Goal: Task Accomplishment & Management: Manage account settings

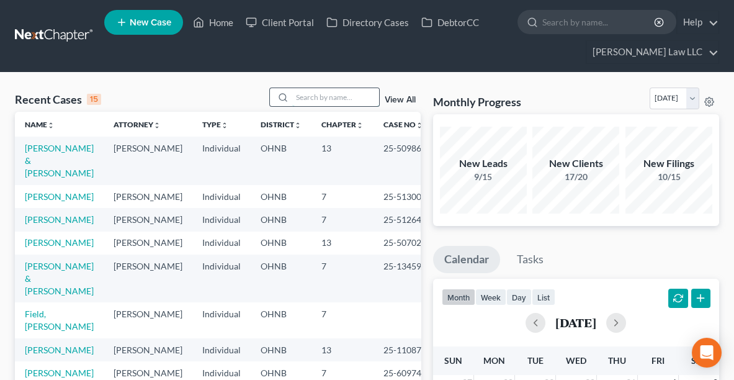
click at [313, 102] on input "search" at bounding box center [335, 97] width 87 height 18
type input "[PERSON_NAME]"
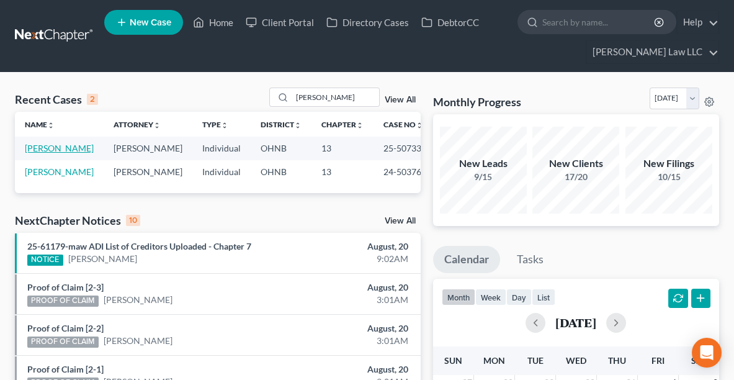
click at [38, 149] on link "[PERSON_NAME]" at bounding box center [59, 148] width 69 height 11
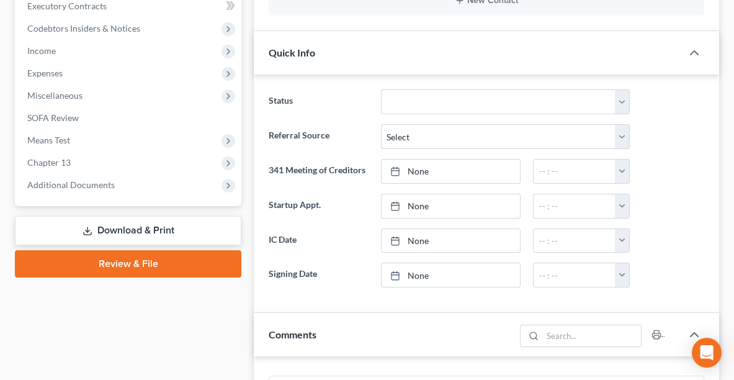
scroll to position [372, 0]
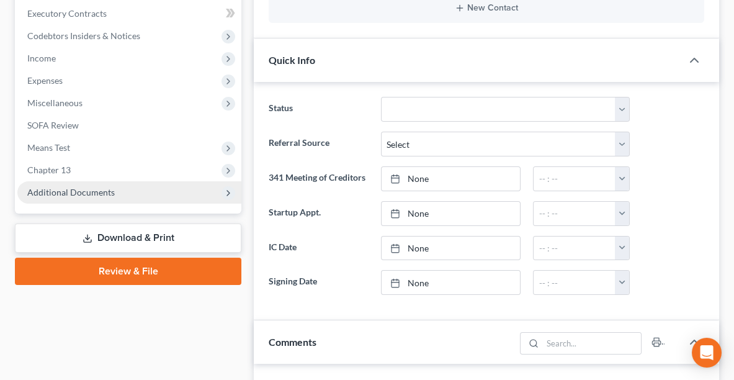
click at [36, 200] on span "Additional Documents" at bounding box center [129, 192] width 224 height 22
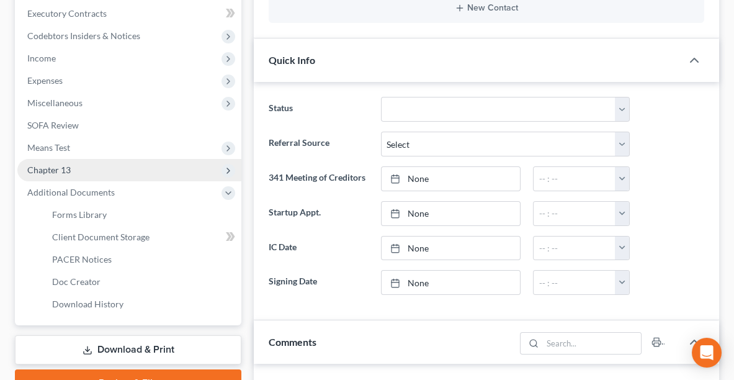
click at [66, 164] on span "Chapter 13" at bounding box center [48, 169] width 43 height 11
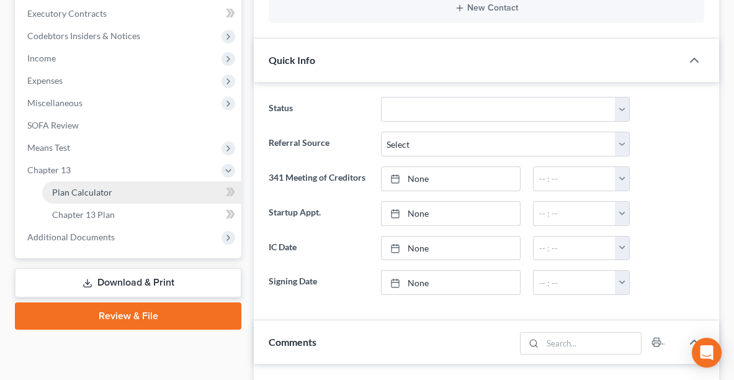
click at [78, 192] on span "Plan Calculator" at bounding box center [82, 192] width 60 height 11
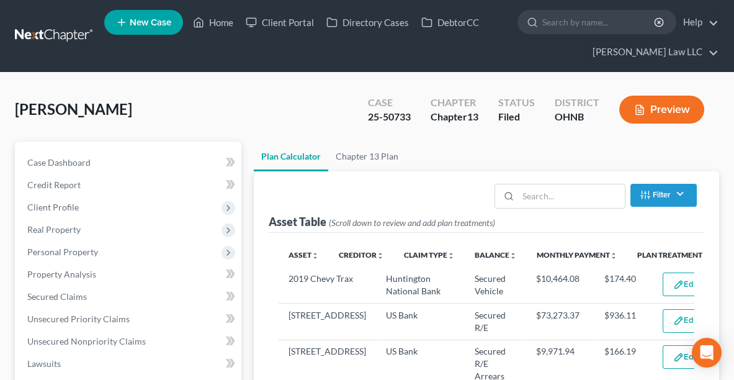
select select "59"
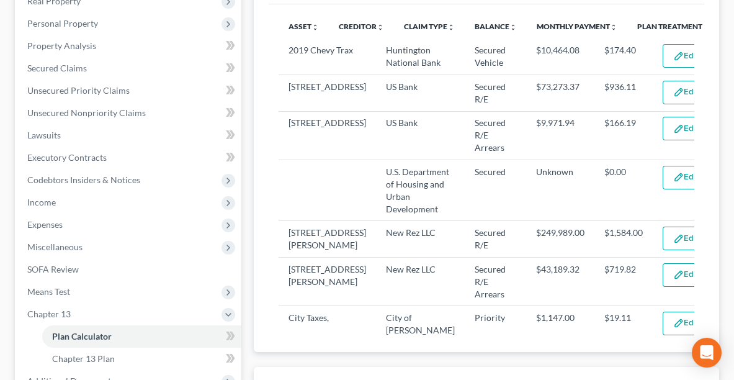
scroll to position [233, 0]
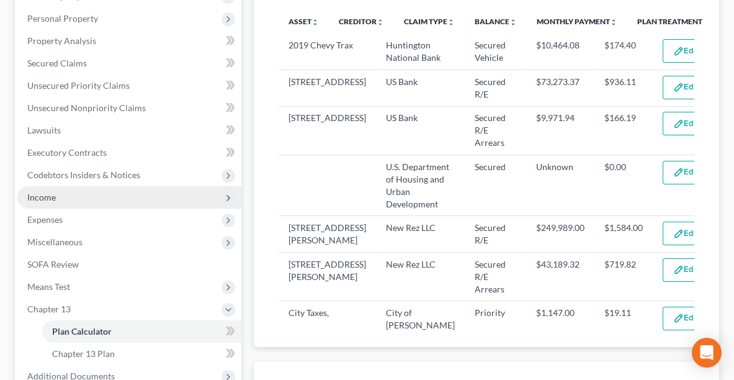
click at [32, 192] on span "Income" at bounding box center [41, 197] width 29 height 11
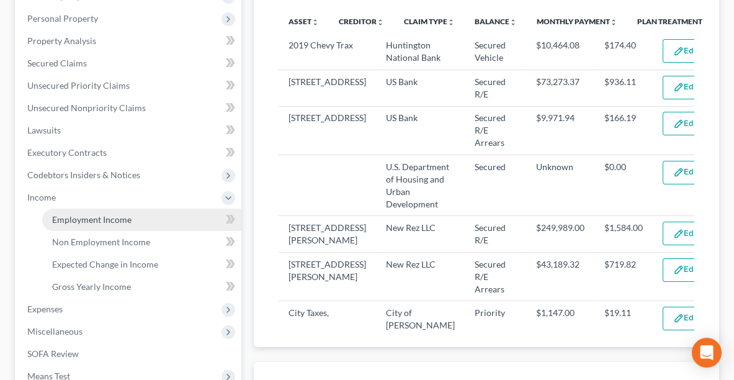
click at [91, 218] on span "Employment Income" at bounding box center [91, 219] width 79 height 11
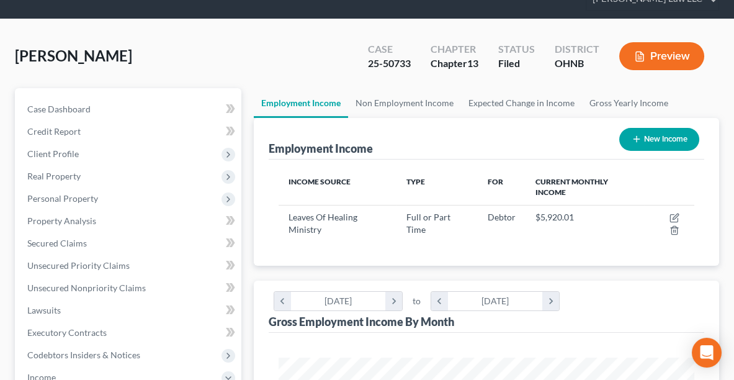
scroll to position [55, 0]
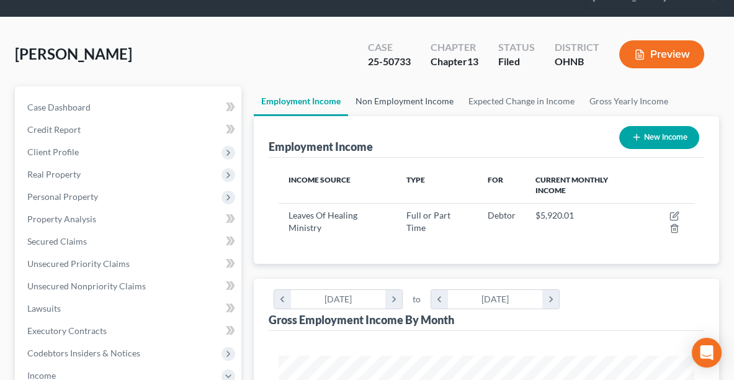
click at [395, 97] on link "Non Employment Income" at bounding box center [404, 101] width 113 height 30
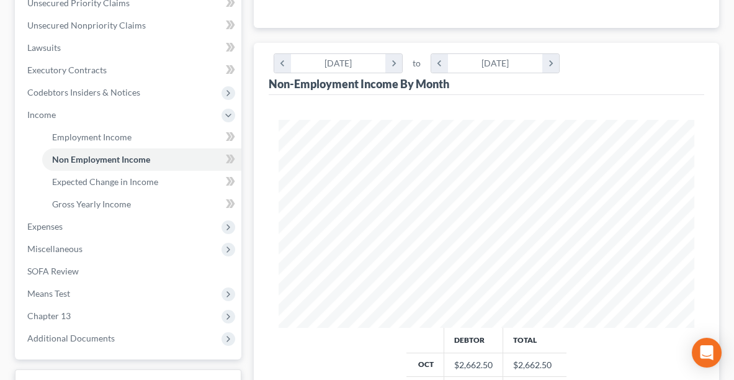
scroll to position [319, 0]
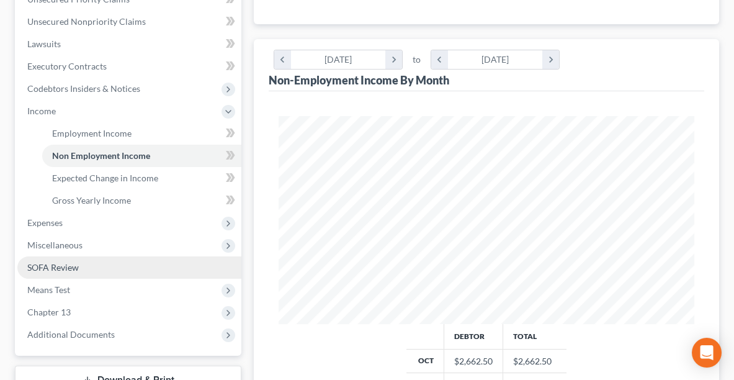
click at [38, 266] on span "SOFA Review" at bounding box center [52, 267] width 51 height 11
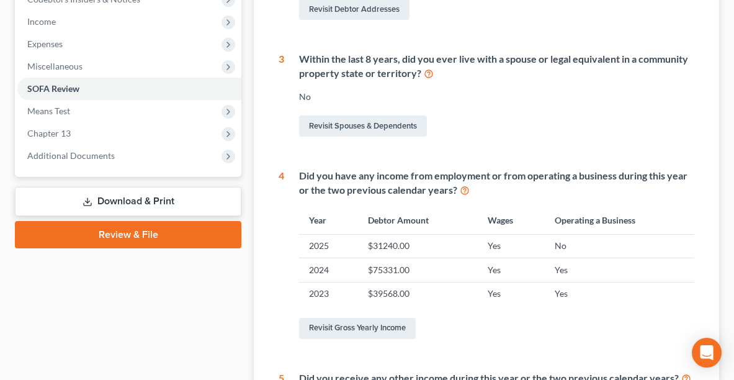
scroll to position [410, 0]
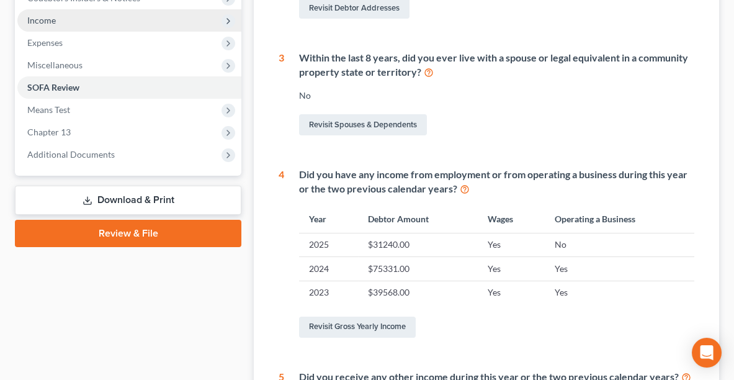
click at [40, 18] on span "Income" at bounding box center [41, 20] width 29 height 11
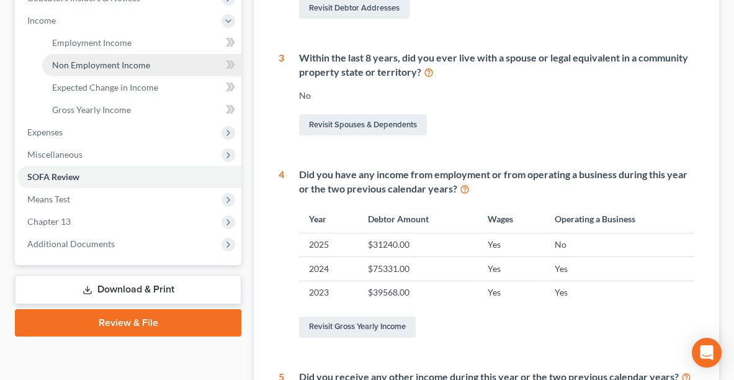
click at [78, 65] on span "Non Employment Income" at bounding box center [101, 65] width 98 height 11
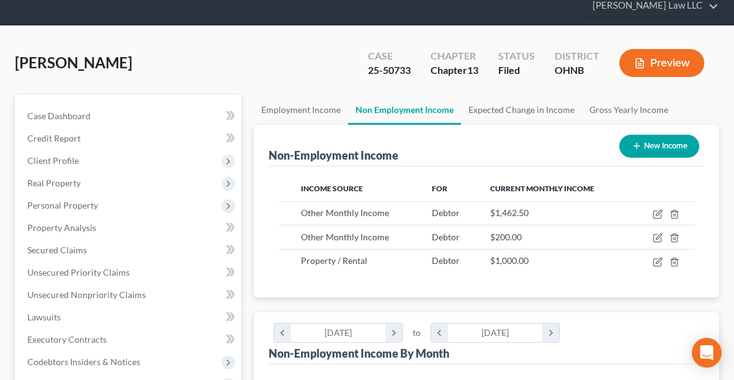
scroll to position [50, 0]
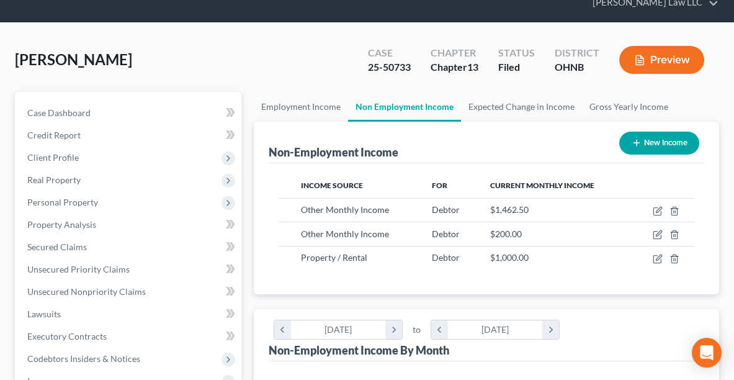
drag, startPoint x: 728, startPoint y: 128, endPoint x: 736, endPoint y: 137, distance: 11.4
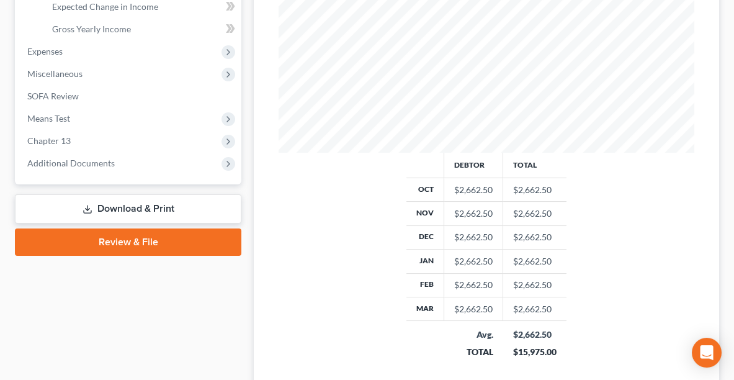
scroll to position [494, 0]
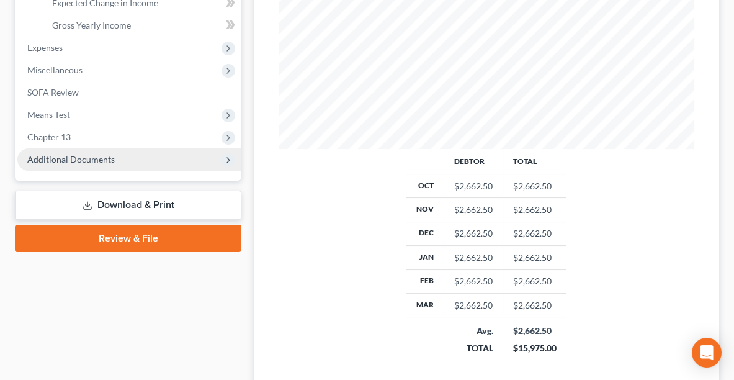
click at [32, 156] on span "Additional Documents" at bounding box center [70, 159] width 87 height 11
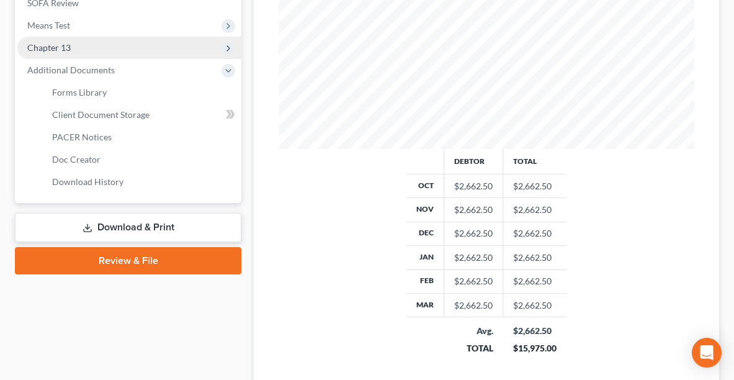
click at [105, 50] on span "Chapter 13" at bounding box center [129, 48] width 224 height 22
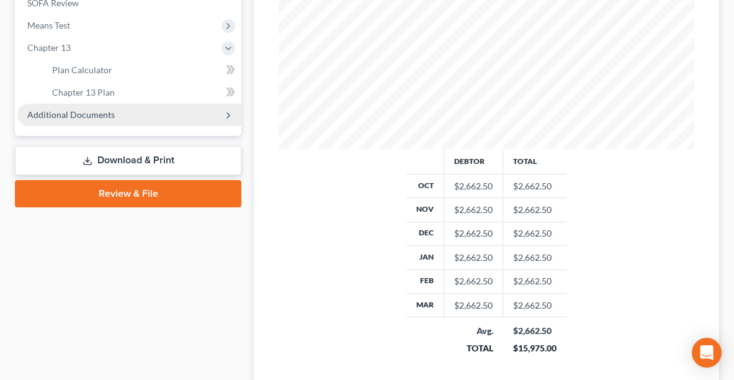
click at [66, 104] on span "Additional Documents" at bounding box center [129, 115] width 224 height 22
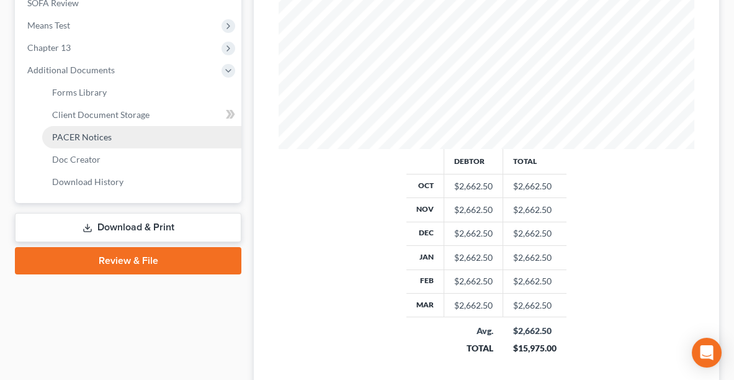
click at [72, 132] on span "PACER Notices" at bounding box center [82, 137] width 60 height 11
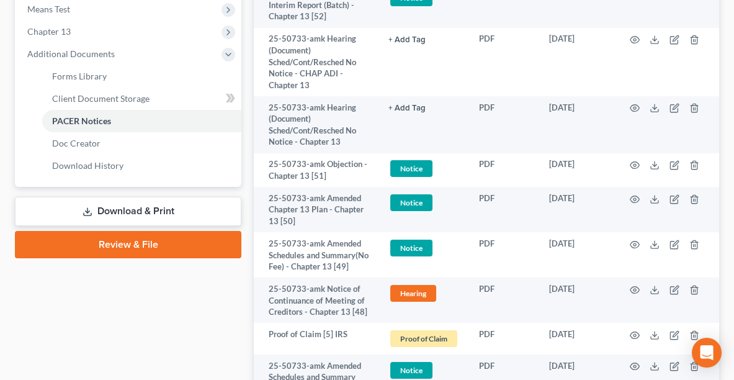
scroll to position [517, 0]
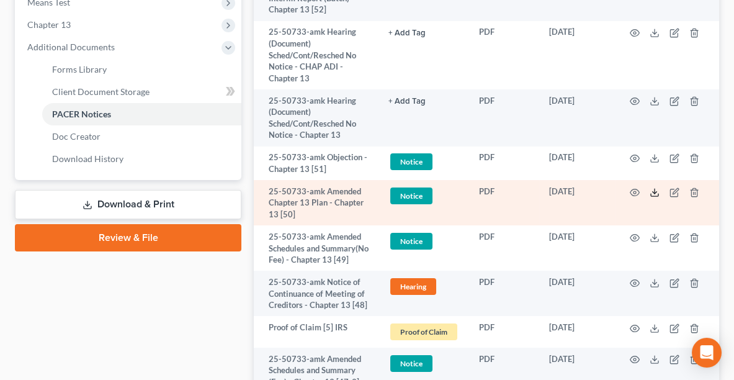
click at [652, 197] on icon at bounding box center [655, 192] width 10 height 10
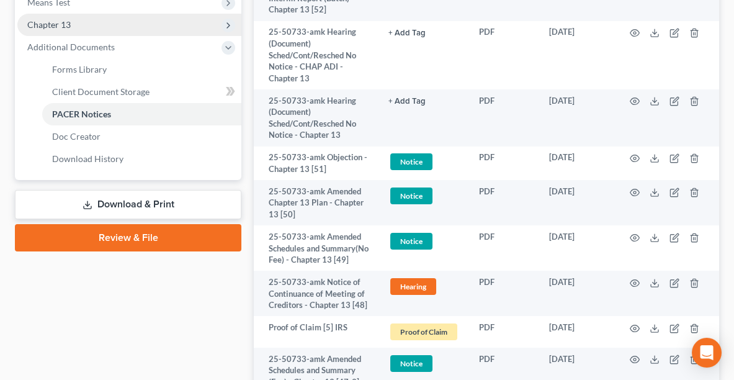
click at [76, 33] on span "Chapter 13" at bounding box center [129, 25] width 224 height 22
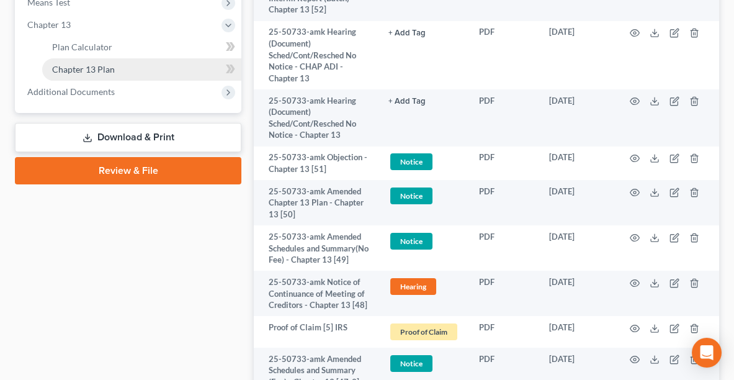
click at [79, 64] on span "Chapter 13 Plan" at bounding box center [83, 69] width 63 height 11
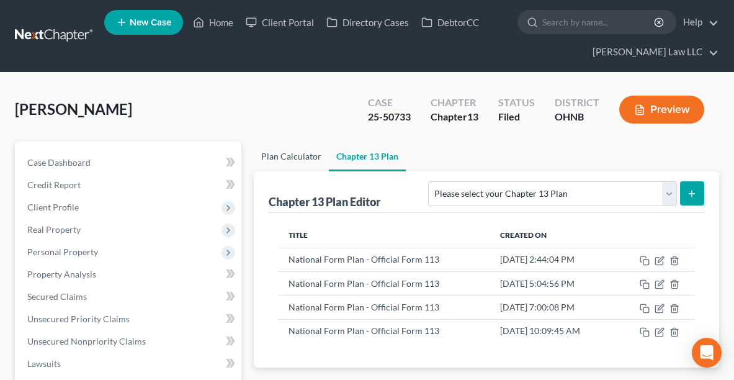
click at [320, 148] on link "Plan Calculator" at bounding box center [291, 156] width 75 height 30
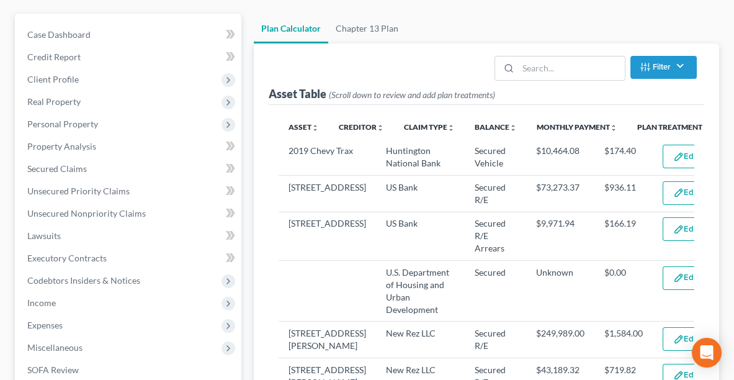
select select "59"
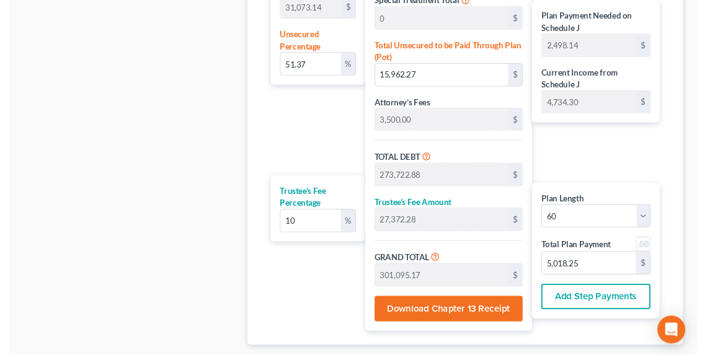
scroll to position [945, 0]
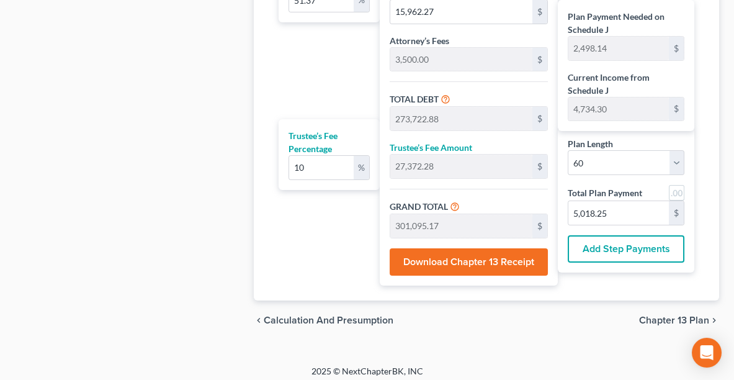
click at [488, 262] on button "Download Chapter 13 Receipt" at bounding box center [469, 261] width 159 height 27
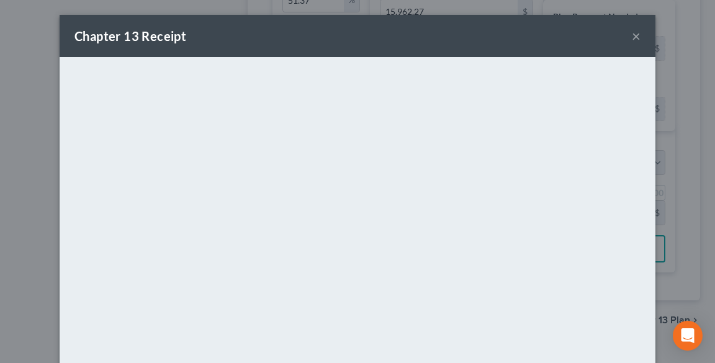
click at [633, 37] on button "×" at bounding box center [636, 36] width 9 height 15
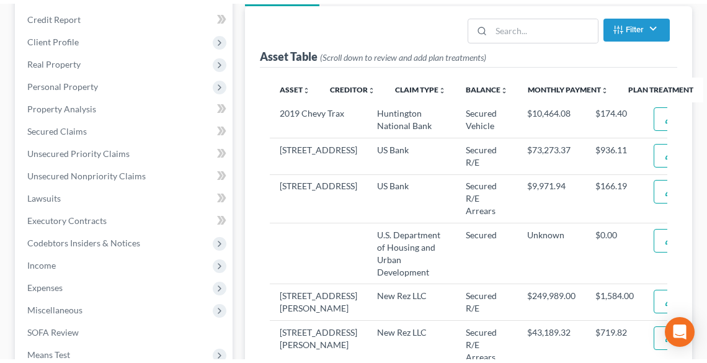
scroll to position [2, 0]
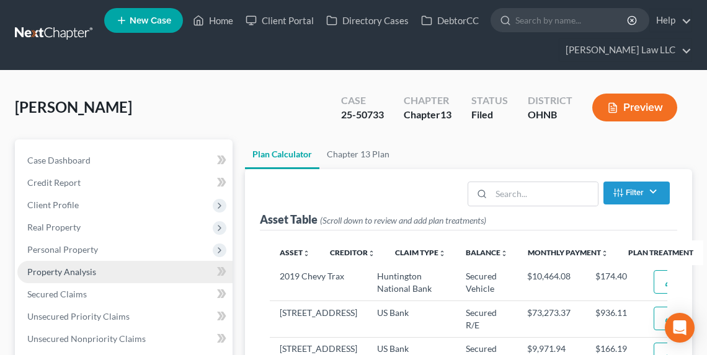
click at [69, 266] on link "Property Analysis" at bounding box center [124, 272] width 215 height 22
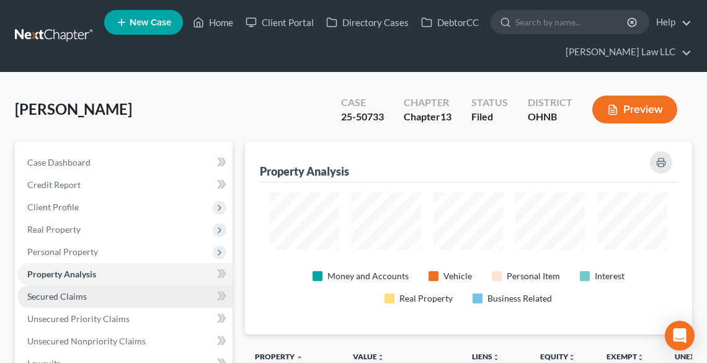
click at [76, 303] on link "Secured Claims" at bounding box center [124, 296] width 215 height 22
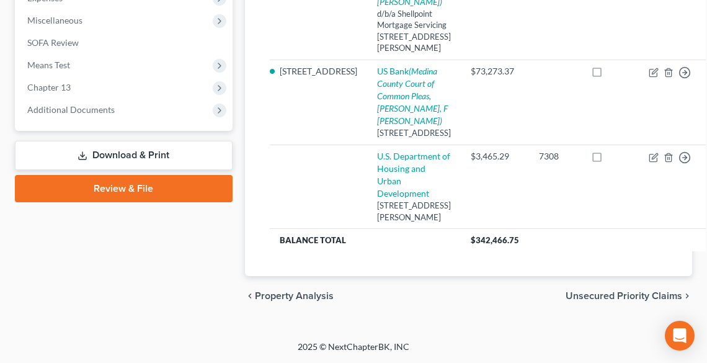
scroll to position [406, 0]
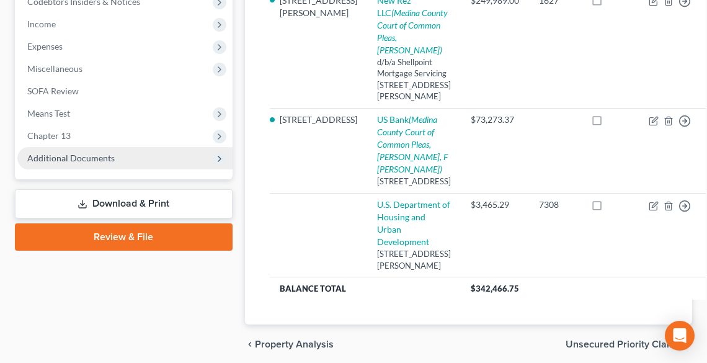
click at [109, 153] on span "Additional Documents" at bounding box center [70, 158] width 87 height 11
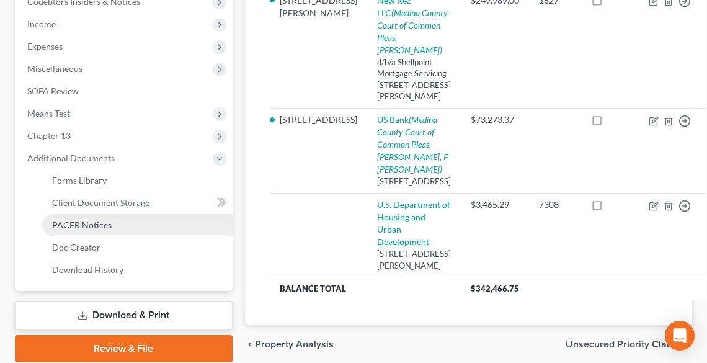
click at [125, 226] on link "PACER Notices" at bounding box center [137, 225] width 190 height 22
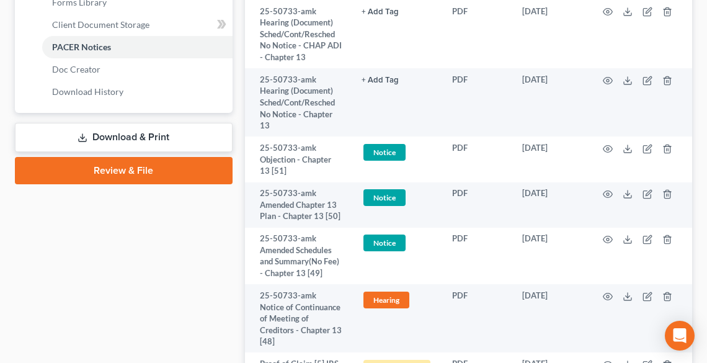
scroll to position [596, 0]
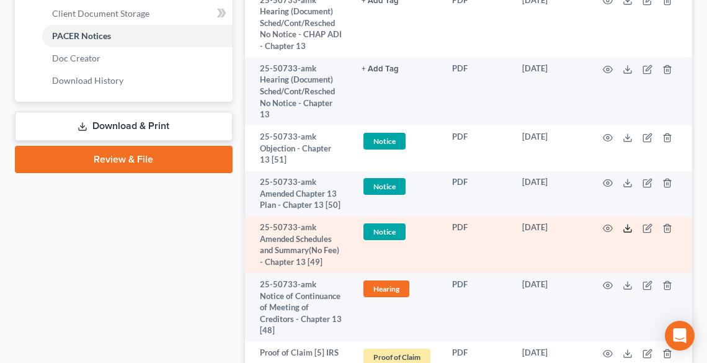
click at [632, 223] on icon at bounding box center [628, 228] width 10 height 10
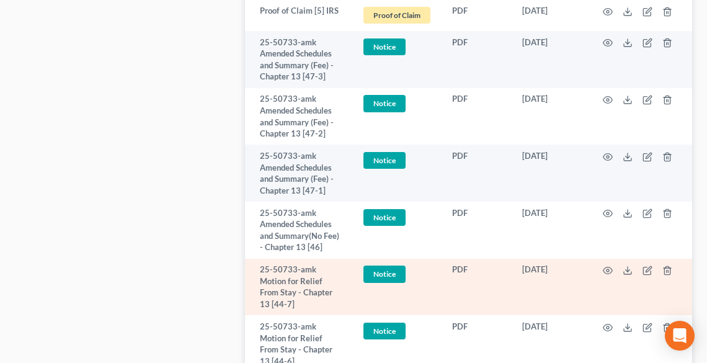
scroll to position [943, 0]
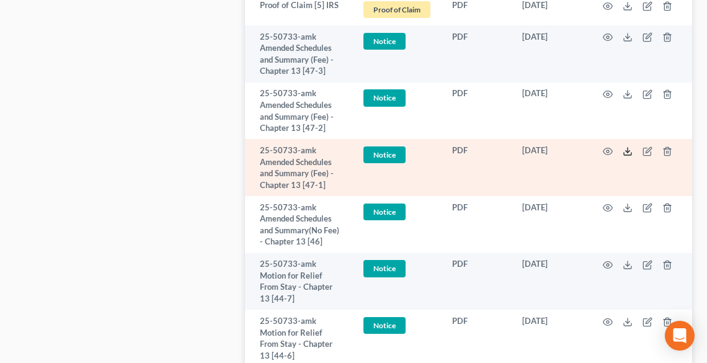
click at [628, 146] on icon at bounding box center [628, 151] width 10 height 10
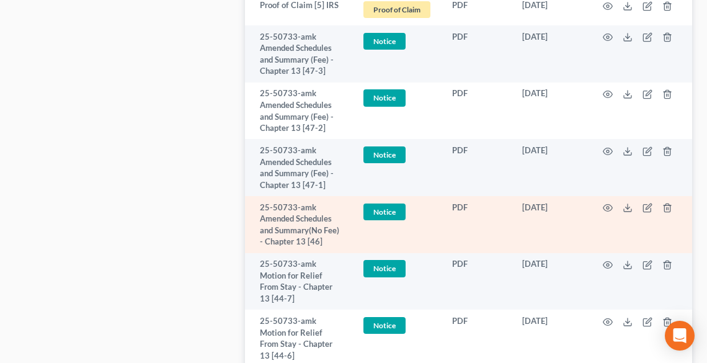
scroll to position [744, 0]
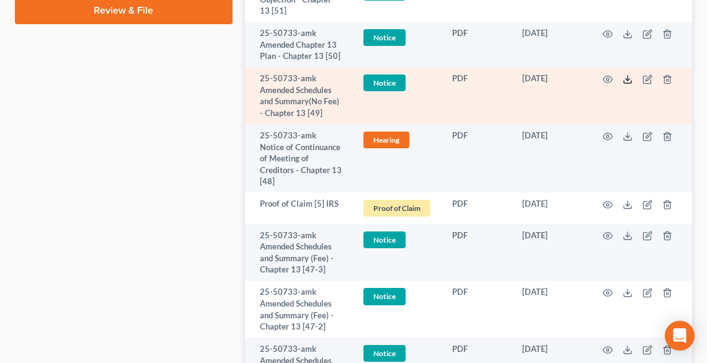
click at [627, 74] on icon at bounding box center [628, 79] width 10 height 10
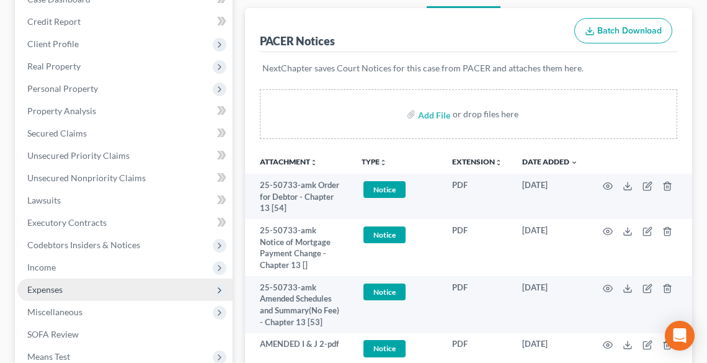
scroll to position [149, 0]
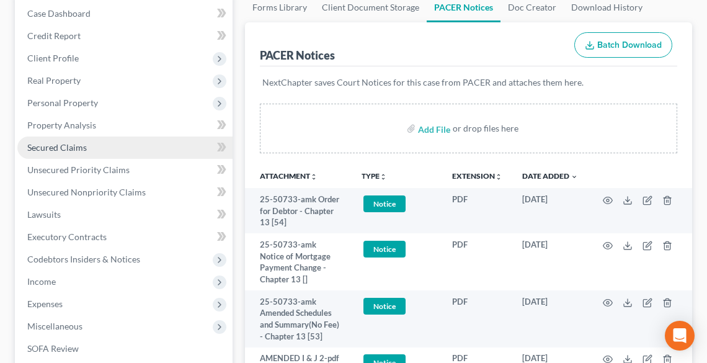
click at [92, 145] on link "Secured Claims" at bounding box center [124, 147] width 215 height 22
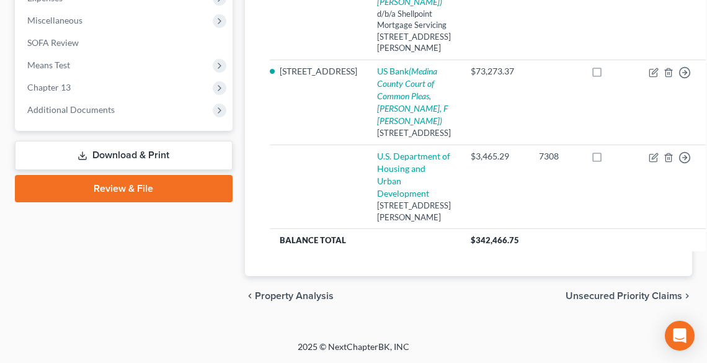
scroll to position [555, 0]
click at [105, 141] on link "Download & Print" at bounding box center [124, 155] width 218 height 29
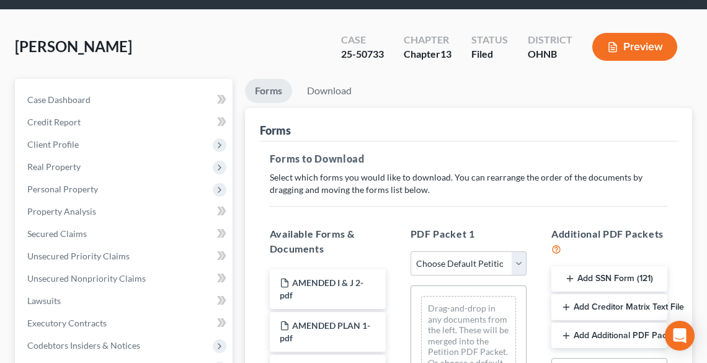
scroll to position [149, 0]
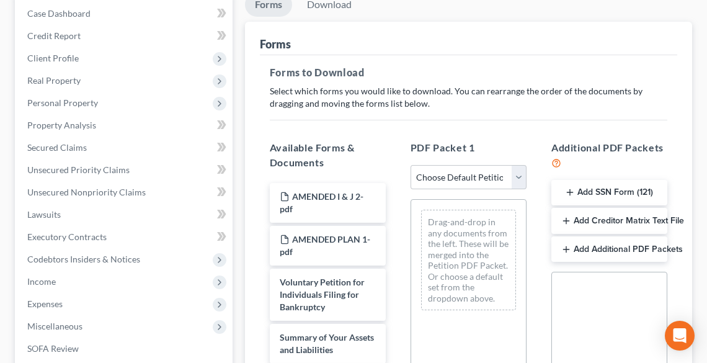
click at [458, 163] on div "PDF Packet 1 Choose Default Petition PDF Packet Complete Bankruptcy Petition (a…" at bounding box center [468, 347] width 141 height 434
click at [462, 177] on select "Choose Default Petition PDF Packet Complete Bankruptcy Petition (all forms and …" at bounding box center [469, 177] width 116 height 25
select select "2"
click at [411, 165] on select "Choose Default Petition PDF Packet Complete Bankruptcy Petition (all forms and …" at bounding box center [469, 177] width 116 height 25
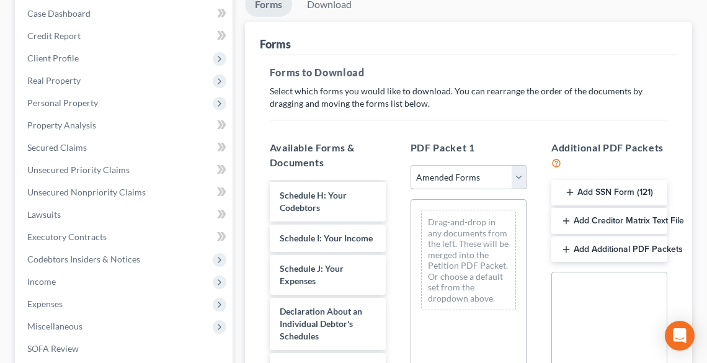
scroll to position [397, 0]
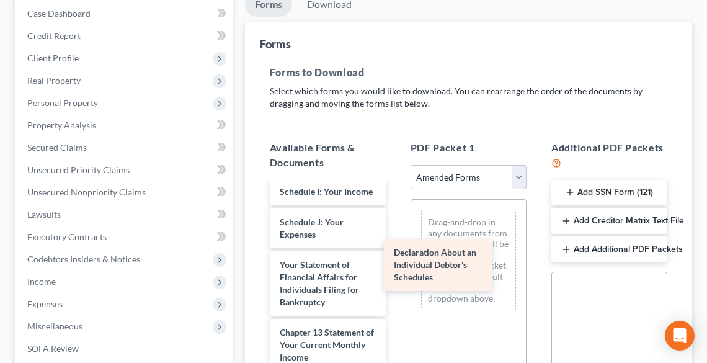
drag, startPoint x: 350, startPoint y: 299, endPoint x: 464, endPoint y: 263, distance: 119.7
click at [396, 263] on div "Declaration About an Individual Debtor's Schedules Voluntary Petition for Indiv…" at bounding box center [328, 198] width 136 height 824
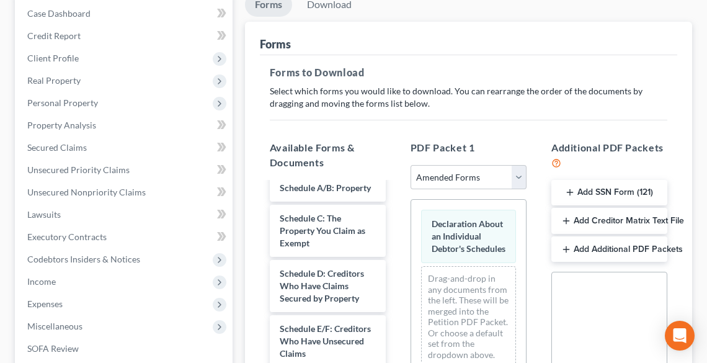
scroll to position [99, 0]
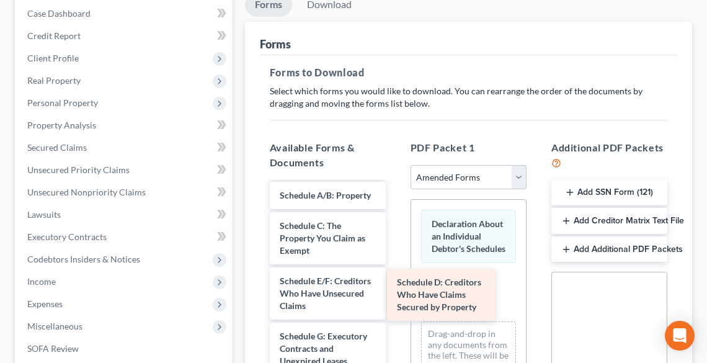
drag, startPoint x: 333, startPoint y: 305, endPoint x: 450, endPoint y: 295, distance: 117.7
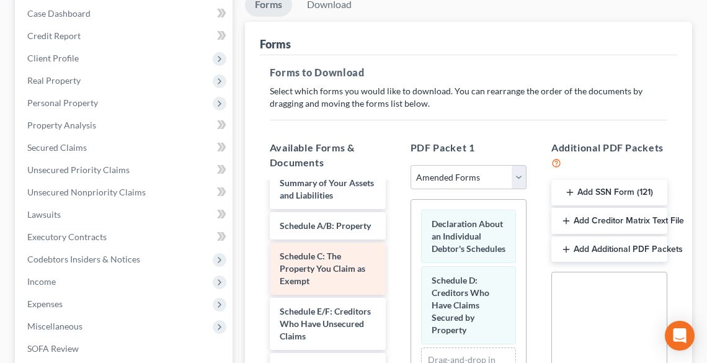
scroll to position [0, 0]
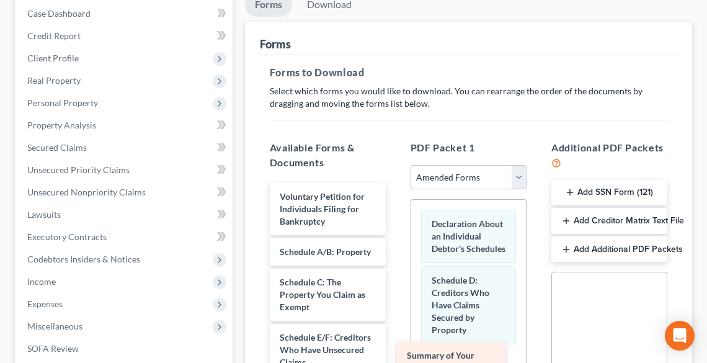
drag, startPoint x: 339, startPoint y: 254, endPoint x: 466, endPoint y: 359, distance: 164.3
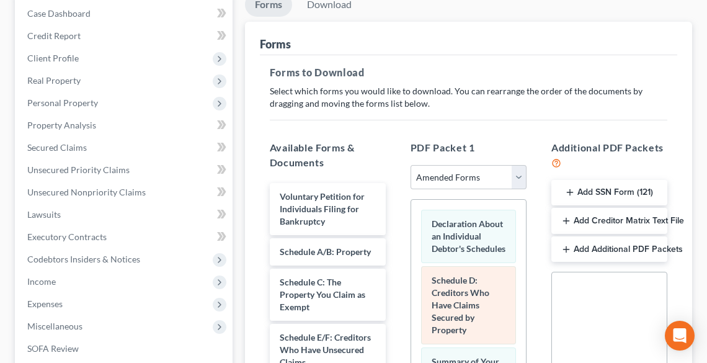
scroll to position [447, 0]
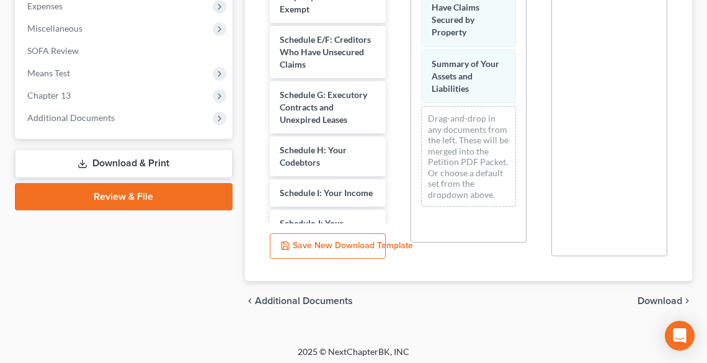
click at [655, 296] on span "Download" at bounding box center [660, 301] width 45 height 10
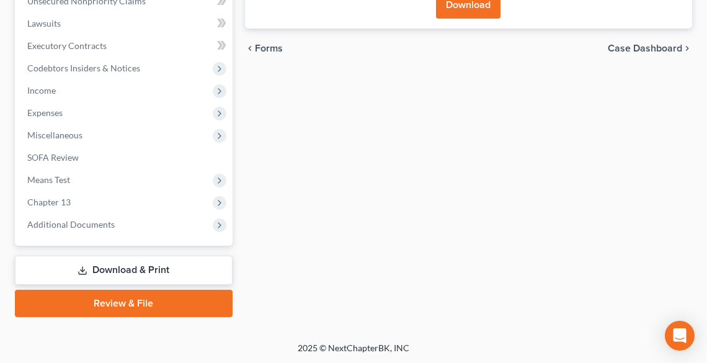
click at [476, 12] on button "Download" at bounding box center [468, 4] width 65 height 27
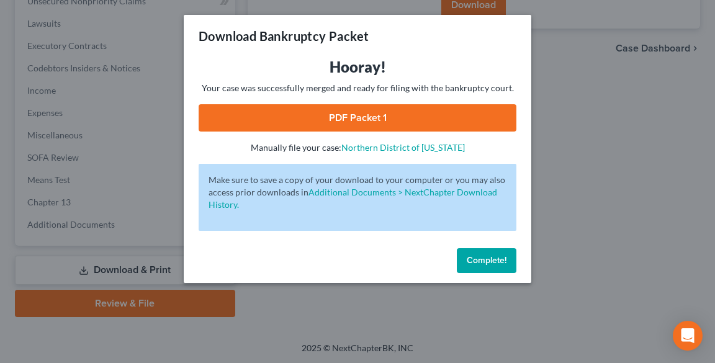
click at [395, 115] on link "PDF Packet 1" at bounding box center [358, 117] width 318 height 27
click at [489, 262] on span "Complete!" at bounding box center [487, 260] width 40 height 11
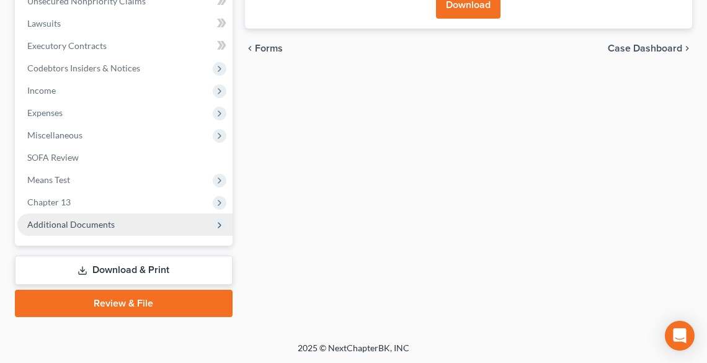
click at [139, 221] on span "Additional Documents" at bounding box center [124, 224] width 215 height 22
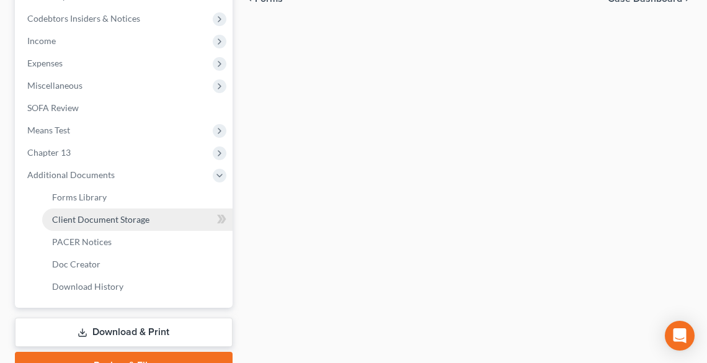
scroll to position [452, 0]
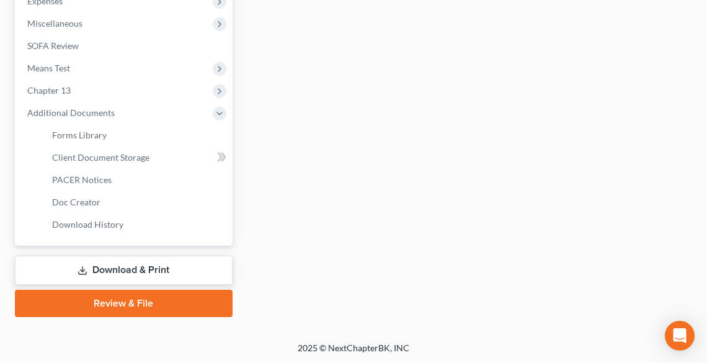
click at [140, 269] on link "Download & Print" at bounding box center [124, 270] width 218 height 29
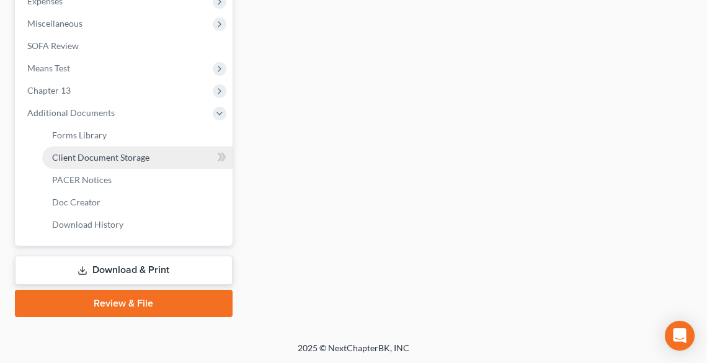
click at [84, 159] on span "Client Document Storage" at bounding box center [100, 157] width 97 height 11
select select "11"
select select "3"
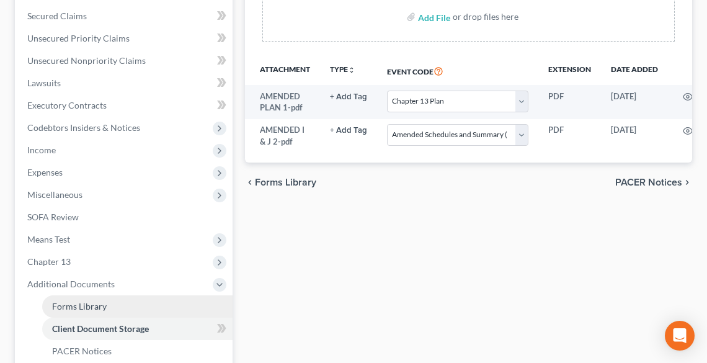
scroll to position [298, 0]
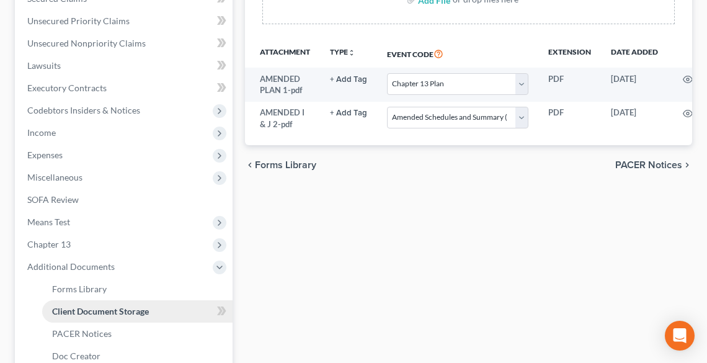
click at [82, 310] on span "Client Document Storage" at bounding box center [100, 311] width 97 height 11
click at [105, 306] on span "Client Document Storage" at bounding box center [100, 311] width 97 height 11
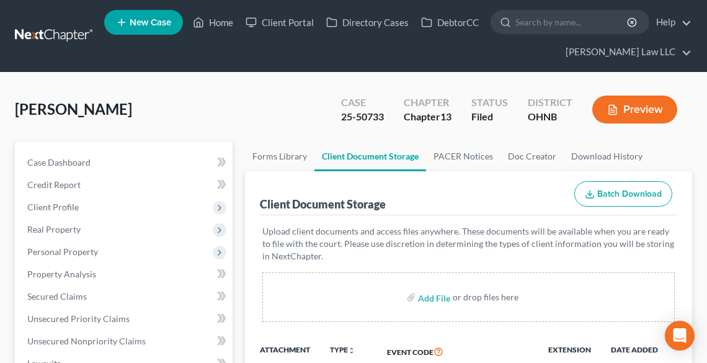
scroll to position [0, 0]
click at [445, 156] on link "PACER Notices" at bounding box center [463, 156] width 74 height 30
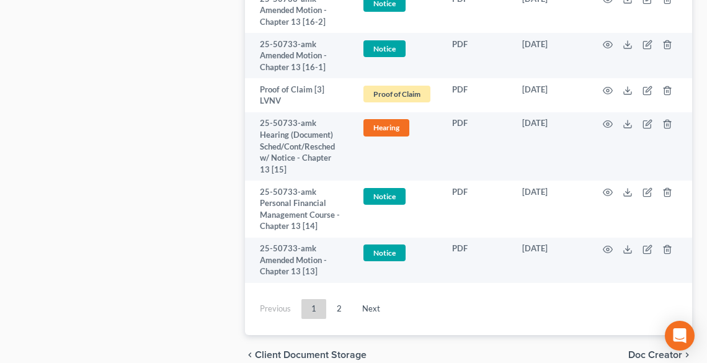
scroll to position [3833, 0]
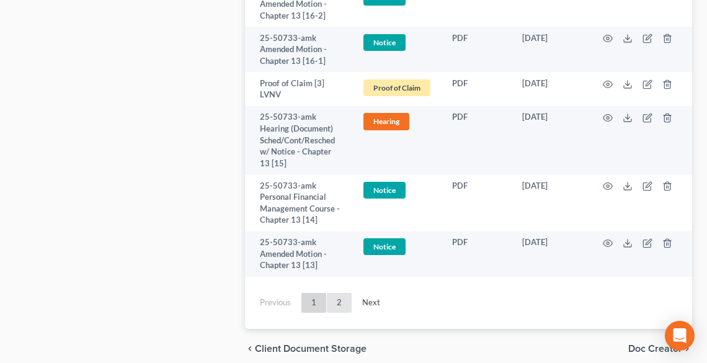
click at [339, 293] on link "2" at bounding box center [339, 303] width 25 height 20
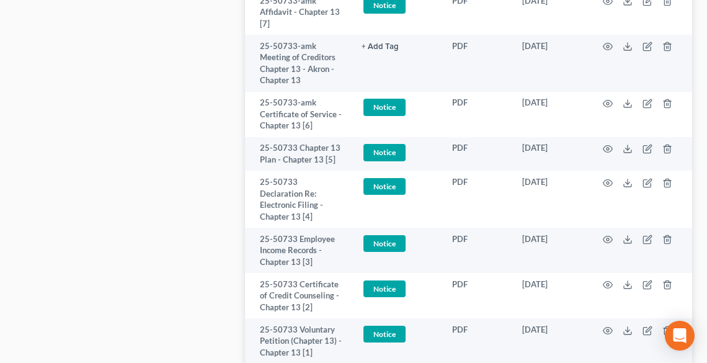
scroll to position [803, 0]
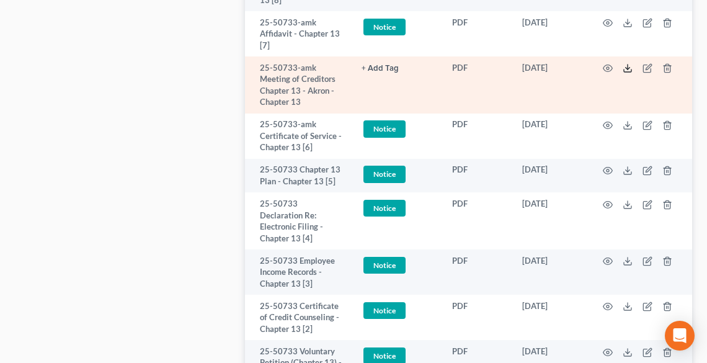
click at [629, 68] on icon at bounding box center [628, 68] width 10 height 10
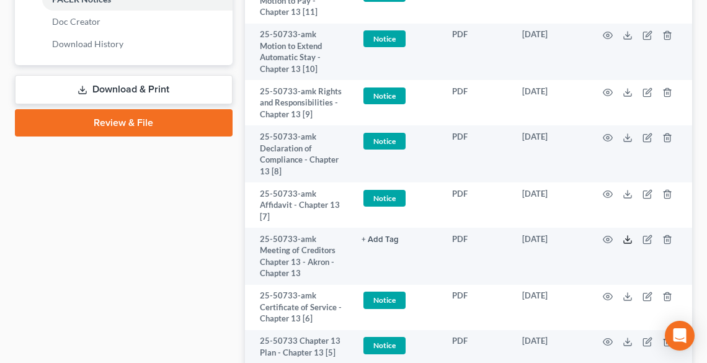
scroll to position [654, 0]
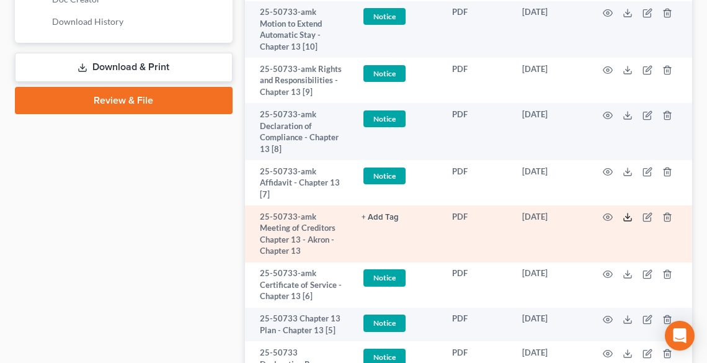
click at [628, 216] on line at bounding box center [628, 215] width 0 height 5
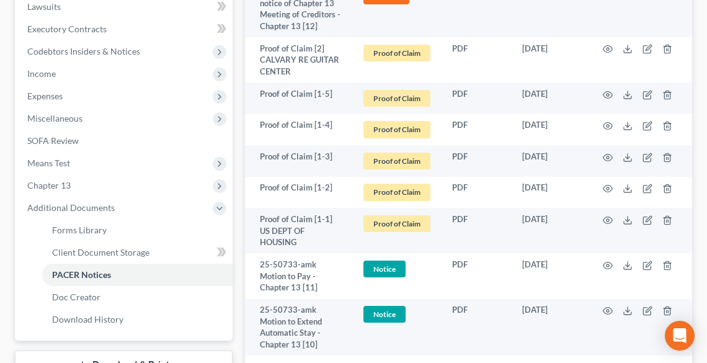
scroll to position [307, 0]
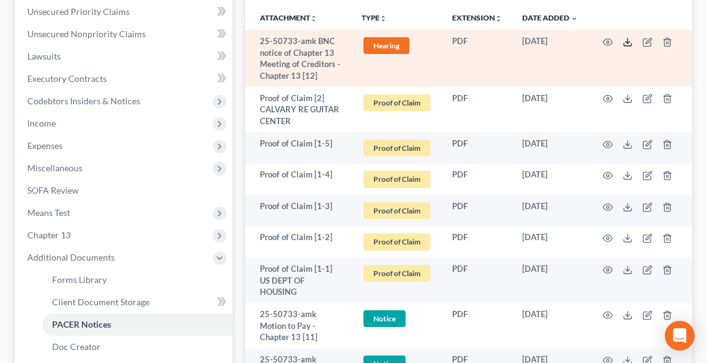
click at [625, 43] on icon at bounding box center [628, 42] width 10 height 10
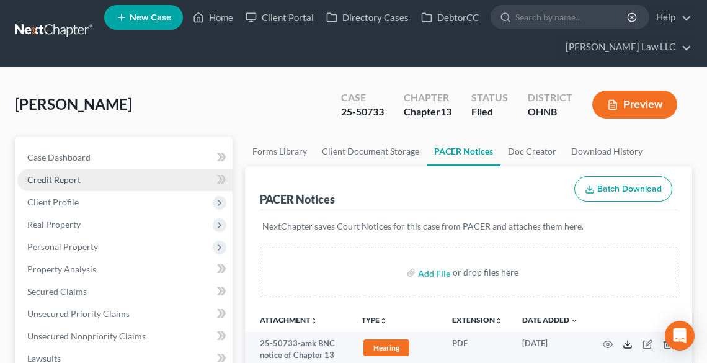
scroll to position [0, 0]
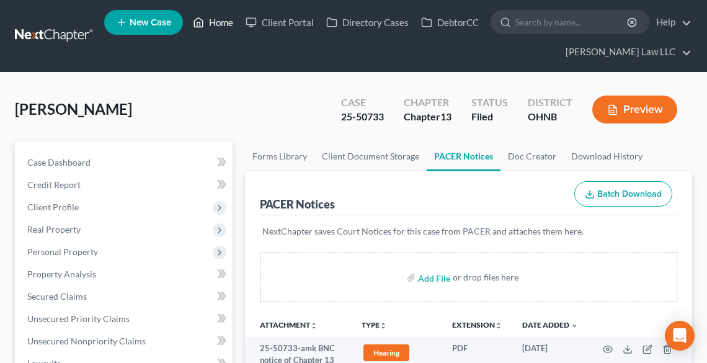
click at [208, 19] on link "Home" at bounding box center [213, 22] width 53 height 22
click at [237, 22] on link "Home" at bounding box center [213, 22] width 53 height 22
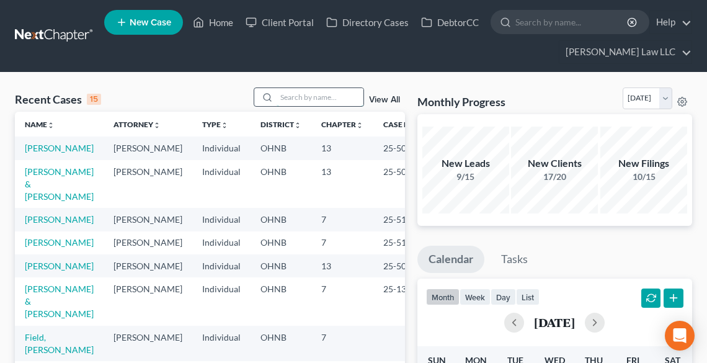
click at [300, 99] on input "search" at bounding box center [320, 97] width 87 height 18
type input "[PERSON_NAME]"
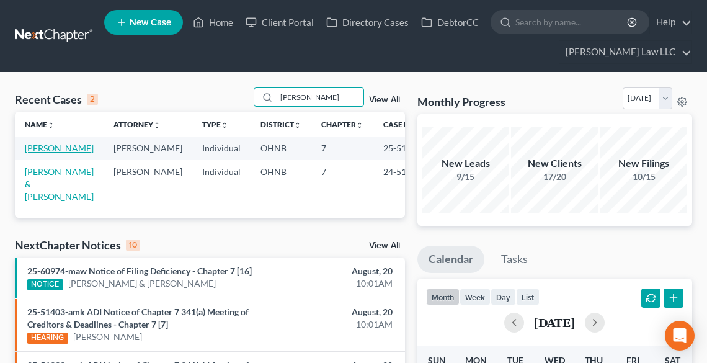
click at [41, 145] on link "[PERSON_NAME]" at bounding box center [59, 148] width 69 height 11
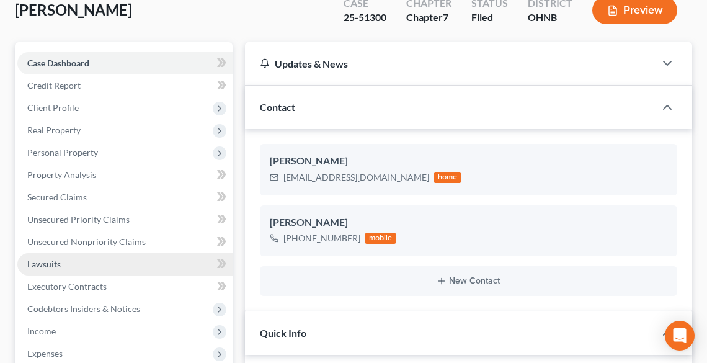
scroll to position [149, 0]
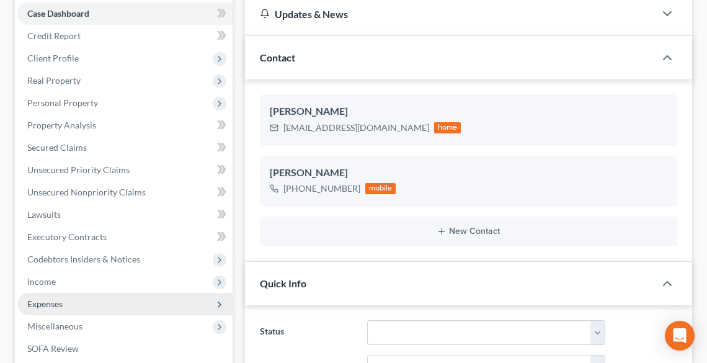
click at [61, 301] on span "Expenses" at bounding box center [44, 303] width 35 height 11
click at [62, 307] on span "Expenses" at bounding box center [44, 303] width 35 height 11
click at [60, 303] on span "Expenses" at bounding box center [44, 303] width 35 height 11
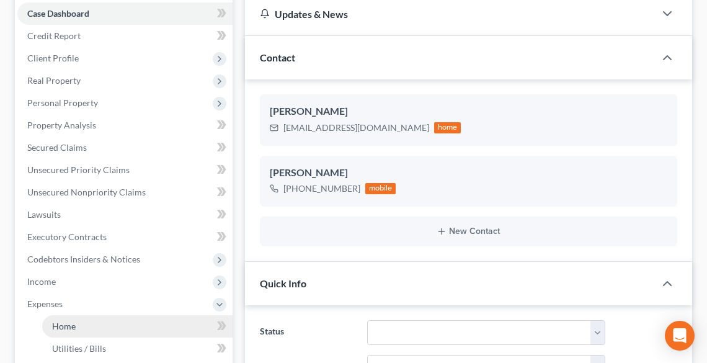
click at [79, 327] on link "Home" at bounding box center [137, 326] width 190 height 22
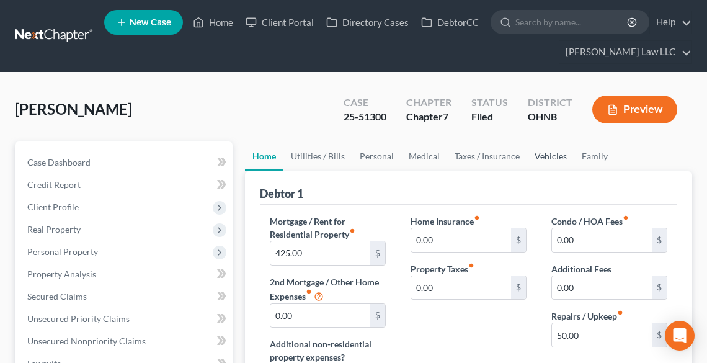
click at [548, 153] on link "Vehicles" at bounding box center [550, 156] width 47 height 30
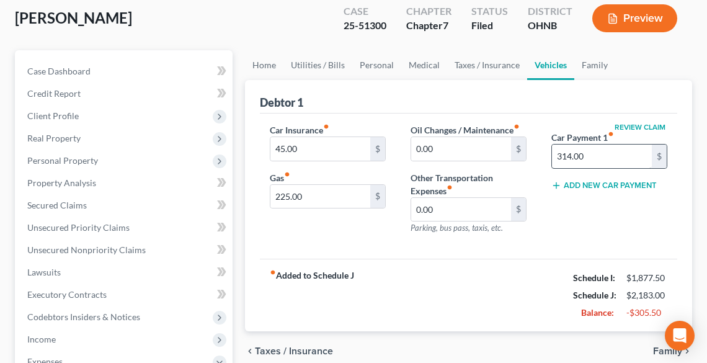
scroll to position [99, 0]
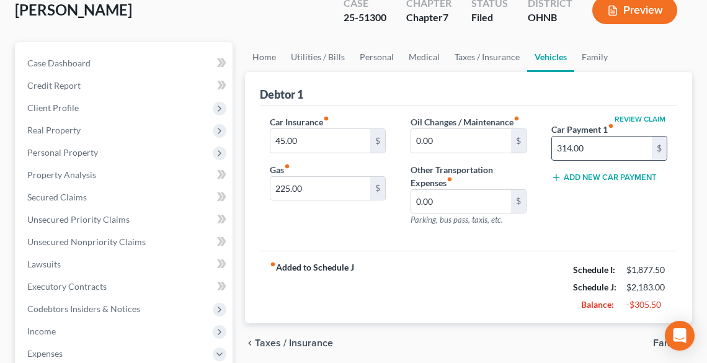
click at [601, 151] on input "314.00" at bounding box center [602, 148] width 100 height 24
type input "50.00"
click at [305, 52] on link "Utilities / Bills" at bounding box center [318, 57] width 69 height 30
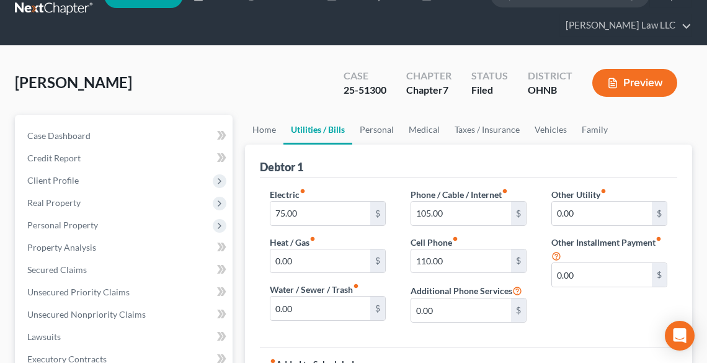
scroll to position [50, 0]
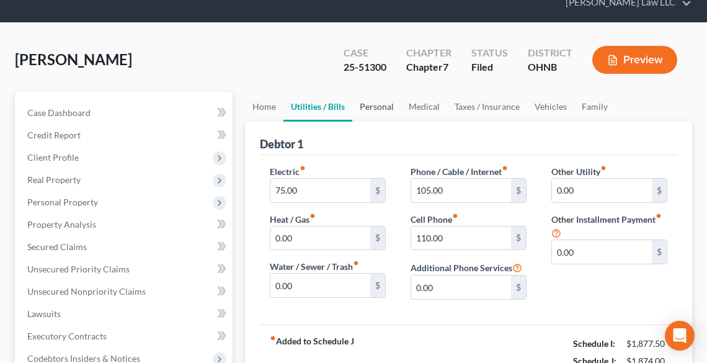
click at [370, 104] on link "Personal" at bounding box center [376, 107] width 49 height 30
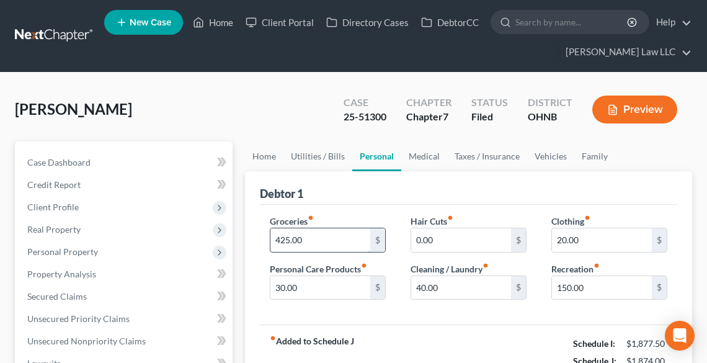
click at [330, 236] on input "425.00" at bounding box center [320, 240] width 100 height 24
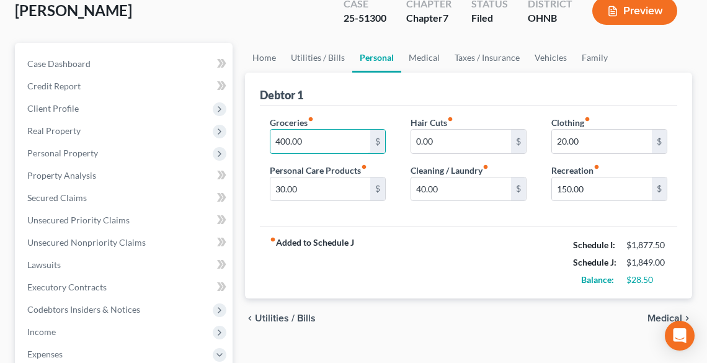
scroll to position [99, 0]
type input "400.00"
click at [385, 252] on div "fiber_manual_record Added to Schedule J Schedule I: $1,877.50 Schedule J: $1,84…" at bounding box center [469, 261] width 418 height 73
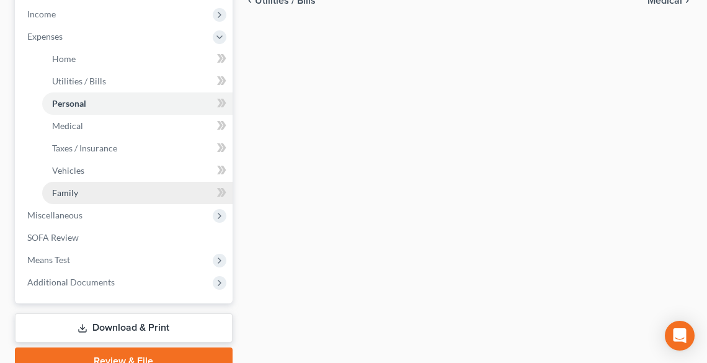
scroll to position [424, 0]
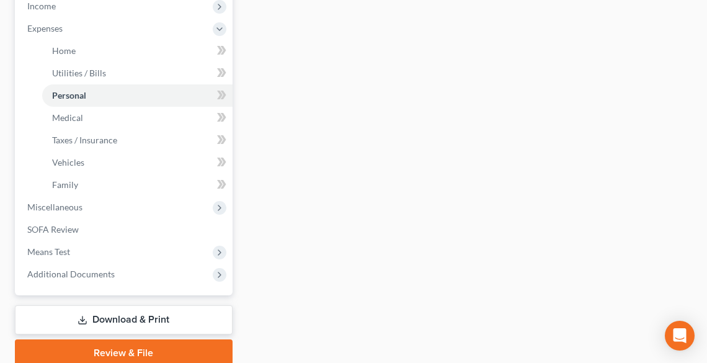
click at [146, 321] on link "Download & Print" at bounding box center [124, 319] width 218 height 29
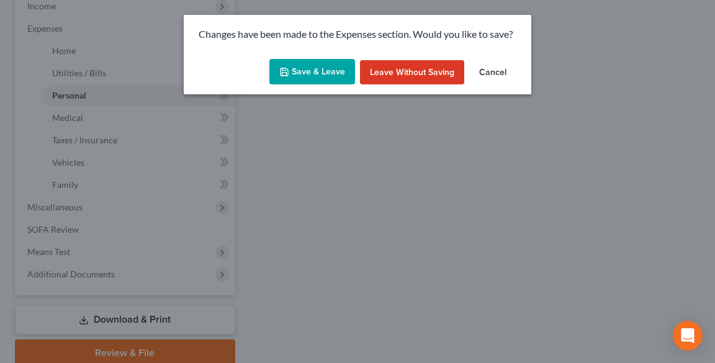
click at [318, 74] on button "Save & Leave" at bounding box center [312, 72] width 86 height 26
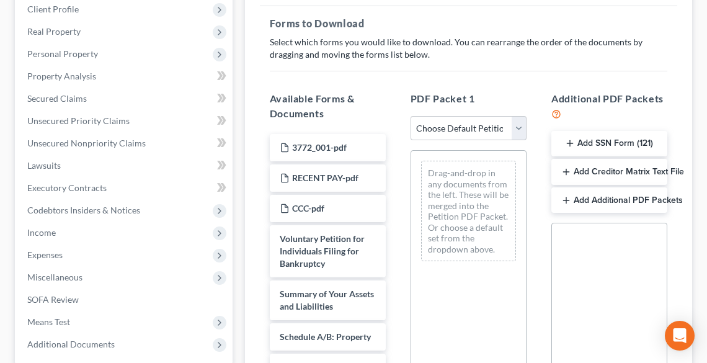
scroll to position [199, 0]
click at [439, 127] on select "Choose Default Petition PDF Packet Complete Bankruptcy Petition (all forms and …" at bounding box center [469, 127] width 116 height 25
select select "2"
click at [411, 115] on select "Choose Default Petition PDF Packet Complete Bankruptcy Petition (all forms and …" at bounding box center [469, 127] width 116 height 25
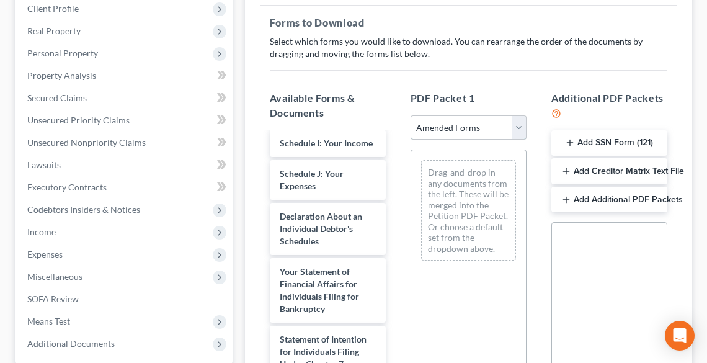
scroll to position [397, 0]
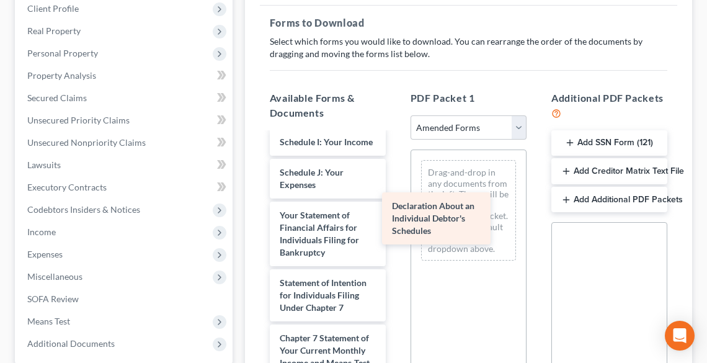
drag, startPoint x: 311, startPoint y: 253, endPoint x: 432, endPoint y: 213, distance: 127.3
click at [396, 213] on div "Declaration About an Individual Debtor's Schedules Voluntary Petition for Indiv…" at bounding box center [328, 154] width 136 height 836
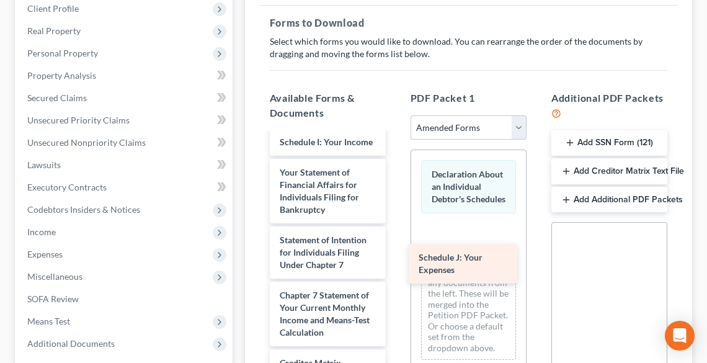
drag, startPoint x: 315, startPoint y: 196, endPoint x: 454, endPoint y: 257, distance: 151.9
click at [396, 257] on div "Schedule J: Your Expenses Voluntary Petition for Individuals Filing for Bankrup…" at bounding box center [328, 132] width 136 height 793
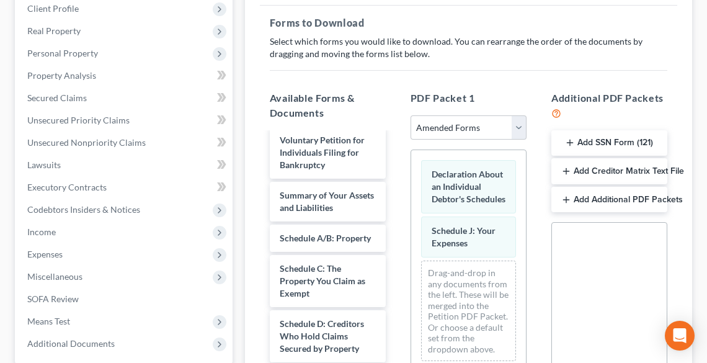
scroll to position [0, 0]
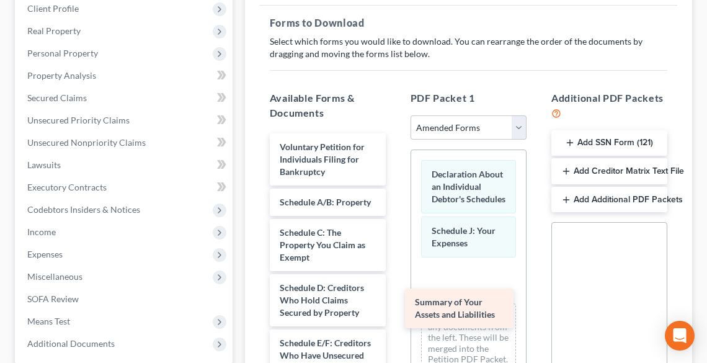
drag, startPoint x: 352, startPoint y: 213, endPoint x: 494, endPoint y: 315, distance: 174.2
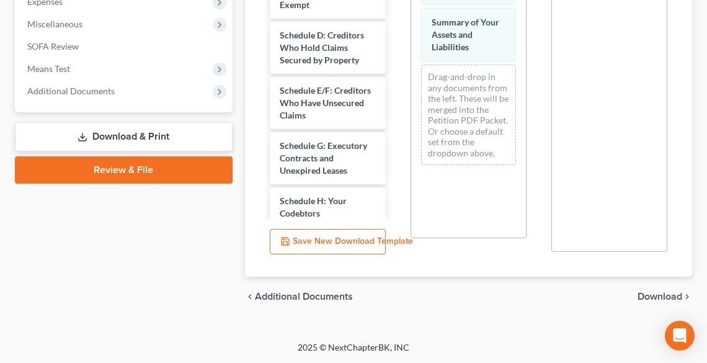
click at [651, 293] on span "Download" at bounding box center [660, 297] width 45 height 10
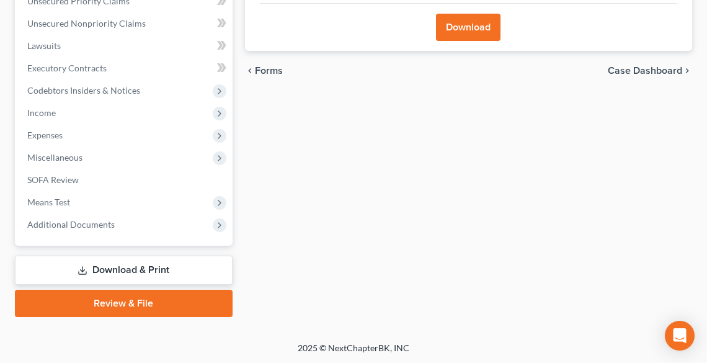
click at [483, 27] on button "Download" at bounding box center [468, 27] width 65 height 27
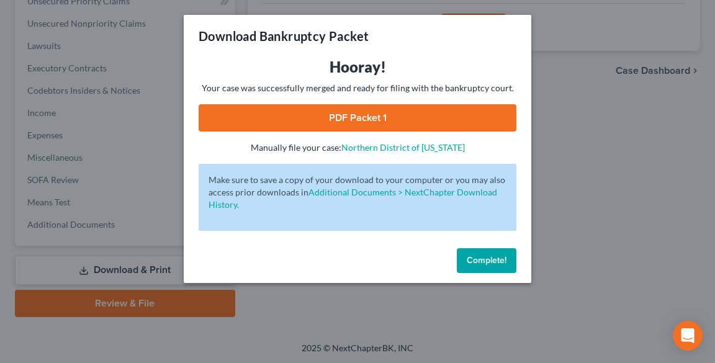
click at [318, 122] on link "PDF Packet 1" at bounding box center [358, 117] width 318 height 27
click at [499, 248] on button "Complete!" at bounding box center [487, 260] width 60 height 25
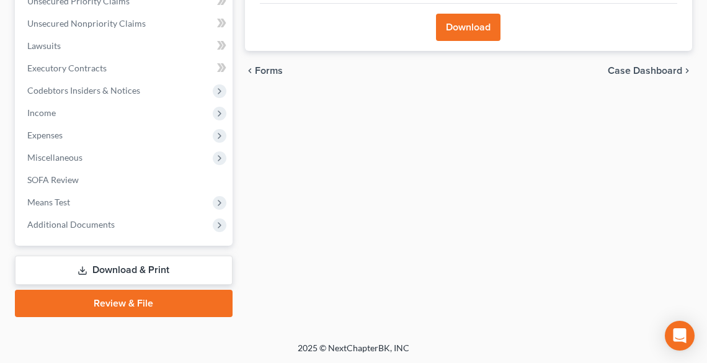
click at [136, 305] on link "Review & File" at bounding box center [124, 303] width 218 height 27
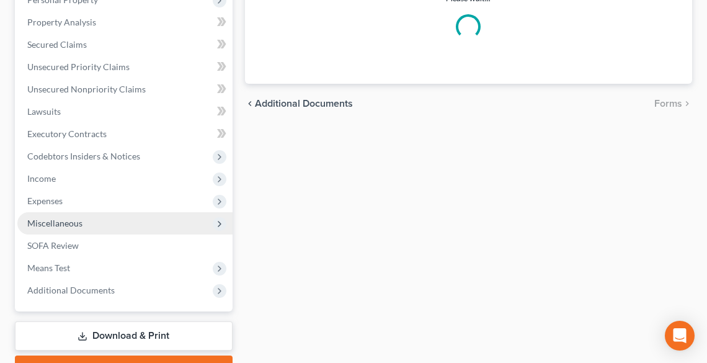
scroll to position [318, 0]
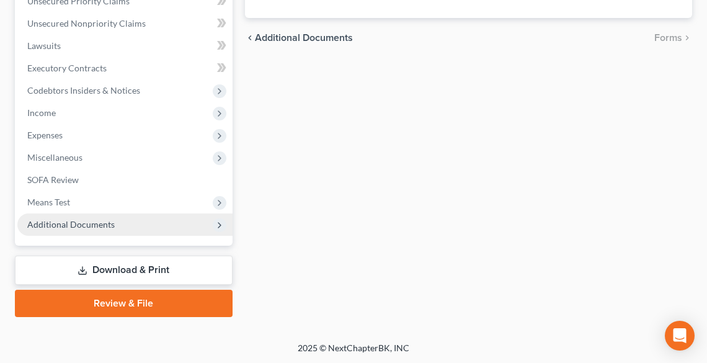
click at [50, 225] on span "Additional Documents" at bounding box center [70, 224] width 87 height 11
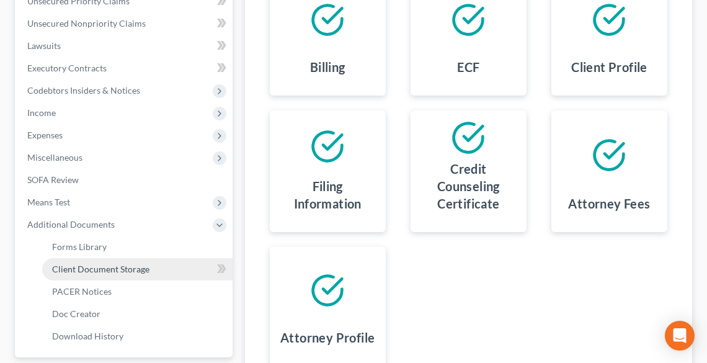
click at [80, 272] on span "Client Document Storage" at bounding box center [100, 269] width 97 height 11
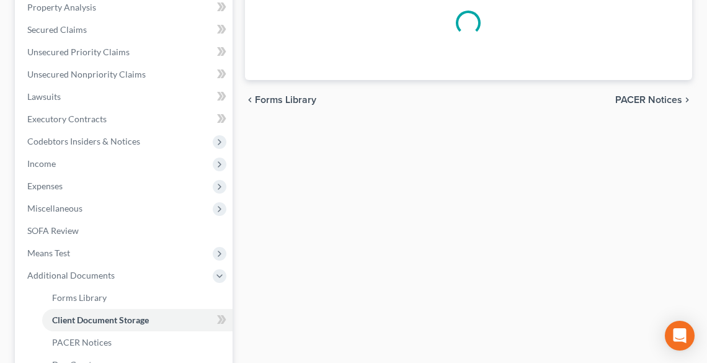
select select "5"
select select "20"
select select "16"
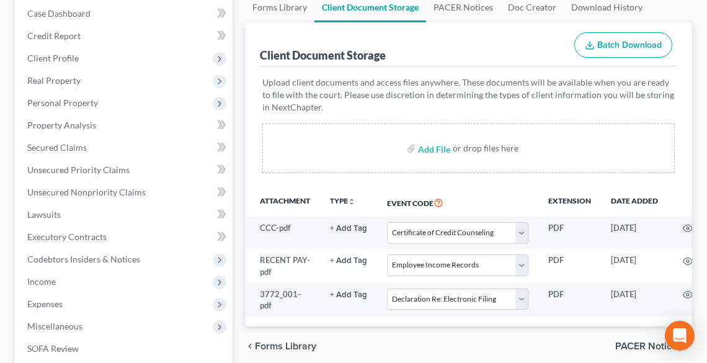
scroll to position [199, 0]
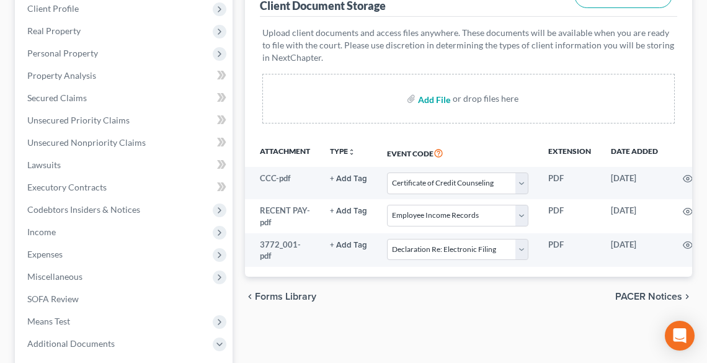
click at [421, 94] on input "file" at bounding box center [433, 98] width 30 height 22
type input "C:\fakepath\AMENDED J.pdf"
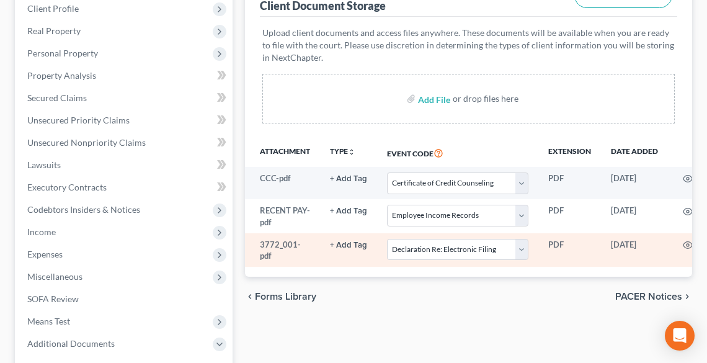
select select "5"
select select "20"
select select "16"
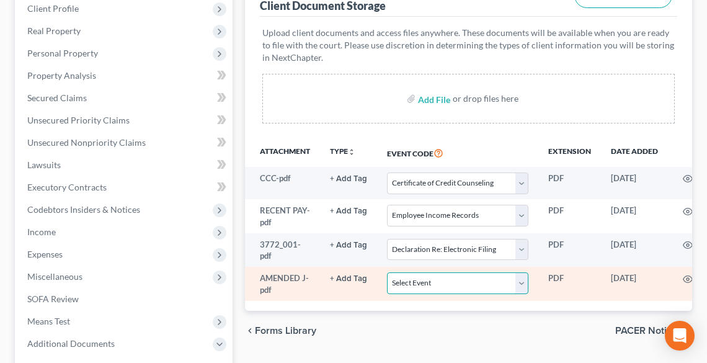
click at [456, 282] on select "Select Event 20 Largest Unsecured Creditors Amended List of Creditors (Fee) Ame…" at bounding box center [457, 283] width 141 height 22
select select "3"
click at [387, 272] on select "Select Event 20 Largest Unsecured Creditors Amended List of Creditors (Fee) Ame…" at bounding box center [457, 283] width 141 height 22
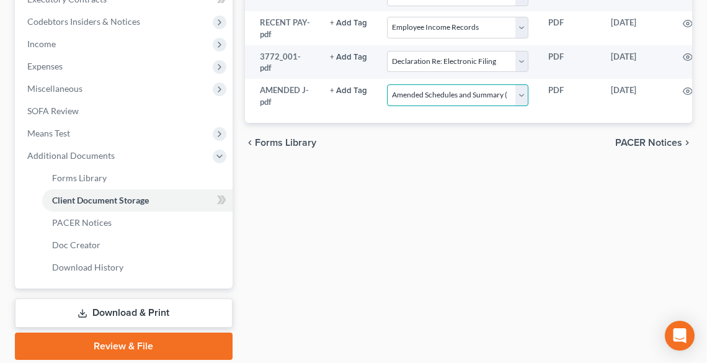
scroll to position [429, 0]
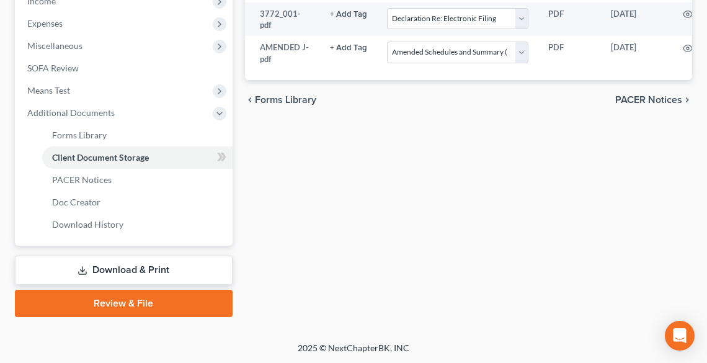
click at [128, 302] on link "Review & File" at bounding box center [124, 303] width 218 height 27
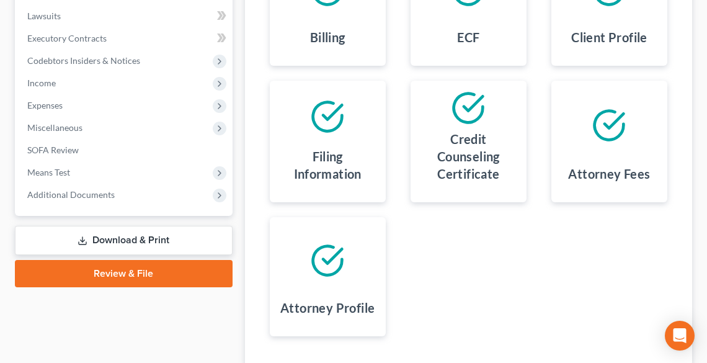
scroll to position [436, 0]
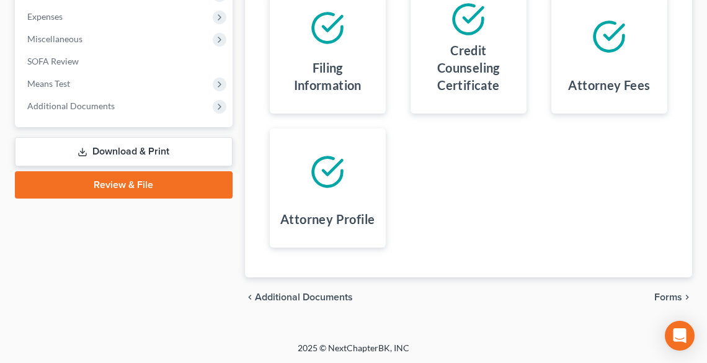
click at [668, 297] on span "Forms" at bounding box center [668, 297] width 28 height 10
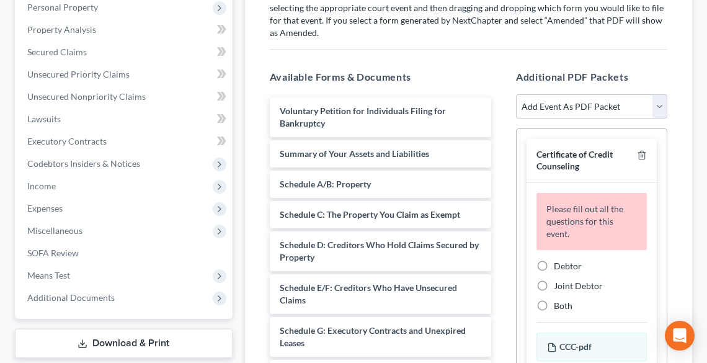
scroll to position [238, 0]
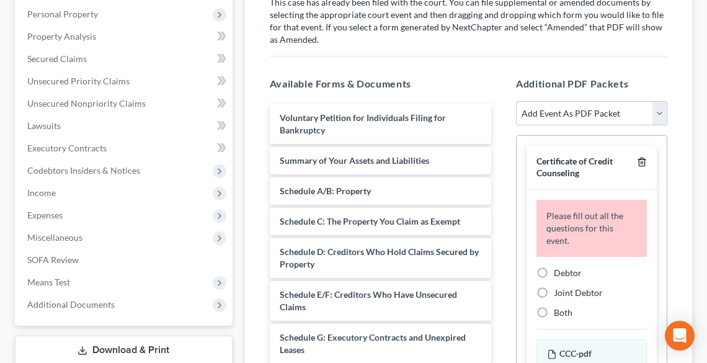
click at [638, 159] on polyline "button" at bounding box center [641, 159] width 7 height 0
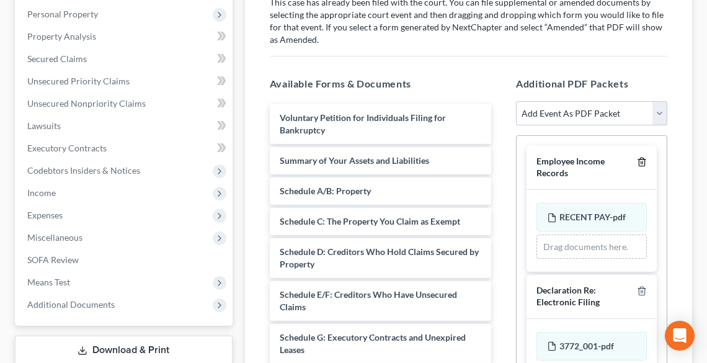
click at [638, 159] on polyline "button" at bounding box center [641, 159] width 7 height 0
click at [635, 158] on div at bounding box center [639, 167] width 15 height 23
click at [643, 161] on icon "button" at bounding box center [642, 162] width 10 height 10
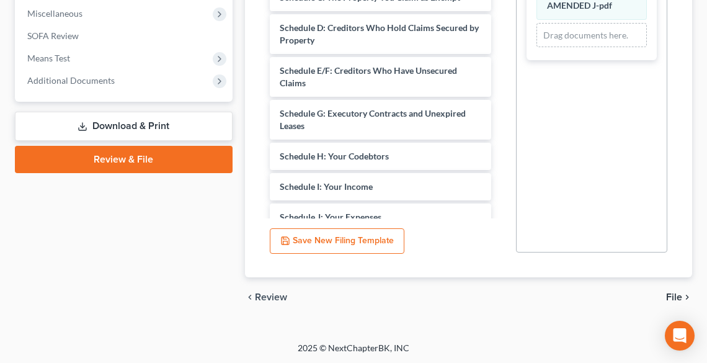
click at [676, 295] on span "File" at bounding box center [674, 297] width 16 height 10
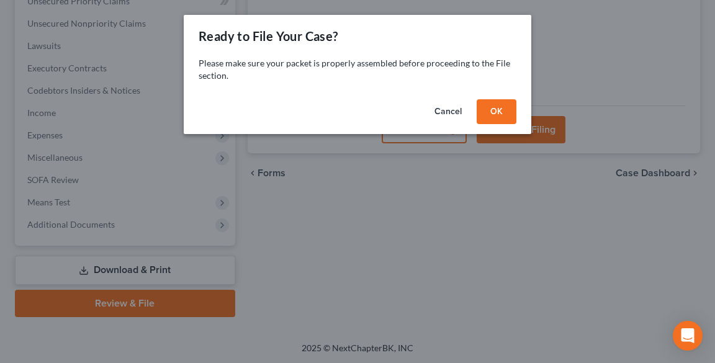
click at [489, 117] on button "OK" at bounding box center [496, 111] width 40 height 25
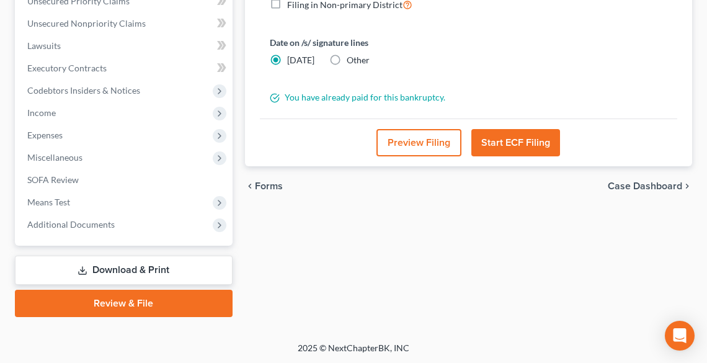
click at [494, 129] on button "Start ECF Filing" at bounding box center [515, 142] width 89 height 27
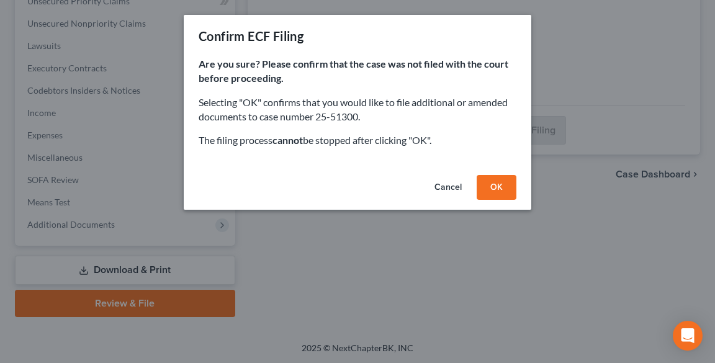
click at [501, 182] on button "OK" at bounding box center [496, 187] width 40 height 25
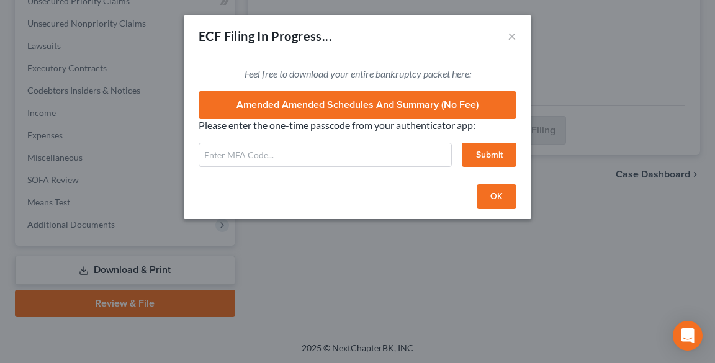
click at [486, 197] on button "OK" at bounding box center [496, 196] width 40 height 25
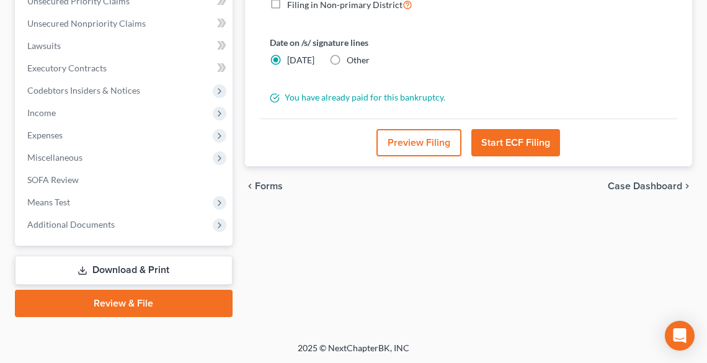
click at [517, 135] on button "Start ECF Filing" at bounding box center [515, 142] width 89 height 27
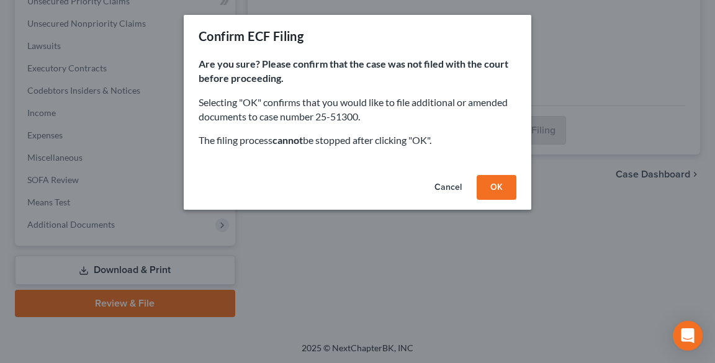
click at [506, 182] on button "OK" at bounding box center [496, 187] width 40 height 25
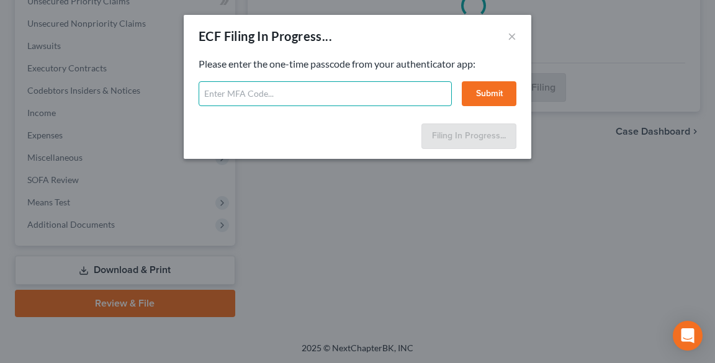
click at [270, 97] on input "text" at bounding box center [325, 93] width 253 height 25
type input "486716"
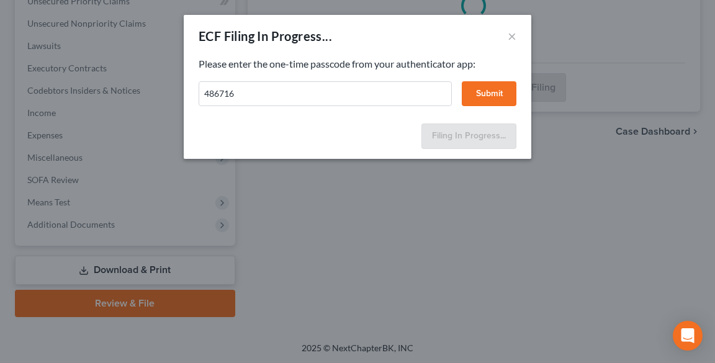
click at [481, 97] on button "Submit" at bounding box center [489, 93] width 55 height 25
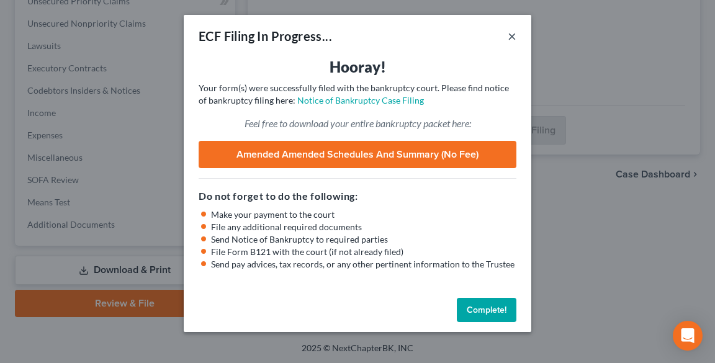
click at [515, 33] on button "×" at bounding box center [511, 36] width 9 height 15
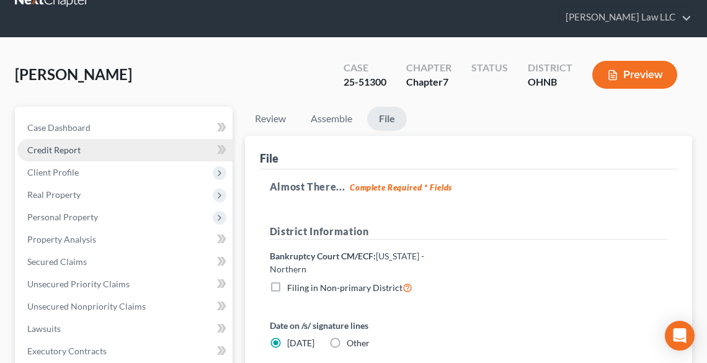
scroll to position [0, 0]
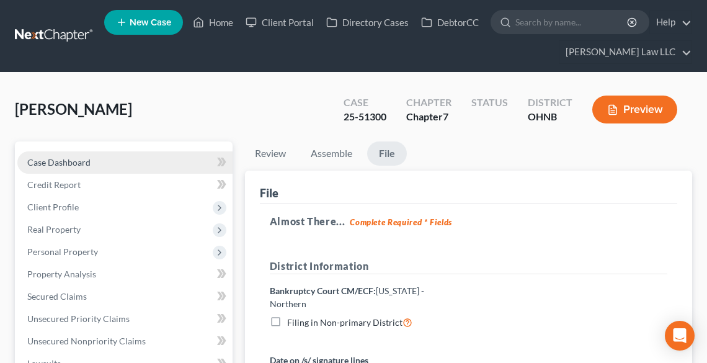
click at [87, 161] on span "Case Dashboard" at bounding box center [58, 162] width 63 height 11
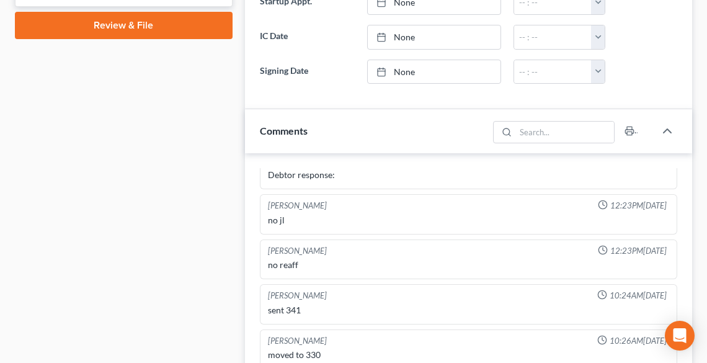
scroll to position [893, 0]
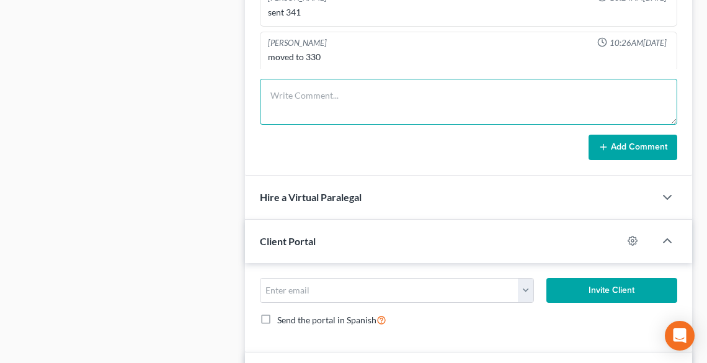
click at [323, 84] on textarea at bounding box center [469, 102] width 418 height 46
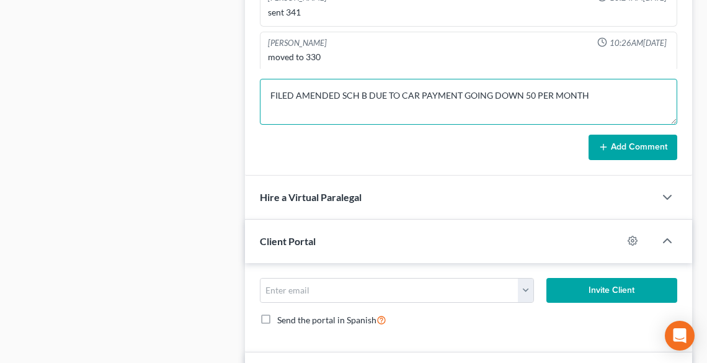
type textarea "FILED AMENDED SCH B DUE TO CAR PAYMENT GOING DOWN 50 PER MONTH"
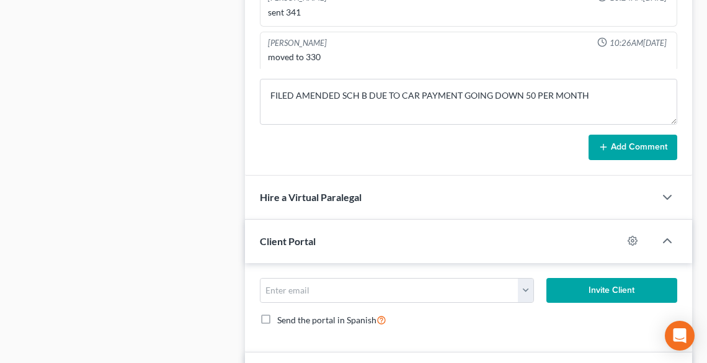
click at [638, 136] on button "Add Comment" at bounding box center [633, 148] width 89 height 26
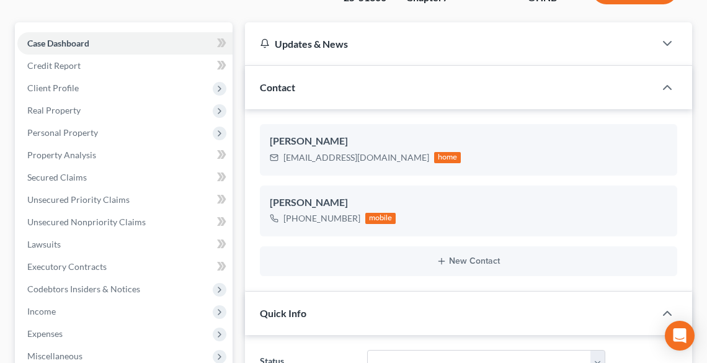
scroll to position [0, 0]
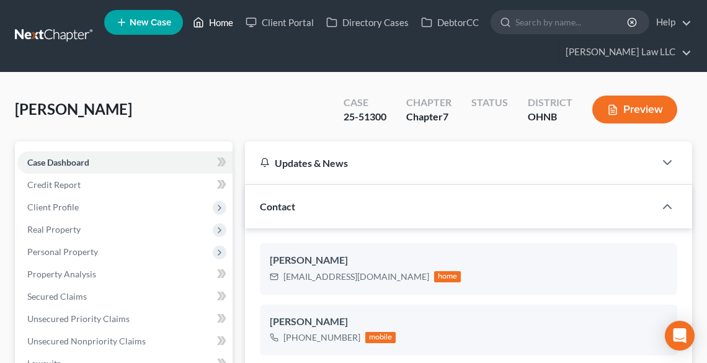
click at [220, 17] on link "Home" at bounding box center [213, 22] width 53 height 22
click at [223, 27] on link "Home" at bounding box center [213, 22] width 53 height 22
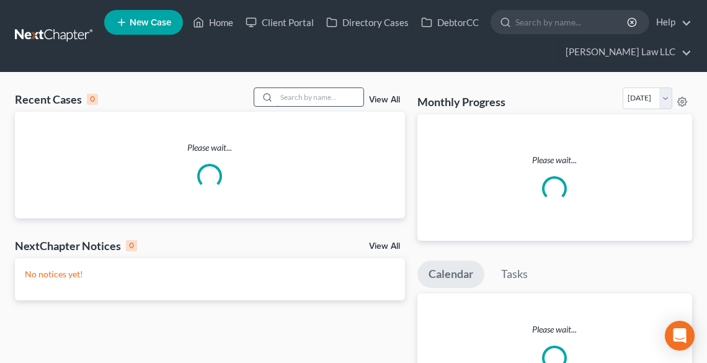
click at [298, 99] on input "search" at bounding box center [320, 97] width 87 height 18
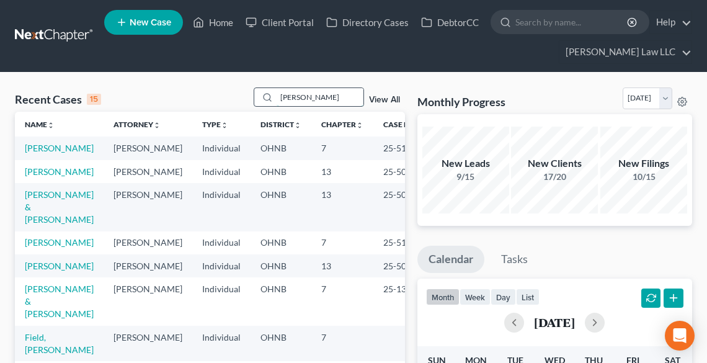
type input "[PERSON_NAME]"
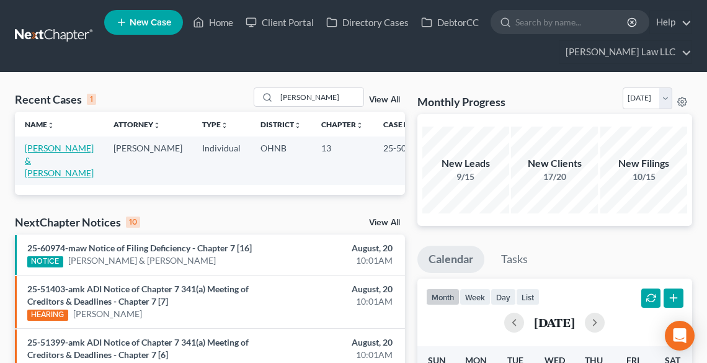
click at [51, 159] on link "[PERSON_NAME] & [PERSON_NAME]" at bounding box center [59, 160] width 69 height 35
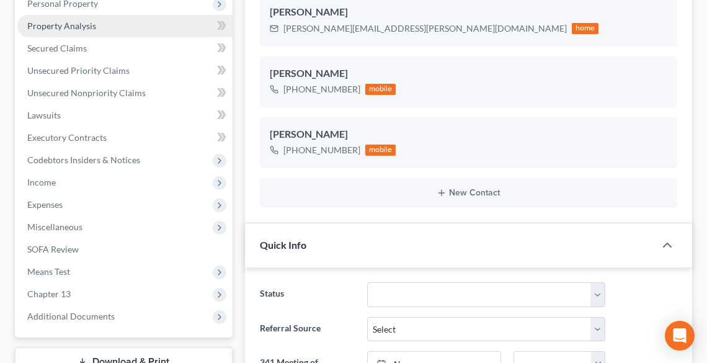
scroll to position [347, 0]
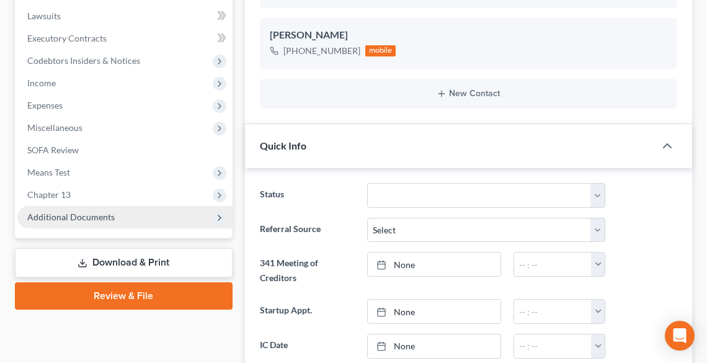
click at [80, 220] on span "Additional Documents" at bounding box center [70, 217] width 87 height 11
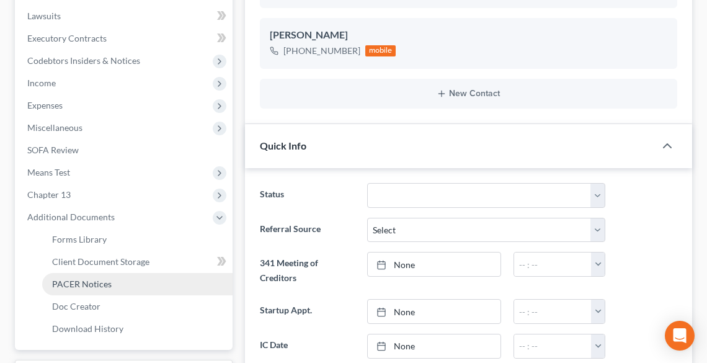
click at [84, 283] on span "PACER Notices" at bounding box center [82, 284] width 60 height 11
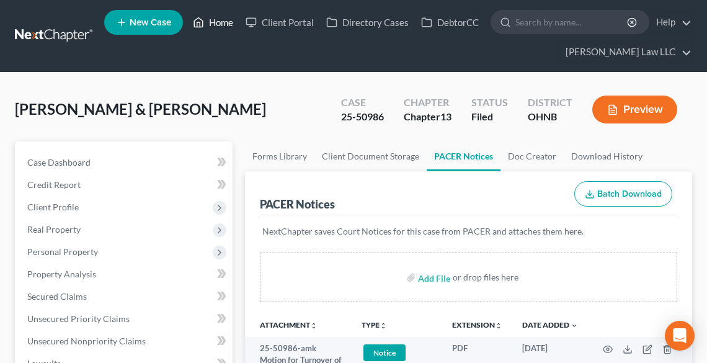
click at [231, 16] on link "Home" at bounding box center [213, 22] width 53 height 22
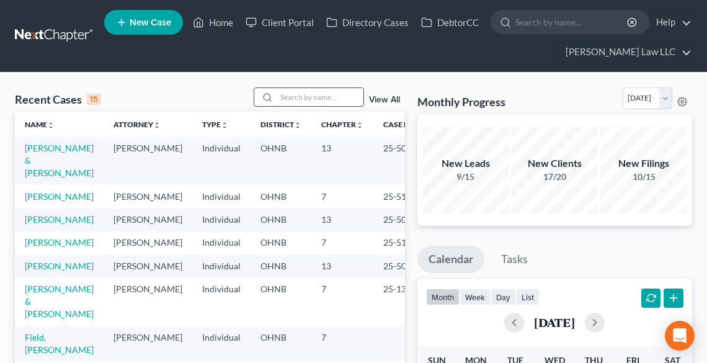
click at [305, 97] on input "search" at bounding box center [320, 97] width 87 height 18
type input "peroni"
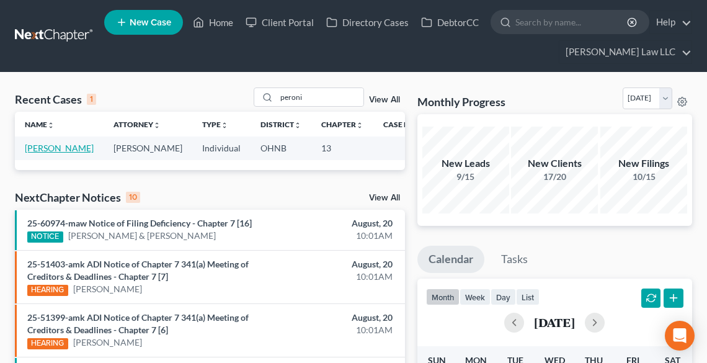
click at [40, 146] on link "[PERSON_NAME]" at bounding box center [59, 148] width 69 height 11
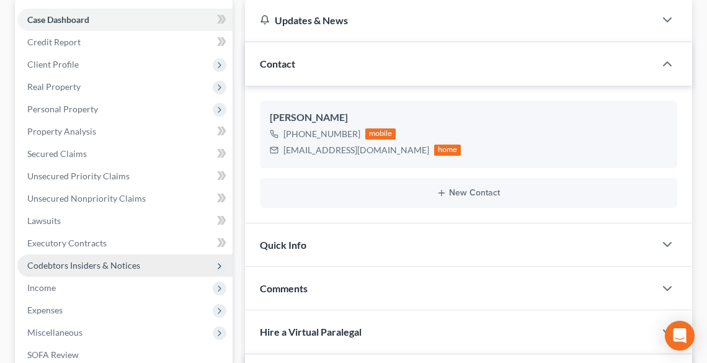
scroll to position [149, 0]
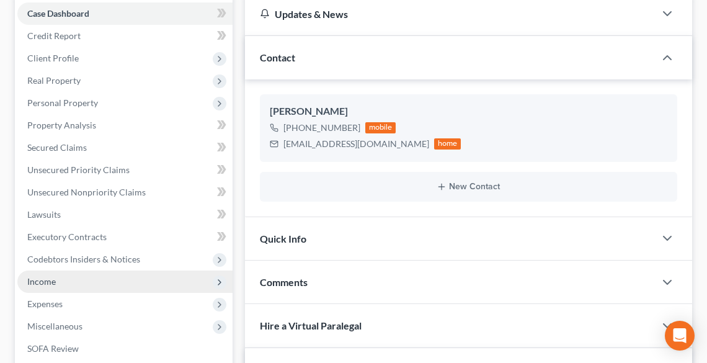
click at [60, 283] on span "Income" at bounding box center [124, 281] width 215 height 22
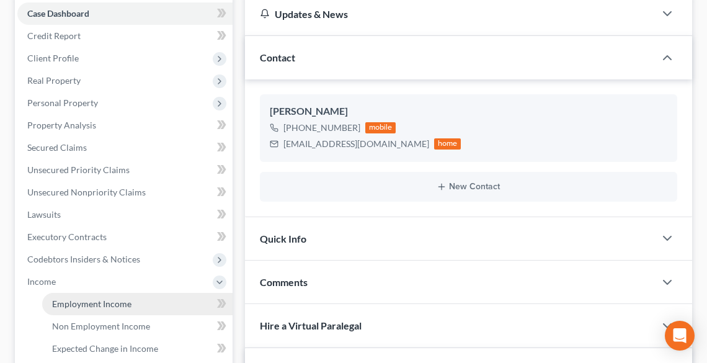
click at [79, 301] on span "Employment Income" at bounding box center [91, 303] width 79 height 11
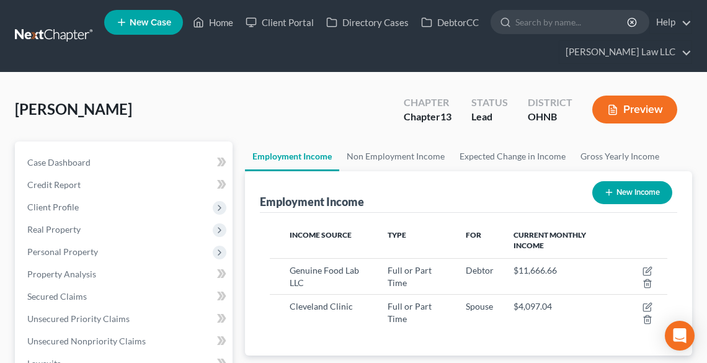
scroll to position [199, 422]
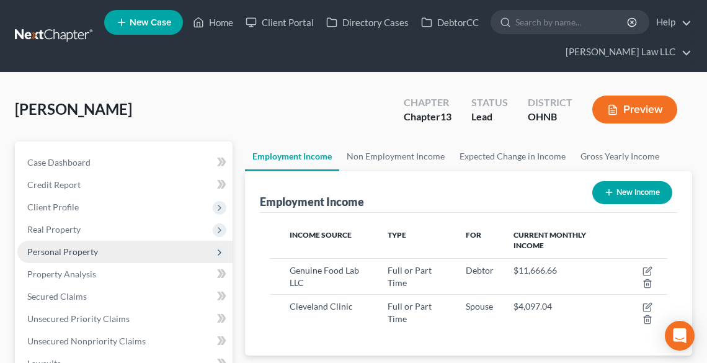
click at [72, 249] on span "Personal Property" at bounding box center [62, 251] width 71 height 11
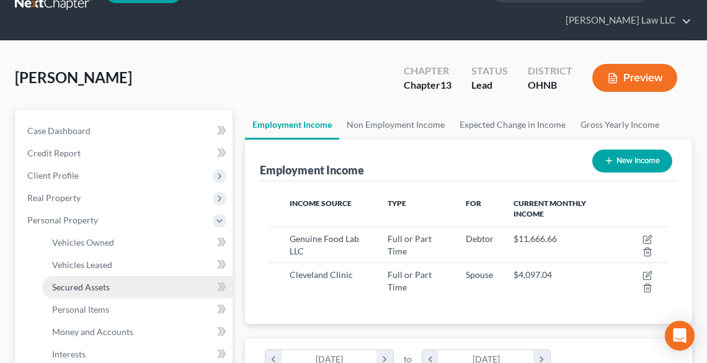
scroll to position [50, 0]
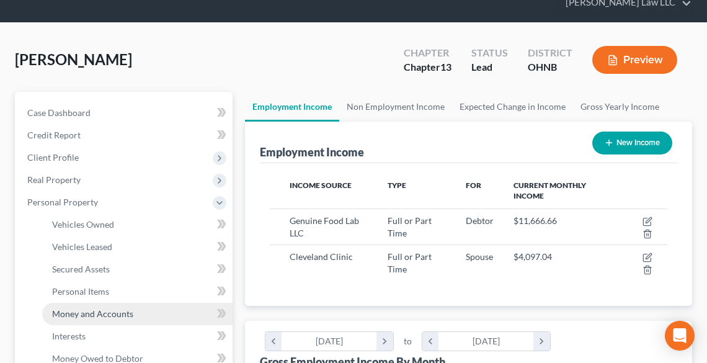
click at [81, 311] on span "Money and Accounts" at bounding box center [92, 313] width 81 height 11
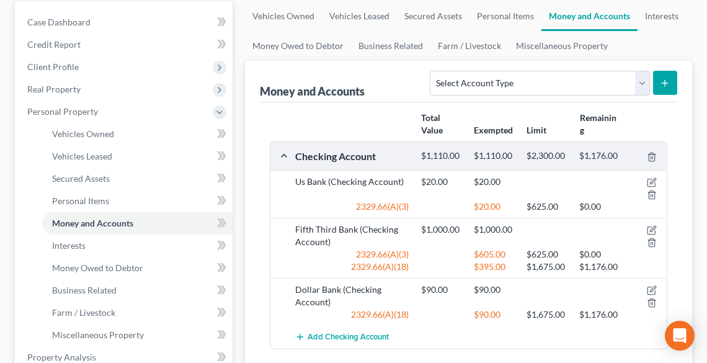
scroll to position [199, 0]
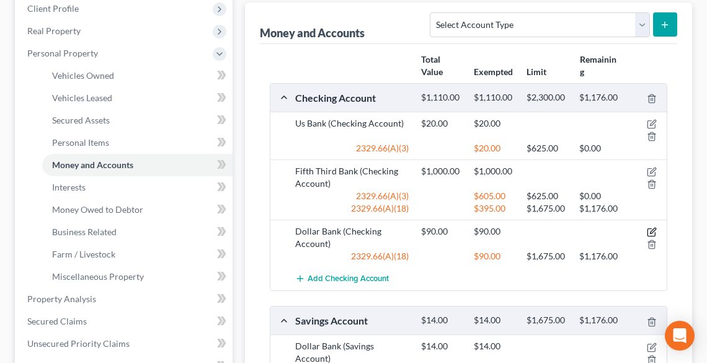
click at [653, 233] on icon "button" at bounding box center [652, 232] width 10 height 10
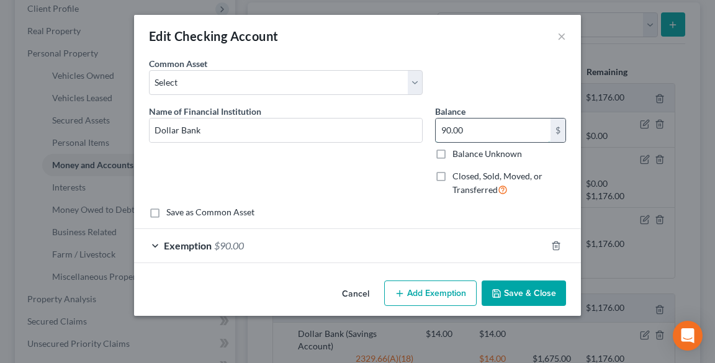
click at [475, 127] on input "90.00" at bounding box center [492, 130] width 115 height 24
type input "137.42"
click at [556, 244] on icon "button" at bounding box center [556, 246] width 10 height 10
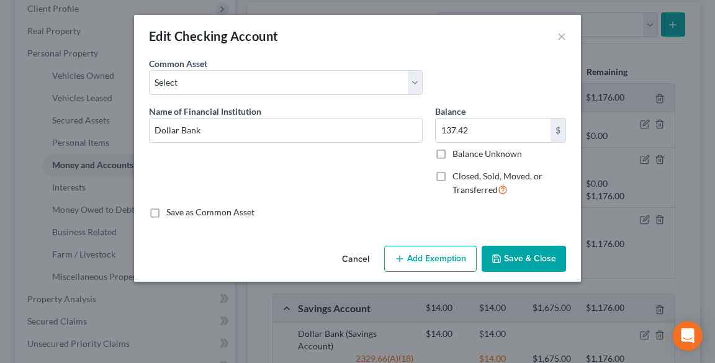
click at [523, 257] on button "Save & Close" at bounding box center [523, 259] width 84 height 26
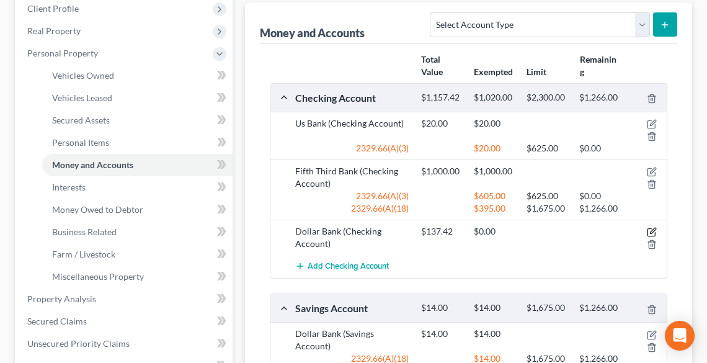
click at [651, 230] on icon "button" at bounding box center [652, 232] width 10 height 10
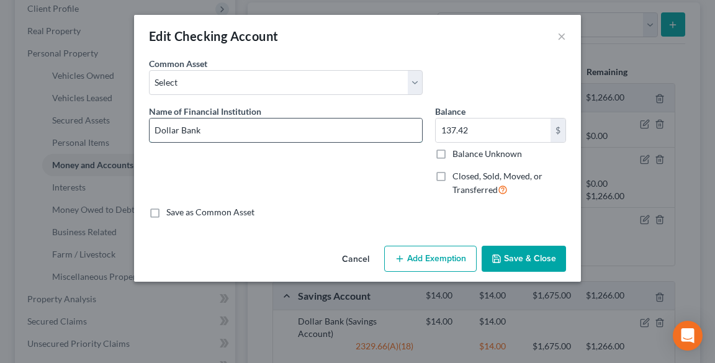
click at [270, 123] on input "Dollar Bank" at bounding box center [286, 130] width 272 height 24
type input "Dollar Bank [8099]"
click at [515, 259] on button "Save & Close" at bounding box center [523, 259] width 84 height 26
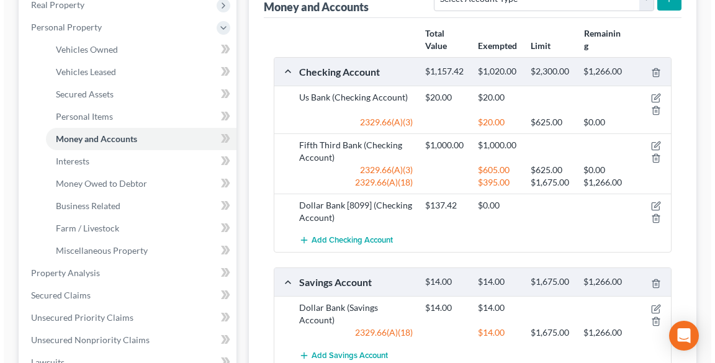
scroll to position [248, 0]
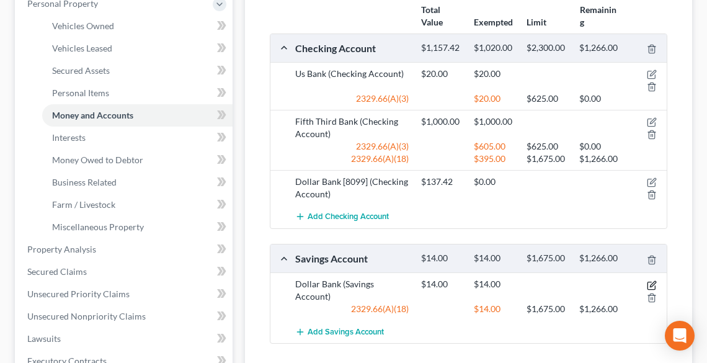
click at [653, 282] on icon "button" at bounding box center [652, 285] width 10 height 10
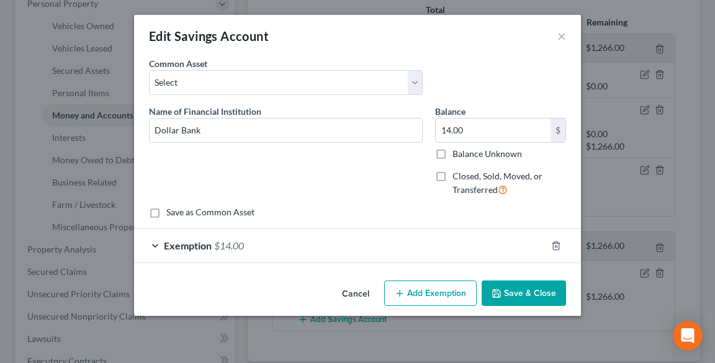
click at [529, 289] on button "Save & Close" at bounding box center [523, 293] width 84 height 26
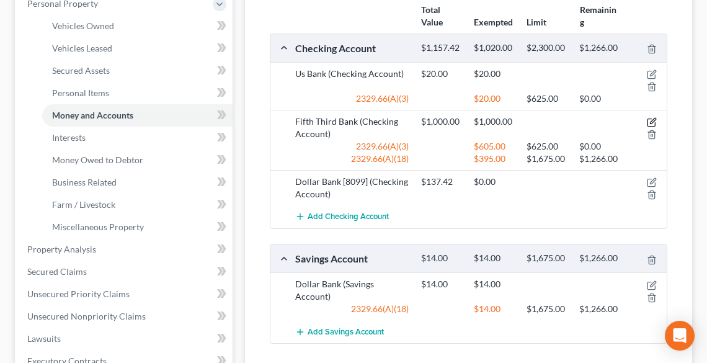
click at [650, 123] on icon "button" at bounding box center [652, 122] width 10 height 10
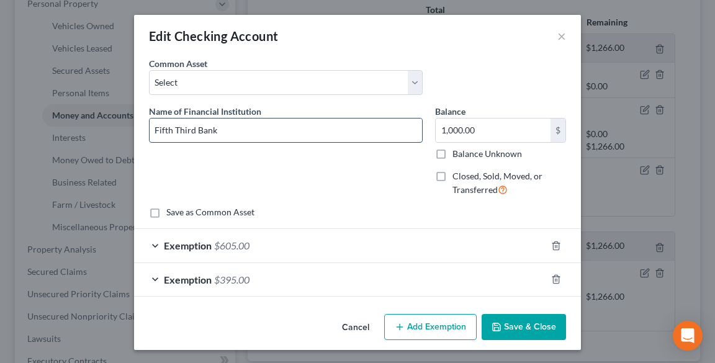
click at [330, 119] on input "Fifth Third Bank" at bounding box center [286, 130] width 272 height 24
type input "Fifth Third Bank [9670]"
click at [553, 277] on polyline "button" at bounding box center [555, 277] width 7 height 0
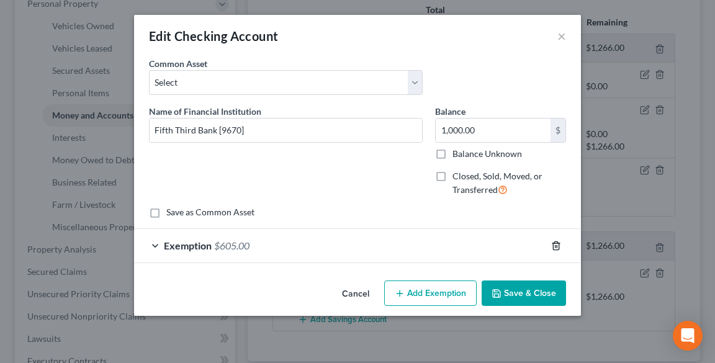
click at [558, 246] on icon "button" at bounding box center [556, 245] width 6 height 8
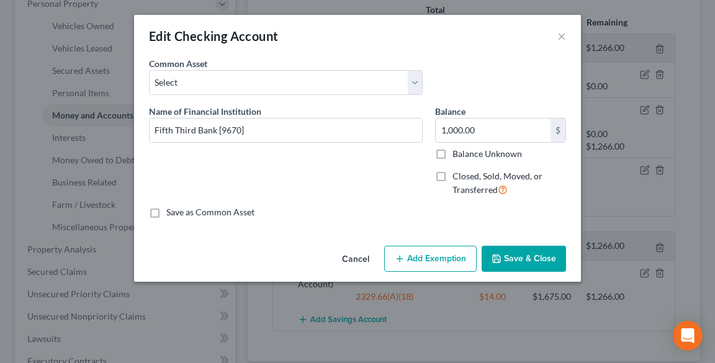
click at [540, 263] on button "Save & Close" at bounding box center [523, 259] width 84 height 26
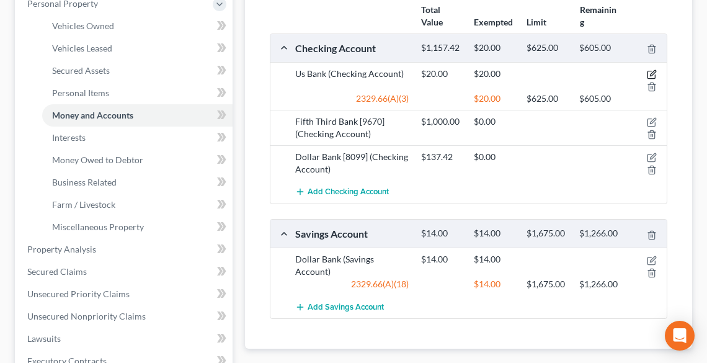
click at [654, 69] on icon "button" at bounding box center [652, 74] width 10 height 10
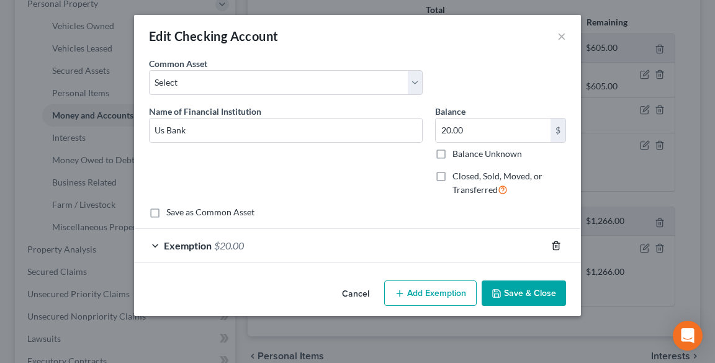
click at [556, 243] on icon "button" at bounding box center [556, 246] width 10 height 10
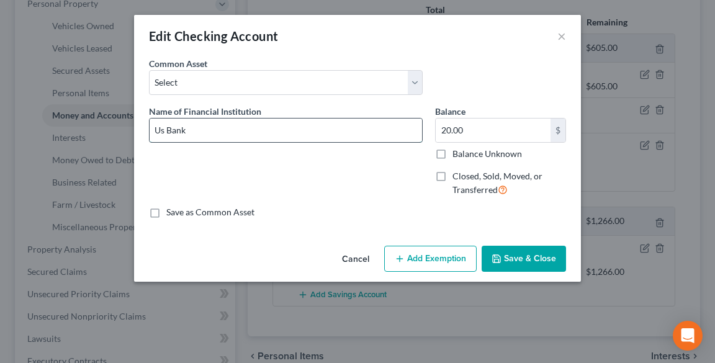
click at [326, 132] on input "Us Bank" at bounding box center [286, 130] width 272 height 24
type input "Us Bank"
click at [541, 255] on button "Save & Close" at bounding box center [523, 259] width 84 height 26
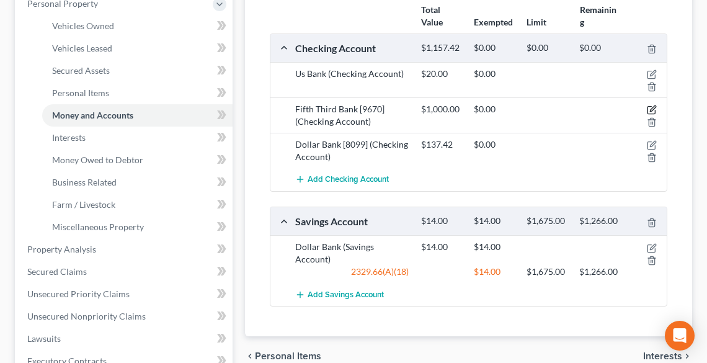
click at [653, 107] on icon "button" at bounding box center [652, 110] width 10 height 10
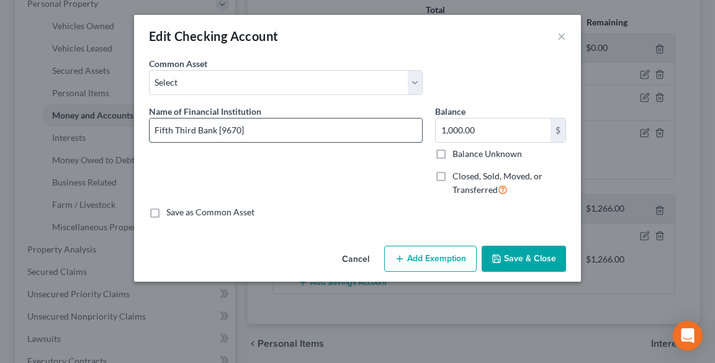
click at [380, 127] on input "Fifth Third Bank [9670]" at bounding box center [286, 130] width 272 height 24
type input "Fifth Third Bank [9670] Joint with Wife"
click at [499, 132] on input "1,000.00" at bounding box center [492, 130] width 115 height 24
type input "500.00"
click at [547, 257] on button "Save & Close" at bounding box center [523, 259] width 84 height 26
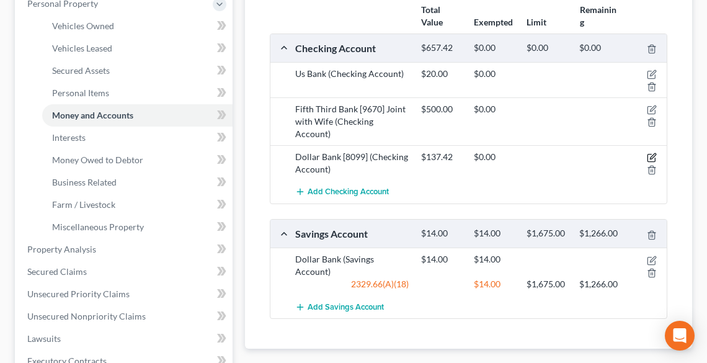
click at [650, 153] on icon "button" at bounding box center [652, 158] width 10 height 10
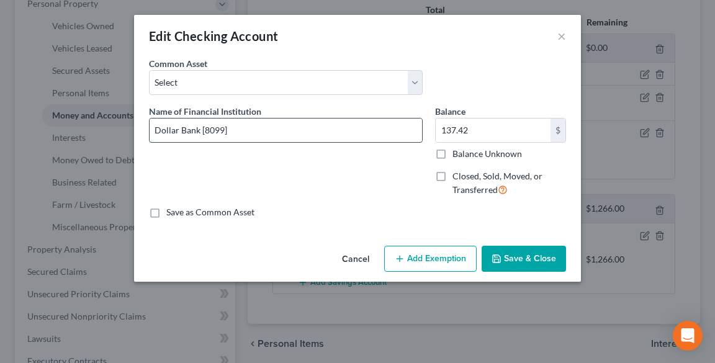
click at [282, 121] on input "Dollar Bank [8099]" at bounding box center [286, 130] width 272 height 24
type input "Dollar Bank [8099] Joint with Wife"
click at [476, 122] on input "137.42" at bounding box center [492, 130] width 115 height 24
type input "68.71"
click at [528, 261] on button "Save & Close" at bounding box center [523, 259] width 84 height 26
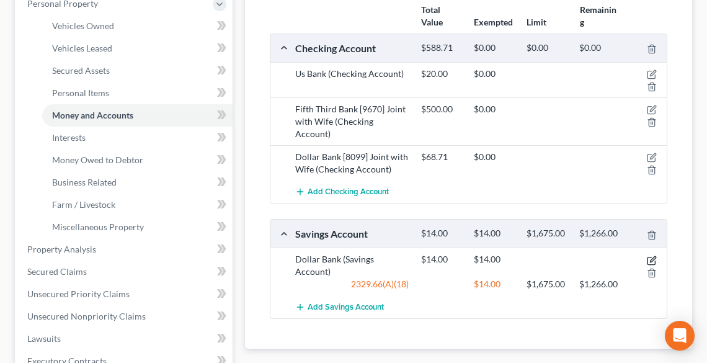
click at [653, 256] on icon "button" at bounding box center [652, 261] width 10 height 10
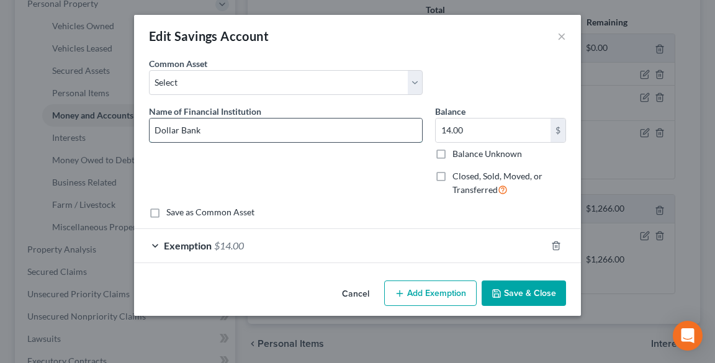
drag, startPoint x: 249, startPoint y: 127, endPoint x: 242, endPoint y: 132, distance: 8.9
click at [250, 127] on input "Dollar Bank" at bounding box center [286, 130] width 272 height 24
type input "Dollar Bank - Joint with Wife"
click at [479, 129] on input "14.00" at bounding box center [492, 130] width 115 height 24
type input "7.00"
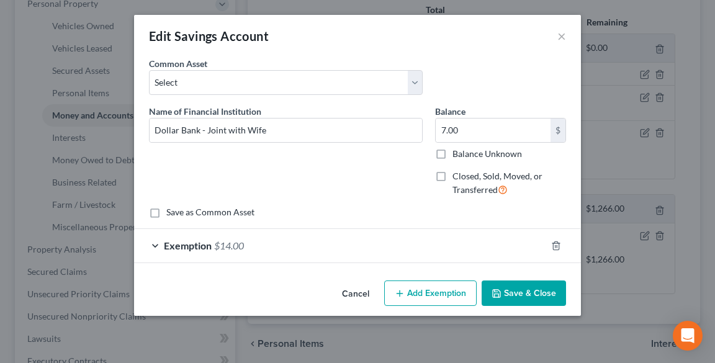
click at [511, 300] on button "Save & Close" at bounding box center [523, 293] width 84 height 26
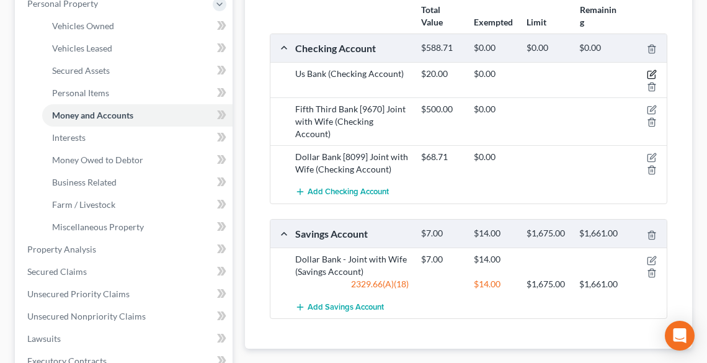
click at [651, 69] on icon "button" at bounding box center [652, 74] width 10 height 10
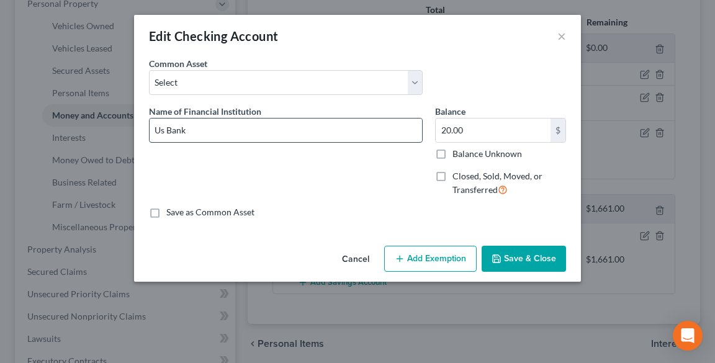
click at [364, 126] on input "Us Bank" at bounding box center [286, 130] width 272 height 24
type input "Us Bank [9749]"
click at [465, 122] on input "20.00" at bounding box center [492, 130] width 115 height 24
type input "1,485.29"
click at [526, 261] on button "Save & Close" at bounding box center [523, 259] width 84 height 26
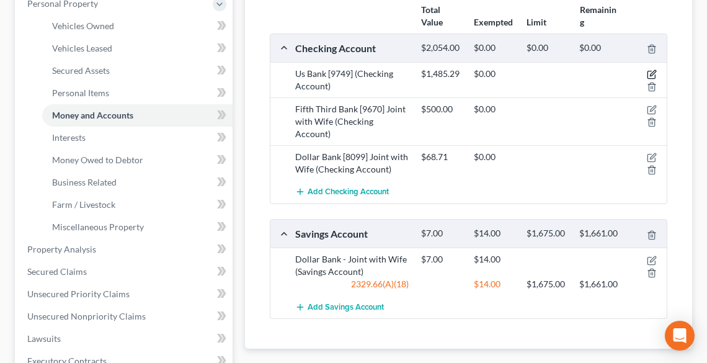
click at [650, 72] on icon "button" at bounding box center [652, 74] width 10 height 10
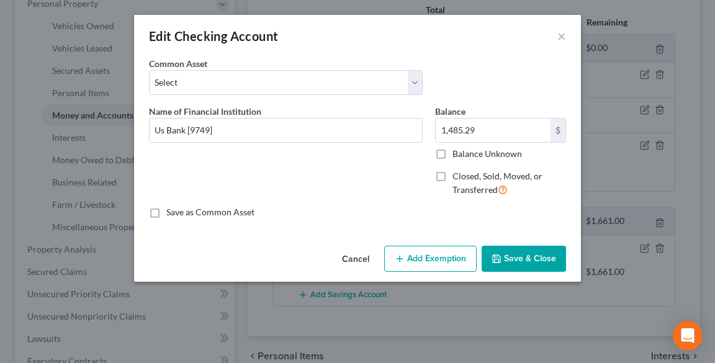
click at [458, 263] on button "Add Exemption" at bounding box center [430, 259] width 92 height 26
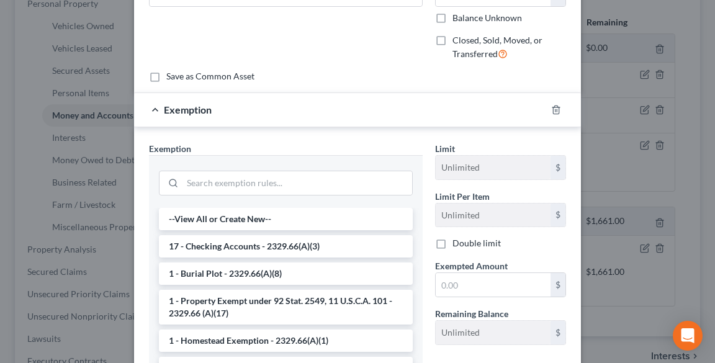
scroll to position [149, 0]
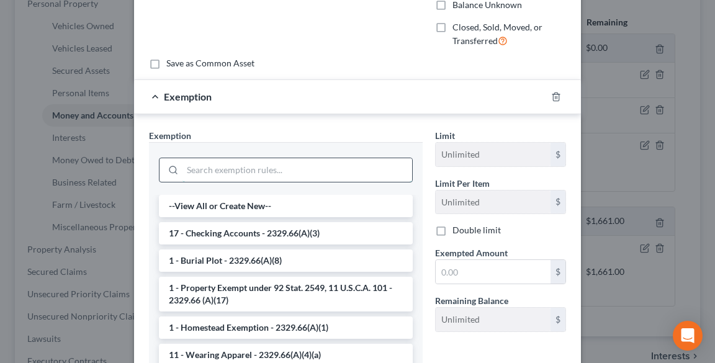
click at [347, 159] on input "search" at bounding box center [297, 170] width 230 height 24
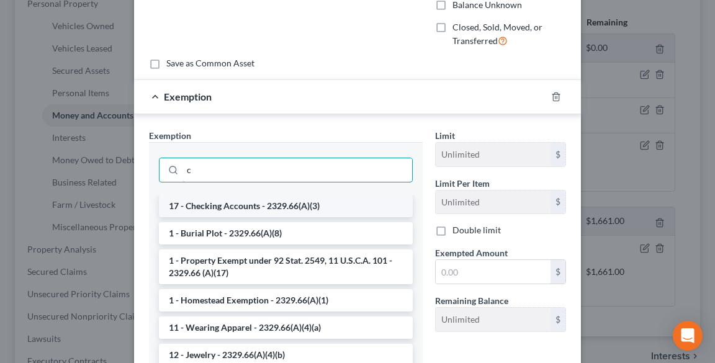
type input "c"
click at [292, 200] on li "17 - Checking Accounts - 2329.66(A)(3)" at bounding box center [286, 206] width 254 height 22
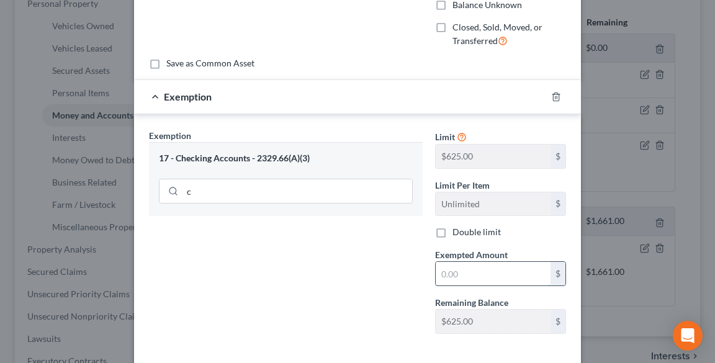
click at [503, 279] on input "text" at bounding box center [492, 274] width 115 height 24
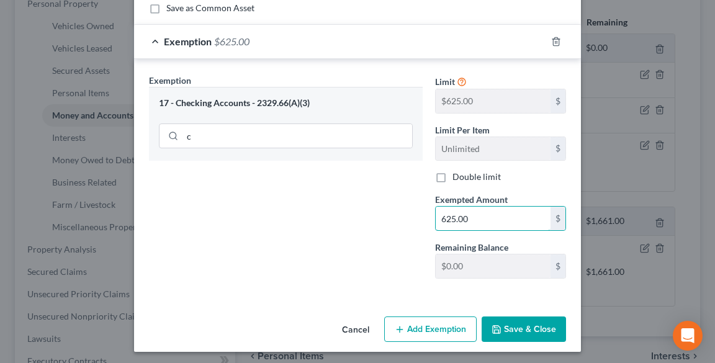
scroll to position [206, 0]
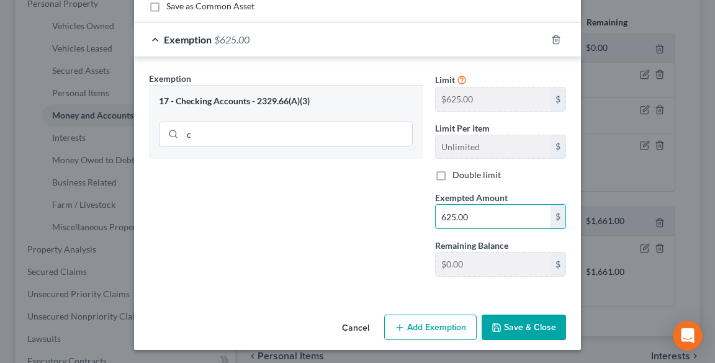
type input "625.00"
click at [521, 328] on button "Save & Close" at bounding box center [523, 328] width 84 height 26
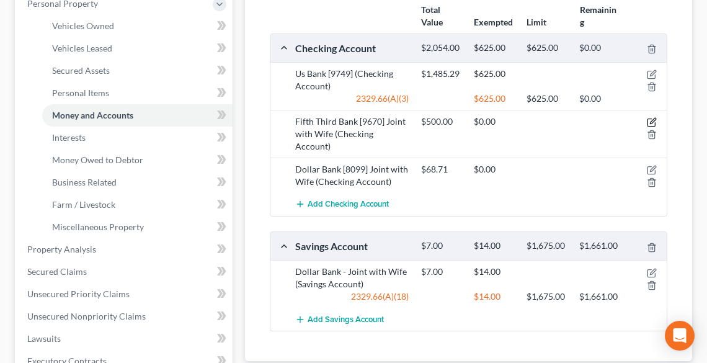
click at [654, 122] on icon "button" at bounding box center [652, 122] width 10 height 10
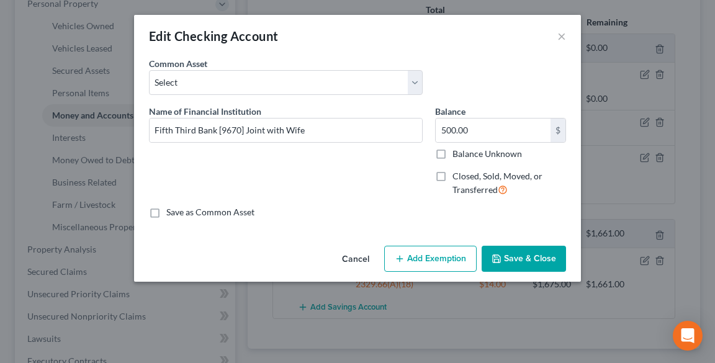
click at [442, 243] on div "Cancel Add Exemption Save & Close" at bounding box center [357, 261] width 447 height 41
click at [437, 262] on button "Add Exemption" at bounding box center [430, 259] width 92 height 26
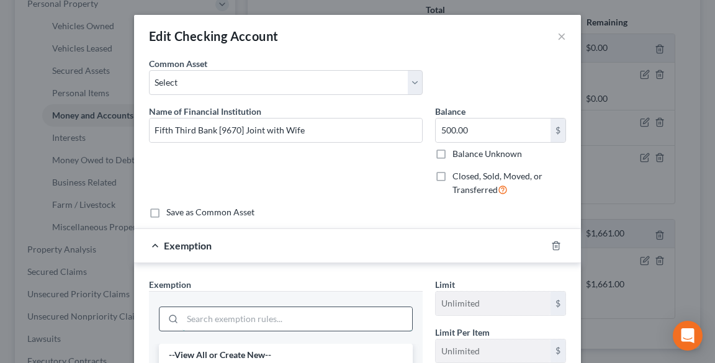
click at [329, 319] on input "search" at bounding box center [297, 319] width 230 height 24
type input "wild"
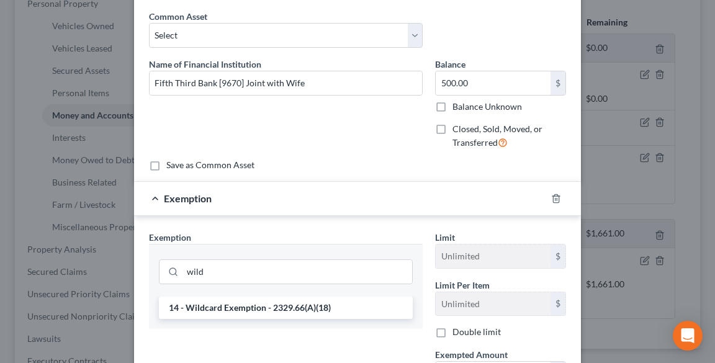
scroll to position [79, 0]
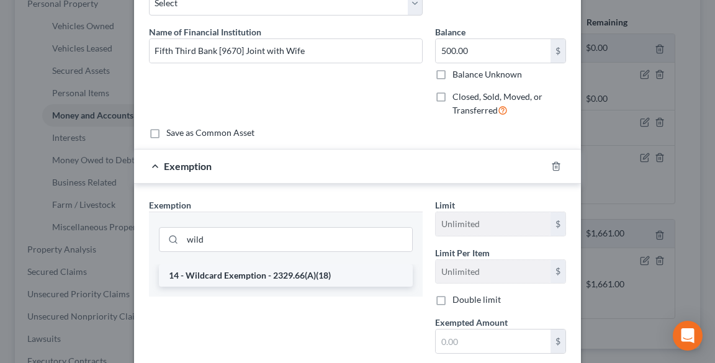
click at [242, 272] on li "14 - Wildcard Exemption - 2329.66(A)(18)" at bounding box center [286, 275] width 254 height 22
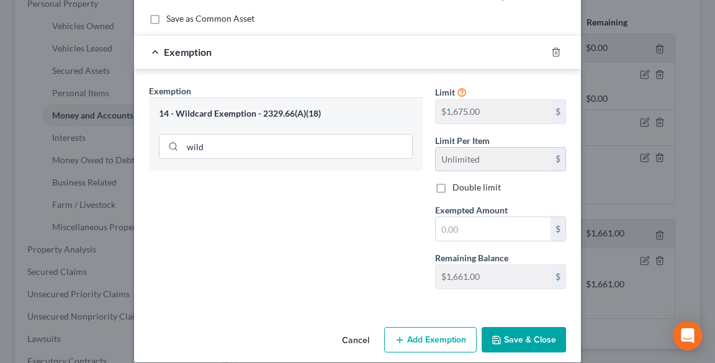
scroll to position [199, 0]
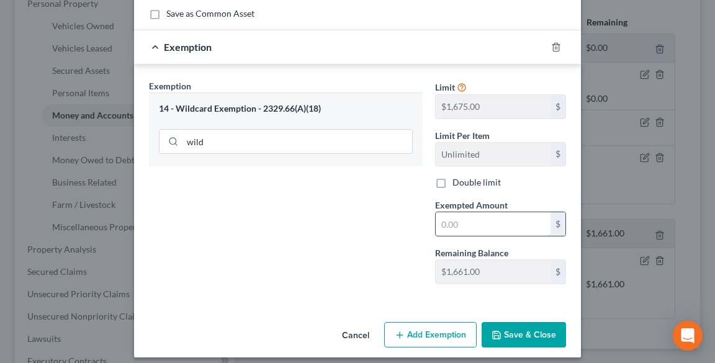
click at [465, 225] on input "text" at bounding box center [492, 224] width 115 height 24
type input "500.00"
click at [532, 334] on button "Save & Close" at bounding box center [523, 335] width 84 height 26
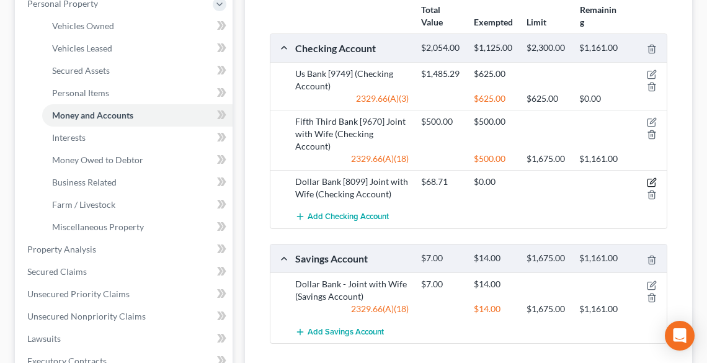
click at [651, 179] on icon "button" at bounding box center [653, 182] width 6 height 6
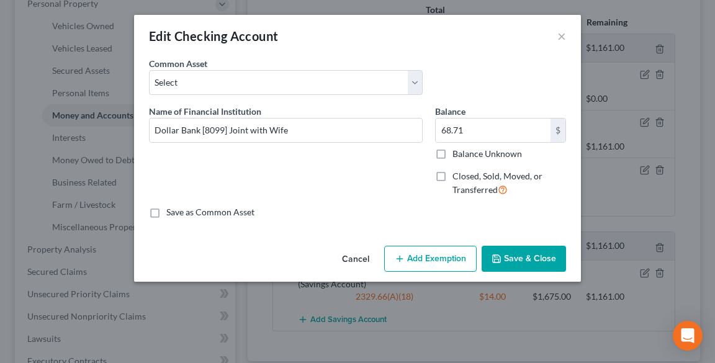
click at [437, 262] on button "Add Exemption" at bounding box center [430, 259] width 92 height 26
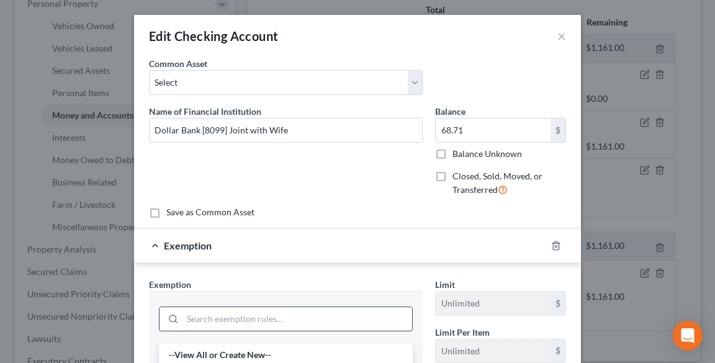
click at [297, 315] on input "search" at bounding box center [297, 319] width 230 height 24
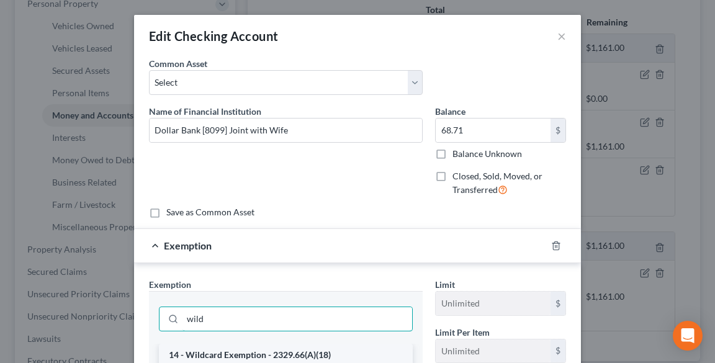
type input "wild"
click at [280, 355] on li "14 - Wildcard Exemption - 2329.66(A)(18)" at bounding box center [286, 355] width 254 height 22
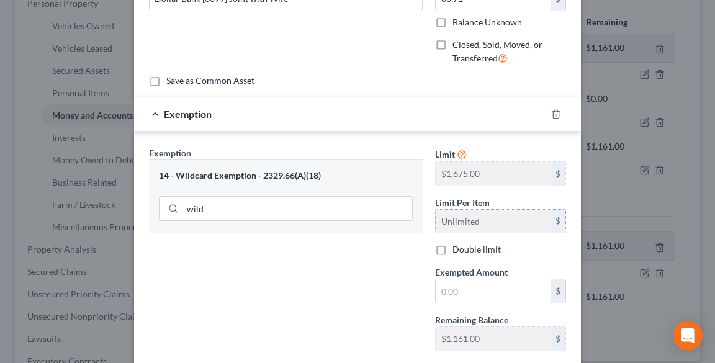
scroll to position [149, 0]
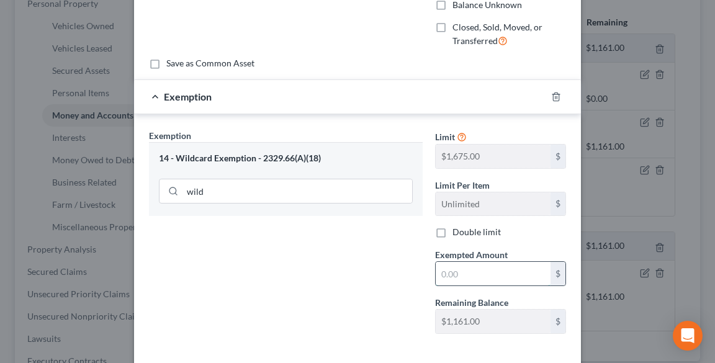
click at [489, 273] on input "text" at bounding box center [492, 274] width 115 height 24
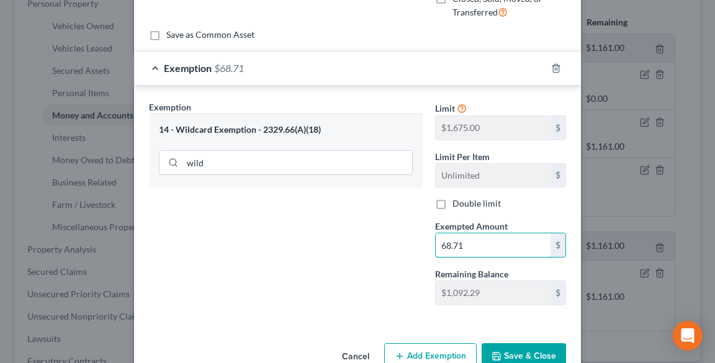
scroll to position [206, 0]
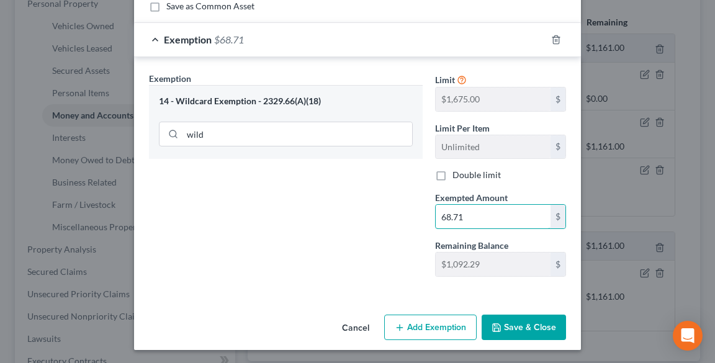
type input "68.71"
click at [509, 324] on button "Save & Close" at bounding box center [523, 328] width 84 height 26
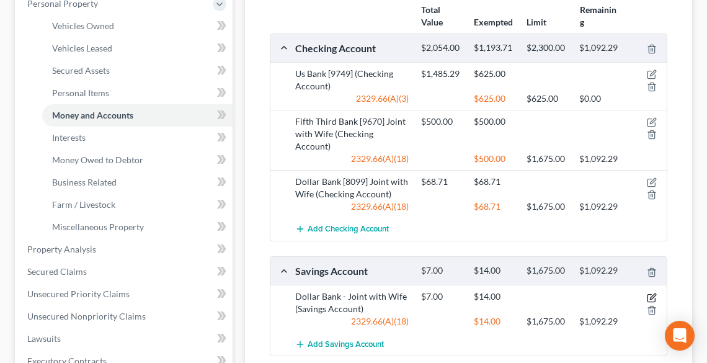
click at [652, 293] on icon "button" at bounding box center [653, 296] width 6 height 6
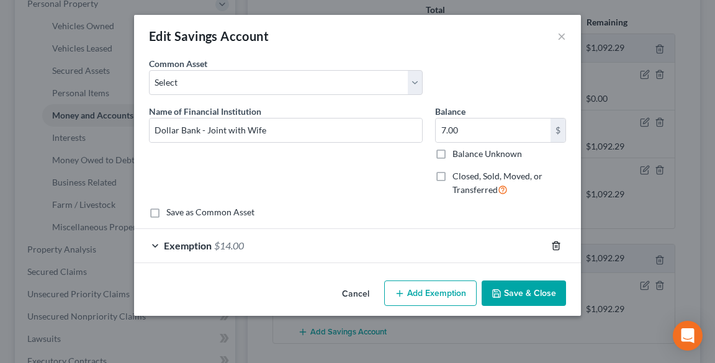
click at [556, 244] on icon "button" at bounding box center [556, 246] width 10 height 10
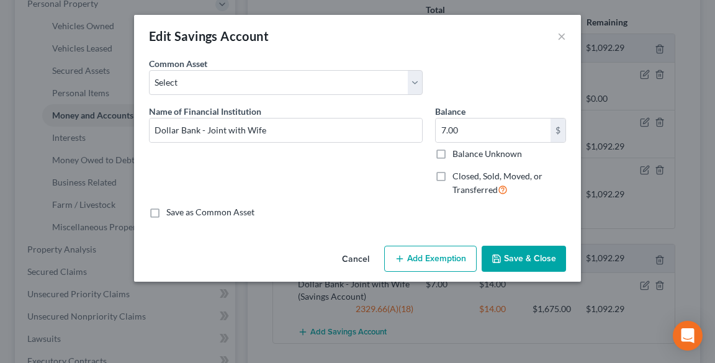
click at [427, 254] on button "Add Exemption" at bounding box center [430, 259] width 92 height 26
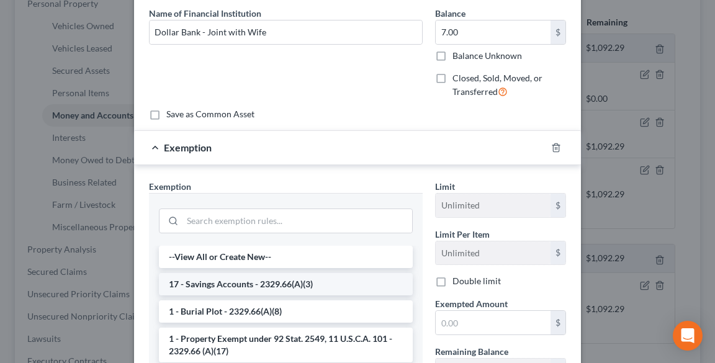
scroll to position [99, 0]
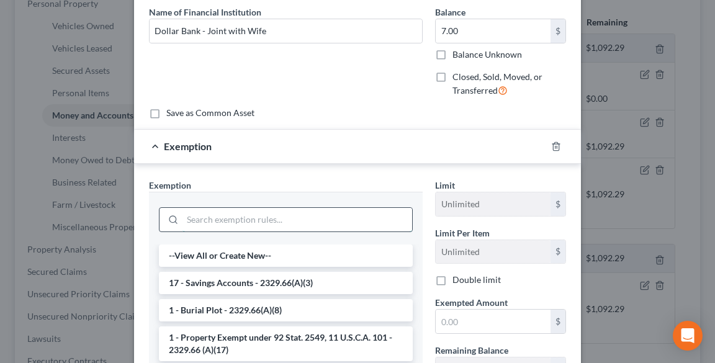
click at [258, 218] on input "search" at bounding box center [297, 220] width 230 height 24
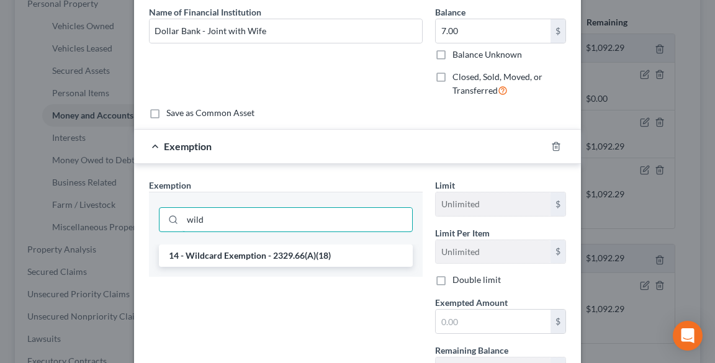
type input "wild"
click at [268, 256] on li "14 - Wildcard Exemption - 2329.66(A)(18)" at bounding box center [286, 255] width 254 height 22
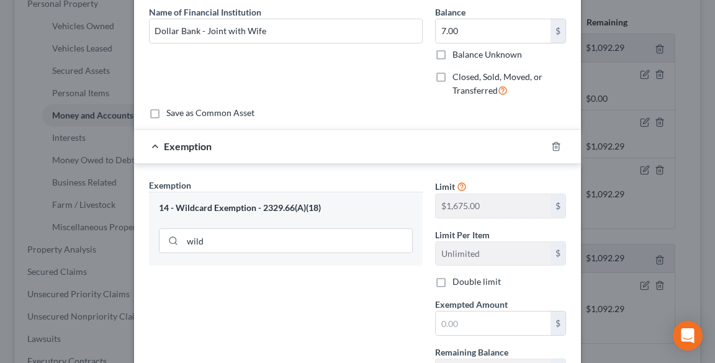
scroll to position [149, 0]
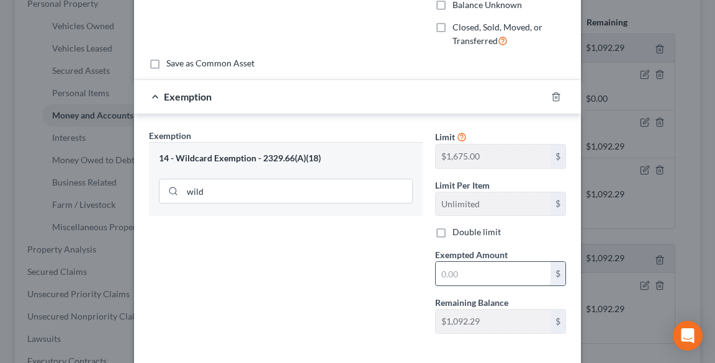
click at [463, 270] on input "text" at bounding box center [492, 274] width 115 height 24
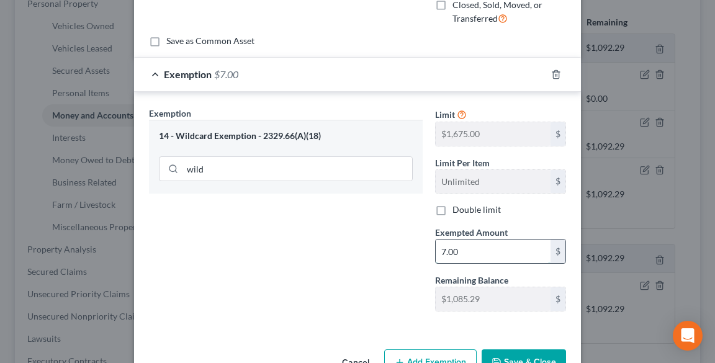
scroll to position [206, 0]
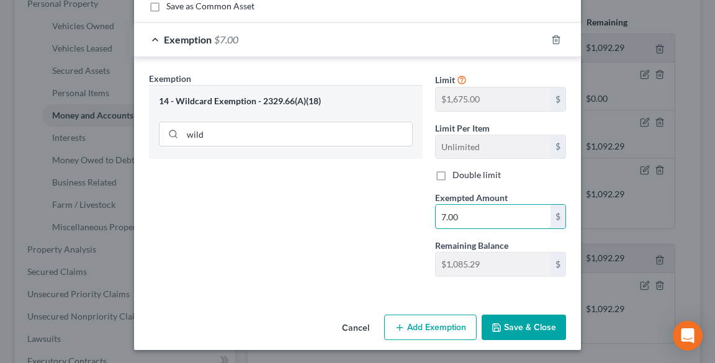
type input "7.00"
click at [519, 325] on button "Save & Close" at bounding box center [523, 328] width 84 height 26
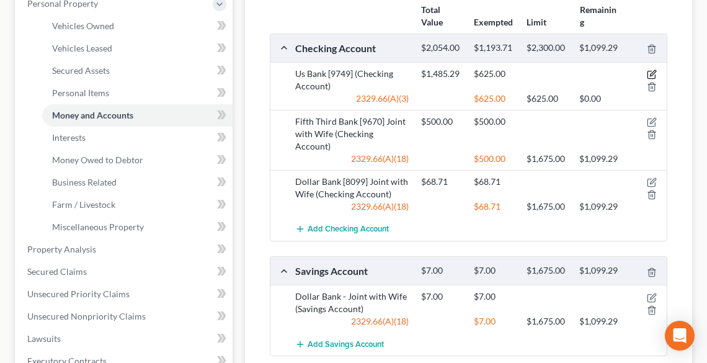
click at [651, 73] on icon "button" at bounding box center [653, 74] width 6 height 6
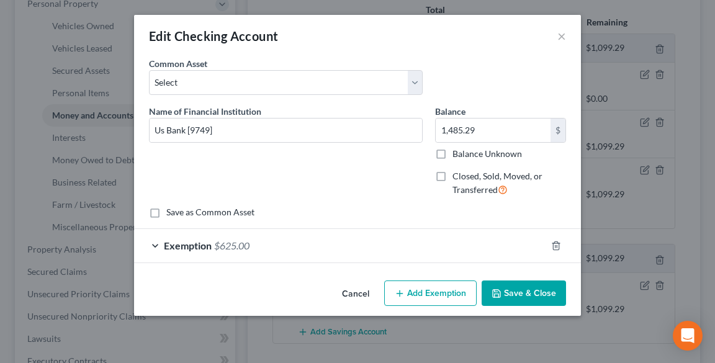
click at [442, 288] on button "Add Exemption" at bounding box center [430, 293] width 92 height 26
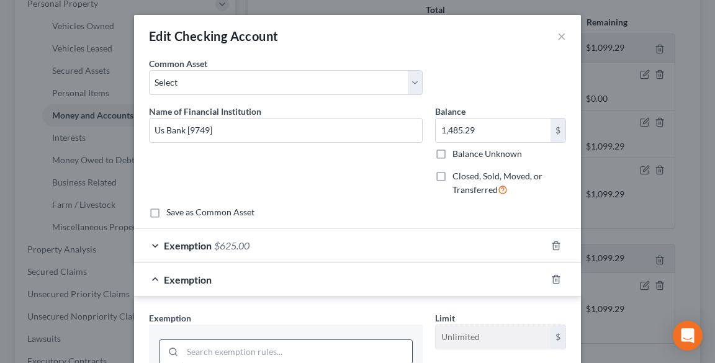
click at [285, 356] on input "search" at bounding box center [297, 352] width 230 height 24
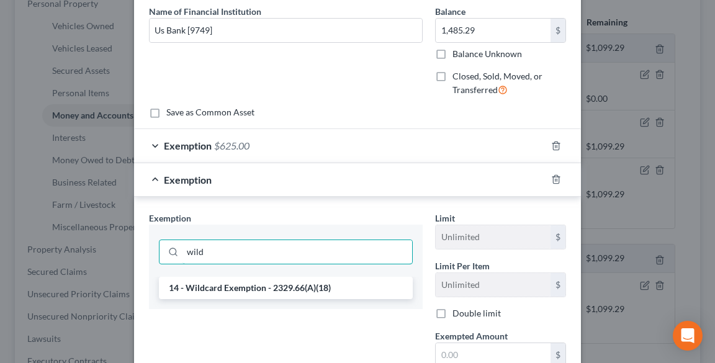
scroll to position [149, 0]
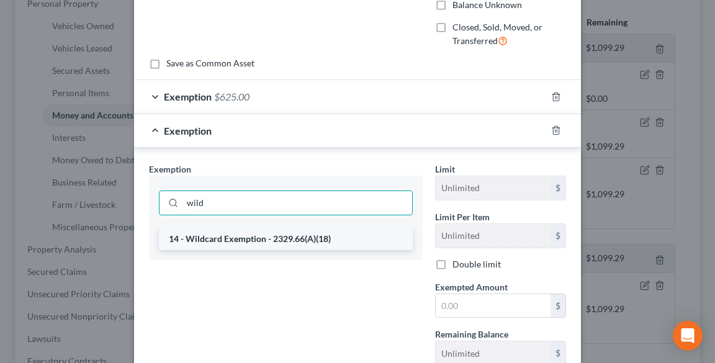
type input "wild"
click at [253, 236] on li "14 - Wildcard Exemption - 2329.66(A)(18)" at bounding box center [286, 239] width 254 height 22
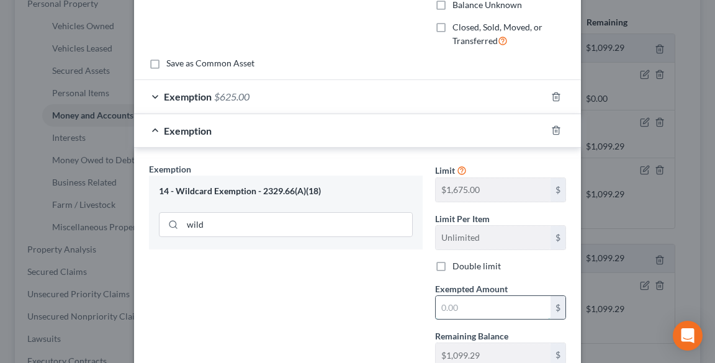
click at [475, 313] on input "text" at bounding box center [492, 308] width 115 height 24
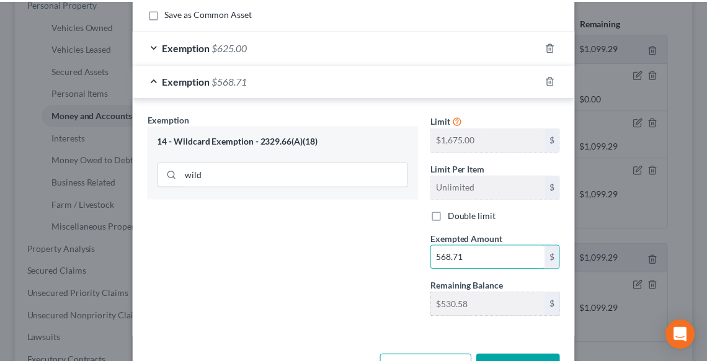
scroll to position [240, 0]
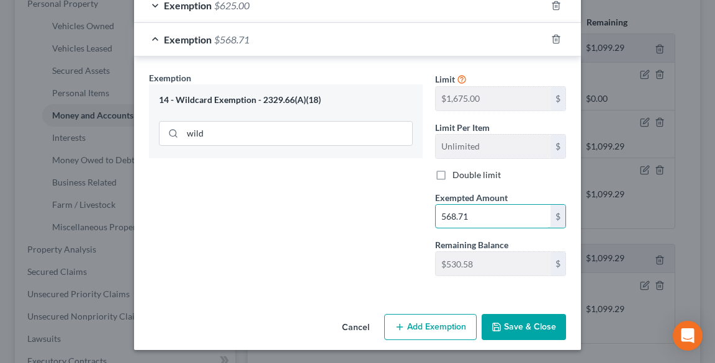
type input "568.71"
click at [521, 322] on button "Save & Close" at bounding box center [523, 327] width 84 height 26
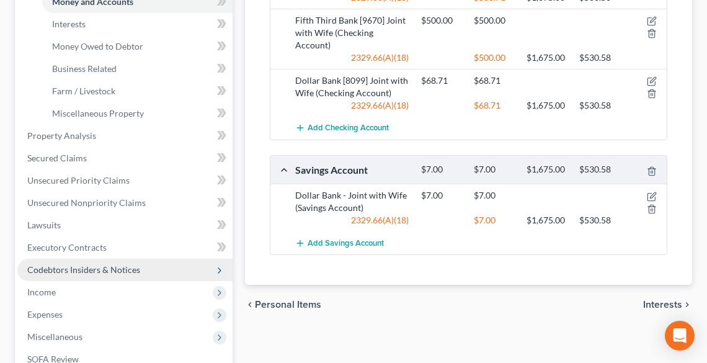
scroll to position [347, 0]
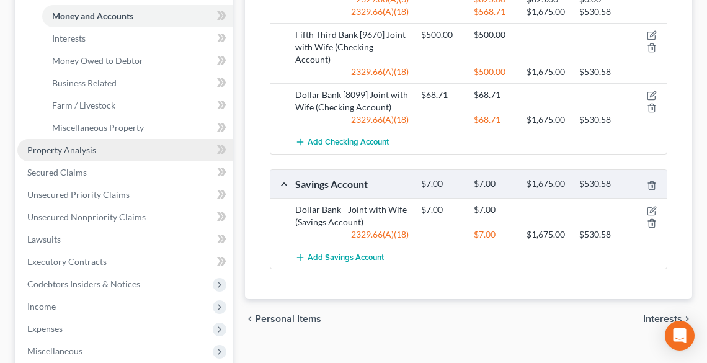
click at [72, 145] on span "Property Analysis" at bounding box center [61, 150] width 69 height 11
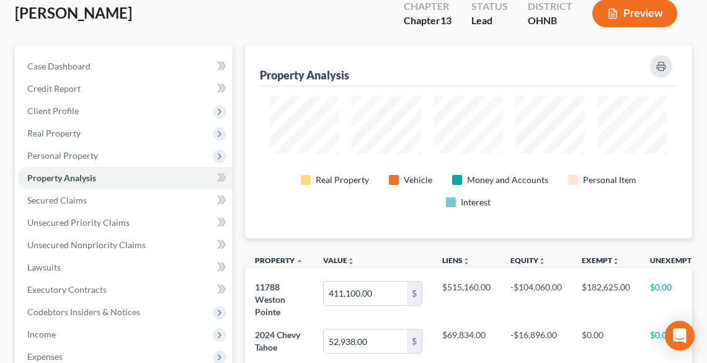
scroll to position [99, 0]
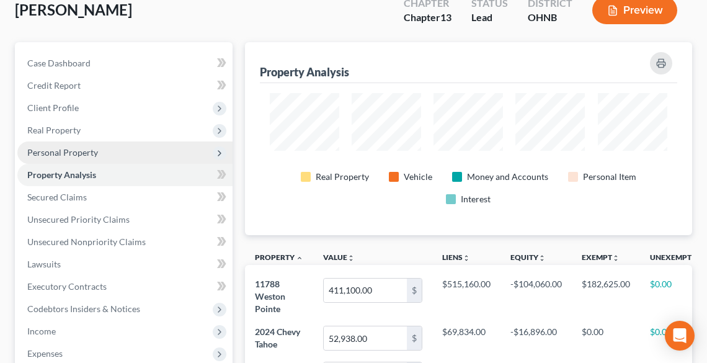
click at [67, 153] on span "Personal Property" at bounding box center [62, 152] width 71 height 11
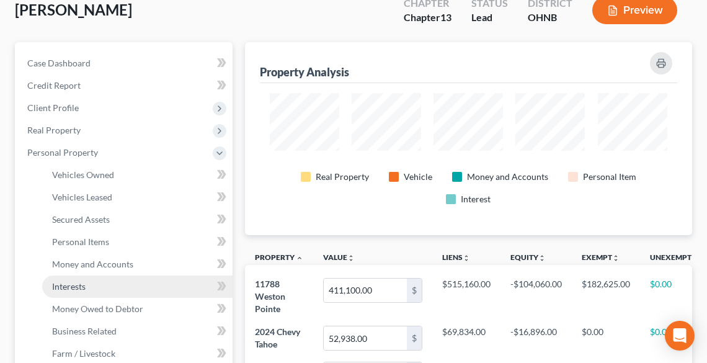
click at [89, 291] on link "Interests" at bounding box center [137, 286] width 190 height 22
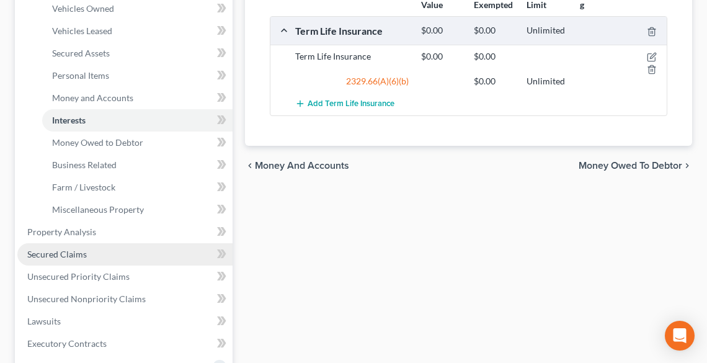
scroll to position [298, 0]
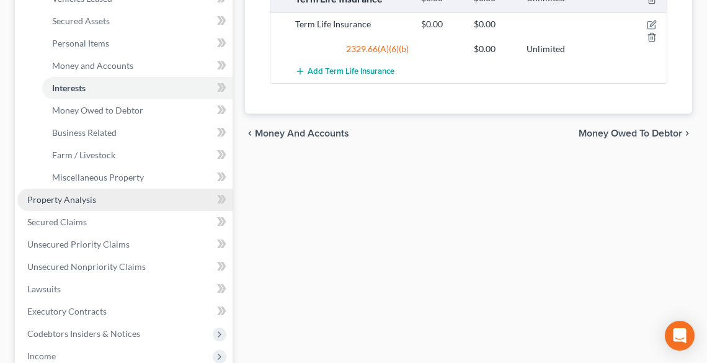
click at [67, 203] on span "Property Analysis" at bounding box center [61, 199] width 69 height 11
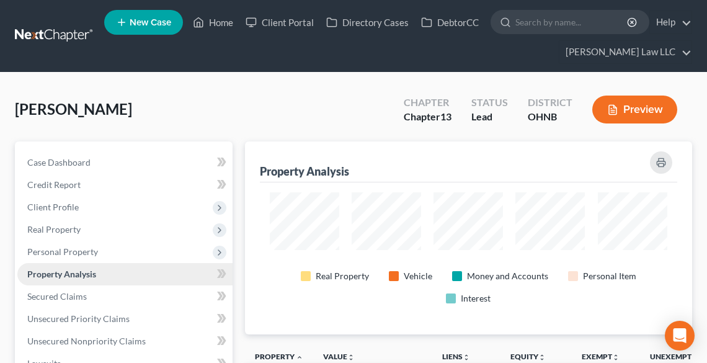
scroll to position [192, 447]
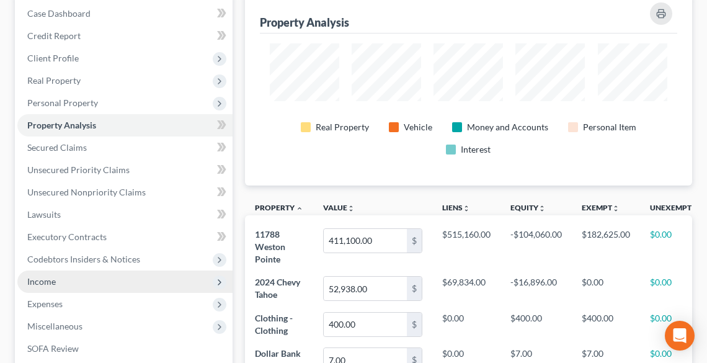
click at [38, 278] on span "Income" at bounding box center [41, 281] width 29 height 11
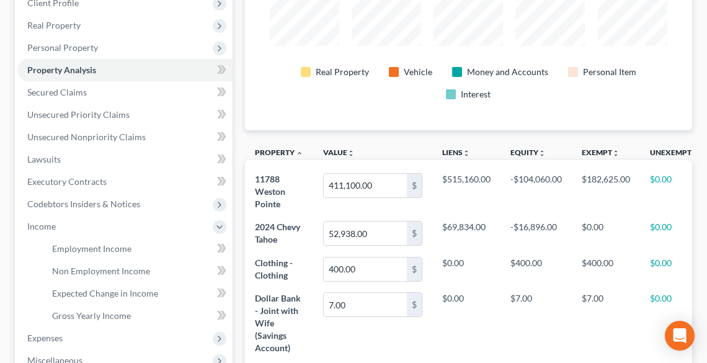
scroll to position [298, 0]
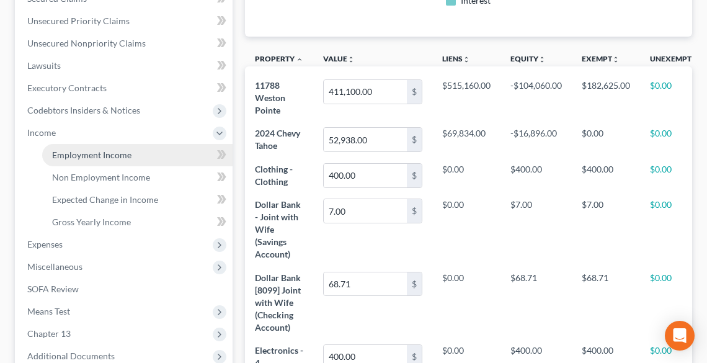
click at [93, 161] on link "Employment Income" at bounding box center [137, 155] width 190 height 22
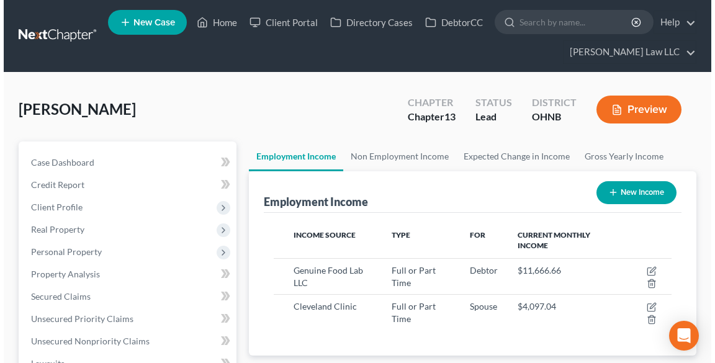
scroll to position [199, 422]
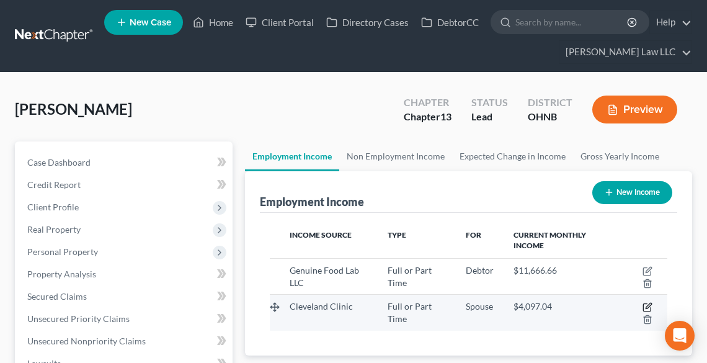
click at [648, 305] on icon "button" at bounding box center [648, 307] width 10 height 10
select select "0"
select select "36"
select select "2"
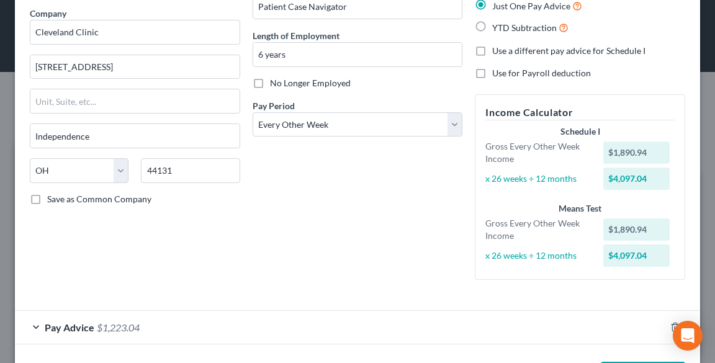
scroll to position [99, 0]
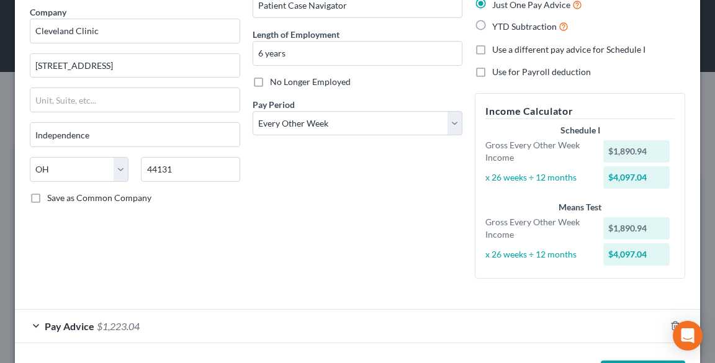
click at [64, 326] on span "Pay Advice" at bounding box center [70, 326] width 50 height 12
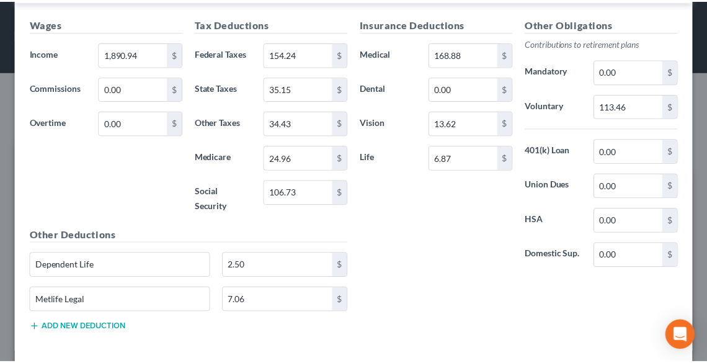
scroll to position [495, 0]
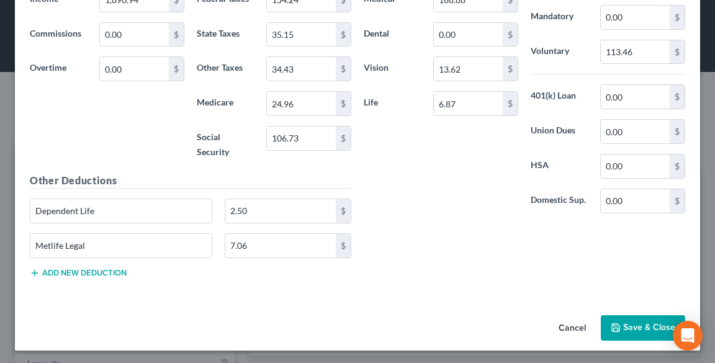
click at [632, 323] on button "Save & Close" at bounding box center [643, 328] width 84 height 26
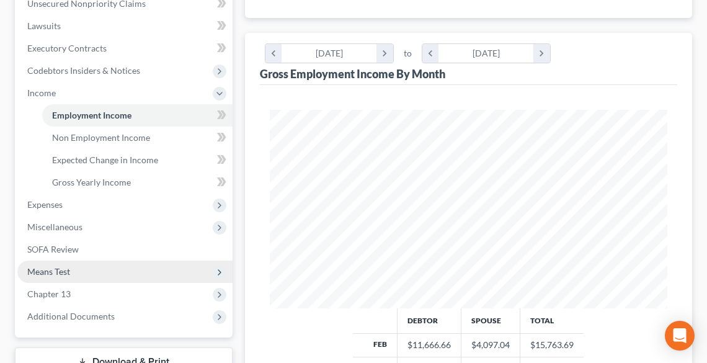
scroll to position [347, 0]
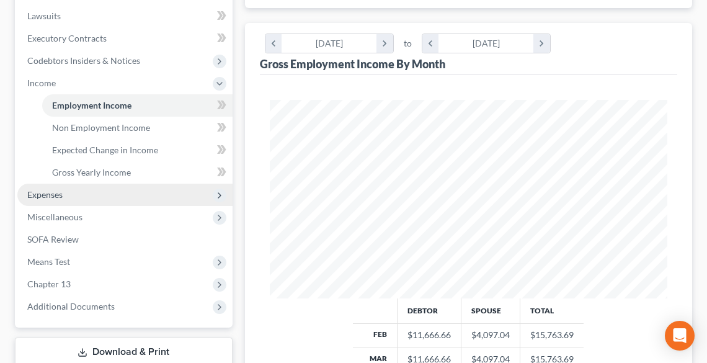
click at [69, 193] on span "Expenses" at bounding box center [124, 195] width 215 height 22
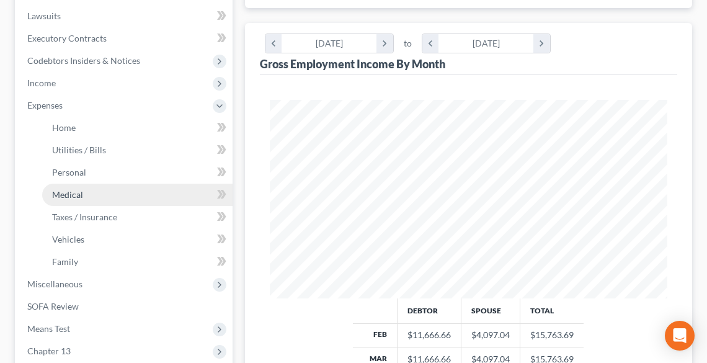
click at [70, 195] on span "Medical" at bounding box center [67, 194] width 31 height 11
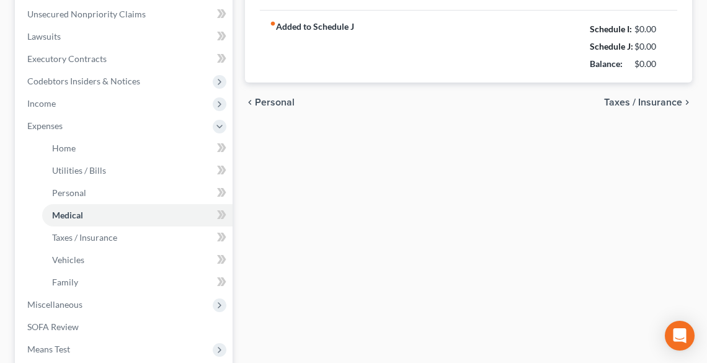
type input "50.00"
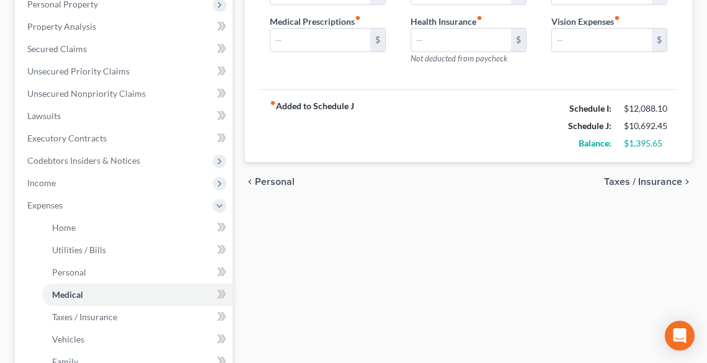
scroll to position [99, 0]
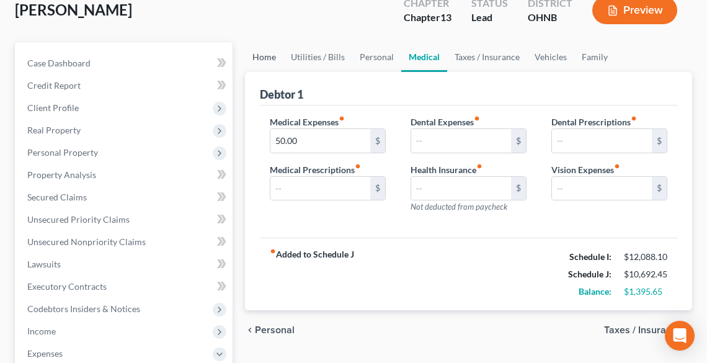
click at [258, 55] on link "Home" at bounding box center [264, 57] width 38 height 30
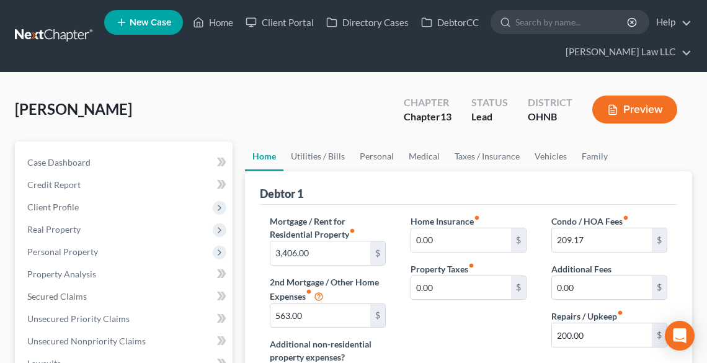
scroll to position [149, 0]
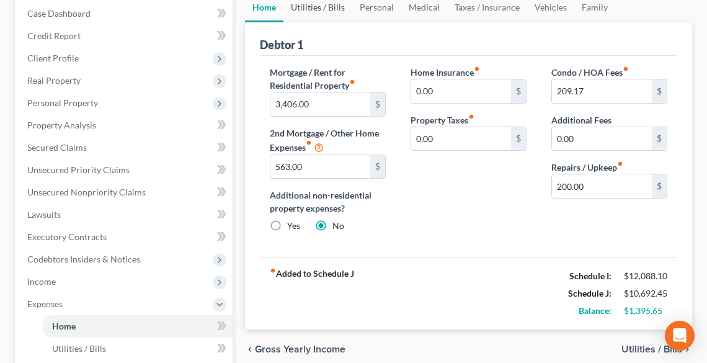
click at [320, 11] on link "Utilities / Bills" at bounding box center [318, 8] width 69 height 30
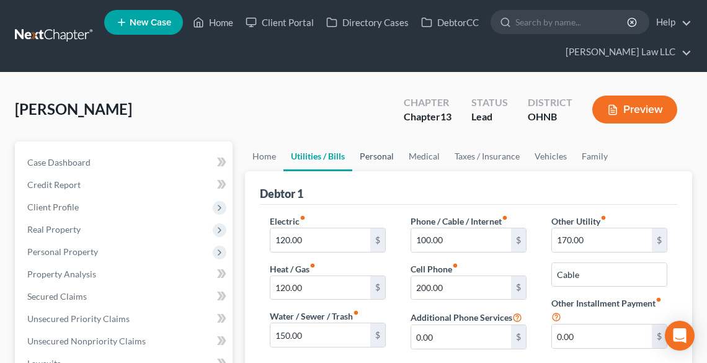
click at [370, 155] on link "Personal" at bounding box center [376, 156] width 49 height 30
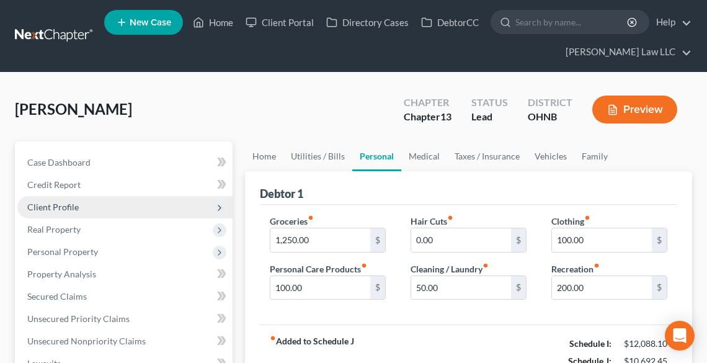
click at [50, 208] on span "Client Profile" at bounding box center [52, 207] width 51 height 11
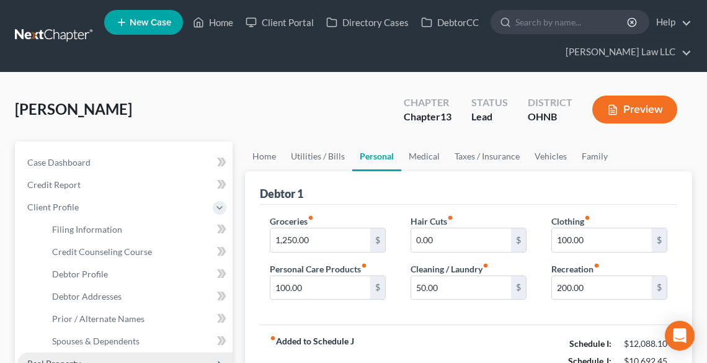
click at [87, 355] on span "Real Property" at bounding box center [124, 363] width 215 height 22
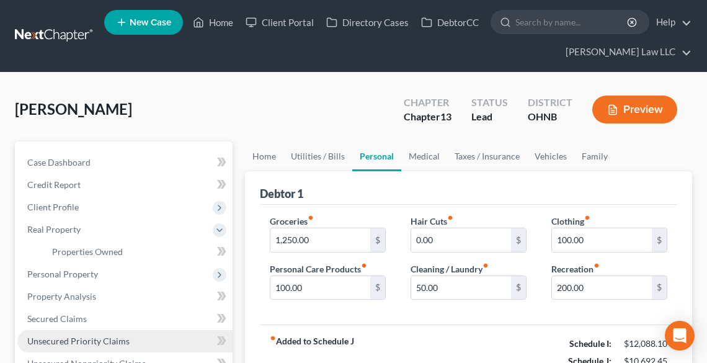
click at [84, 342] on span "Unsecured Priority Claims" at bounding box center [78, 341] width 102 height 11
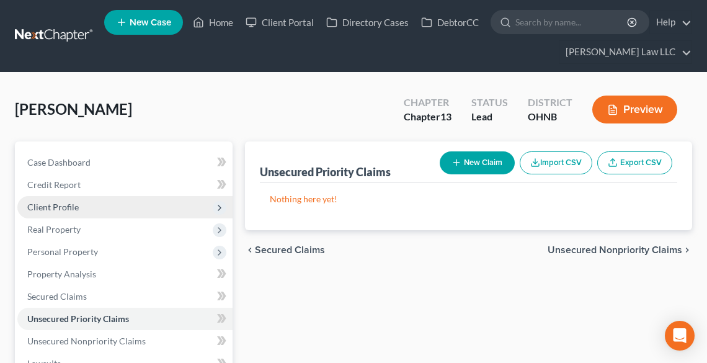
click at [60, 203] on span "Client Profile" at bounding box center [52, 207] width 51 height 11
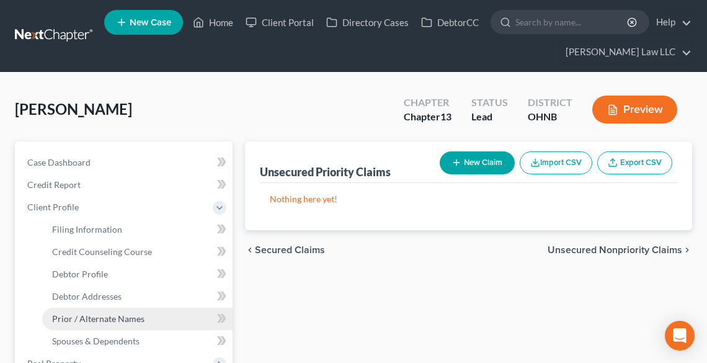
click at [94, 328] on link "Prior / Alternate Names" at bounding box center [137, 319] width 190 height 22
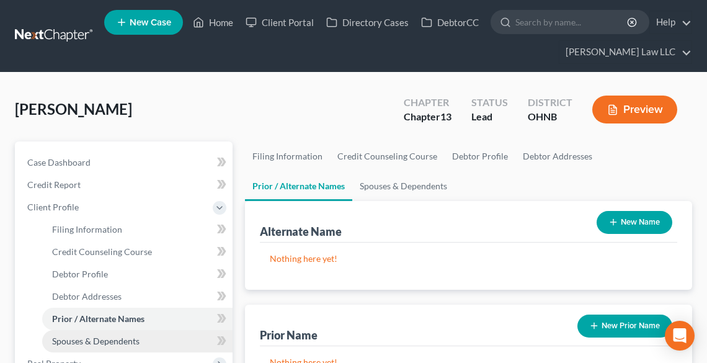
click at [97, 337] on span "Spouses & Dependents" at bounding box center [95, 341] width 87 height 11
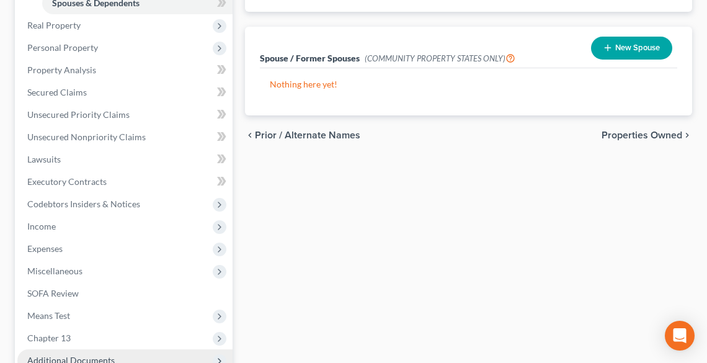
scroll to position [447, 0]
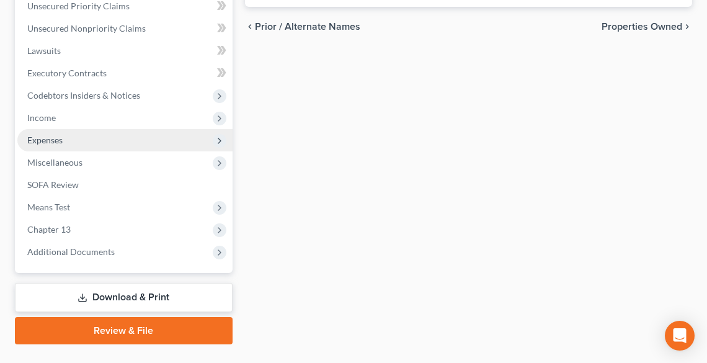
click at [39, 139] on span "Expenses" at bounding box center [44, 140] width 35 height 11
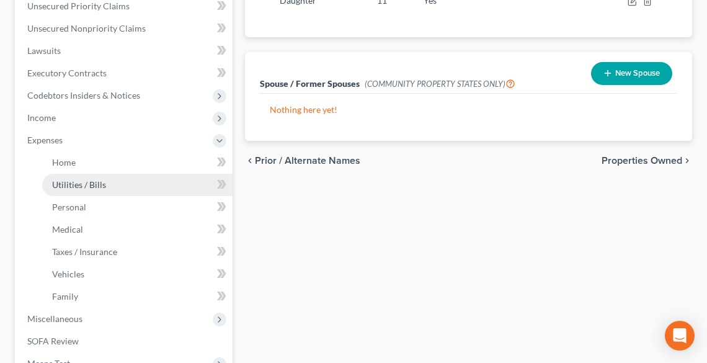
click at [57, 184] on span "Utilities / Bills" at bounding box center [79, 184] width 54 height 11
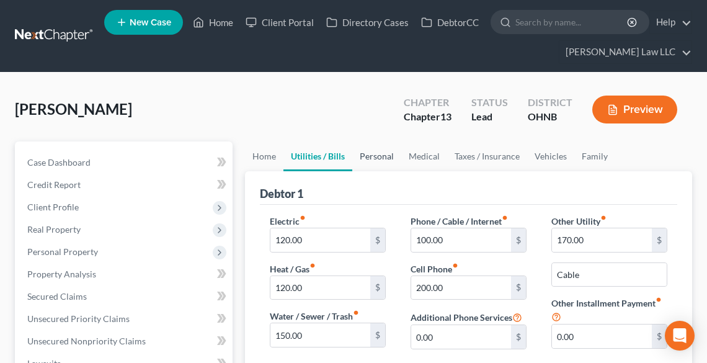
click at [370, 150] on link "Personal" at bounding box center [376, 156] width 49 height 30
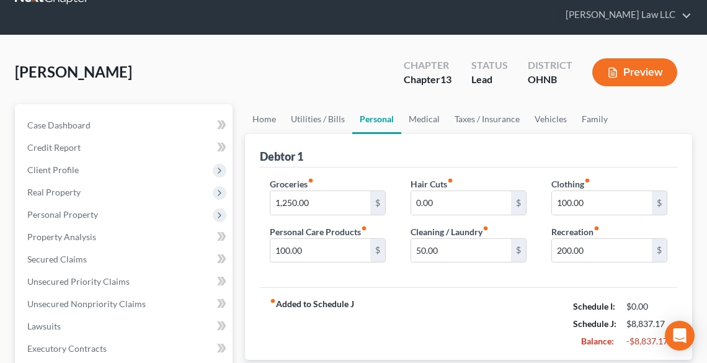
scroll to position [99, 0]
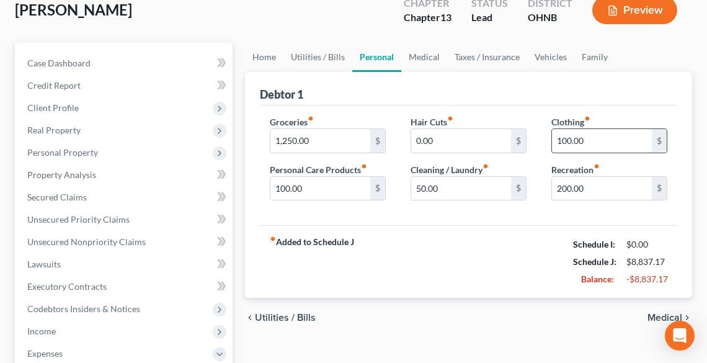
click at [597, 139] on input "100.00" at bounding box center [602, 141] width 100 height 24
type input "50.00"
click at [350, 183] on input "100.00" at bounding box center [320, 189] width 100 height 24
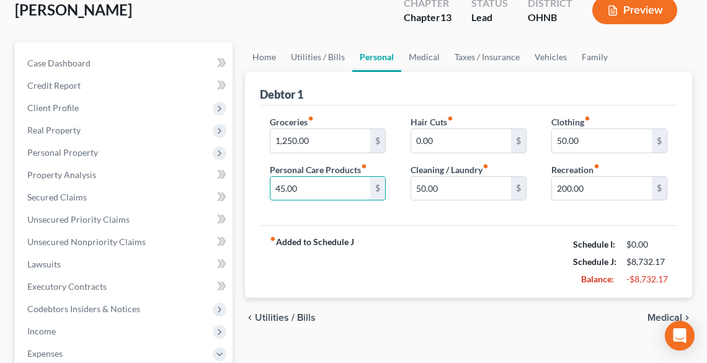
type input "45.00"
click at [396, 259] on div "fiber_manual_record Added to Schedule J Schedule I: $0.00 Schedule J: $8,732.17…" at bounding box center [469, 261] width 418 height 73
click at [429, 55] on link "Medical" at bounding box center [424, 57] width 46 height 30
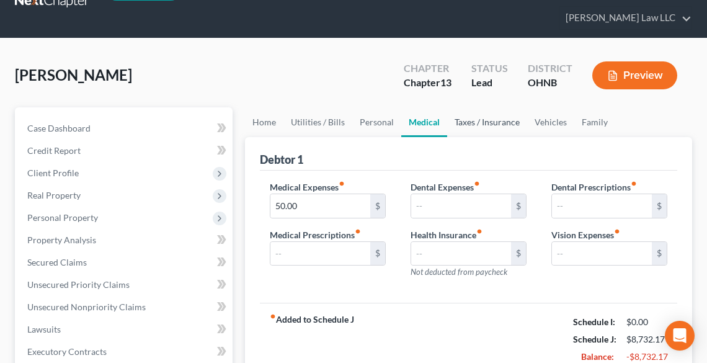
scroll to position [50, 0]
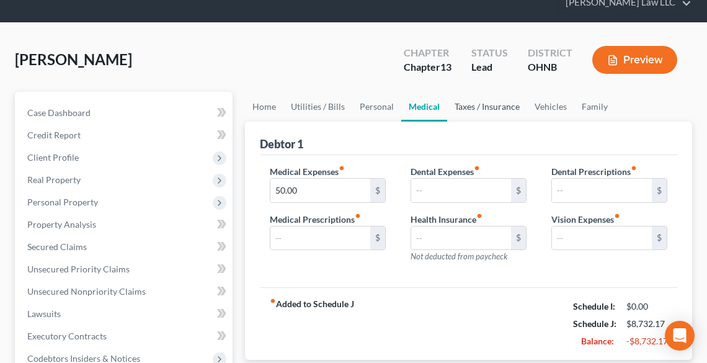
click at [457, 100] on link "Taxes / Insurance" at bounding box center [487, 107] width 80 height 30
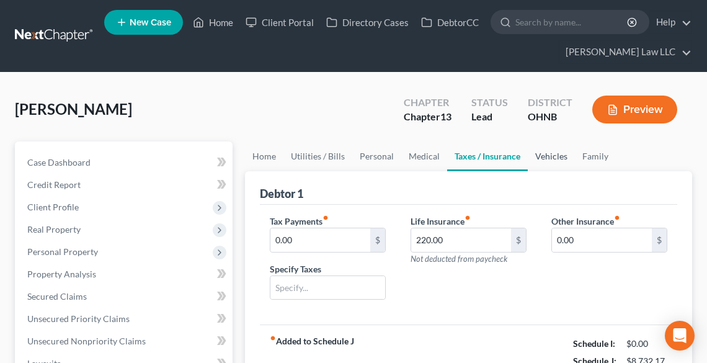
click at [548, 154] on link "Vehicles" at bounding box center [551, 156] width 47 height 30
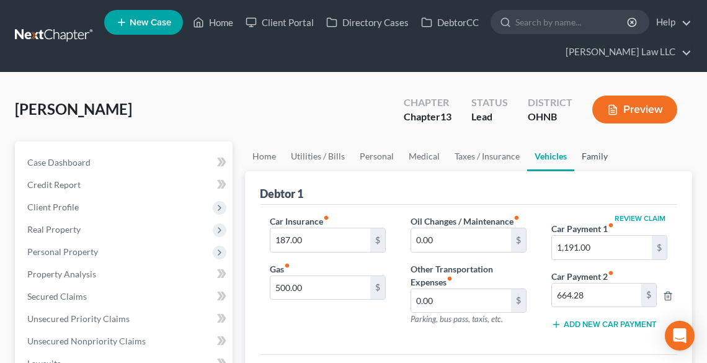
click at [591, 152] on link "Family" at bounding box center [594, 156] width 41 height 30
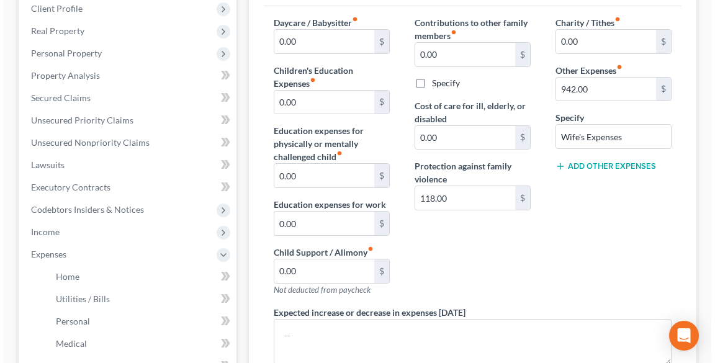
scroll to position [397, 0]
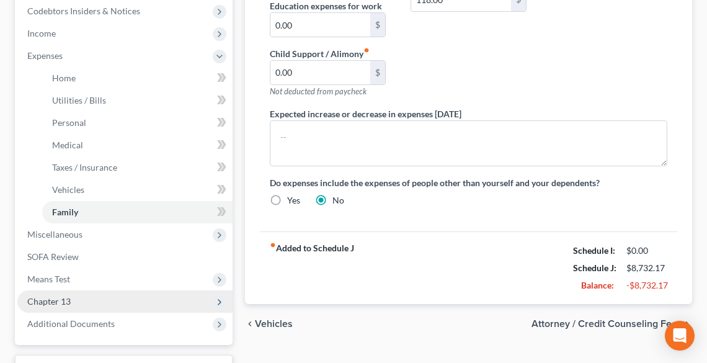
click at [65, 306] on span "Chapter 13" at bounding box center [124, 301] width 215 height 22
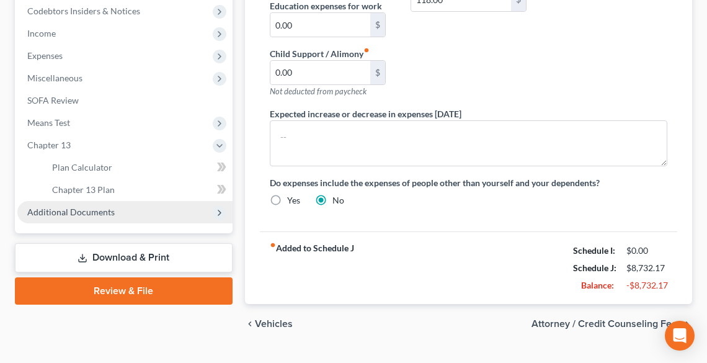
click at [92, 211] on span "Additional Documents" at bounding box center [70, 212] width 87 height 11
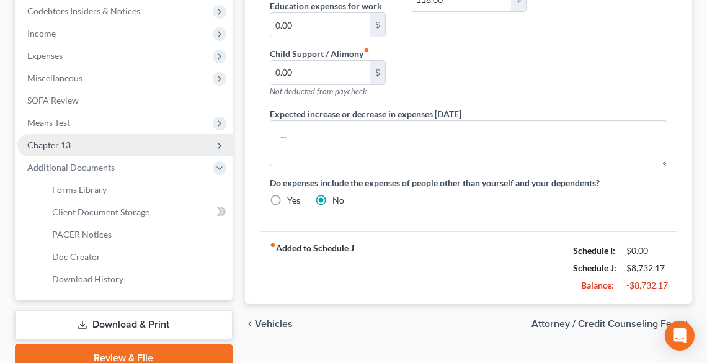
click at [66, 144] on span "Chapter 13" at bounding box center [48, 145] width 43 height 11
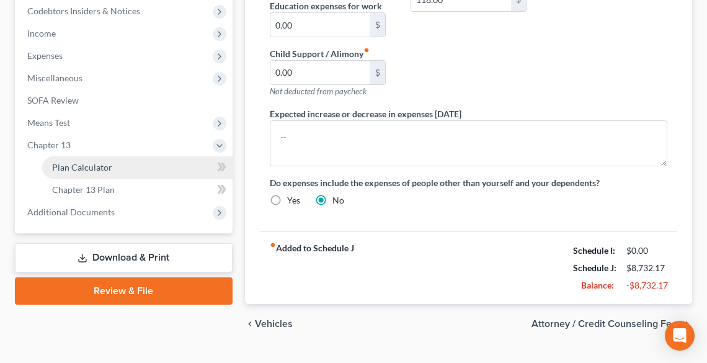
click at [79, 162] on span "Plan Calculator" at bounding box center [82, 167] width 60 height 11
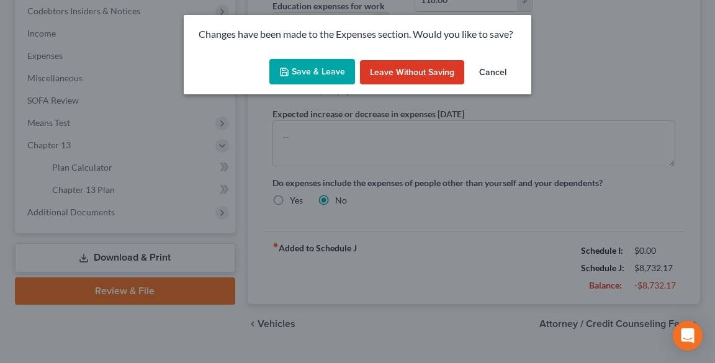
click at [316, 66] on button "Save & Leave" at bounding box center [312, 72] width 86 height 26
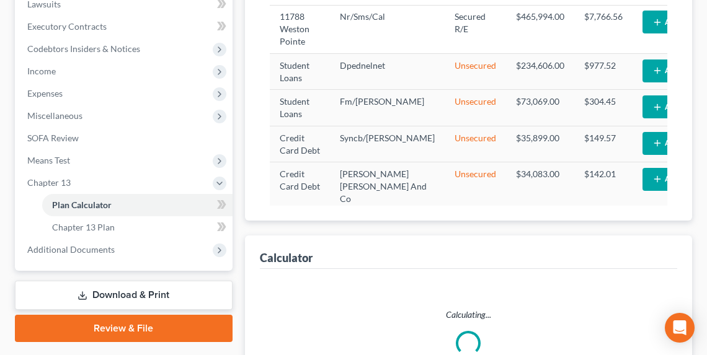
scroll to position [490, 0]
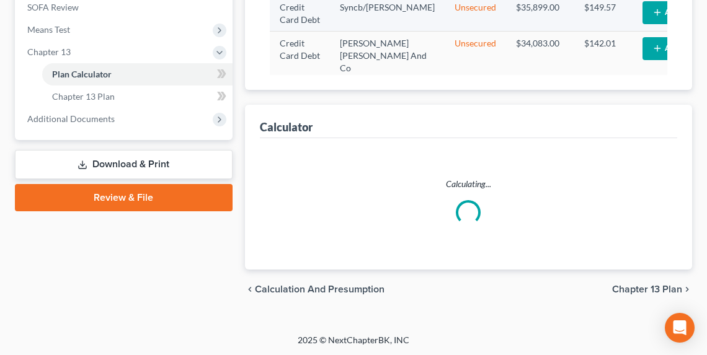
select select "59"
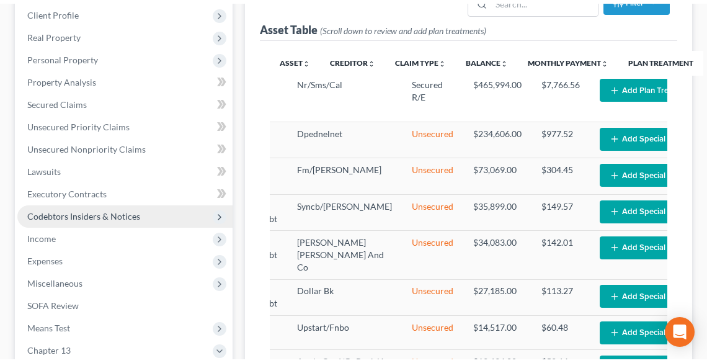
scroll to position [195, 0]
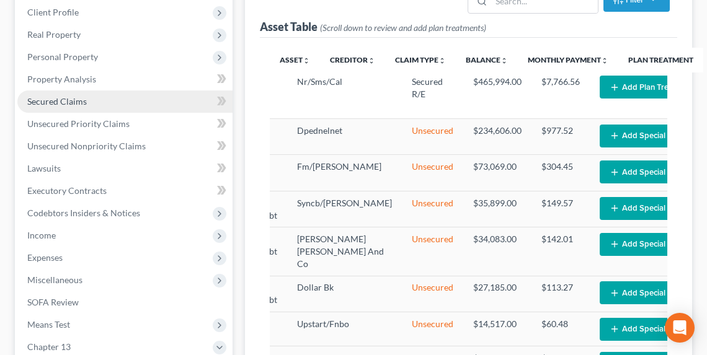
click at [71, 96] on span "Secured Claims" at bounding box center [57, 101] width 60 height 11
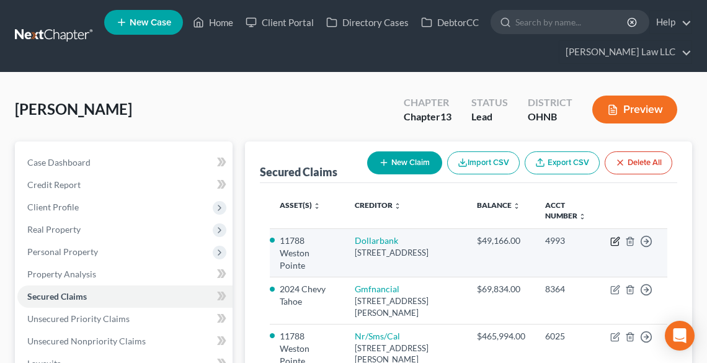
click at [614, 241] on icon "button" at bounding box center [617, 240] width 6 height 6
select select "39"
select select "2"
select select "0"
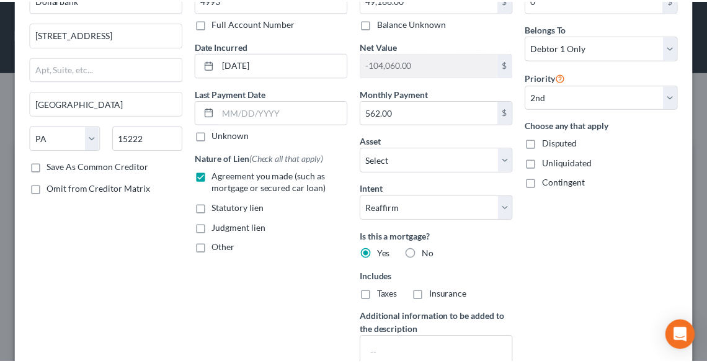
scroll to position [225, 0]
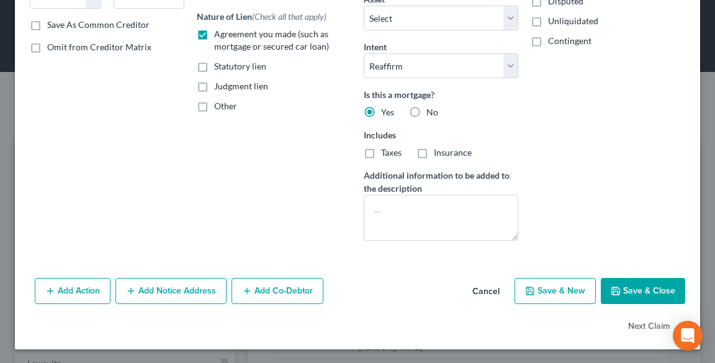
click at [627, 297] on button "Save & Close" at bounding box center [643, 291] width 84 height 26
select select "1"
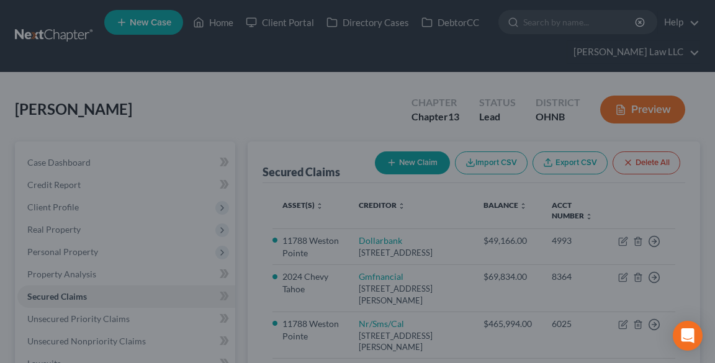
select select "2"
select select "0"
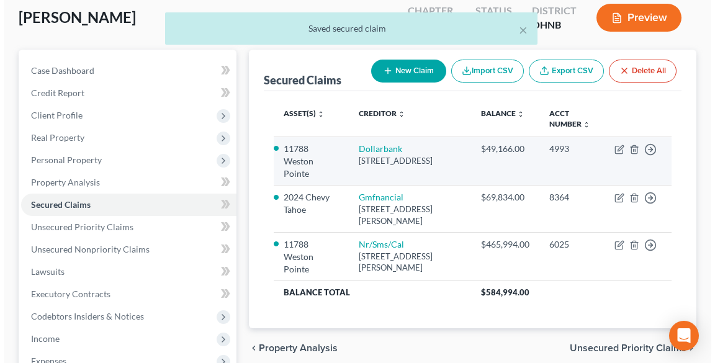
scroll to position [99, 0]
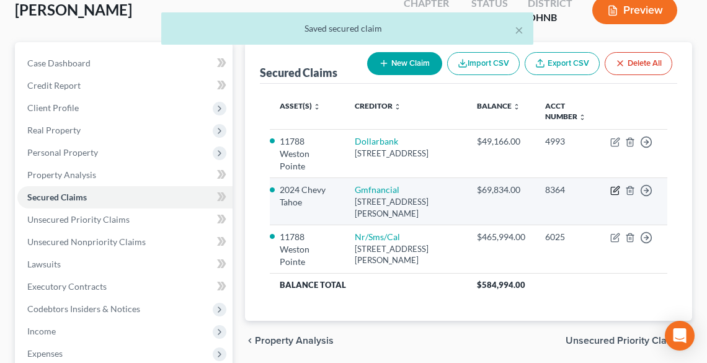
click at [616, 187] on icon "button" at bounding box center [617, 190] width 6 height 6
select select "45"
select select "2"
select select "0"
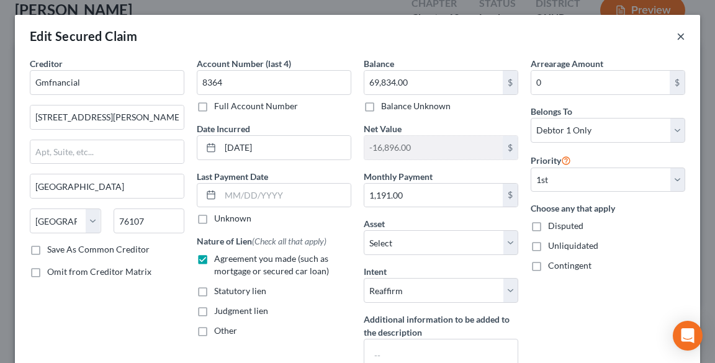
click at [676, 34] on button "×" at bounding box center [680, 36] width 9 height 15
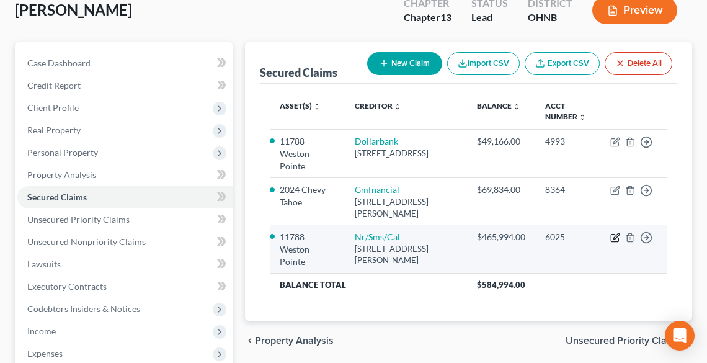
click at [614, 234] on icon "button" at bounding box center [615, 238] width 10 height 10
select select "42"
select select "2"
select select "3"
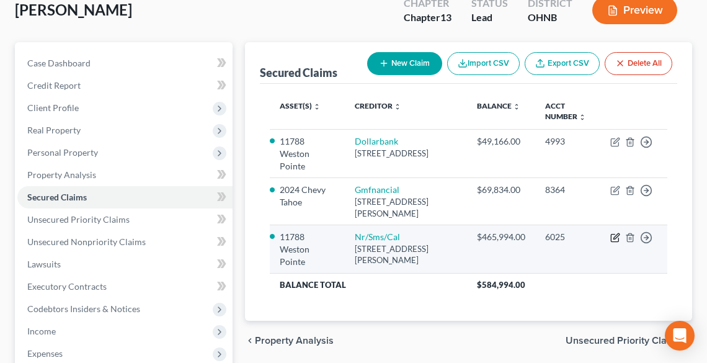
select select "0"
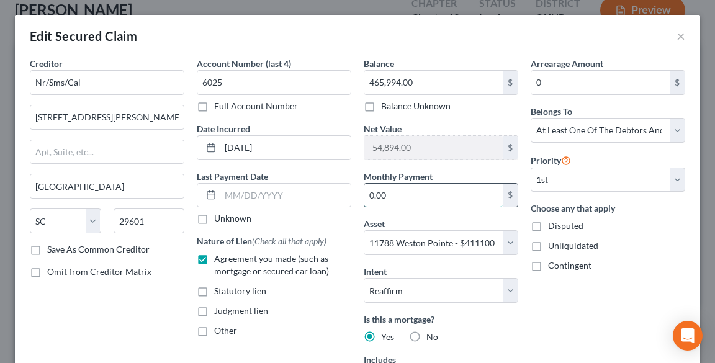
click at [424, 196] on input "0.00" at bounding box center [433, 196] width 138 height 24
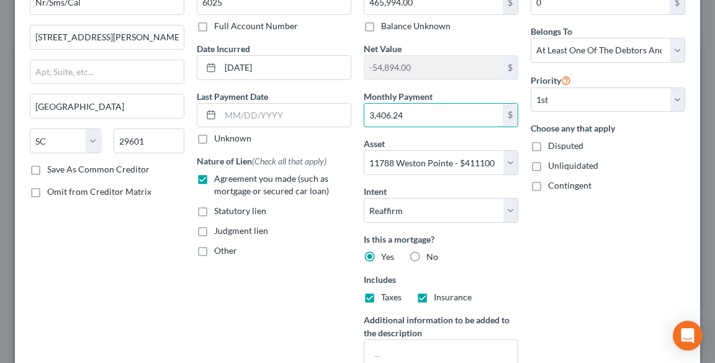
scroll to position [0, 0]
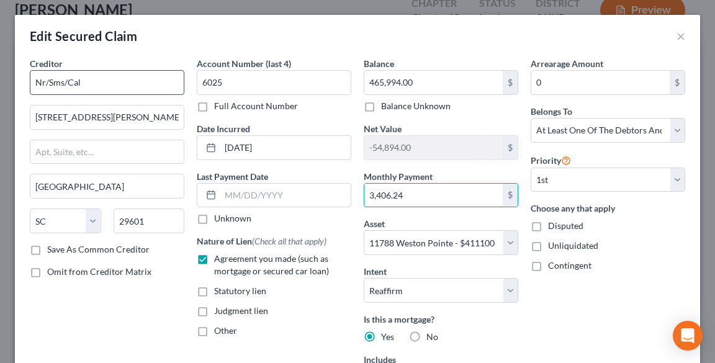
type input "3,406.24"
drag, startPoint x: 98, startPoint y: 83, endPoint x: 33, endPoint y: 86, distance: 65.2
click at [33, 86] on input "Nr/Sms/Cal" at bounding box center [107, 82] width 154 height 25
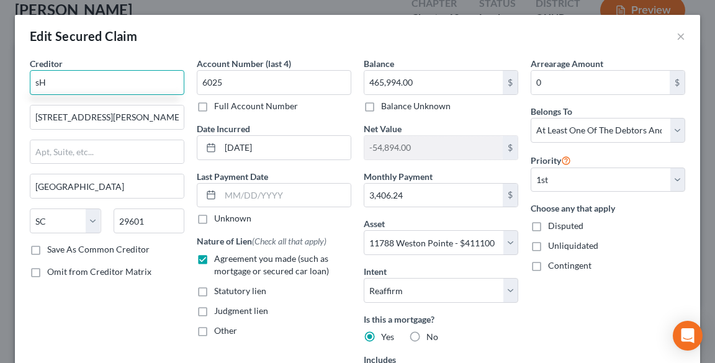
type input "s"
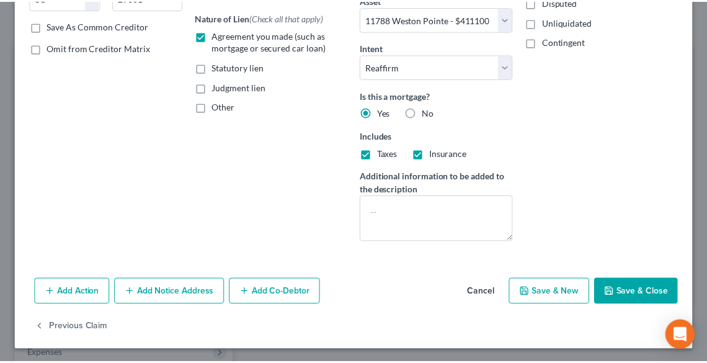
scroll to position [225, 0]
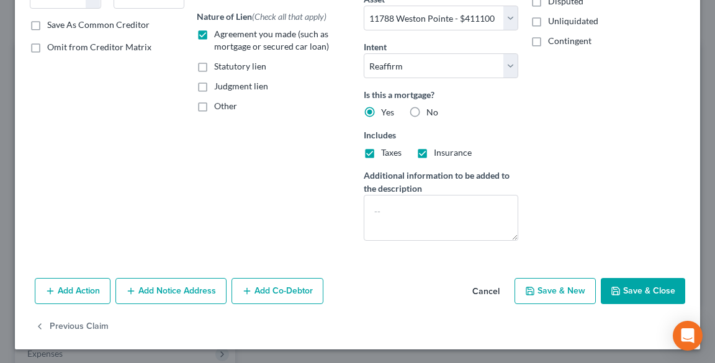
type input "Shellpoint Mortgage"
click at [634, 290] on button "Save & Close" at bounding box center [643, 291] width 84 height 26
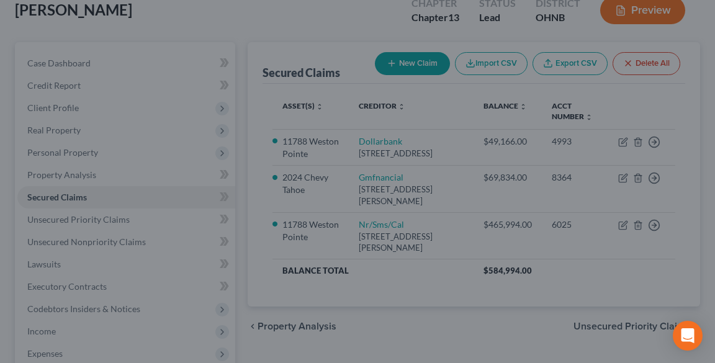
select select "2"
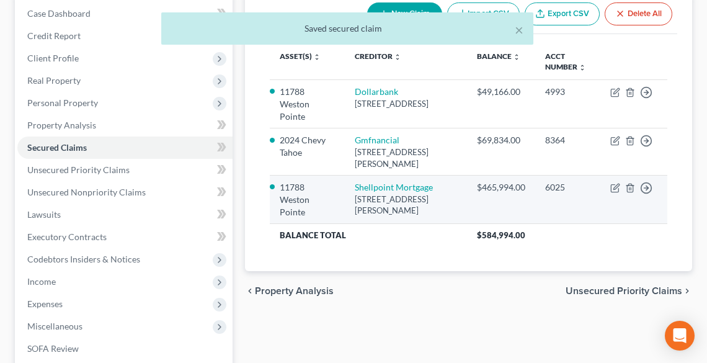
scroll to position [199, 0]
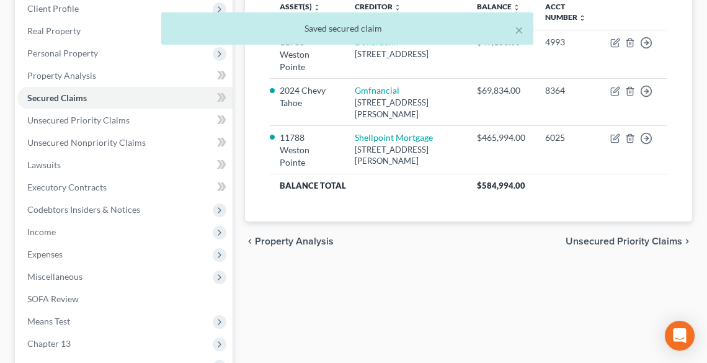
click at [594, 236] on span "Unsecured Priority Claims" at bounding box center [624, 241] width 117 height 10
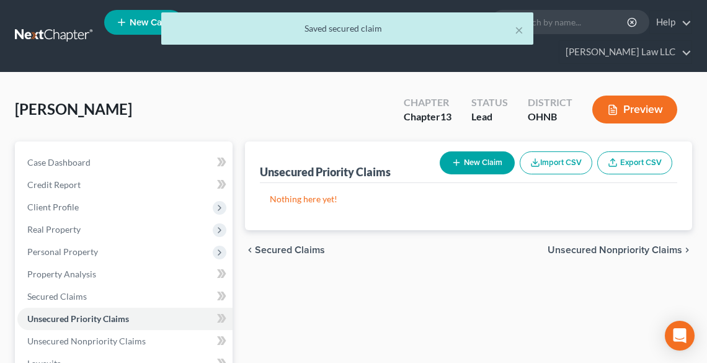
click at [603, 249] on span "Unsecured Nonpriority Claims" at bounding box center [615, 250] width 135 height 10
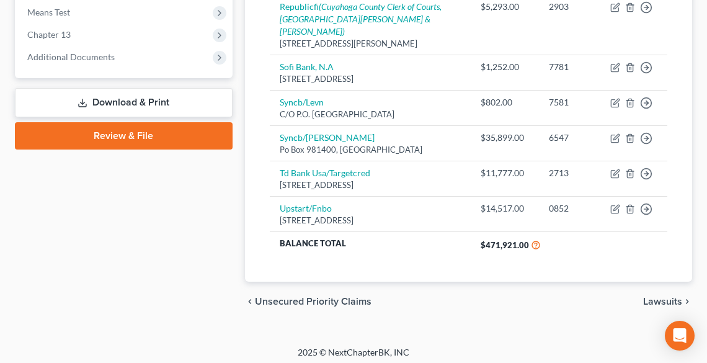
scroll to position [510, 0]
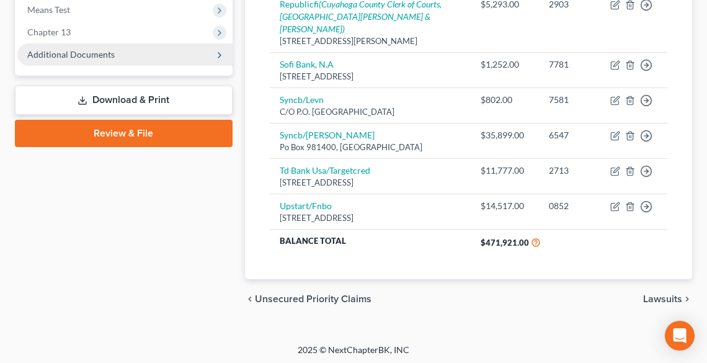
click at [76, 55] on span "Additional Documents" at bounding box center [70, 54] width 87 height 11
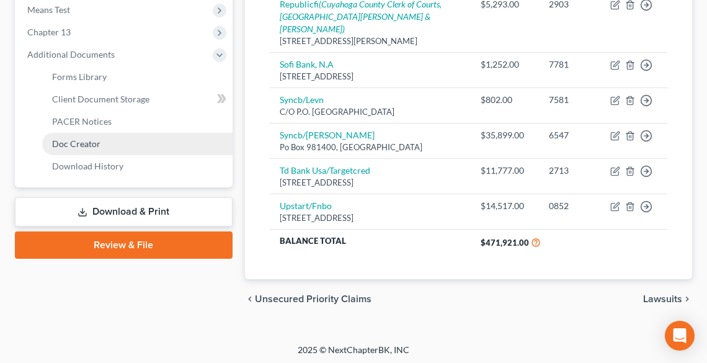
scroll to position [311, 0]
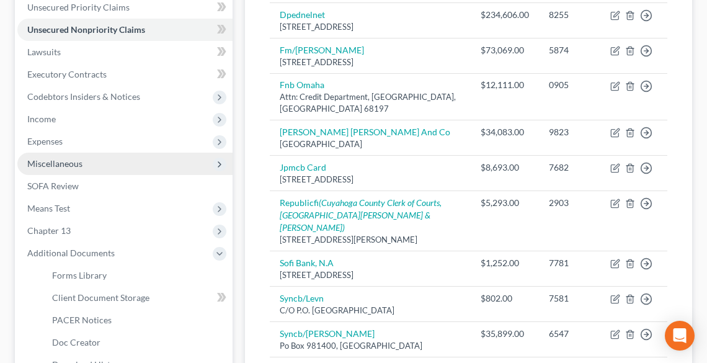
click at [65, 163] on span "Miscellaneous" at bounding box center [54, 163] width 55 height 11
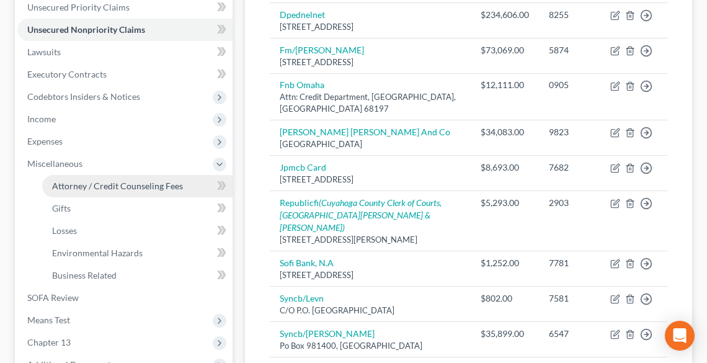
click at [87, 186] on span "Attorney / Credit Counseling Fees" at bounding box center [117, 186] width 131 height 11
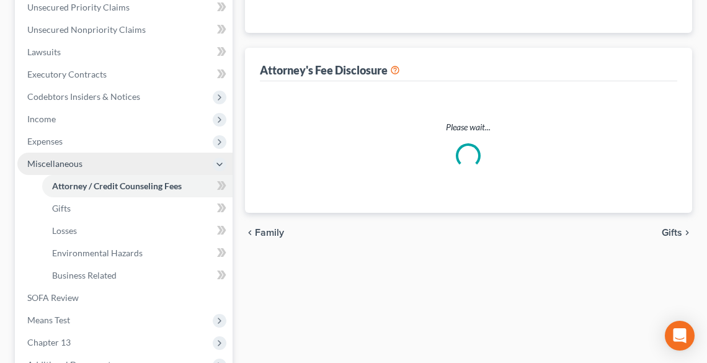
scroll to position [145, 0]
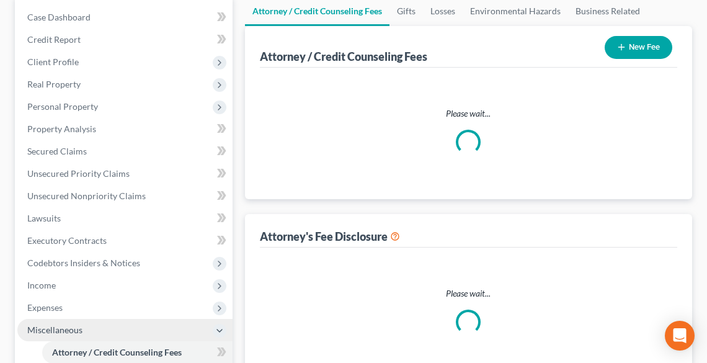
select select "0"
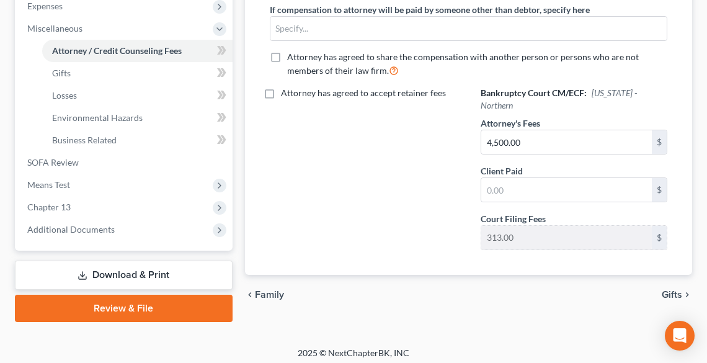
scroll to position [452, 0]
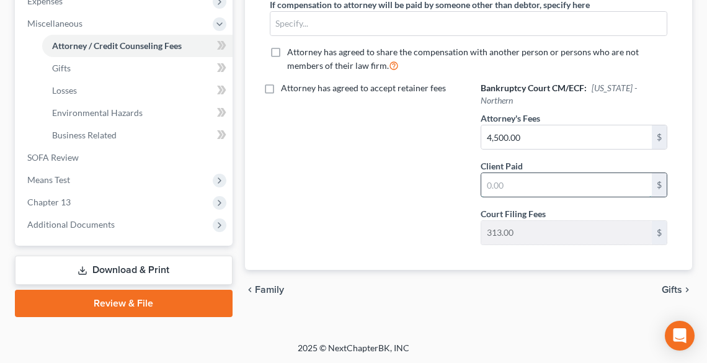
click at [507, 174] on input "text" at bounding box center [566, 185] width 171 height 24
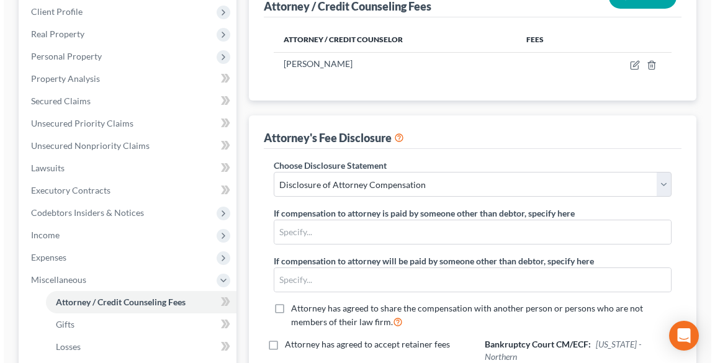
scroll to position [154, 0]
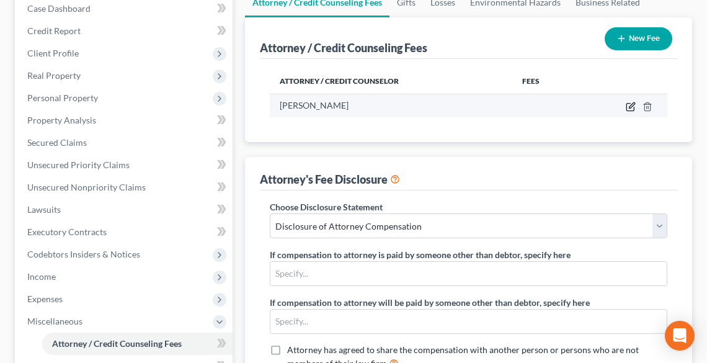
type input "500.00"
click at [633, 104] on icon "button" at bounding box center [631, 107] width 10 height 10
select select "36"
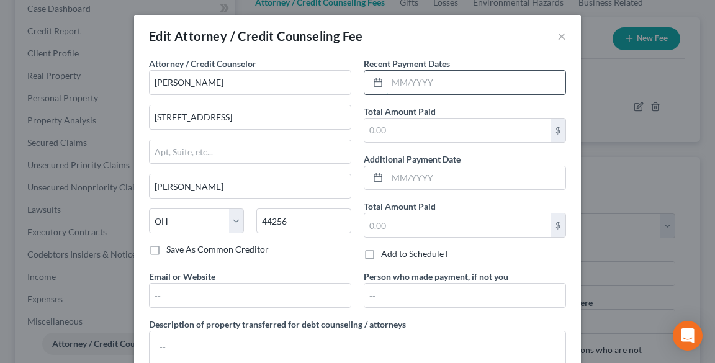
click at [476, 75] on input "text" at bounding box center [476, 83] width 178 height 24
type input "[DATE]"
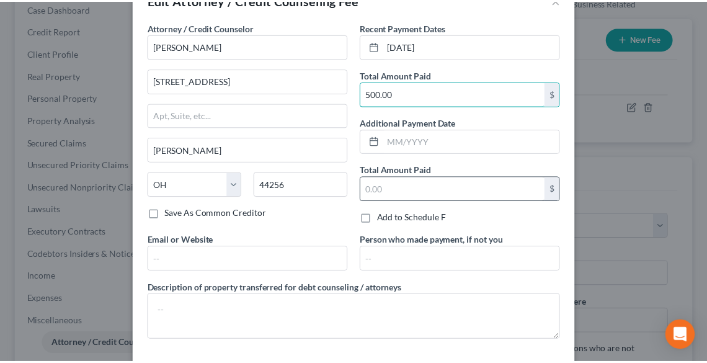
scroll to position [90, 0]
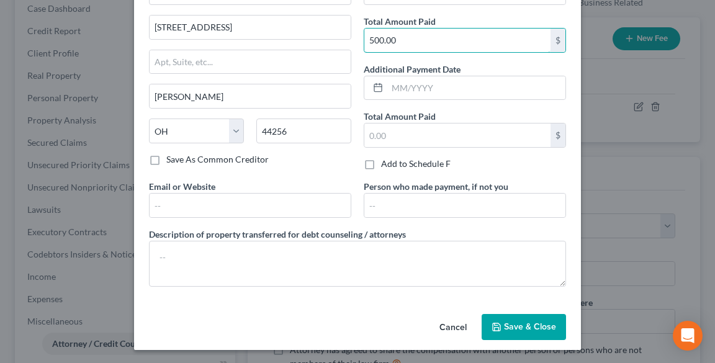
type input "500.00"
click at [512, 321] on span "Save & Close" at bounding box center [530, 326] width 52 height 11
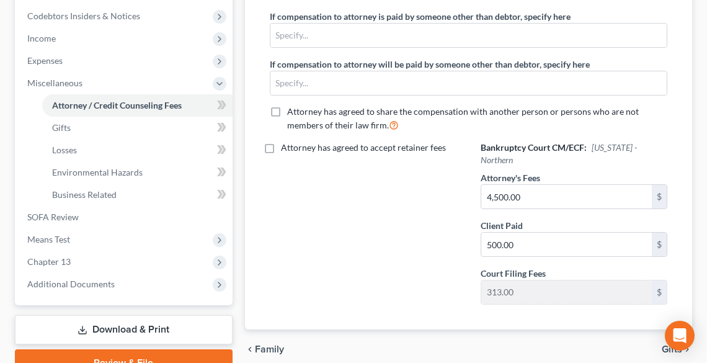
scroll to position [402, 0]
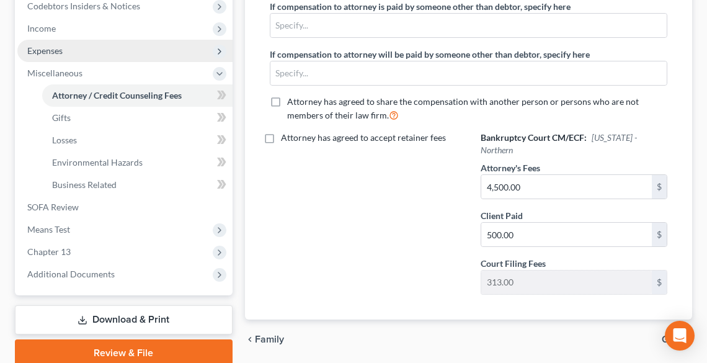
click at [68, 47] on span "Expenses" at bounding box center [124, 51] width 215 height 22
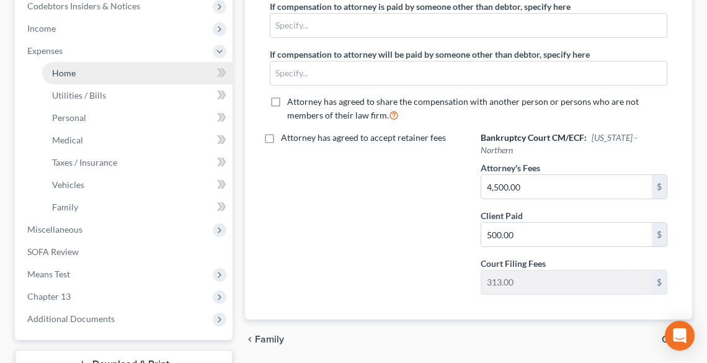
click at [65, 69] on span "Home" at bounding box center [64, 73] width 24 height 11
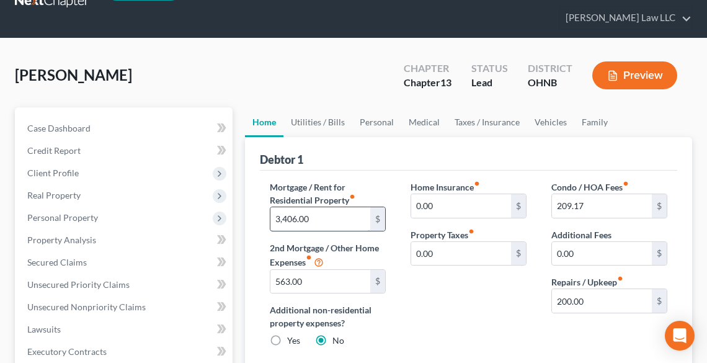
scroll to position [50, 0]
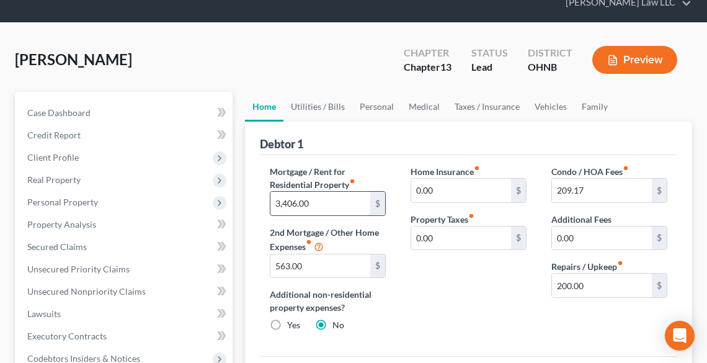
click at [331, 206] on input "3,406.00" at bounding box center [320, 204] width 100 height 24
type input "3,406.24"
click at [319, 102] on link "Utilities / Bills" at bounding box center [318, 107] width 69 height 30
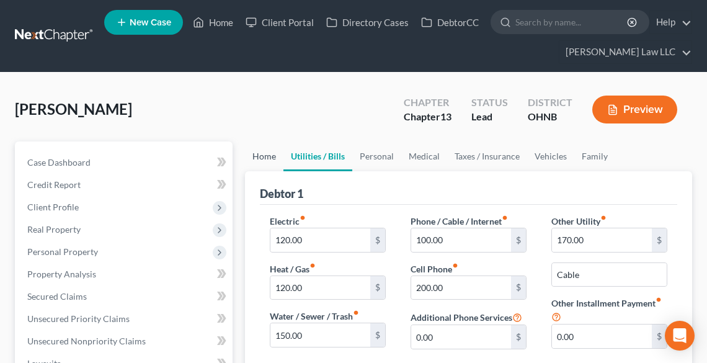
click at [264, 154] on link "Home" at bounding box center [264, 156] width 38 height 30
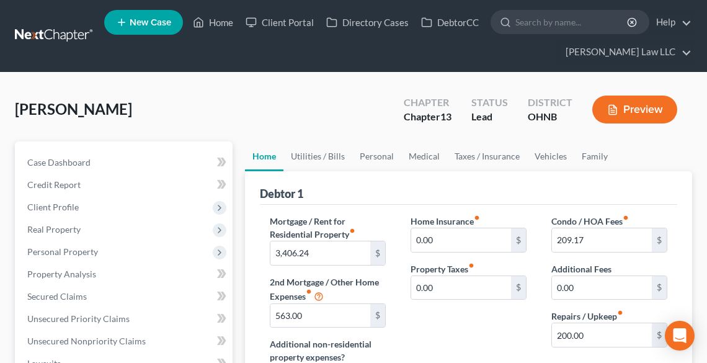
scroll to position [99, 0]
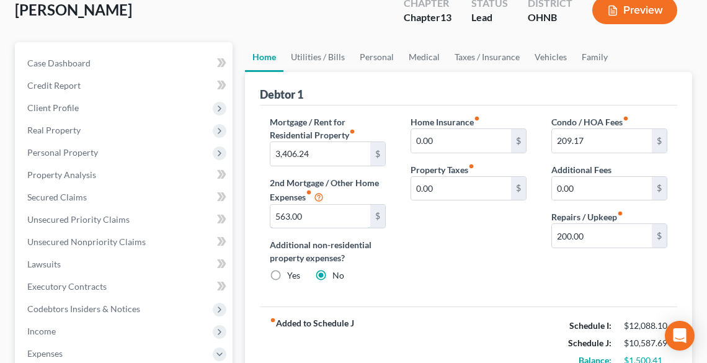
click at [306, 216] on input "563.00" at bounding box center [320, 217] width 100 height 24
type input "562.00"
click at [547, 55] on link "Vehicles" at bounding box center [550, 57] width 47 height 30
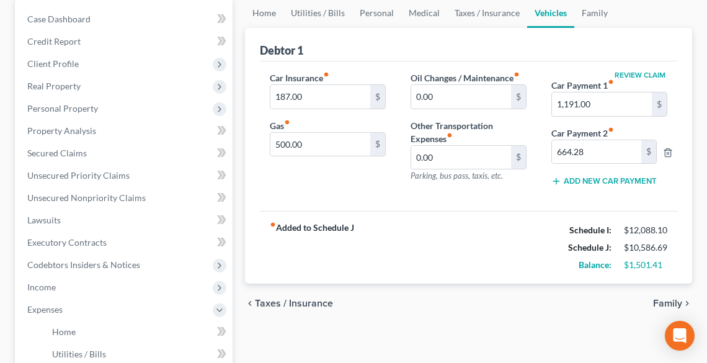
scroll to position [149, 0]
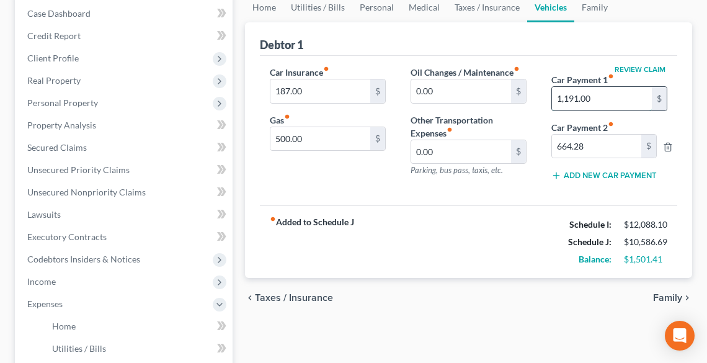
click at [620, 99] on input "1,191.00" at bounding box center [602, 99] width 100 height 24
type input "1,191.70"
click at [605, 151] on input "664.28" at bounding box center [596, 147] width 89 height 24
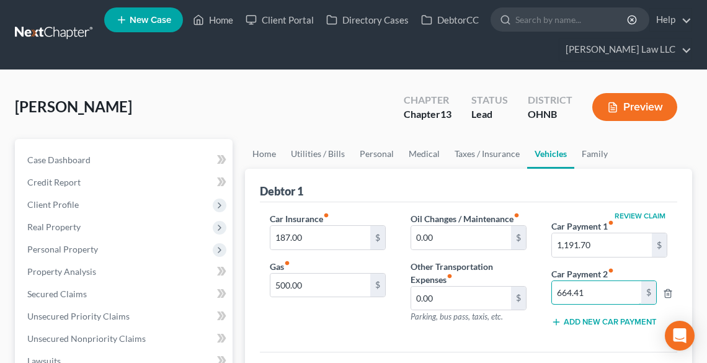
scroll to position [0, 0]
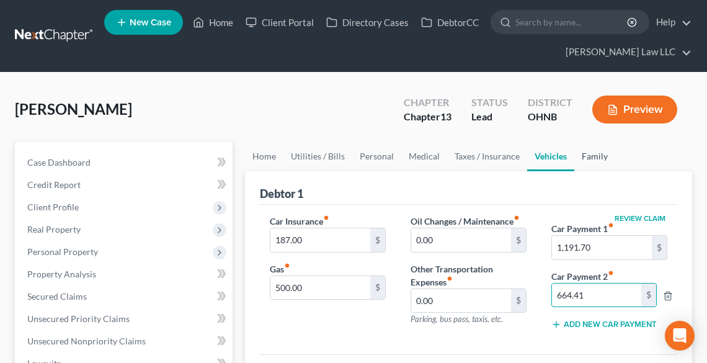
type input "664.41"
click at [593, 154] on link "Family" at bounding box center [594, 156] width 41 height 30
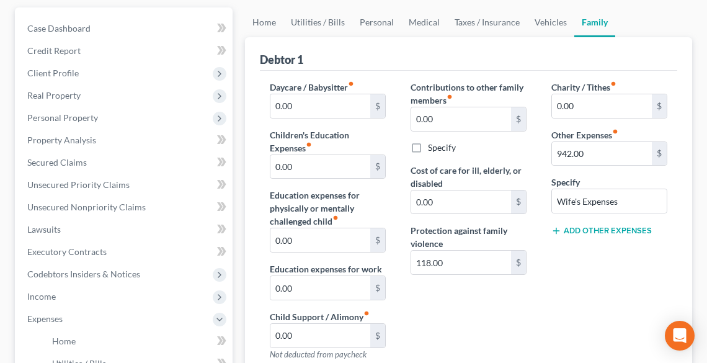
scroll to position [99, 0]
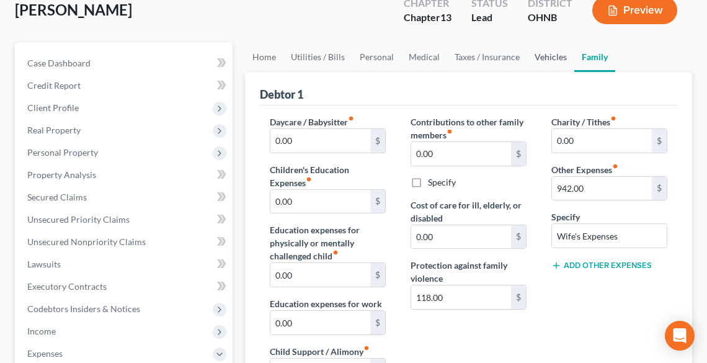
click at [542, 51] on link "Vehicles" at bounding box center [550, 57] width 47 height 30
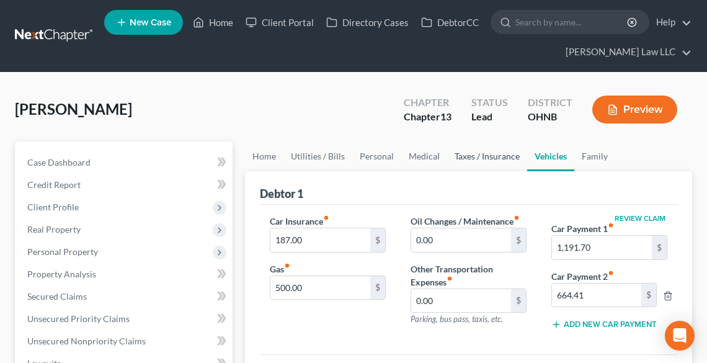
click at [471, 150] on link "Taxes / Insurance" at bounding box center [487, 156] width 80 height 30
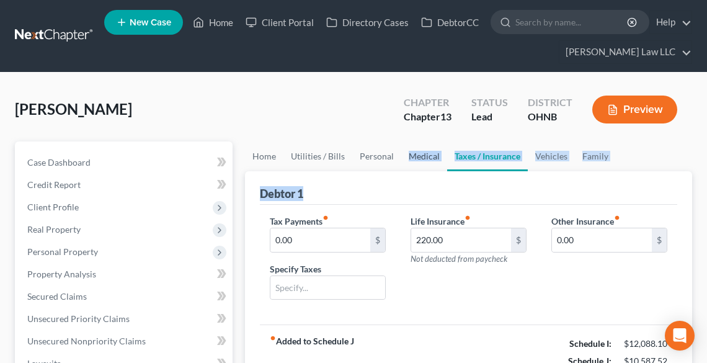
click at [401, 169] on ui-view "Home Utilities / Bills Personal Medical Taxes / Insurance Vehicles Family Debto…" at bounding box center [468, 289] width 447 height 296
click at [409, 161] on link "Medical" at bounding box center [424, 156] width 46 height 30
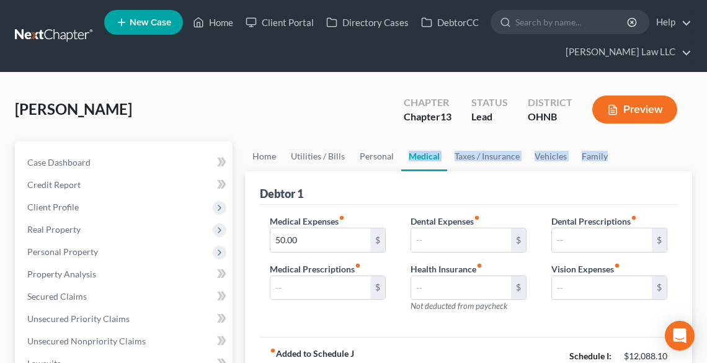
click at [413, 158] on link "Medical" at bounding box center [424, 156] width 46 height 30
drag, startPoint x: 377, startPoint y: 163, endPoint x: 372, endPoint y: 149, distance: 15.1
click at [377, 163] on link "Personal" at bounding box center [376, 156] width 49 height 30
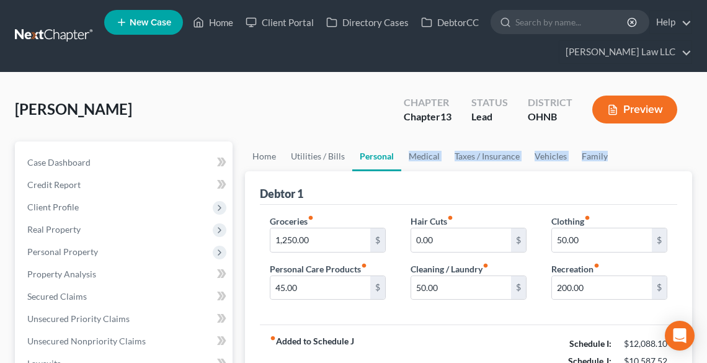
click at [486, 200] on div "Debtor 1" at bounding box center [469, 187] width 418 height 33
click at [313, 151] on link "Utilities / Bills" at bounding box center [318, 156] width 69 height 30
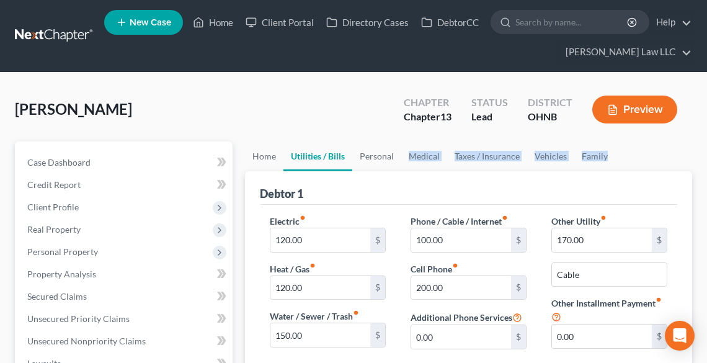
click at [371, 180] on div "Debtor 1" at bounding box center [469, 187] width 418 height 33
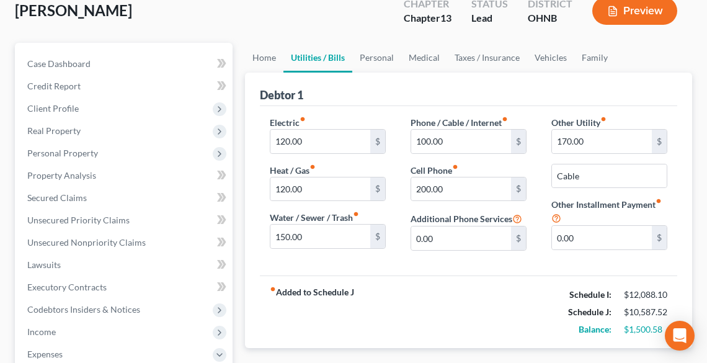
scroll to position [99, 0]
click at [265, 59] on link "Home" at bounding box center [264, 57] width 38 height 30
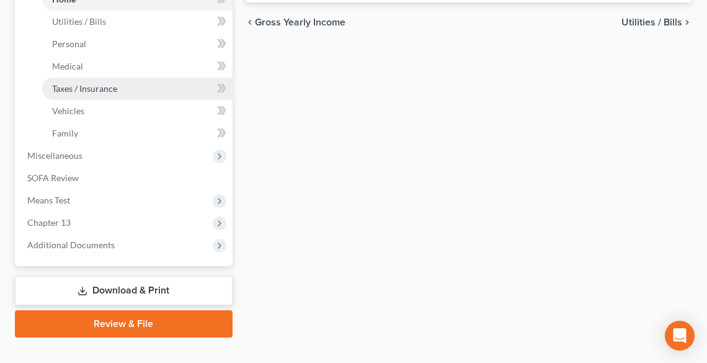
scroll to position [496, 0]
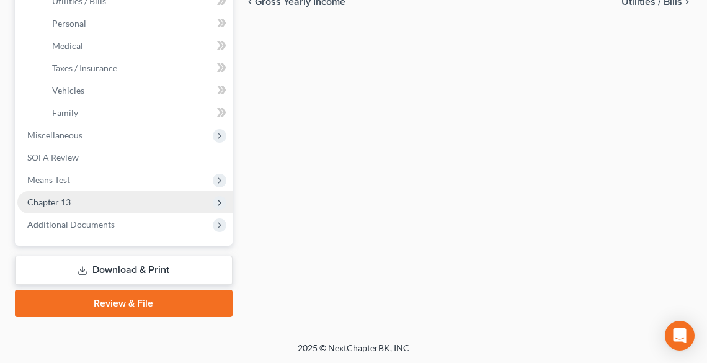
click at [68, 199] on span "Chapter 13" at bounding box center [48, 202] width 43 height 11
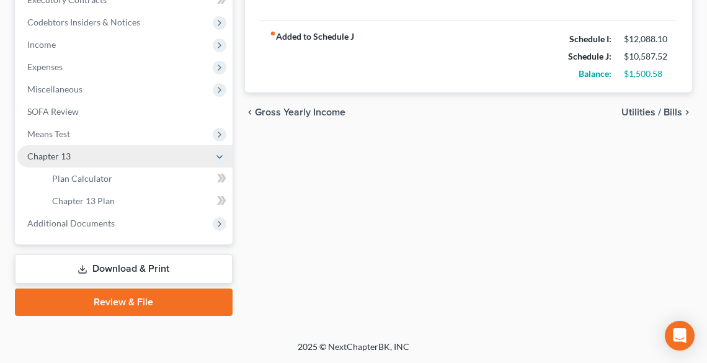
scroll to position [385, 0]
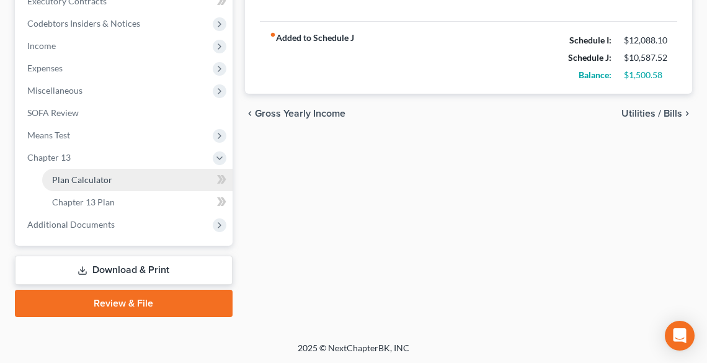
click at [77, 174] on span "Plan Calculator" at bounding box center [82, 179] width 60 height 11
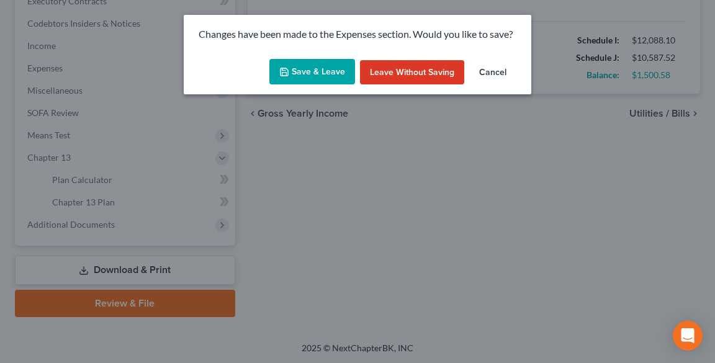
click at [311, 69] on button "Save & Leave" at bounding box center [312, 72] width 86 height 26
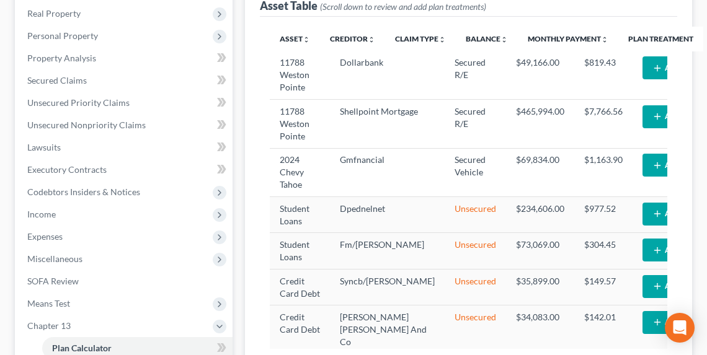
select select "59"
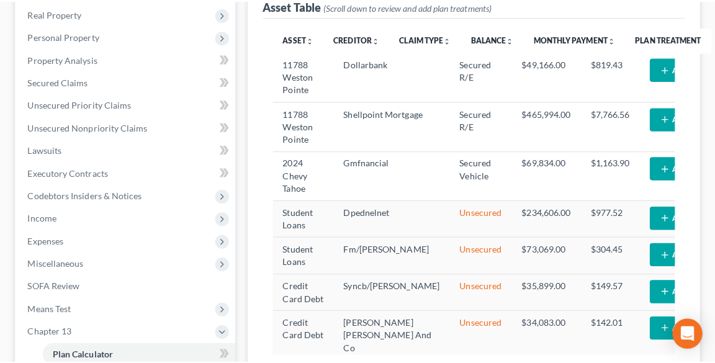
scroll to position [199, 0]
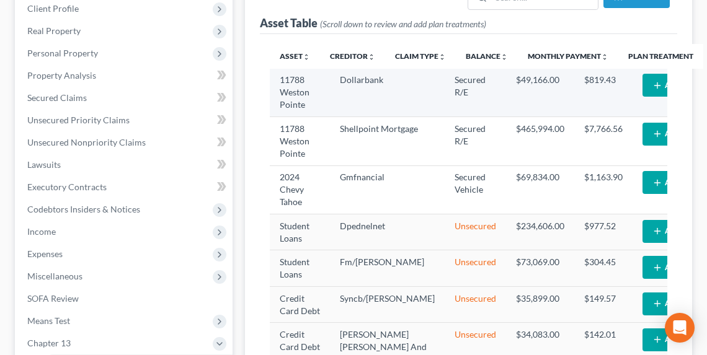
click at [653, 89] on icon "button" at bounding box center [658, 86] width 10 height 10
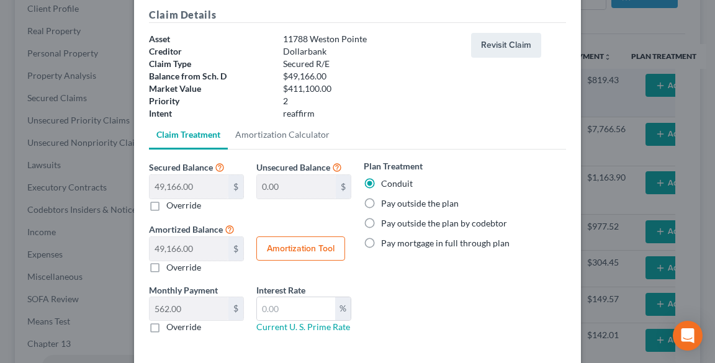
scroll to position [99, 0]
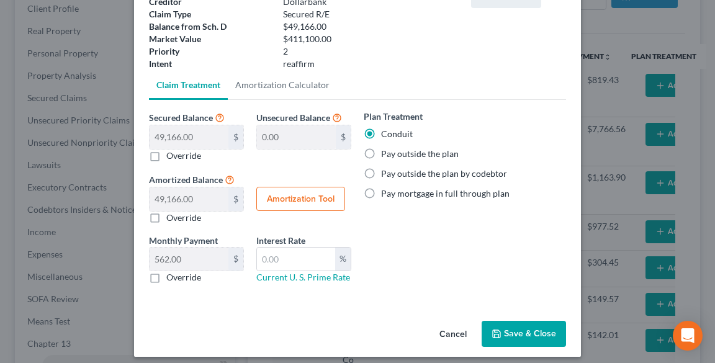
click at [385, 156] on label "Pay outside the plan" at bounding box center [420, 154] width 78 height 12
click at [386, 156] on input "Pay outside the plan" at bounding box center [390, 152] width 8 height 8
radio input "true"
click at [519, 333] on button "Save & Close" at bounding box center [523, 334] width 84 height 26
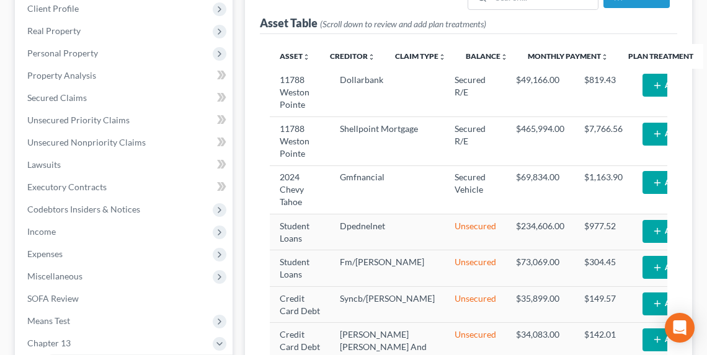
select select "59"
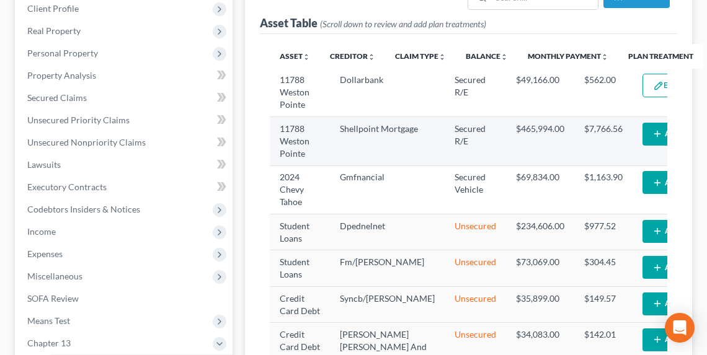
click at [633, 129] on td "Edit Plan Treatment Add Plan Treatment" at bounding box center [700, 141] width 134 height 48
click at [654, 134] on line "button" at bounding box center [657, 134] width 6 height 0
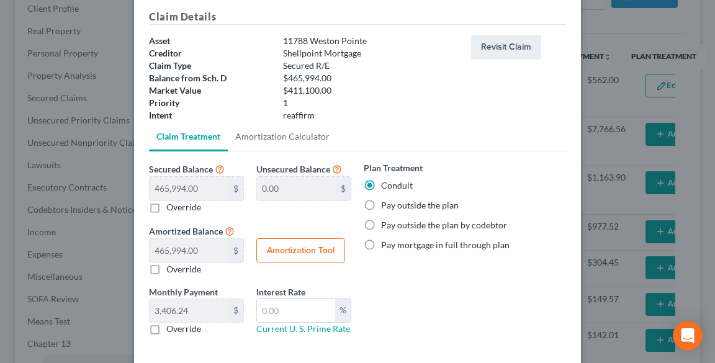
scroll to position [107, 0]
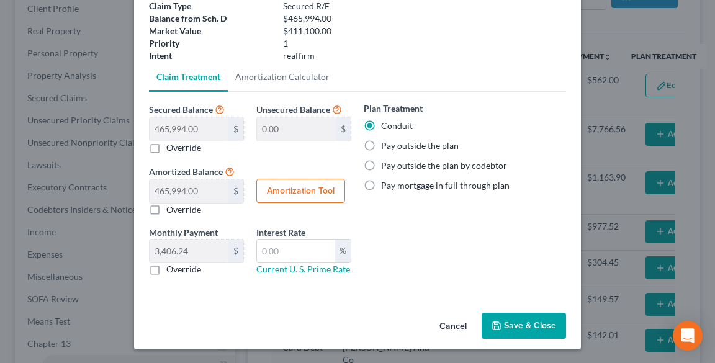
click at [383, 147] on label "Pay outside the plan" at bounding box center [420, 146] width 78 height 12
click at [386, 147] on input "Pay outside the plan" at bounding box center [390, 144] width 8 height 8
radio input "true"
click at [511, 318] on button "Save & Close" at bounding box center [523, 326] width 84 height 26
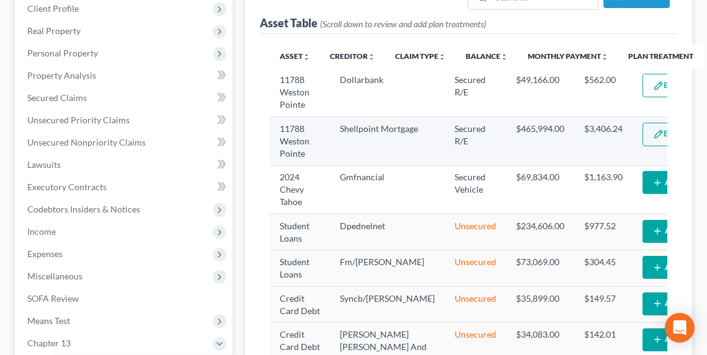
select select "59"
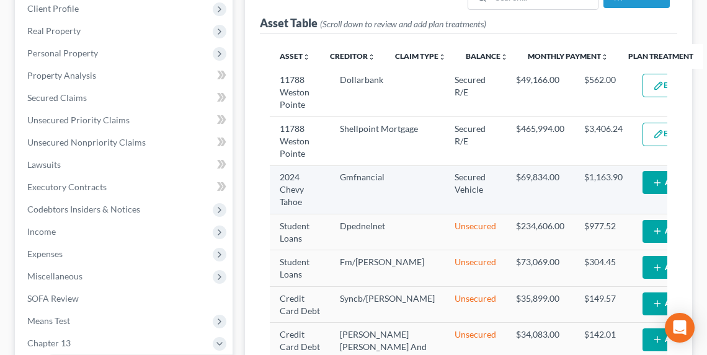
click at [653, 178] on icon "button" at bounding box center [658, 183] width 10 height 10
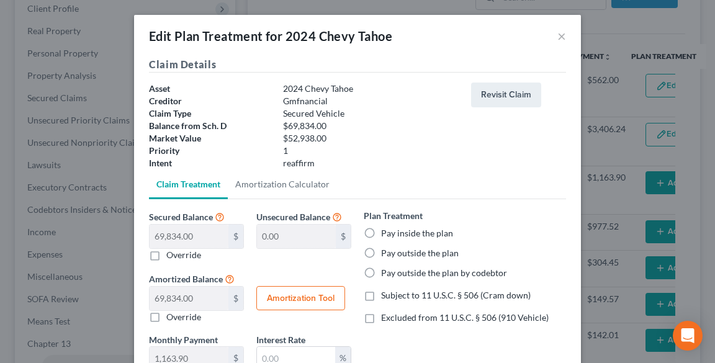
click at [400, 254] on label "Pay outside the plan" at bounding box center [420, 253] width 78 height 12
click at [394, 254] on input "Pay outside the plan" at bounding box center [390, 251] width 8 height 8
radio input "true"
click at [397, 313] on span "Excluded from 11 U.S.C. § 506 (910 Vehicle)" at bounding box center [464, 317] width 167 height 11
click at [394, 313] on input "Excluded from 11 U.S.C. § 506 (910 Vehicle)" at bounding box center [390, 315] width 8 height 8
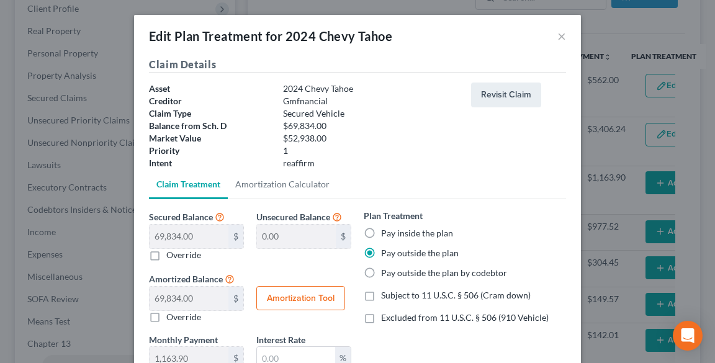
checkbox input "true"
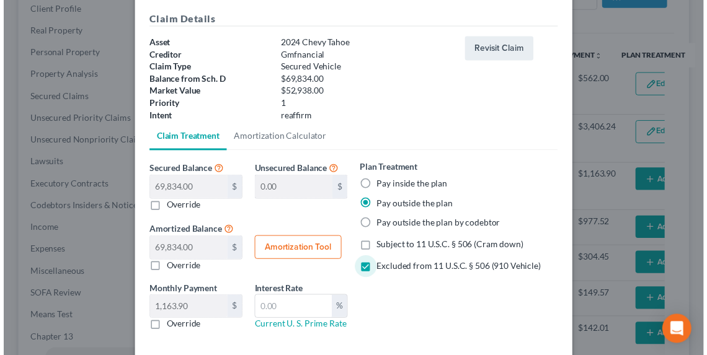
scroll to position [99, 0]
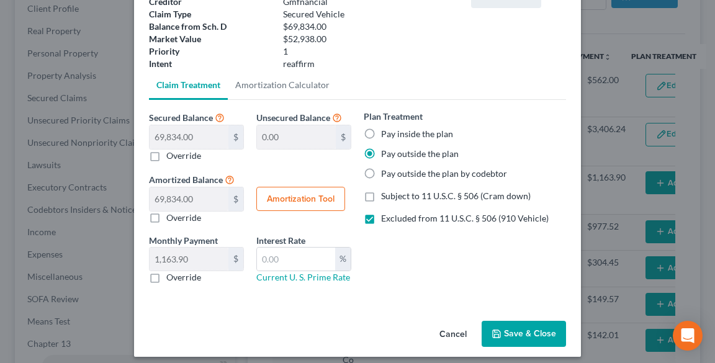
click at [519, 329] on button "Save & Close" at bounding box center [523, 334] width 84 height 26
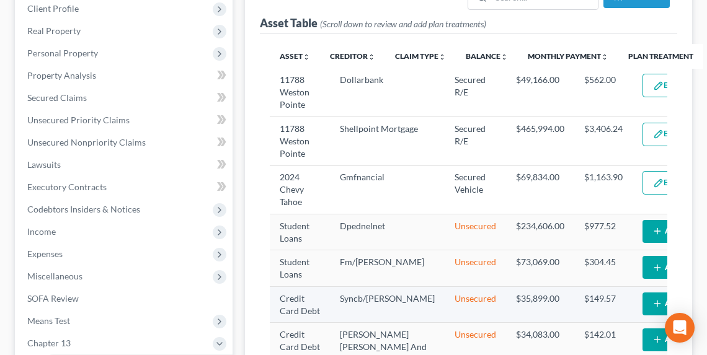
select select "59"
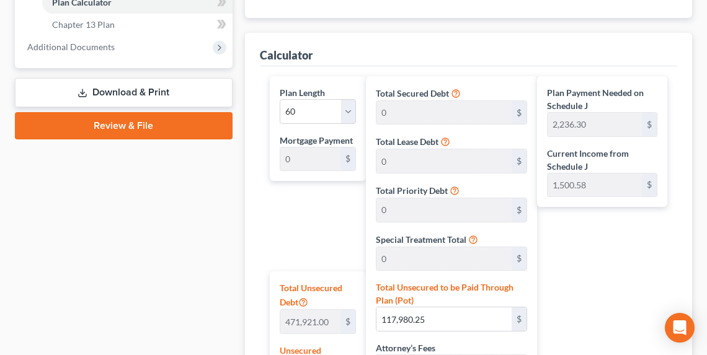
scroll to position [645, 0]
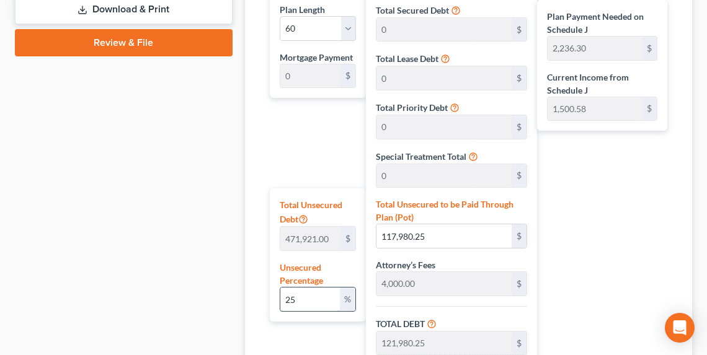
click at [323, 288] on input "25" at bounding box center [310, 300] width 60 height 24
type input "2"
type input "9,438.42"
type input "13,438.42"
type input "1,343.84"
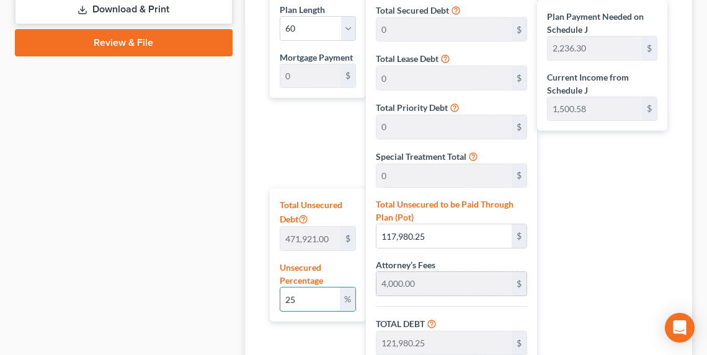
type input "14,782.26"
type input "246.37"
type input "4,000.00"
type input "400.00"
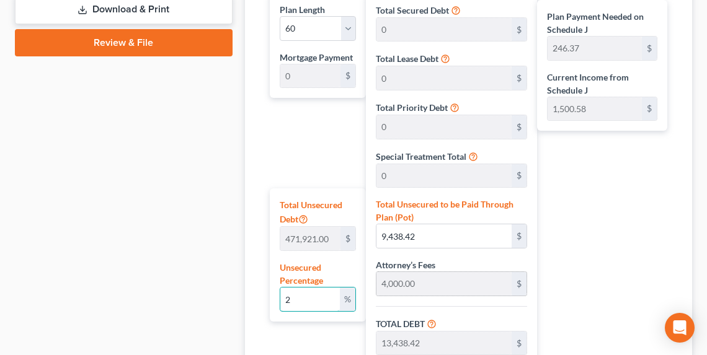
type input "4,400.00"
type input "73.33"
type input "1"
type input "4,719.21"
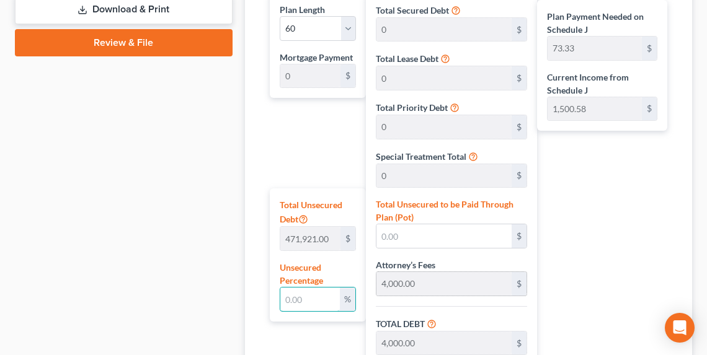
type input "8,719.21"
type input "871.92"
type input "9,591.13"
type input "159.85"
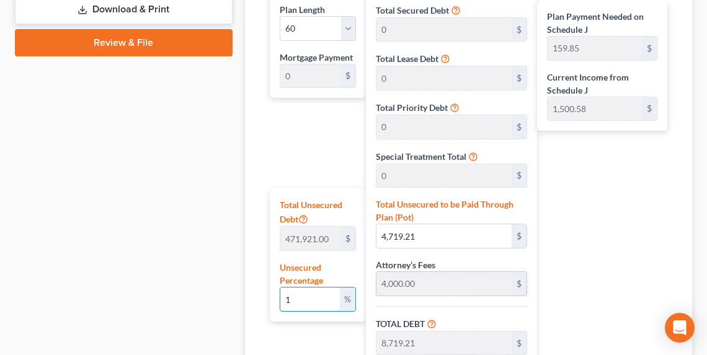
type input "15"
type input "70,788.15"
type input "74,788.15"
type input "7,478.81"
type input "82,266.96"
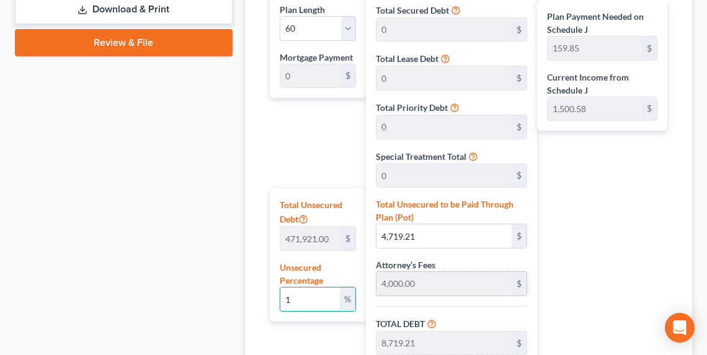
type input "1,371.11"
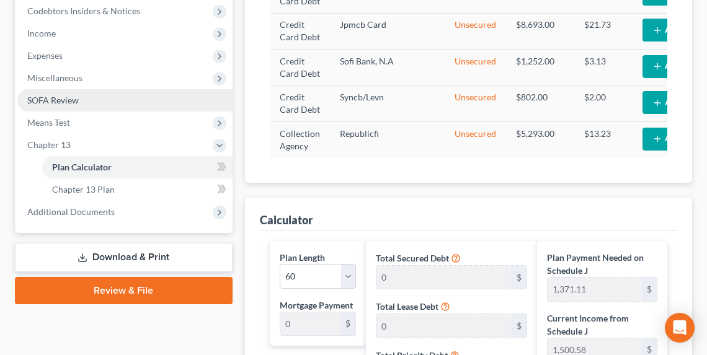
type input "15"
click at [75, 96] on span "SOFA Review" at bounding box center [52, 100] width 51 height 11
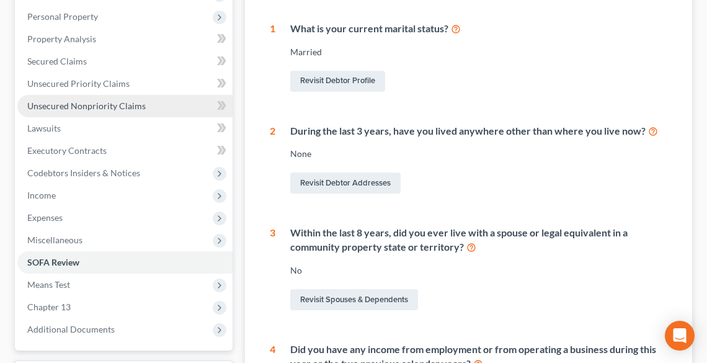
scroll to position [248, 0]
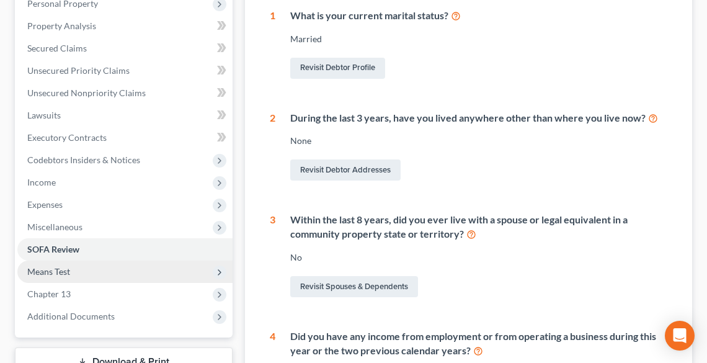
click at [72, 272] on span "Means Test" at bounding box center [124, 272] width 215 height 22
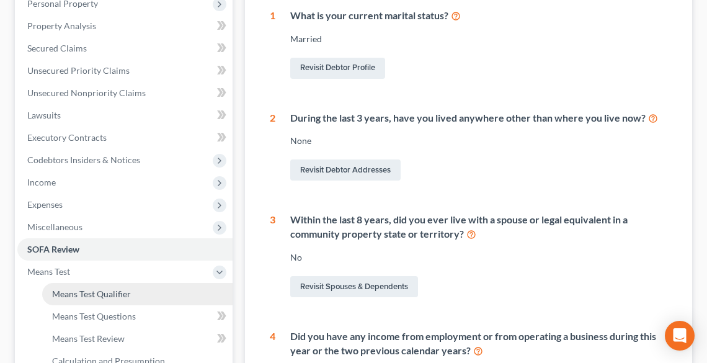
click at [90, 293] on span "Means Test Qualifier" at bounding box center [91, 293] width 79 height 11
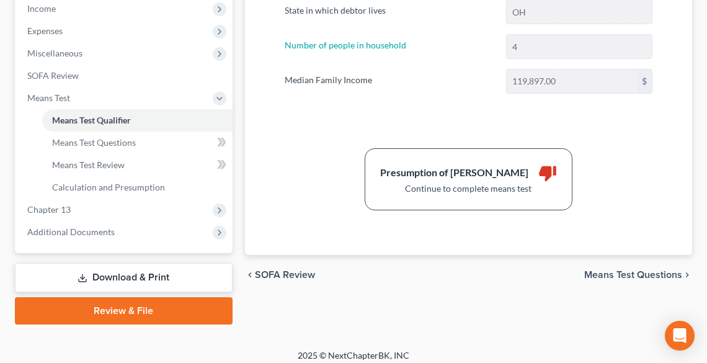
scroll to position [429, 0]
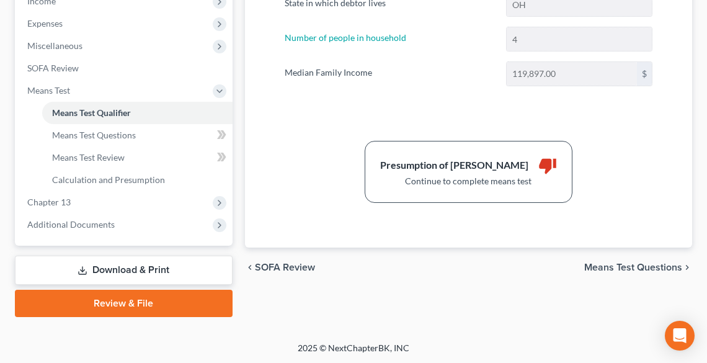
click at [624, 262] on span "Means Test Questions" at bounding box center [633, 267] width 98 height 10
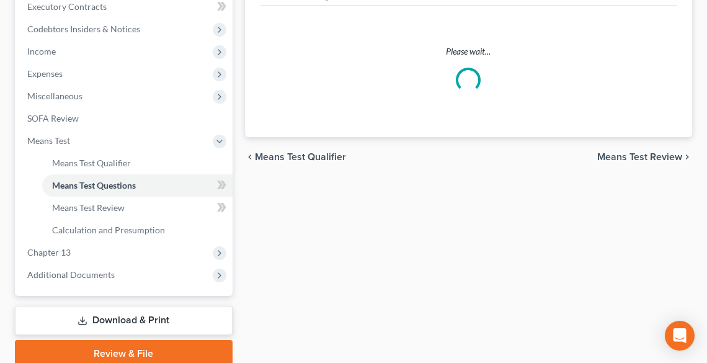
scroll to position [181, 0]
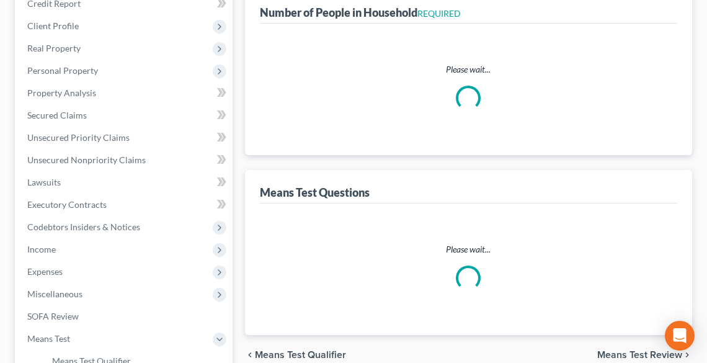
select select "0"
select select "60"
select select "1"
select select "60"
select select "0"
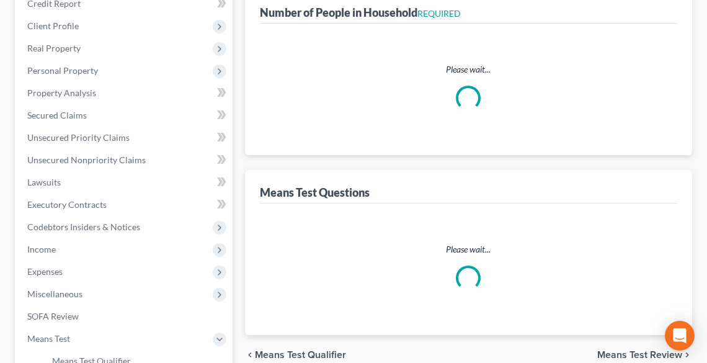
select select "60"
select select "4"
select select "0"
select select "2"
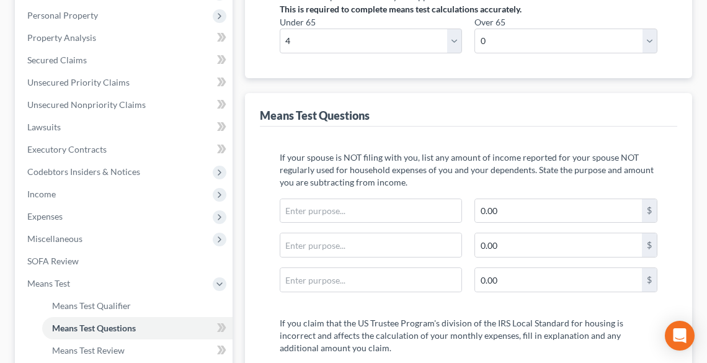
scroll to position [248, 0]
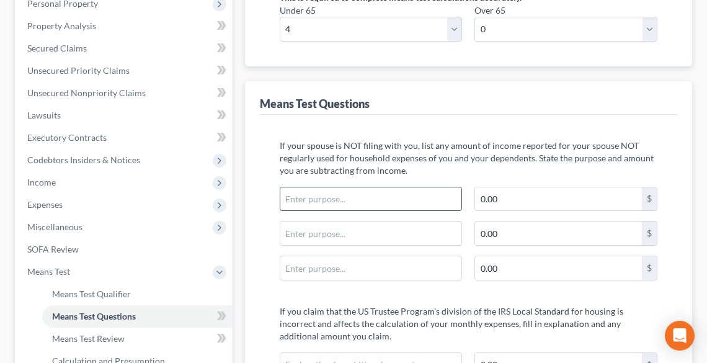
click at [414, 195] on input "text" at bounding box center [371, 199] width 182 height 24
type input "Wife's expenses"
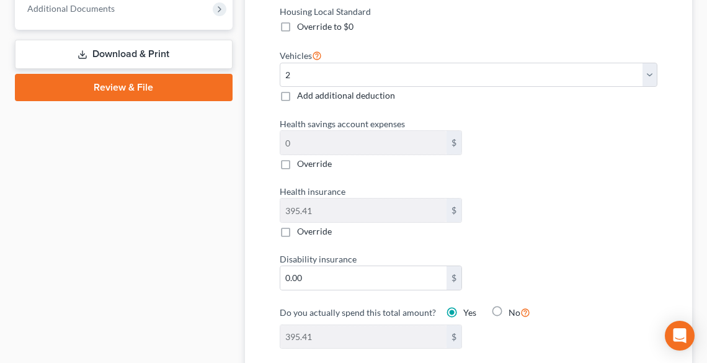
scroll to position [695, 0]
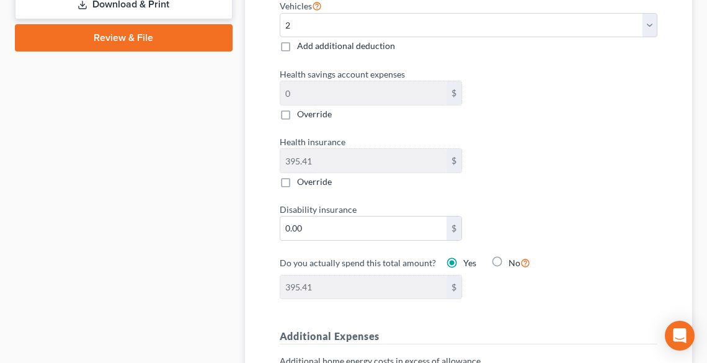
type input "942.00"
click at [335, 220] on input "0.00" at bounding box center [363, 229] width 167 height 24
type input "4"
type input "399.41"
type input "47"
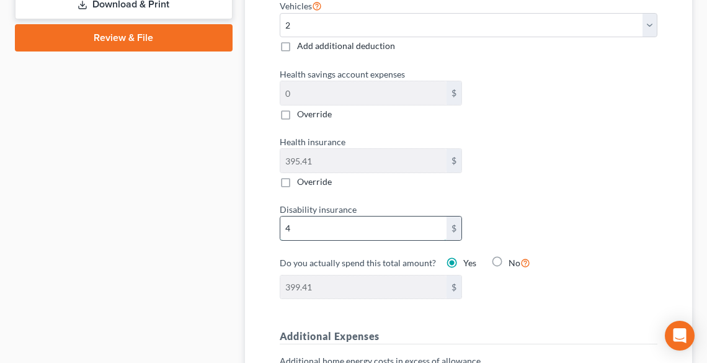
type input "442.41"
type input "47.05"
type input "442.46"
type input "47.05"
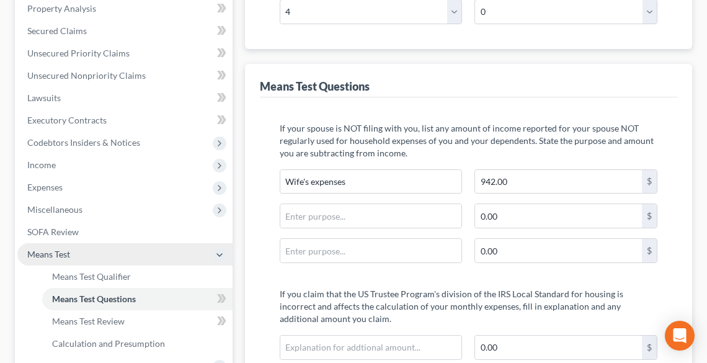
scroll to position [248, 0]
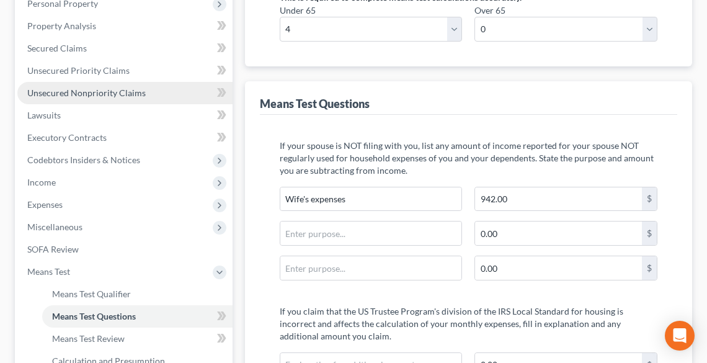
click at [81, 95] on span "Unsecured Nonpriority Claims" at bounding box center [86, 92] width 118 height 11
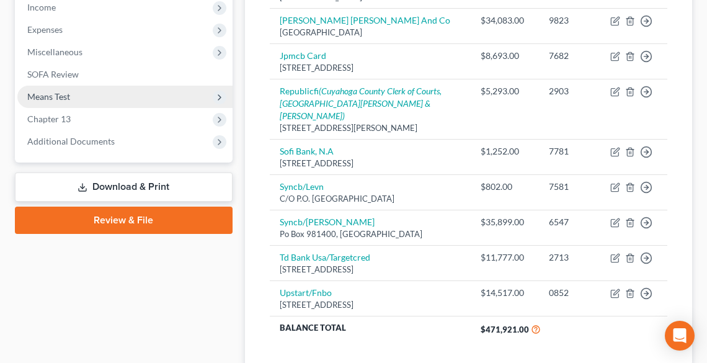
scroll to position [411, 0]
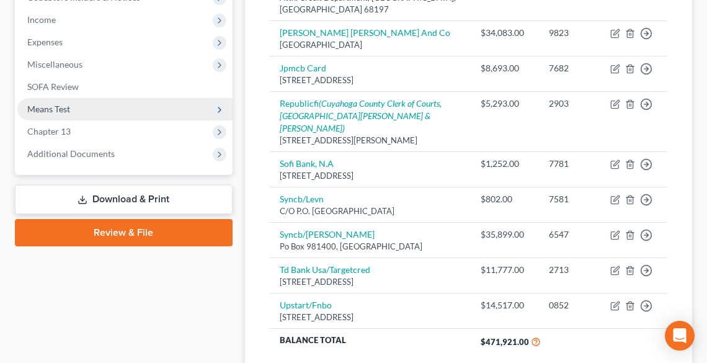
click at [67, 107] on span "Means Test" at bounding box center [48, 109] width 43 height 11
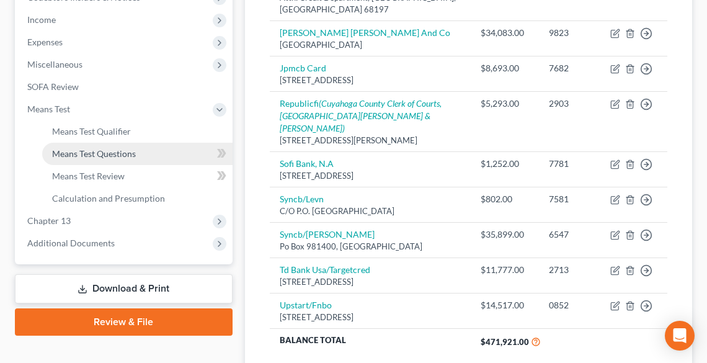
click at [87, 146] on link "Means Test Questions" at bounding box center [137, 154] width 190 height 22
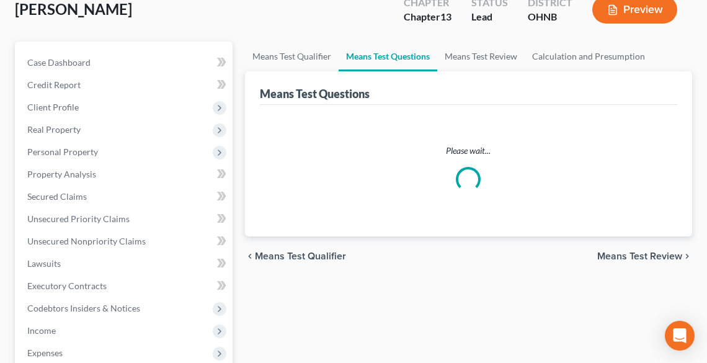
scroll to position [248, 0]
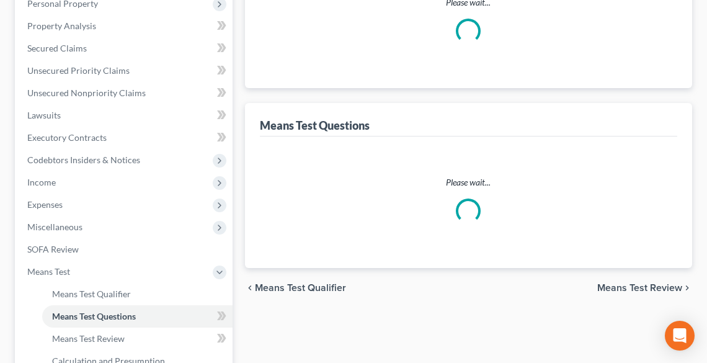
select select "0"
select select "60"
select select "1"
select select "60"
select select "0"
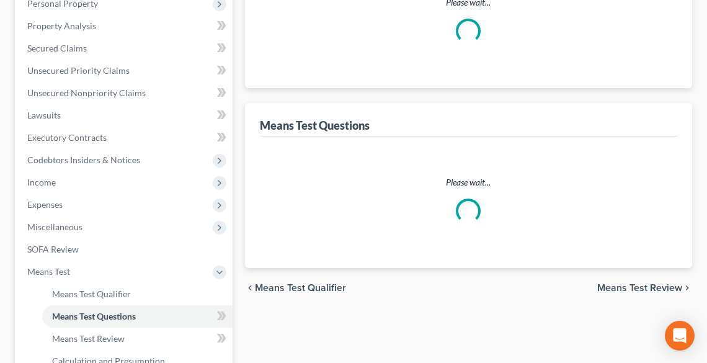
select select "60"
select select "2"
select select "4"
select select "0"
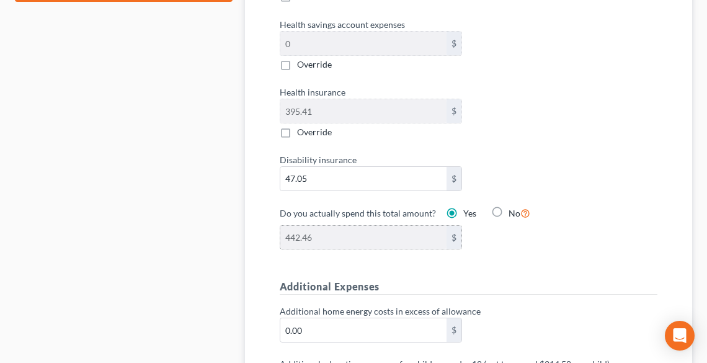
scroll to position [794, 0]
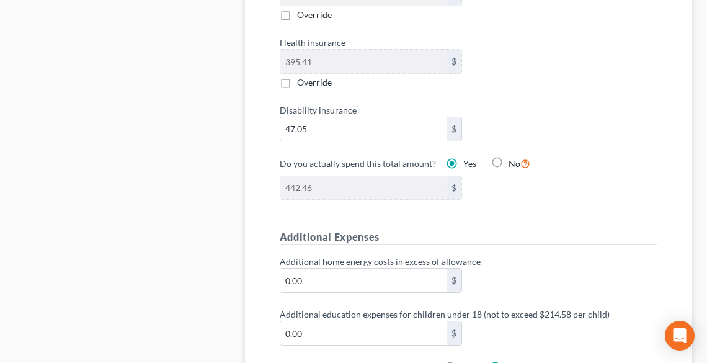
click at [509, 157] on label "No" at bounding box center [520, 163] width 22 height 14
click at [514, 157] on input "No" at bounding box center [518, 160] width 8 height 8
radio input "true"
radio input "false"
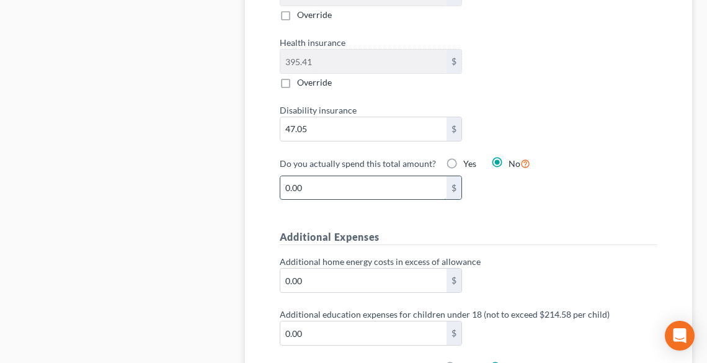
click at [351, 188] on input "0.00" at bounding box center [363, 188] width 167 height 24
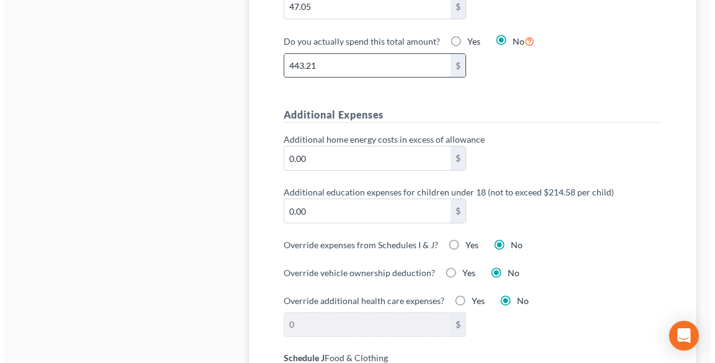
scroll to position [943, 0]
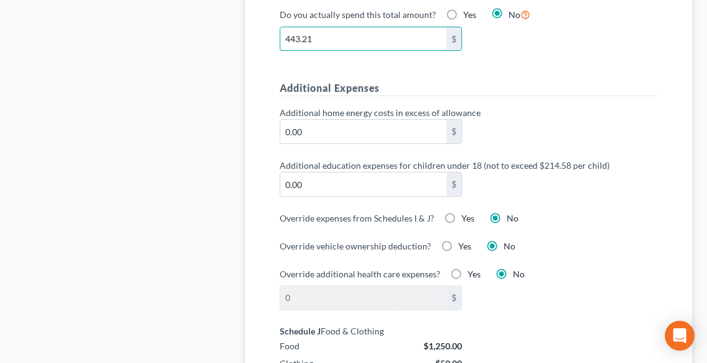
type input "443.21"
click at [462, 212] on label "Yes" at bounding box center [468, 218] width 13 height 12
click at [467, 212] on input "Yes" at bounding box center [471, 216] width 8 height 8
radio input "true"
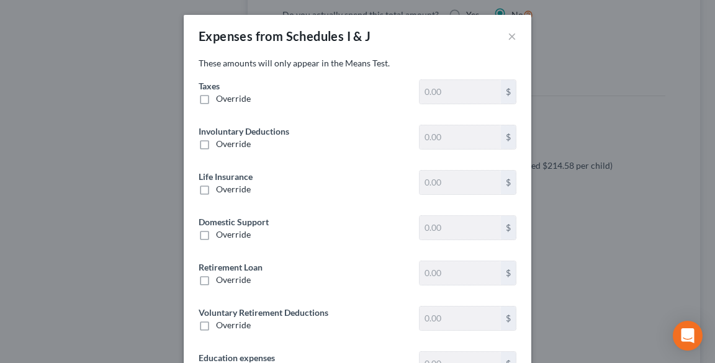
type input "3,074.58"
type input "0"
type input "234.88"
type input "0"
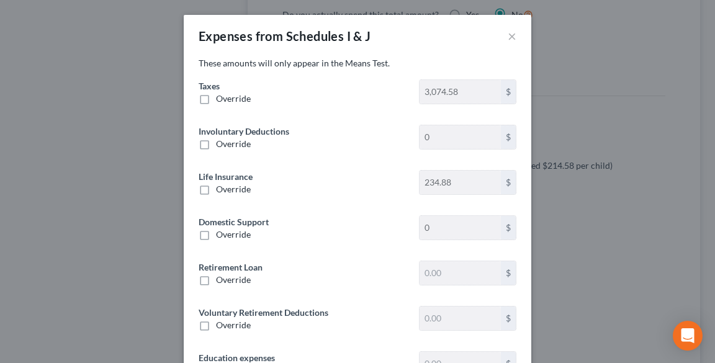
type input "245.83"
type input "0"
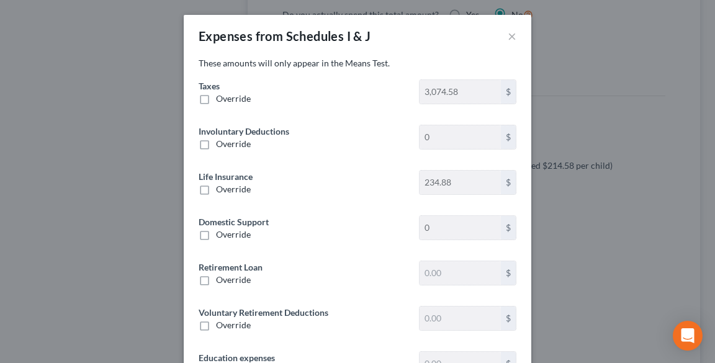
type input "118.00"
type input "0"
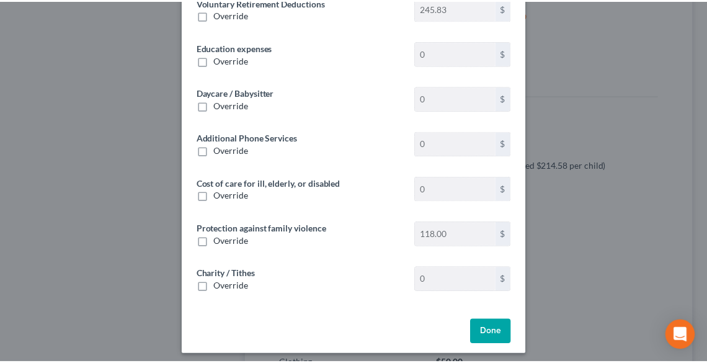
scroll to position [317, 0]
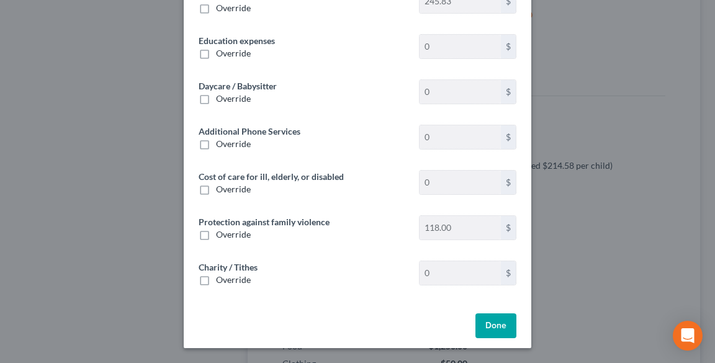
click at [499, 320] on button "Done" at bounding box center [495, 325] width 41 height 25
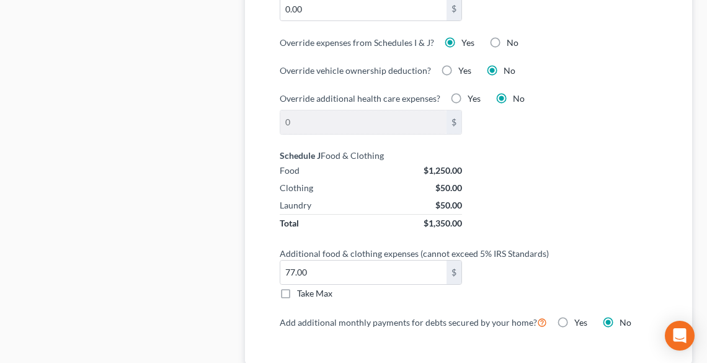
scroll to position [1141, 0]
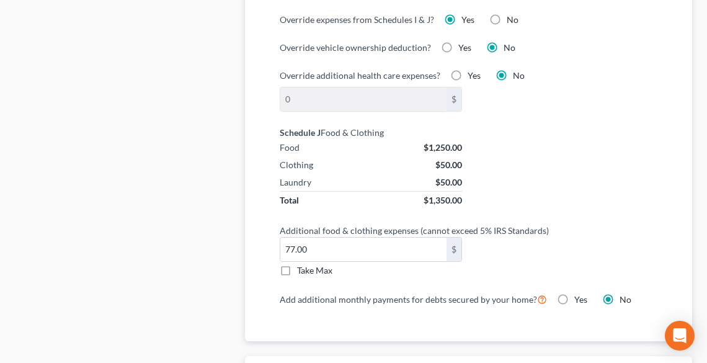
click at [297, 268] on label "Take Max" at bounding box center [314, 270] width 35 height 12
click at [302, 268] on input "Take Max" at bounding box center [306, 268] width 8 height 8
checkbox input "true"
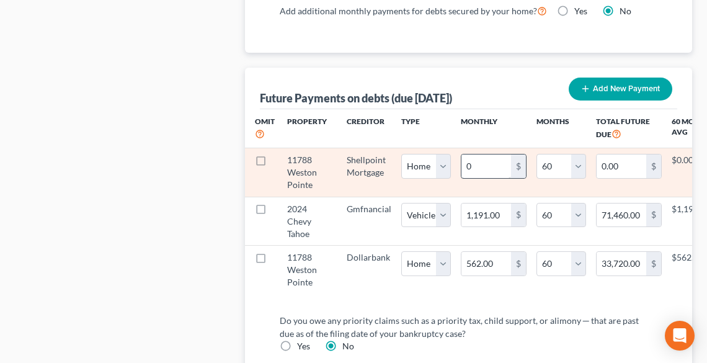
scroll to position [1439, 0]
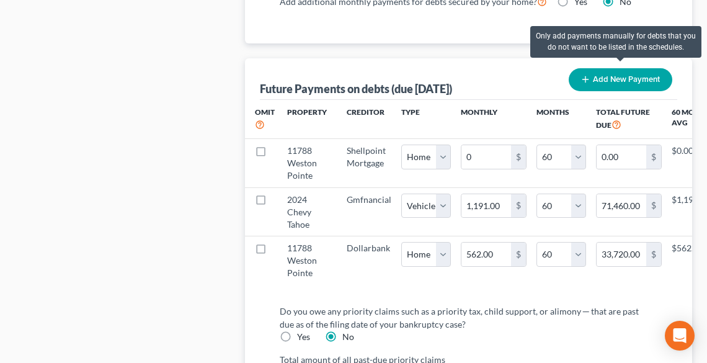
click at [623, 78] on button "Add New Payment" at bounding box center [621, 79] width 104 height 23
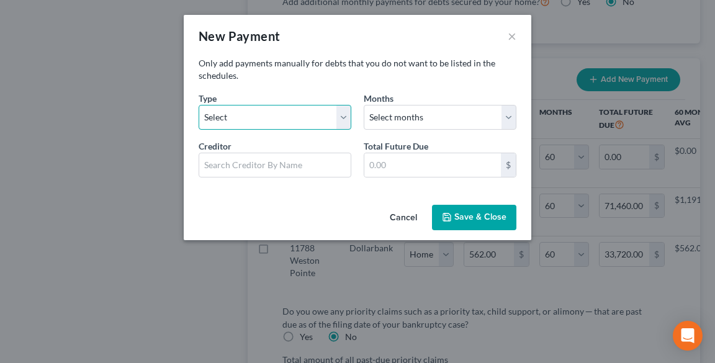
click at [248, 122] on select "Select Home Vehicle Other" at bounding box center [275, 117] width 153 height 25
select select "1"
click at [199, 105] on select "Select Home Vehicle Other" at bounding box center [275, 117] width 153 height 25
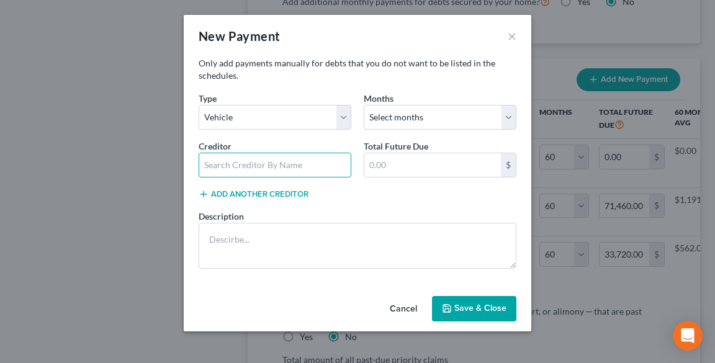
click at [252, 162] on input "text" at bounding box center [275, 165] width 153 height 25
type input "GM Financial"
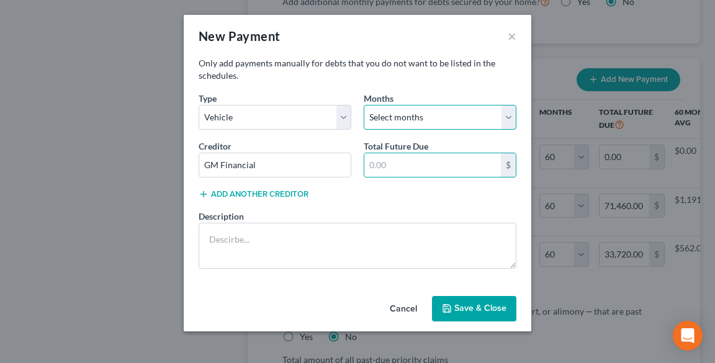
click at [437, 122] on select "Select months 0 1 2 3 4 5 6 7 8 9 10 11 12 13 14 15 16 17 18 19 20 21 22 23 24 …" at bounding box center [440, 117] width 153 height 25
click at [411, 114] on select "Select months 0 1 2 3 4 5 6 7 8 9 10 11 12 13 14 15 16 17 18 19 20 21 22 23 24 …" at bounding box center [440, 117] width 153 height 25
select select "26"
click at [364, 105] on select "Select months 0 1 2 3 4 5 6 7 8 9 10 11 12 13 14 15 16 17 18 19 20 21 22 23 24 …" at bounding box center [440, 117] width 153 height 25
click at [393, 165] on input "text" at bounding box center [432, 165] width 136 height 24
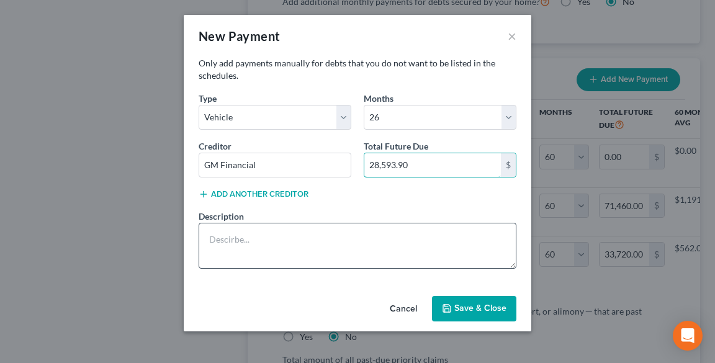
type input "28,593.90"
click at [391, 236] on textarea at bounding box center [358, 246] width 318 height 46
type textarea "Wife's car 2023 Chevy Traverse"
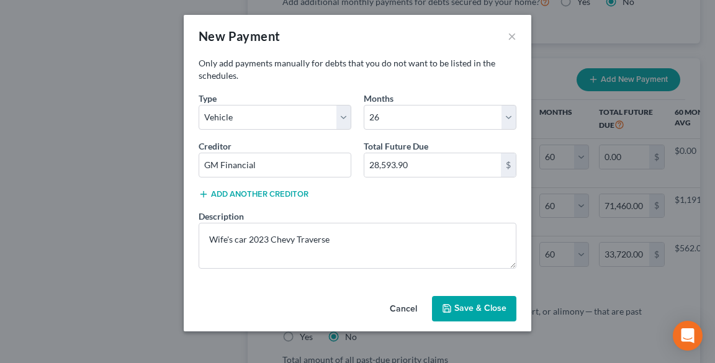
click at [486, 308] on button "Save & Close" at bounding box center [474, 309] width 84 height 26
select select "1"
select select "26"
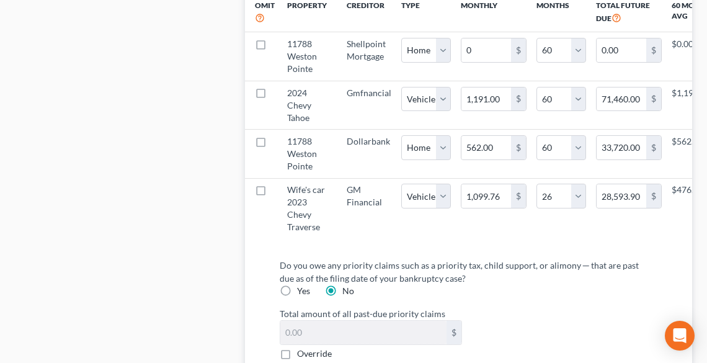
scroll to position [1489, 0]
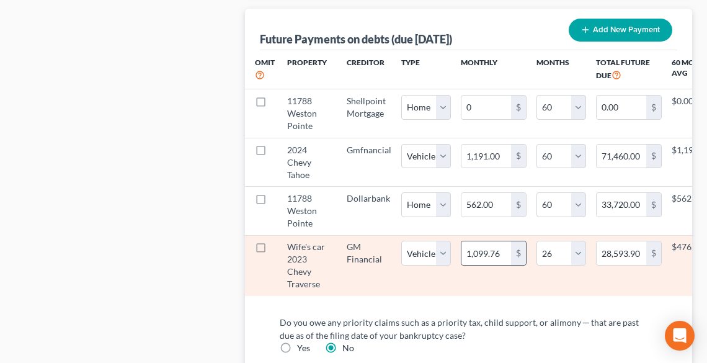
click at [511, 249] on div "$" at bounding box center [518, 253] width 15 height 24
click at [501, 246] on input "1,099.76" at bounding box center [487, 253] width 50 height 24
type input "6"
type input "156.00"
type input "66"
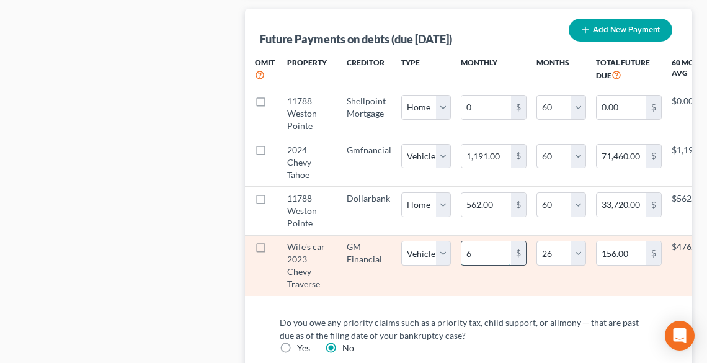
type input "1,716.00"
type input "664"
type input "17,264.00"
select select "1"
select select "26"
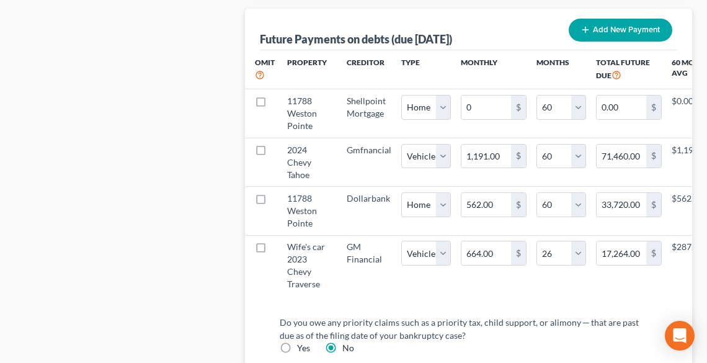
select select "1"
select select "26"
click at [507, 245] on input "664.00" at bounding box center [487, 253] width 50 height 24
type input "6"
type input "156.00"
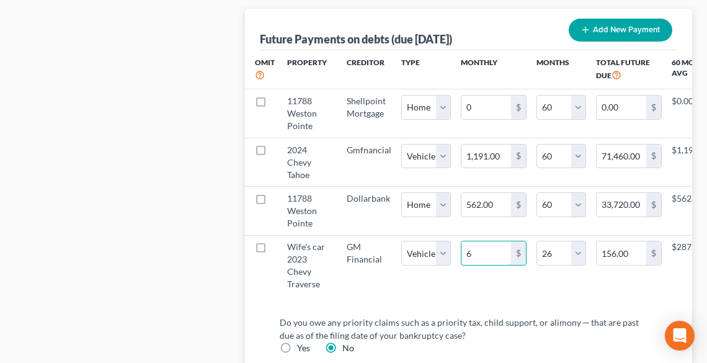
type input "66"
type input "1,716.00"
type input "664"
type input "17,264.00"
type input "664."
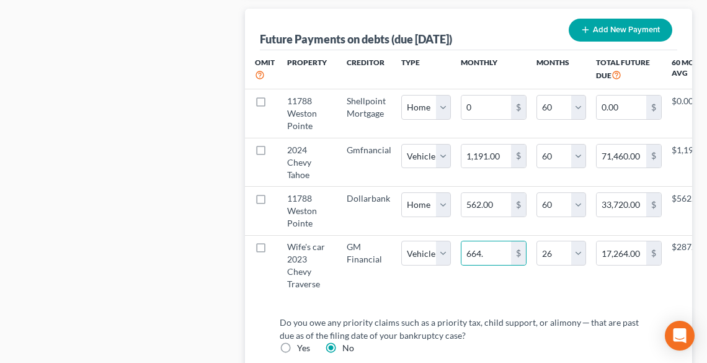
select select "1"
select select "26"
select select "1"
select select "26"
select select "1"
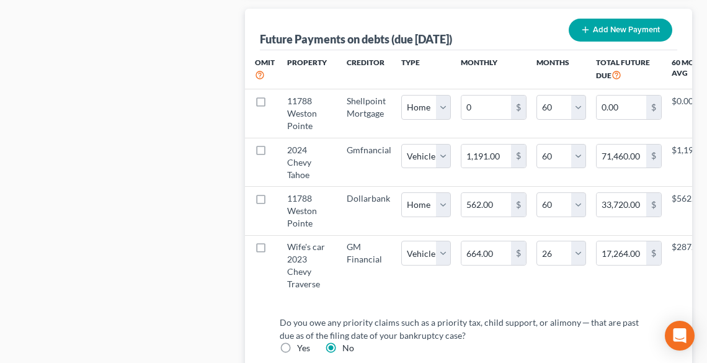
select select "26"
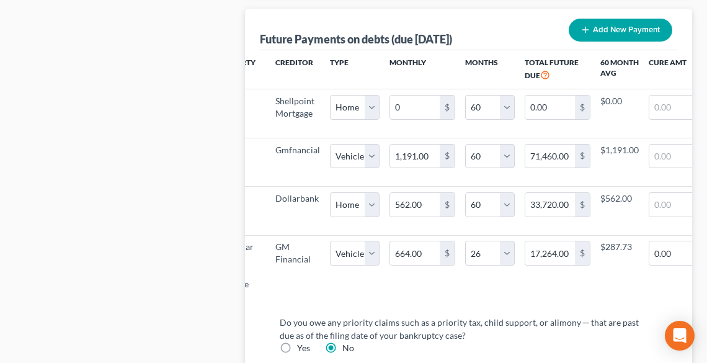
scroll to position [0, 80]
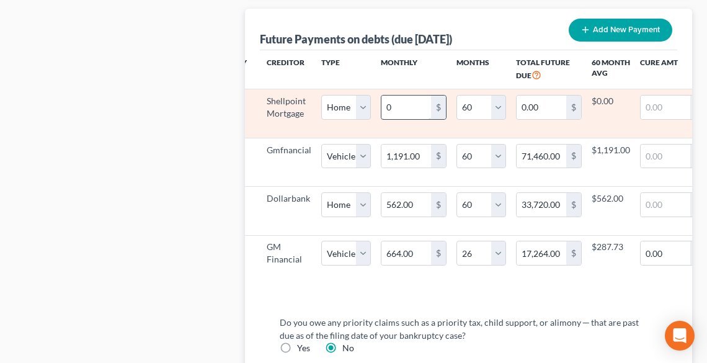
click at [398, 100] on input "0" at bounding box center [407, 108] width 50 height 24
type input "3"
click at [617, 95] on td "$3,406.00" at bounding box center [611, 113] width 38 height 48
click at [620, 95] on td "$3,406.00" at bounding box center [611, 113] width 38 height 48
click at [421, 103] on input "3,406.00" at bounding box center [407, 108] width 50 height 24
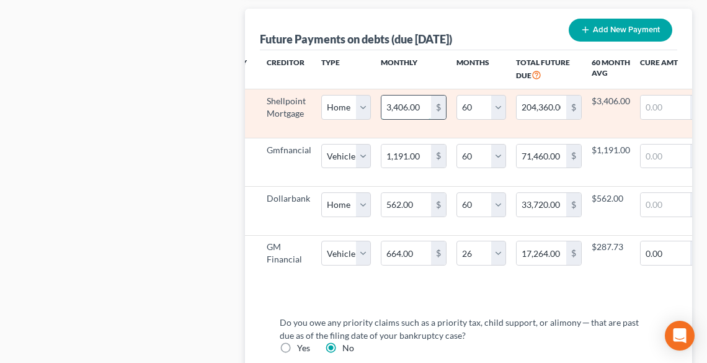
click at [421, 103] on input "3,406.00" at bounding box center [407, 108] width 50 height 24
click at [421, 102] on input "3,406.00" at bounding box center [407, 108] width 50 height 24
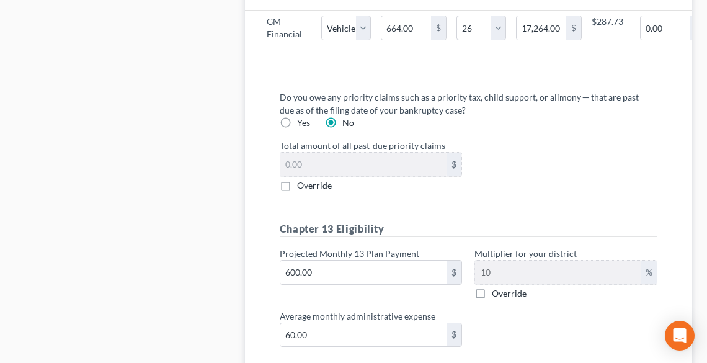
scroll to position [1737, 0]
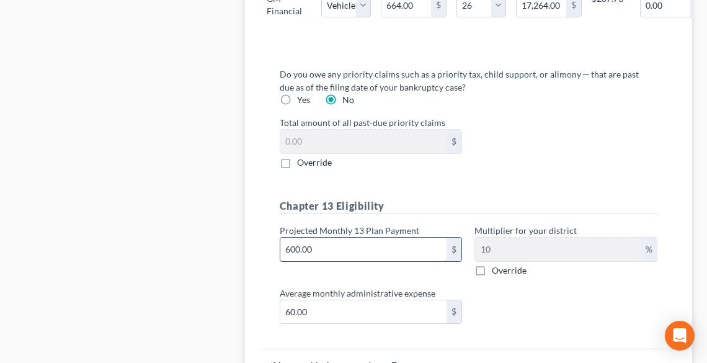
click at [416, 256] on input "600.00" at bounding box center [363, 250] width 167 height 24
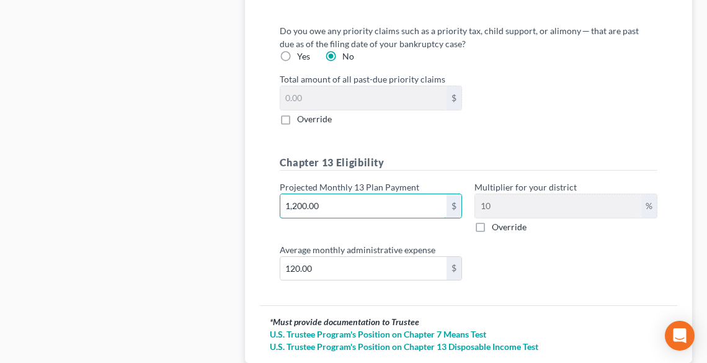
scroll to position [1869, 0]
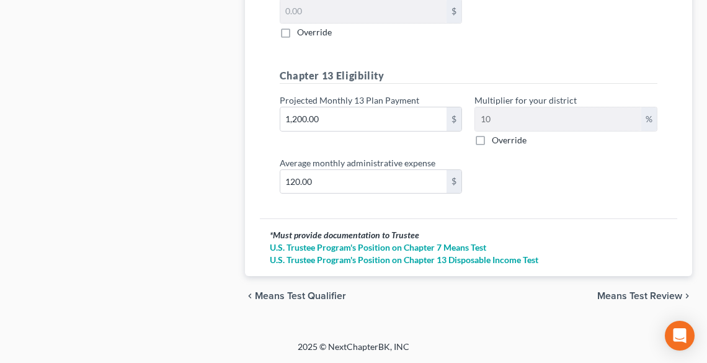
click at [492, 136] on label "Override" at bounding box center [509, 140] width 35 height 12
click at [497, 136] on input "Override" at bounding box center [501, 138] width 8 height 8
click at [509, 115] on input "text" at bounding box center [558, 119] width 166 height 24
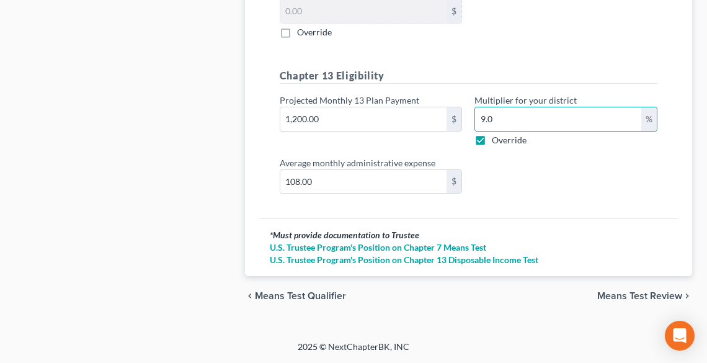
click at [643, 295] on span "Means Test Review" at bounding box center [639, 296] width 85 height 10
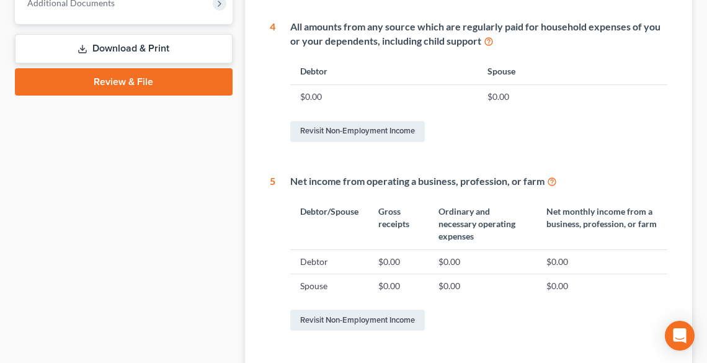
scroll to position [751, 0]
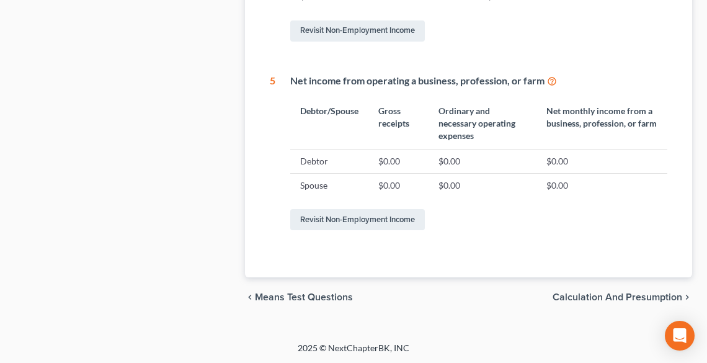
click at [633, 298] on span "Calculation and Presumption" at bounding box center [618, 297] width 130 height 10
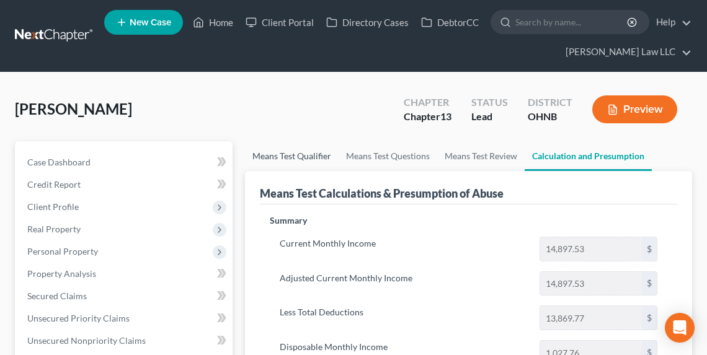
click at [295, 154] on link "Means Test Qualifier" at bounding box center [292, 156] width 94 height 30
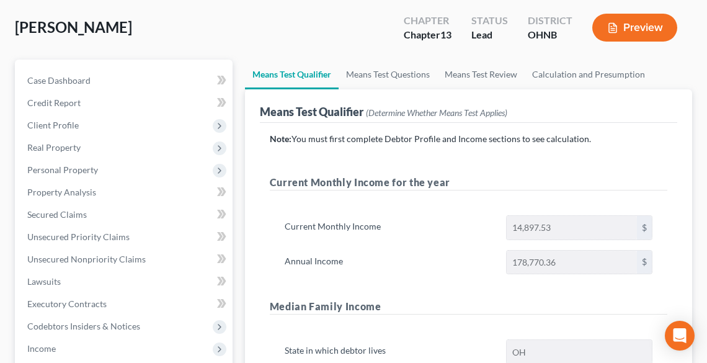
scroll to position [82, 0]
click at [476, 73] on link "Means Test Review" at bounding box center [480, 75] width 87 height 30
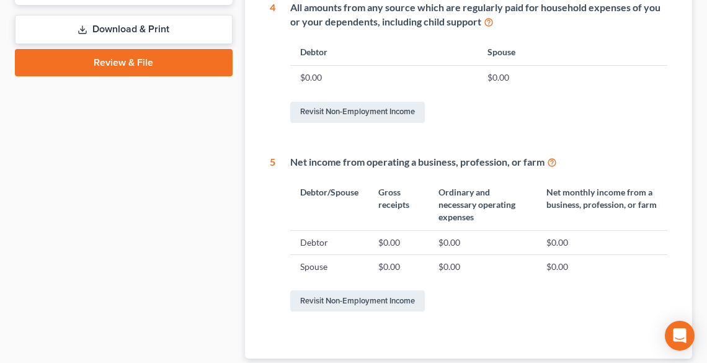
scroll to position [751, 0]
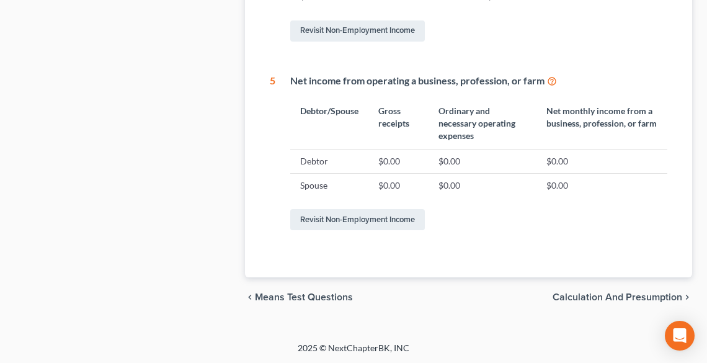
click at [590, 298] on span "Calculation and Presumption" at bounding box center [618, 297] width 130 height 10
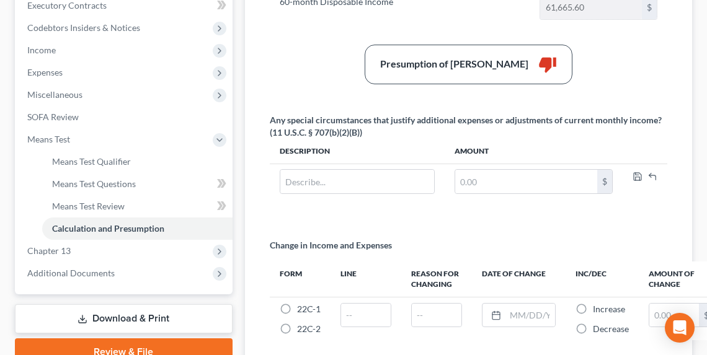
scroll to position [489, 0]
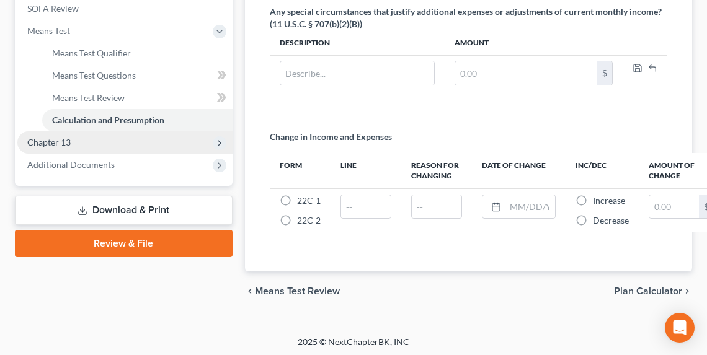
click at [76, 144] on span "Chapter 13" at bounding box center [124, 143] width 215 height 22
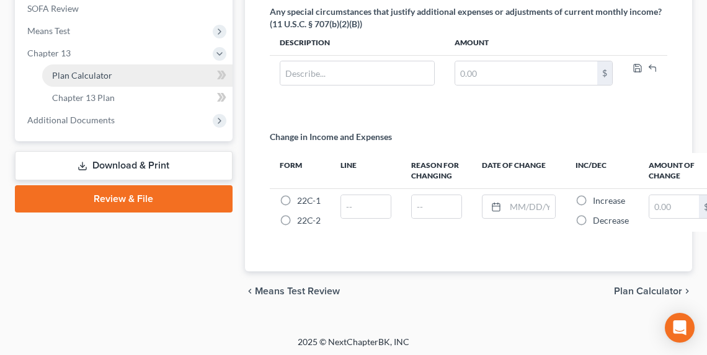
click at [95, 76] on span "Plan Calculator" at bounding box center [82, 75] width 60 height 11
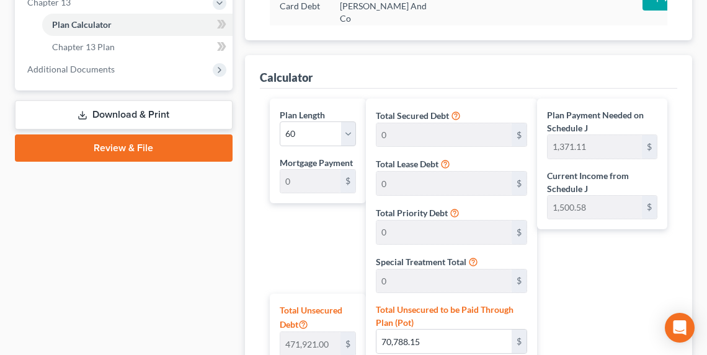
scroll to position [689, 0]
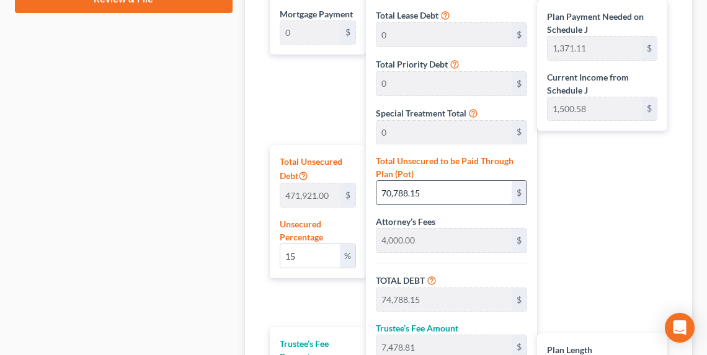
click at [455, 189] on input "70,788.15" at bounding box center [444, 193] width 135 height 24
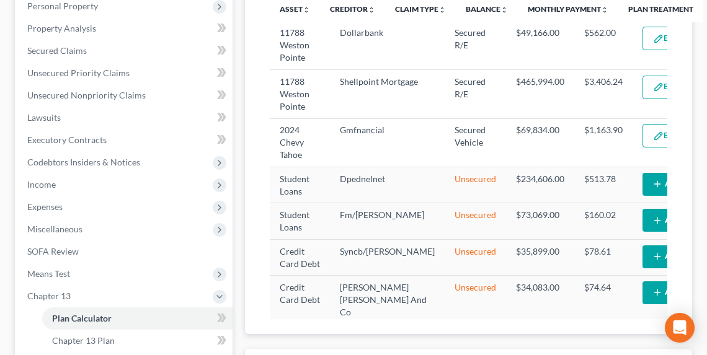
scroll to position [242, 0]
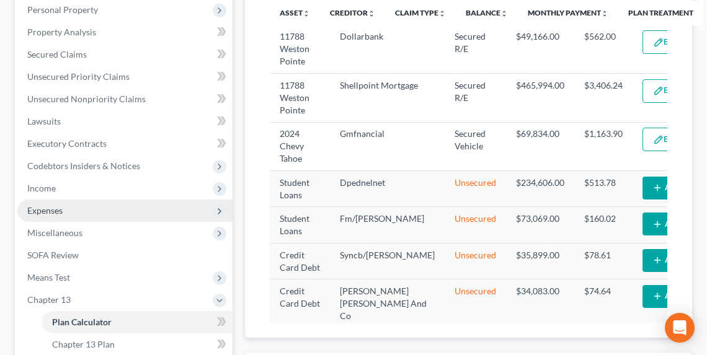
click at [47, 213] on span "Expenses" at bounding box center [44, 210] width 35 height 11
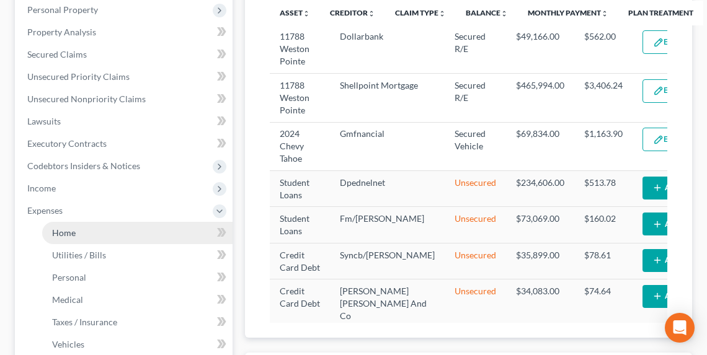
click at [65, 232] on span "Home" at bounding box center [64, 233] width 24 height 11
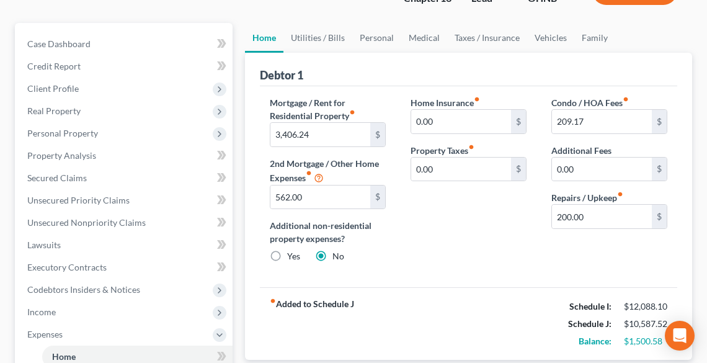
scroll to position [99, 0]
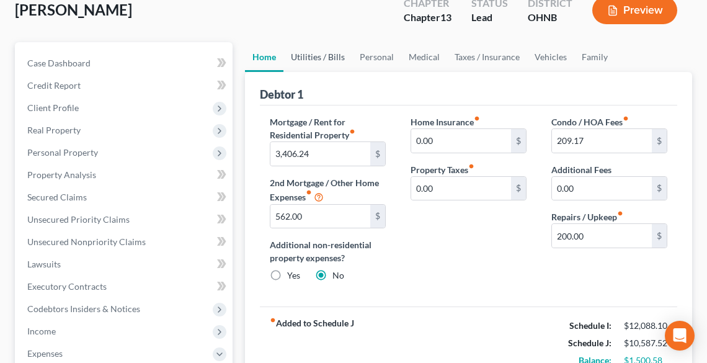
click at [303, 52] on link "Utilities / Bills" at bounding box center [318, 57] width 69 height 30
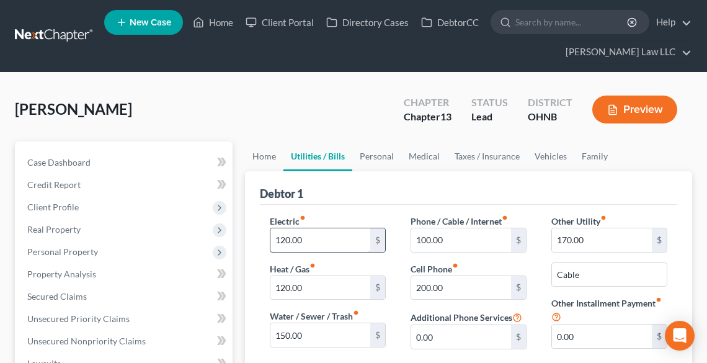
click at [318, 233] on input "120.00" at bounding box center [320, 240] width 100 height 24
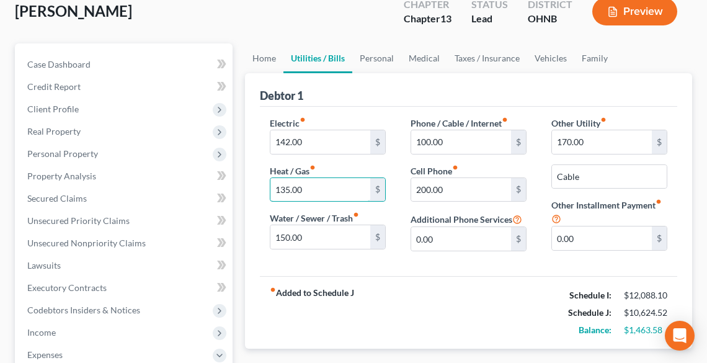
scroll to position [99, 0]
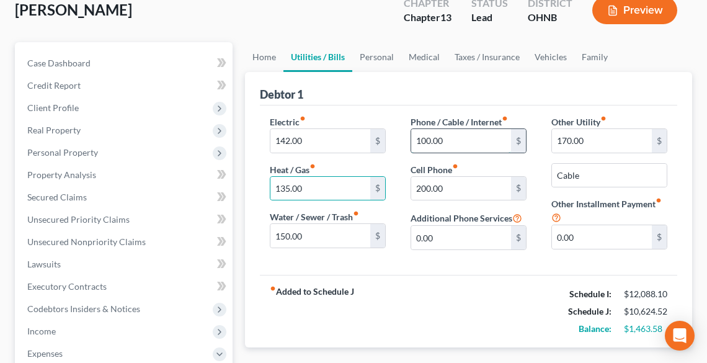
click at [447, 132] on input "100.00" at bounding box center [461, 141] width 100 height 24
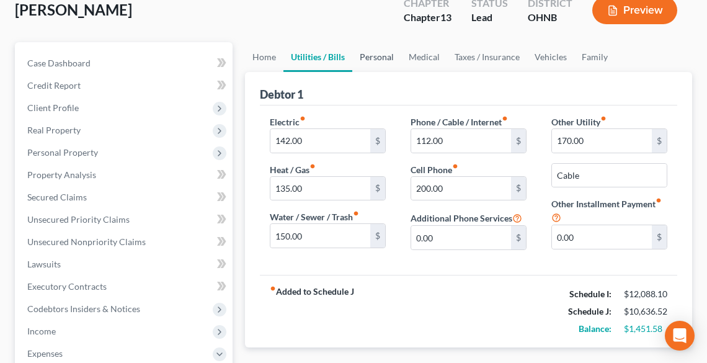
click at [384, 55] on link "Personal" at bounding box center [376, 57] width 49 height 30
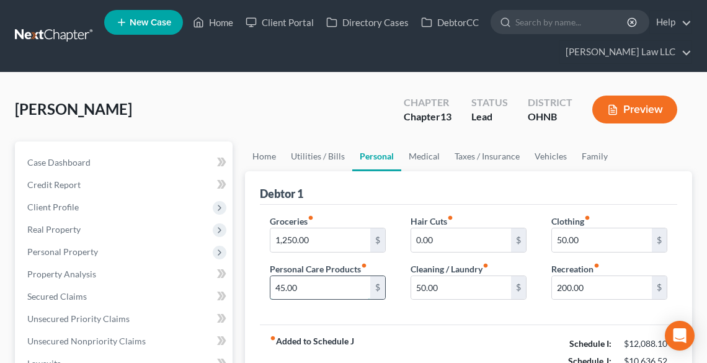
click at [344, 280] on input "45.00" at bounding box center [320, 288] width 100 height 24
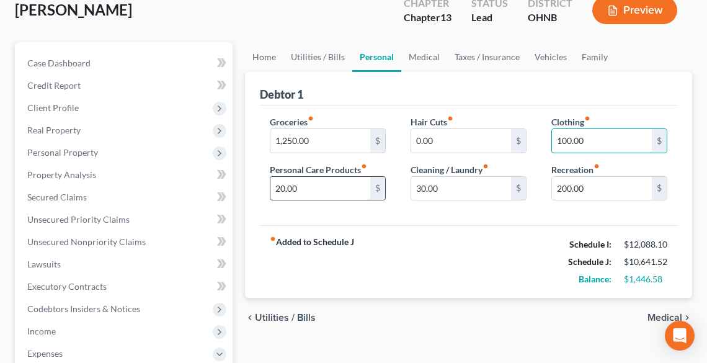
scroll to position [99, 0]
click at [419, 55] on link "Medical" at bounding box center [424, 57] width 46 height 30
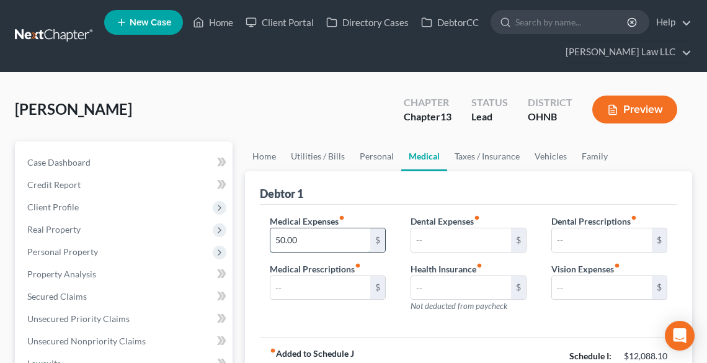
click at [328, 238] on input "50.00" at bounding box center [320, 240] width 100 height 24
click at [471, 153] on link "Taxes / Insurance" at bounding box center [487, 156] width 80 height 30
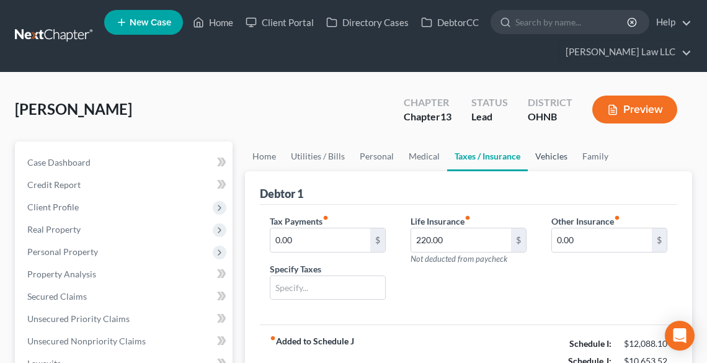
click at [545, 156] on link "Vehicles" at bounding box center [551, 156] width 47 height 30
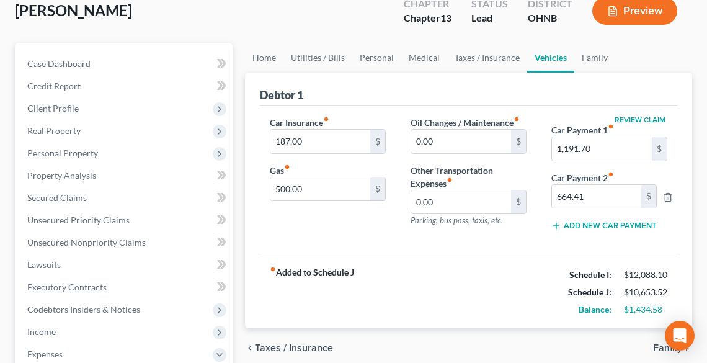
scroll to position [99, 0]
click at [336, 184] on input "500.00" at bounding box center [320, 189] width 100 height 24
click at [593, 52] on link "Family" at bounding box center [594, 57] width 41 height 30
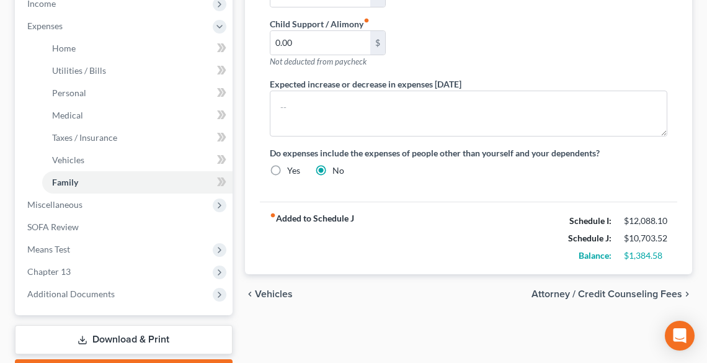
scroll to position [496, 0]
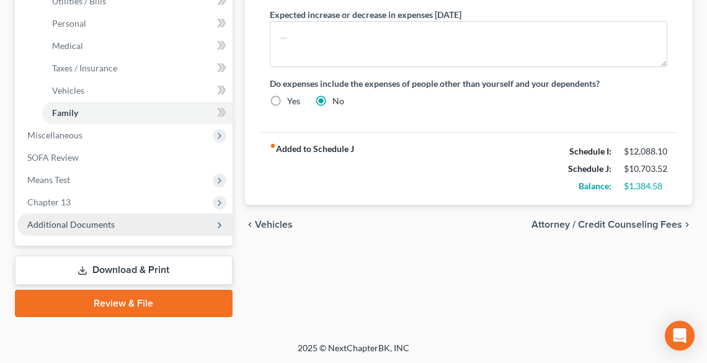
click at [81, 221] on span "Additional Documents" at bounding box center [70, 224] width 87 height 11
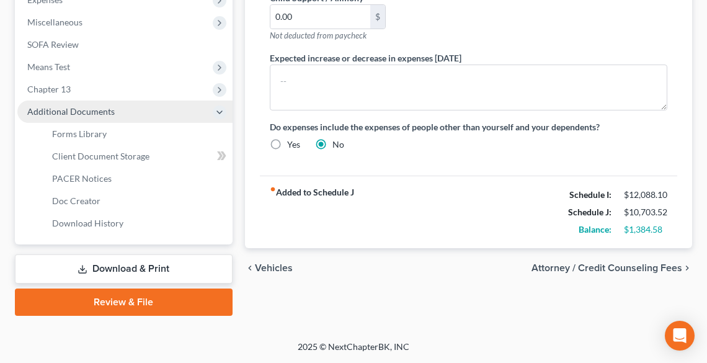
scroll to position [452, 0]
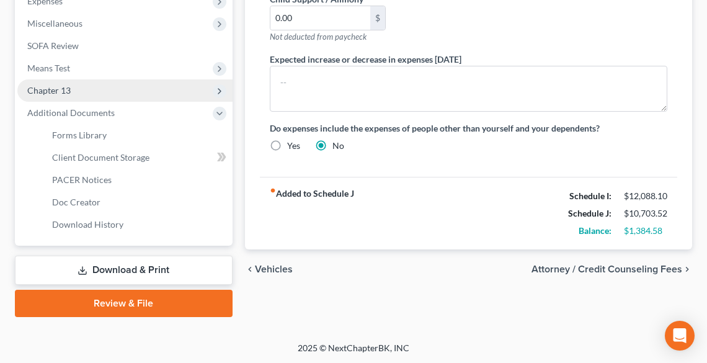
click at [55, 81] on span "Chapter 13" at bounding box center [124, 90] width 215 height 22
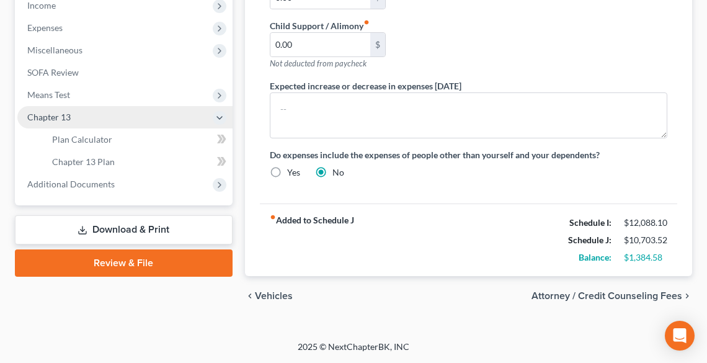
scroll to position [422, 0]
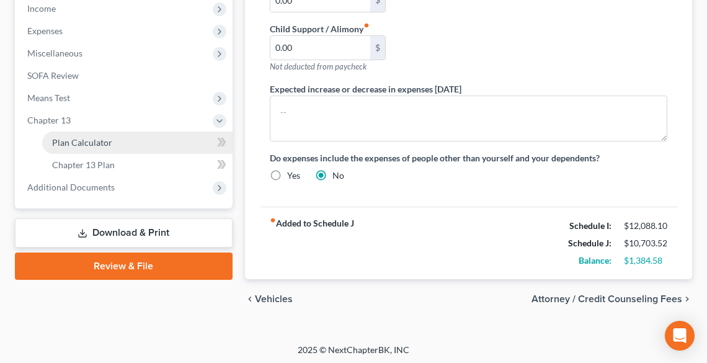
click at [80, 146] on link "Plan Calculator" at bounding box center [137, 143] width 190 height 22
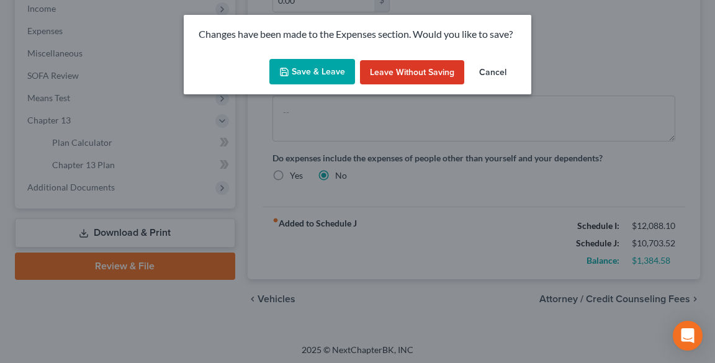
click at [300, 66] on button "Save & Leave" at bounding box center [312, 72] width 86 height 26
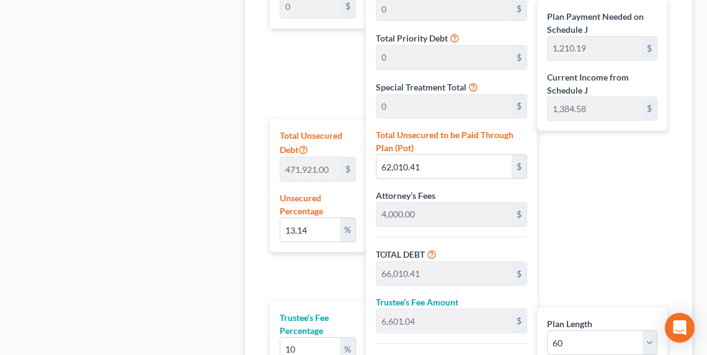
scroll to position [844, 0]
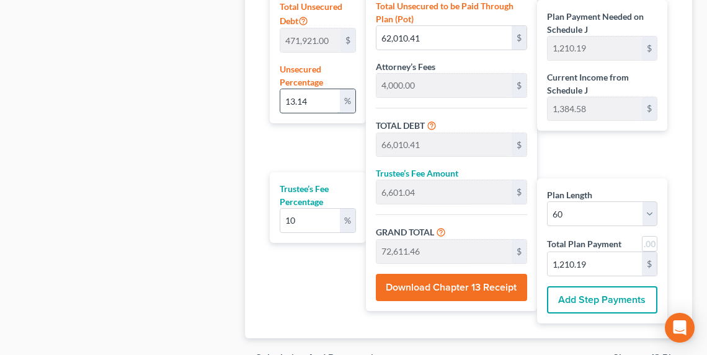
click at [325, 97] on input "13.14" at bounding box center [310, 101] width 60 height 24
click at [313, 97] on input "15.2" at bounding box center [310, 101] width 60 height 24
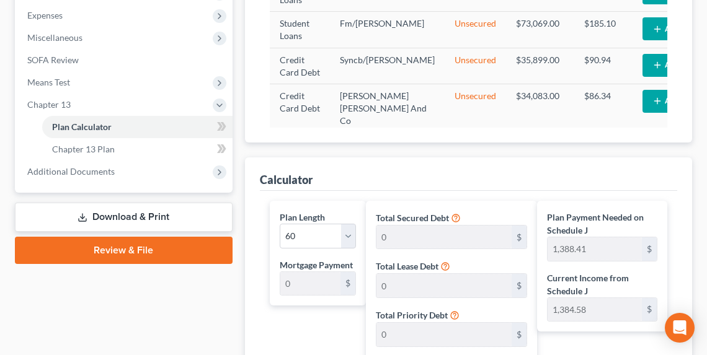
scroll to position [347, 0]
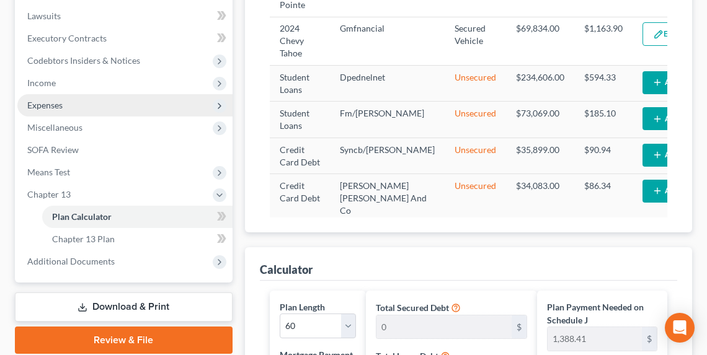
click at [47, 104] on span "Expenses" at bounding box center [44, 105] width 35 height 11
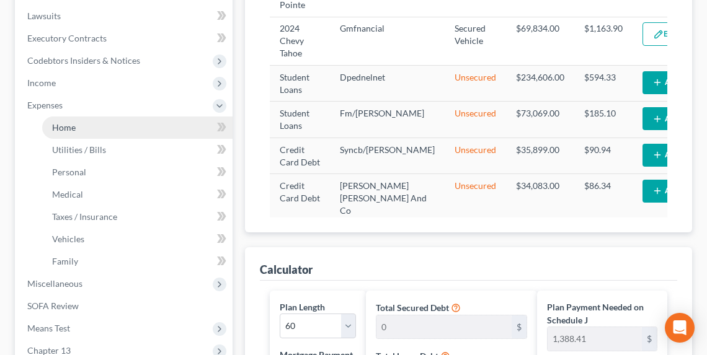
click at [72, 124] on span "Home" at bounding box center [64, 127] width 24 height 11
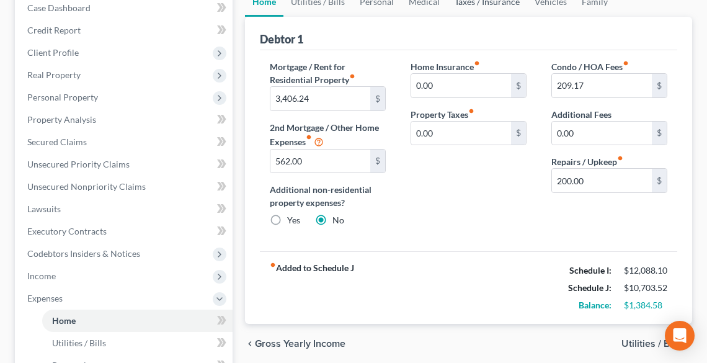
scroll to position [149, 0]
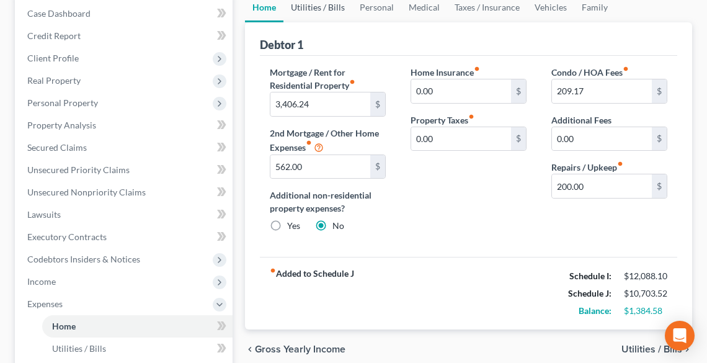
click at [314, 7] on link "Utilities / Bills" at bounding box center [318, 8] width 69 height 30
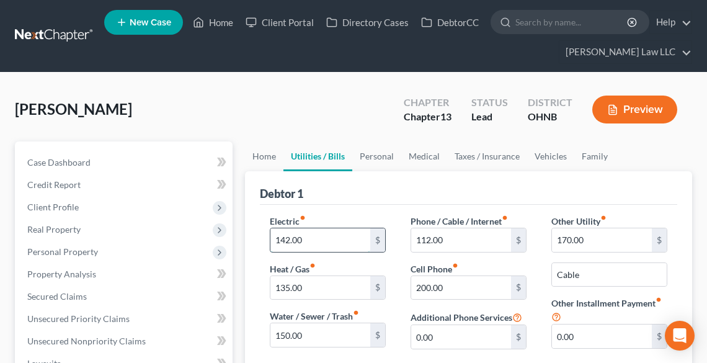
click at [315, 241] on input "142.00" at bounding box center [320, 240] width 100 height 24
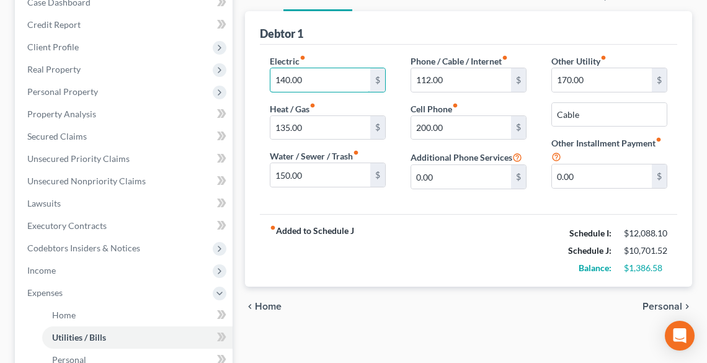
scroll to position [149, 0]
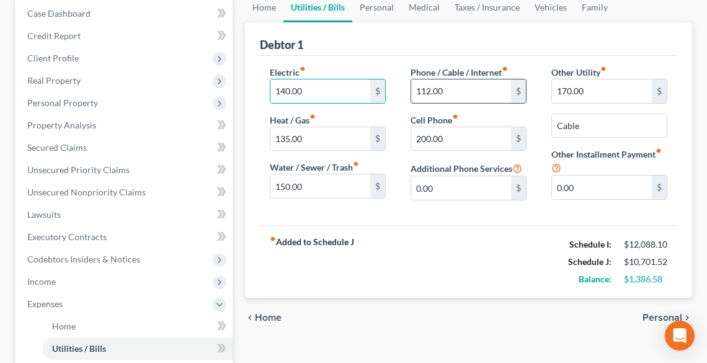
click at [450, 91] on input "112.00" at bounding box center [461, 91] width 100 height 24
click at [467, 93] on input "112.00" at bounding box center [461, 91] width 100 height 24
click at [483, 234] on div "fiber_manual_record Added to Schedule J Schedule I: $12,088.10 Schedule J: $10,…" at bounding box center [469, 261] width 418 height 73
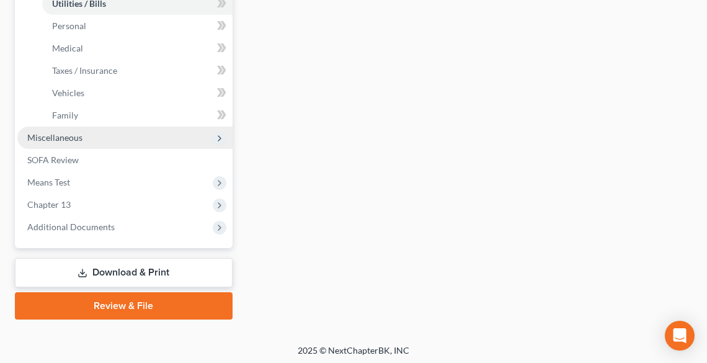
scroll to position [496, 0]
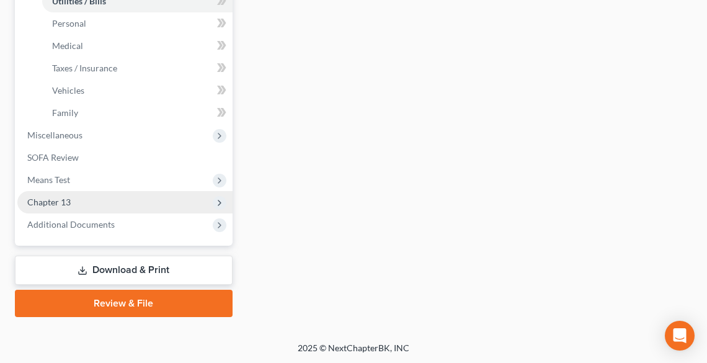
click at [45, 202] on span "Chapter 13" at bounding box center [48, 202] width 43 height 11
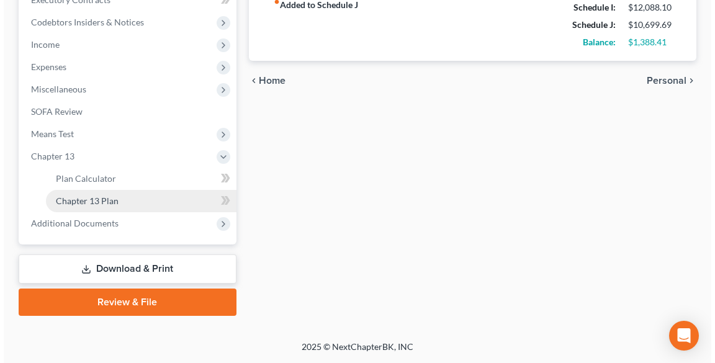
scroll to position [385, 0]
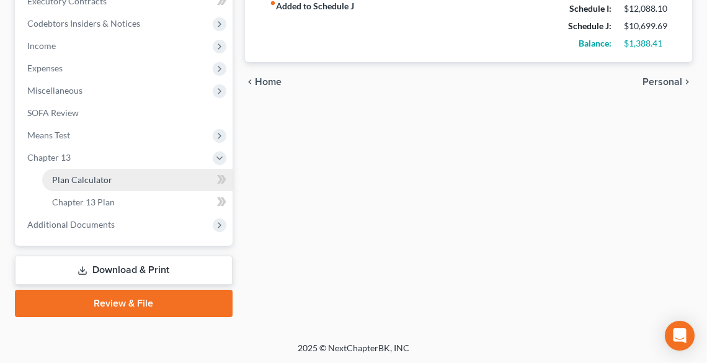
click at [77, 171] on link "Plan Calculator" at bounding box center [137, 180] width 190 height 22
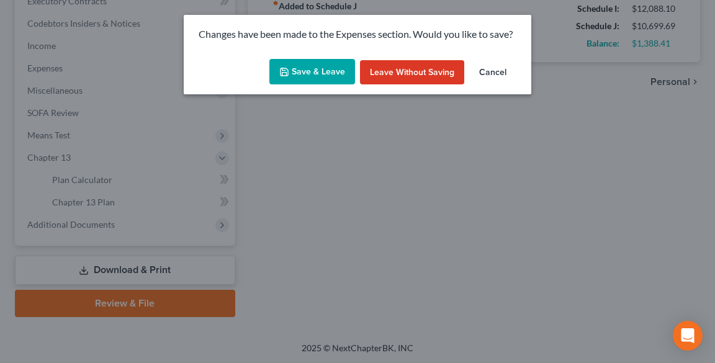
click at [310, 74] on button "Save & Leave" at bounding box center [312, 72] width 86 height 26
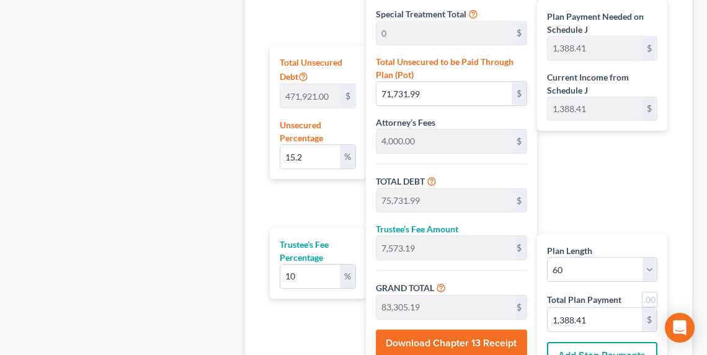
scroll to position [911, 0]
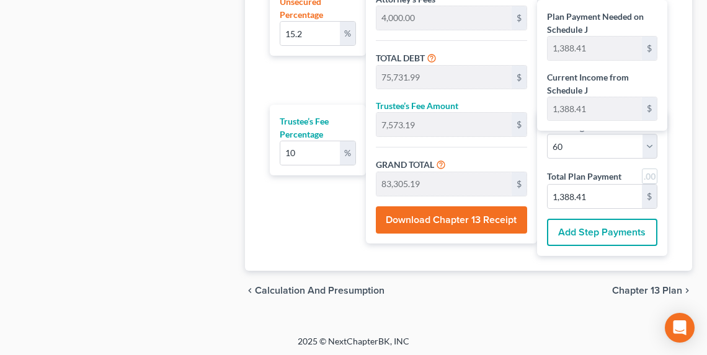
click at [663, 286] on span "Chapter 13 Plan" at bounding box center [647, 291] width 70 height 10
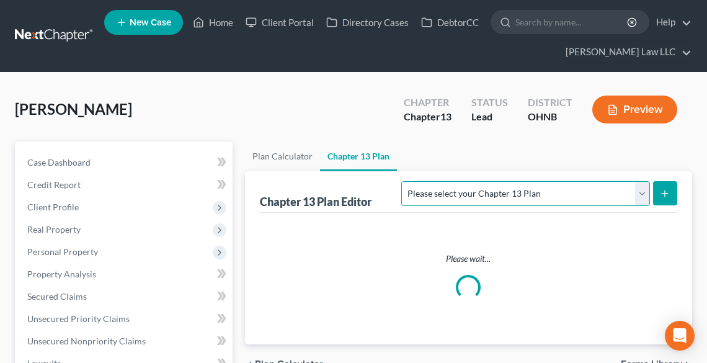
click at [541, 194] on select "Please select your Chapter 13 Plan National Form Plan - Official Form 113 North…" at bounding box center [525, 193] width 248 height 25
click at [475, 181] on select "Please select your Chapter 13 Plan National Form Plan - Official Form 113 North…" at bounding box center [525, 193] width 248 height 25
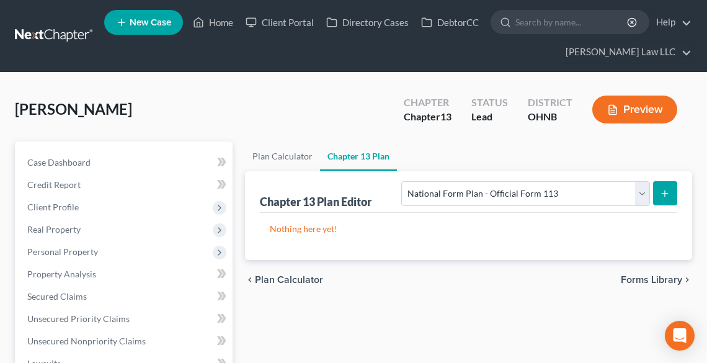
click at [668, 193] on icon "submit" at bounding box center [665, 194] width 10 height 10
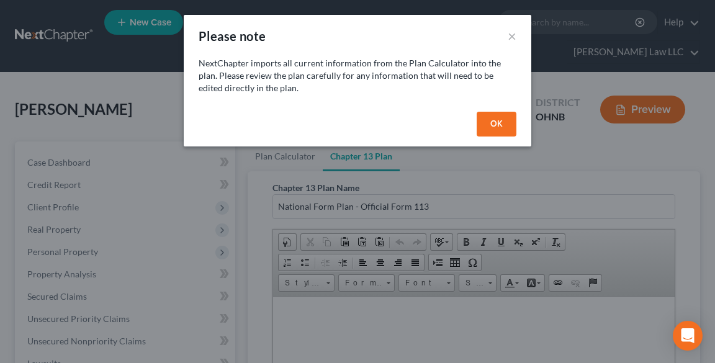
click at [491, 119] on button "OK" at bounding box center [496, 124] width 40 height 25
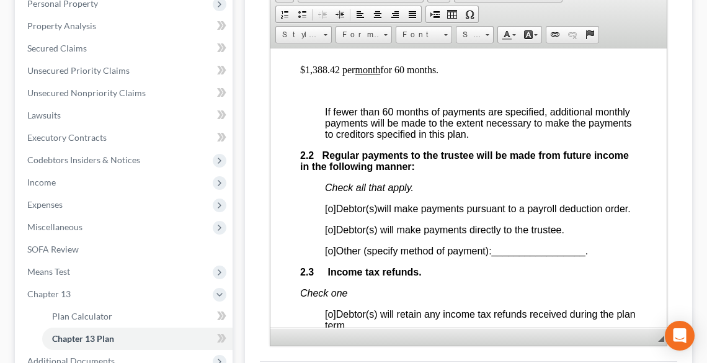
scroll to position [943, 0]
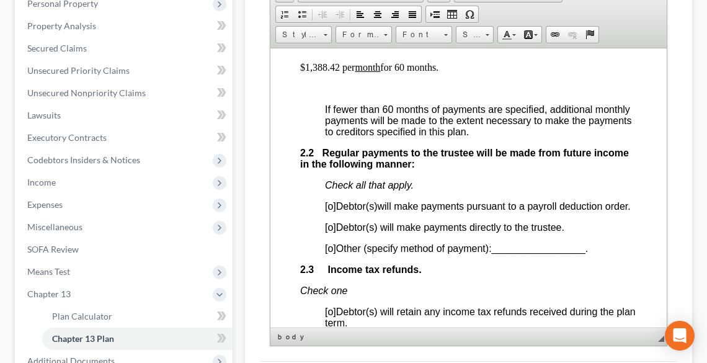
click at [328, 208] on span "[o]" at bounding box center [329, 205] width 11 height 11
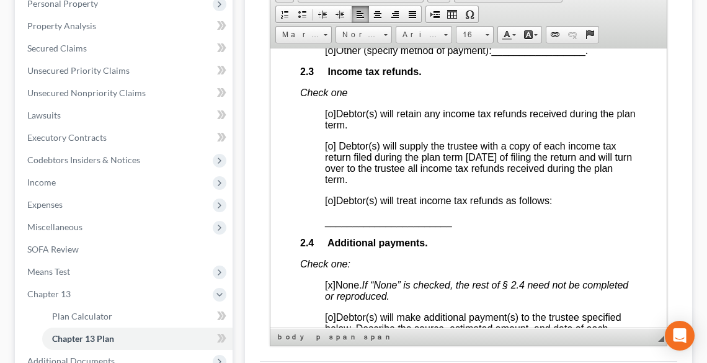
scroll to position [1141, 0]
click at [328, 205] on span "[o]" at bounding box center [329, 199] width 11 height 11
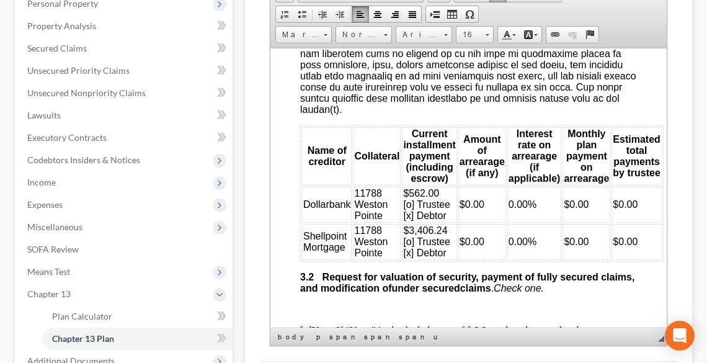
scroll to position [1787, 0]
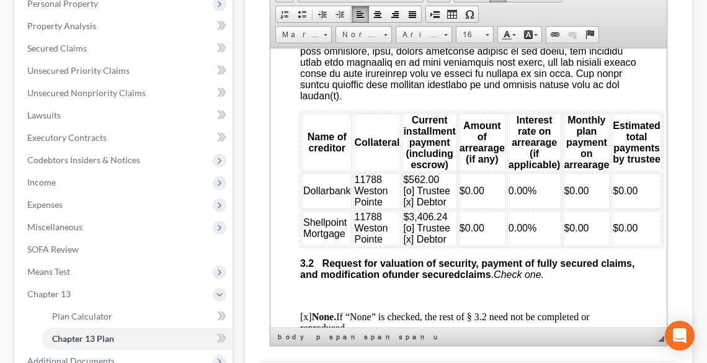
click at [329, 195] on span "Dollarbank" at bounding box center [326, 190] width 47 height 11
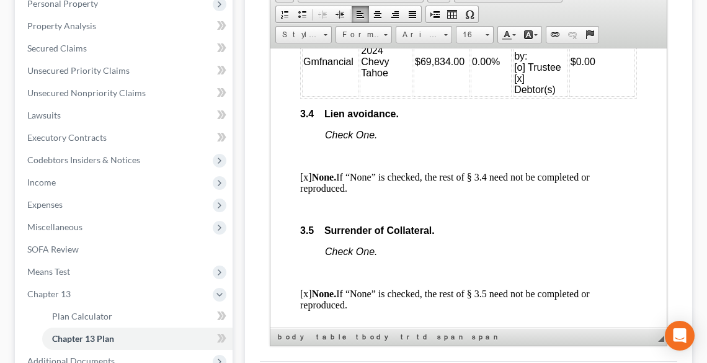
scroll to position [2333, 0]
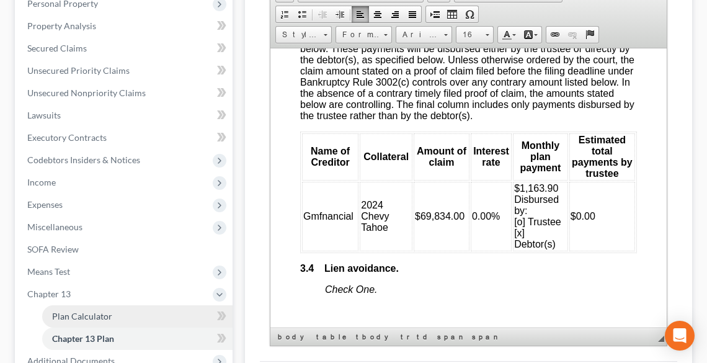
click at [99, 311] on span "Plan Calculator" at bounding box center [82, 316] width 60 height 11
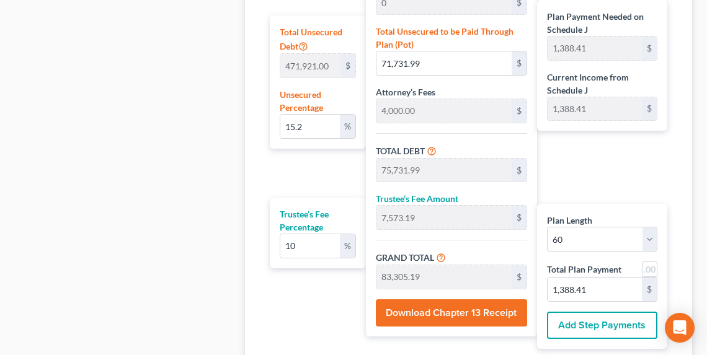
scroll to position [911, 0]
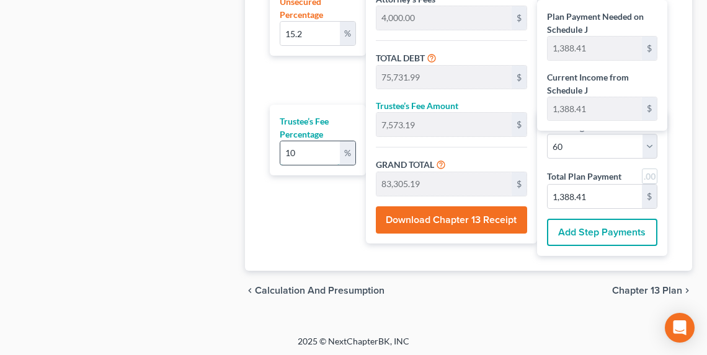
click at [316, 149] on input "10" at bounding box center [310, 153] width 60 height 24
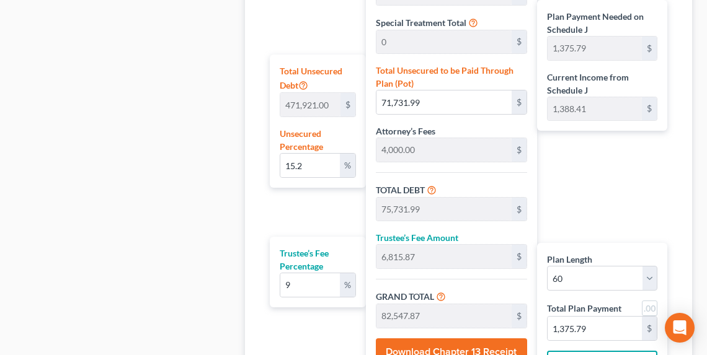
scroll to position [762, 0]
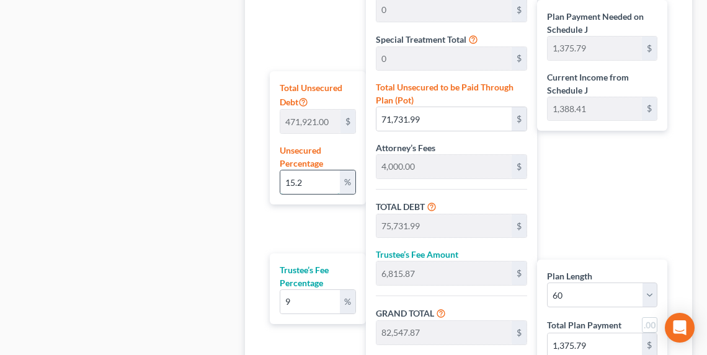
click at [308, 174] on input "15.2" at bounding box center [310, 183] width 60 height 24
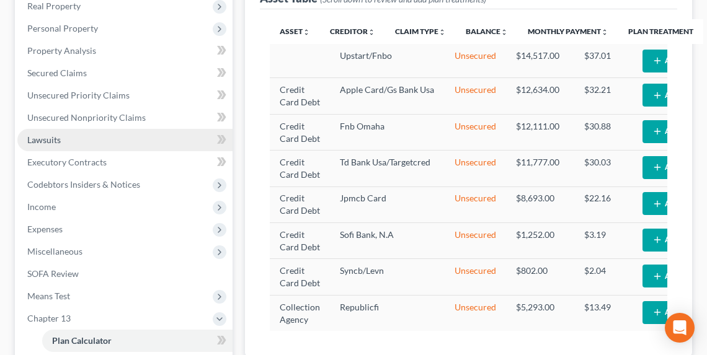
scroll to position [217, 0]
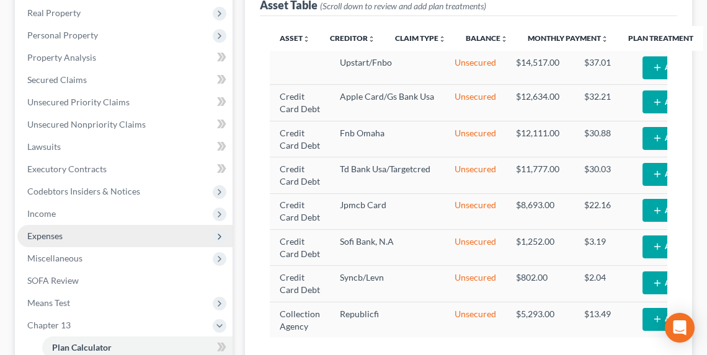
click at [52, 231] on span "Expenses" at bounding box center [44, 236] width 35 height 11
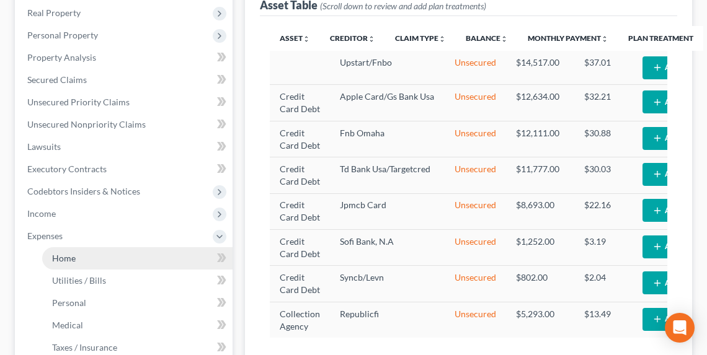
click at [69, 251] on link "Home" at bounding box center [137, 259] width 190 height 22
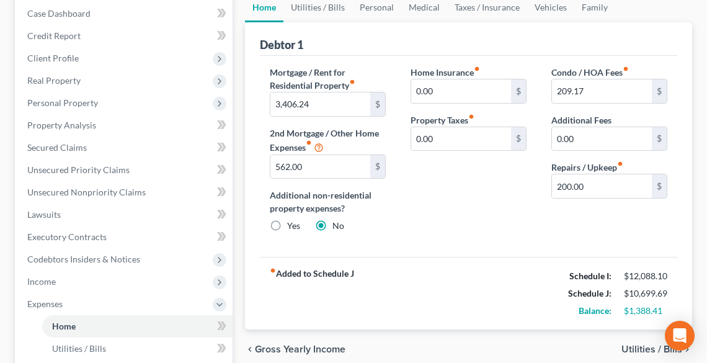
scroll to position [149, 0]
click at [377, 8] on link "Personal" at bounding box center [376, 8] width 49 height 30
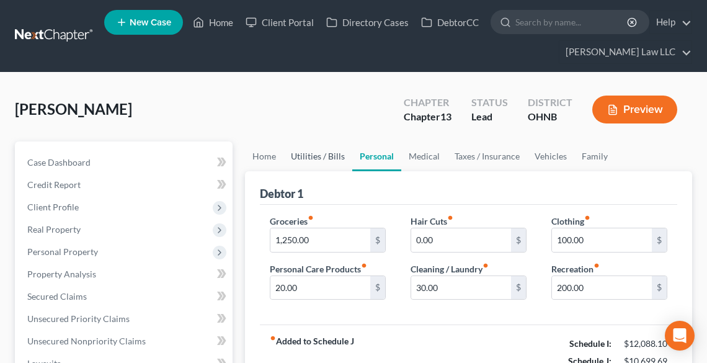
drag, startPoint x: 318, startPoint y: 151, endPoint x: 328, endPoint y: 156, distance: 11.7
click at [318, 151] on link "Utilities / Bills" at bounding box center [318, 156] width 69 height 30
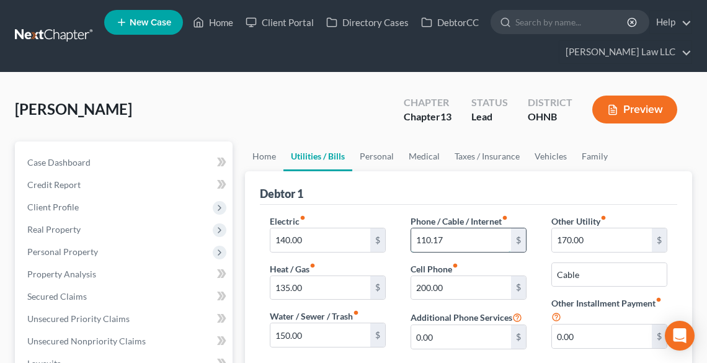
click at [447, 240] on input "110.17" at bounding box center [461, 240] width 100 height 24
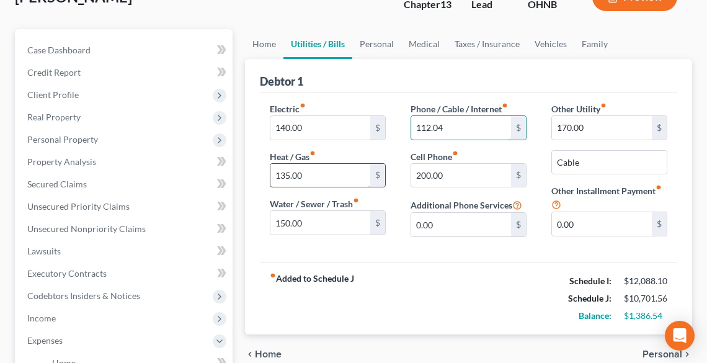
scroll to position [99, 0]
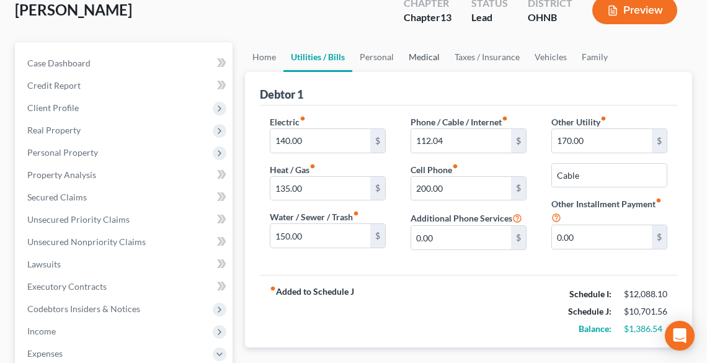
click at [421, 61] on link "Medical" at bounding box center [424, 57] width 46 height 30
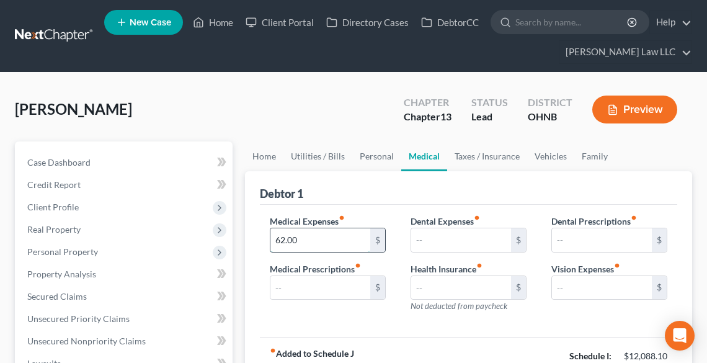
click at [295, 240] on input "62.00" at bounding box center [320, 240] width 100 height 24
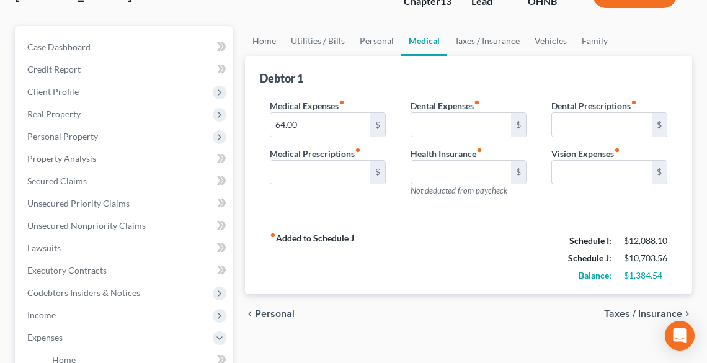
scroll to position [99, 0]
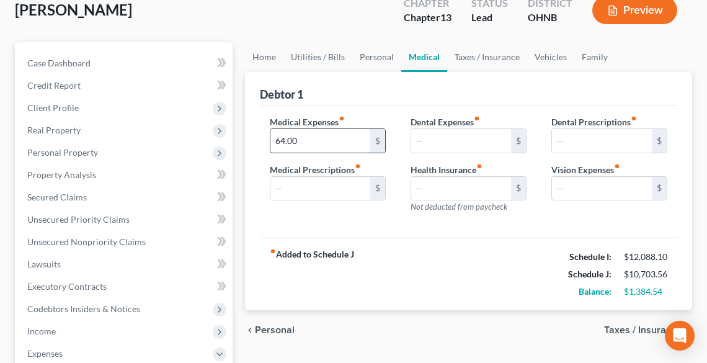
click at [328, 137] on input "64.00" at bounding box center [320, 141] width 100 height 24
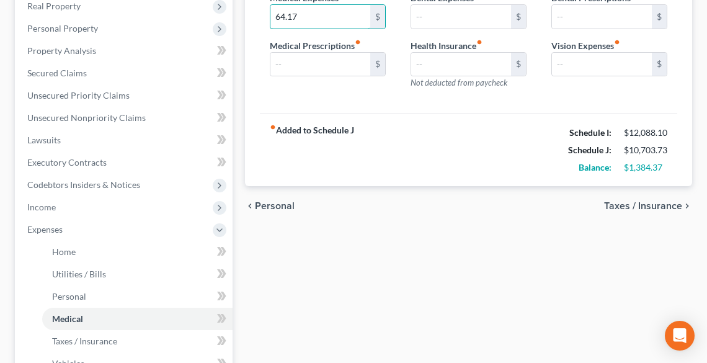
scroll to position [447, 0]
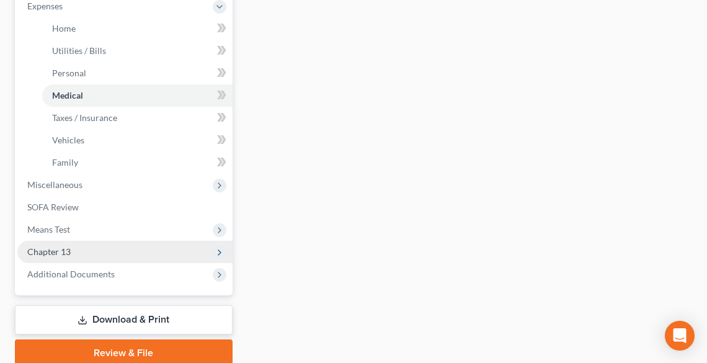
click at [65, 246] on span "Chapter 13" at bounding box center [48, 251] width 43 height 11
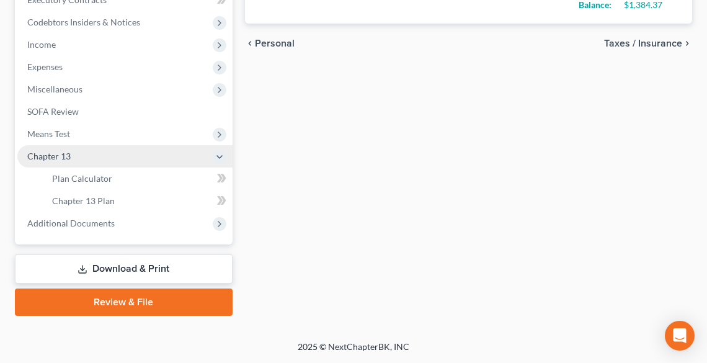
scroll to position [385, 0]
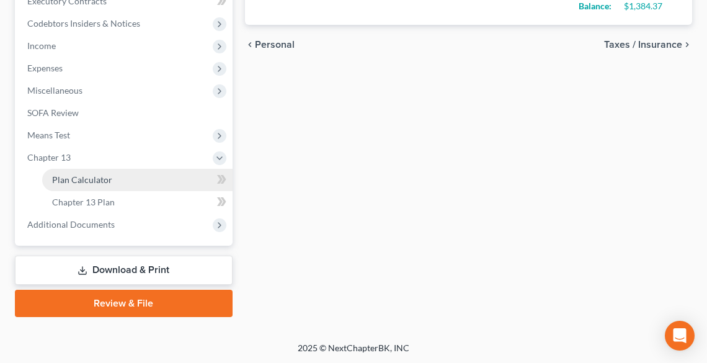
click at [114, 178] on link "Plan Calculator" at bounding box center [137, 180] width 190 height 22
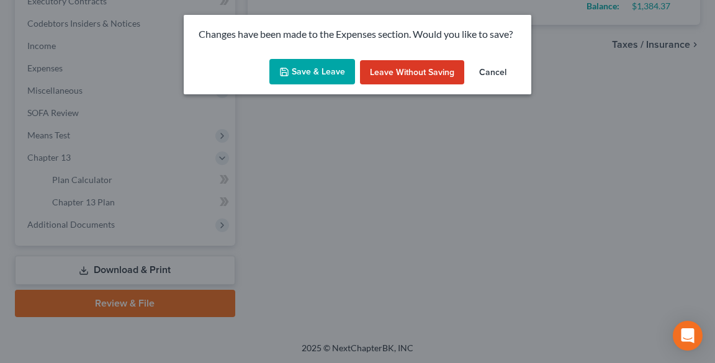
click at [341, 61] on button "Save & Leave" at bounding box center [312, 72] width 86 height 26
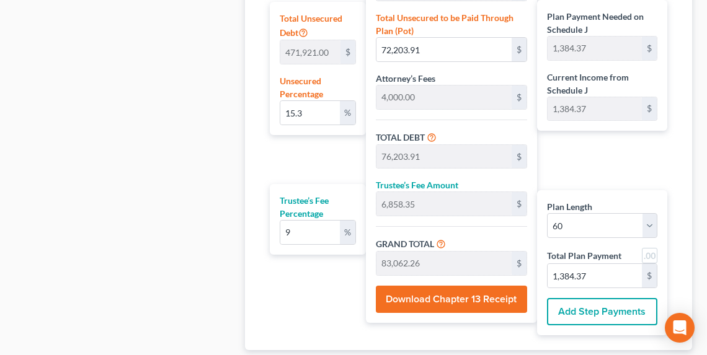
scroll to position [911, 0]
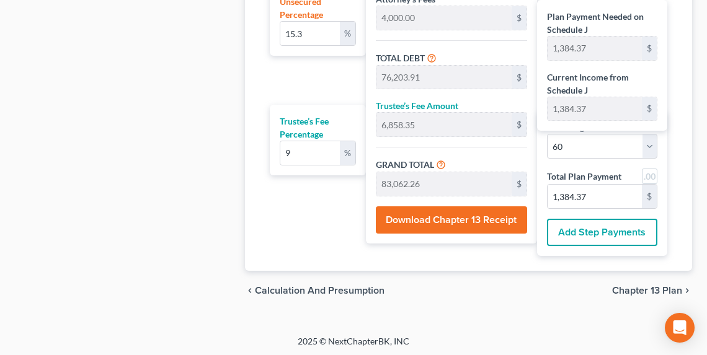
click at [648, 288] on span "Chapter 13 Plan" at bounding box center [647, 291] width 70 height 10
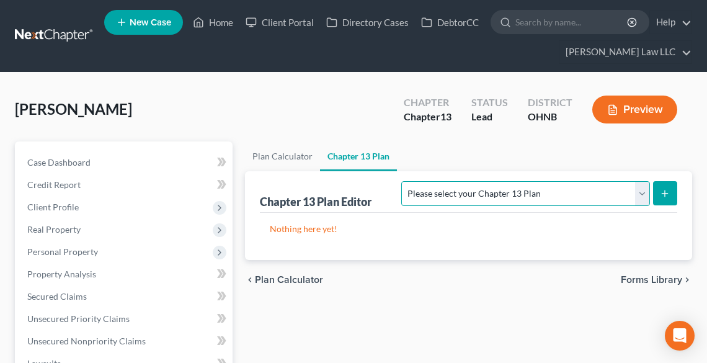
click at [597, 194] on select "Please select your Chapter 13 Plan National Form Plan - Official Form 113 North…" at bounding box center [525, 193] width 248 height 25
click at [475, 181] on select "Please select your Chapter 13 Plan National Form Plan - Official Form 113 North…" at bounding box center [525, 193] width 248 height 25
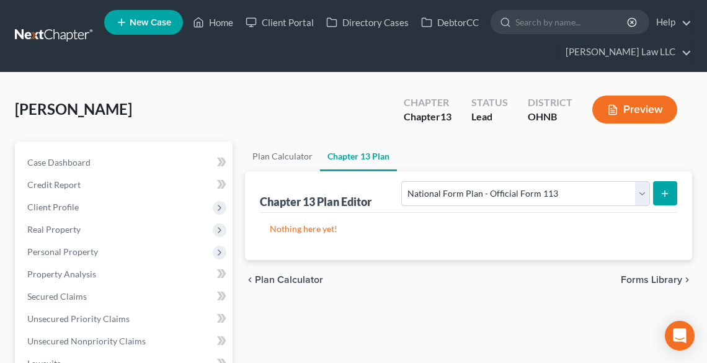
click at [673, 194] on button "submit" at bounding box center [665, 193] width 24 height 24
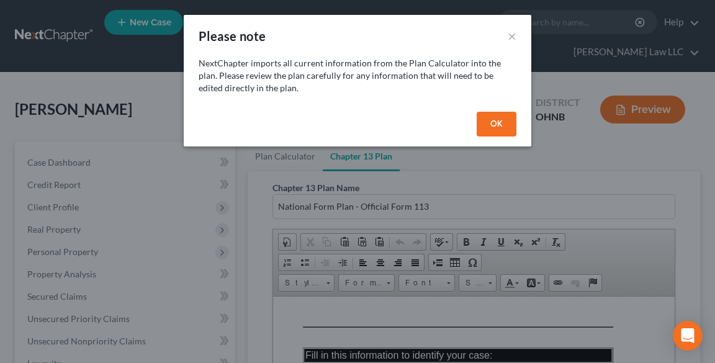
click at [493, 119] on button "OK" at bounding box center [496, 124] width 40 height 25
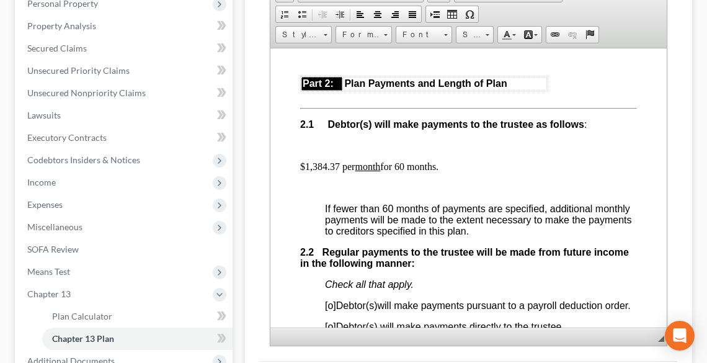
scroll to position [1042, 0]
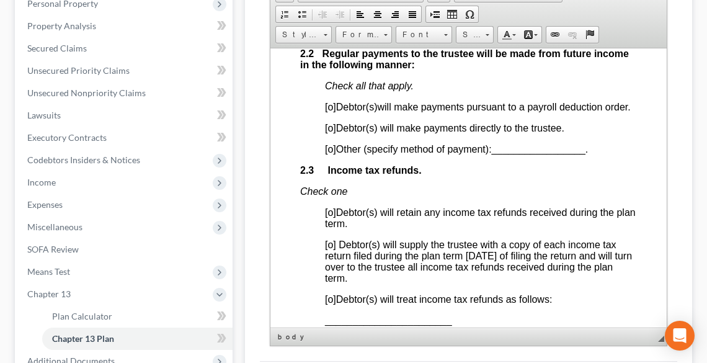
click at [330, 107] on span "[o]" at bounding box center [329, 106] width 11 height 11
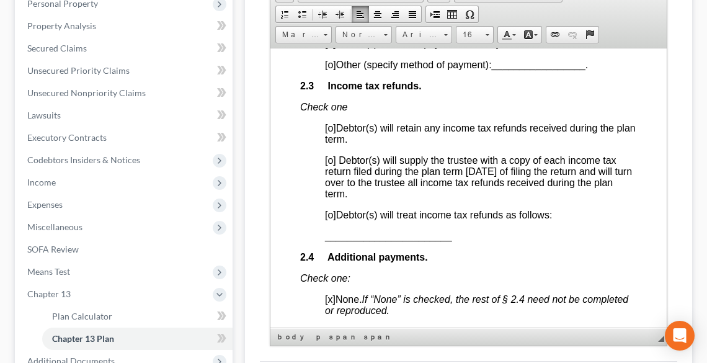
scroll to position [1141, 0]
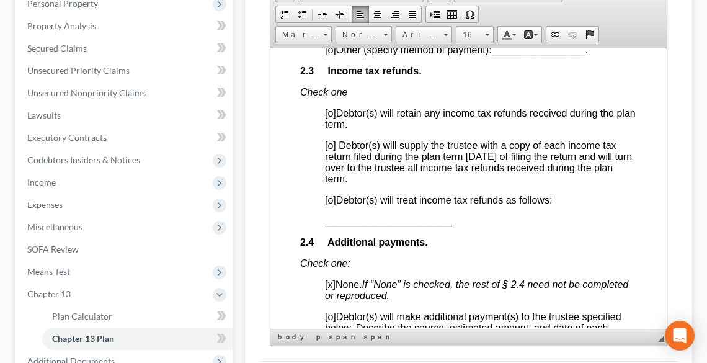
click at [330, 205] on span "[o]" at bounding box center [329, 199] width 11 height 11
click at [325, 226] on span "_______________________" at bounding box center [387, 220] width 127 height 11
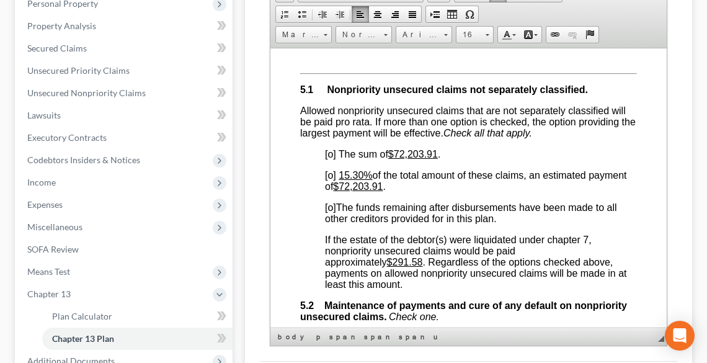
scroll to position [3424, 0]
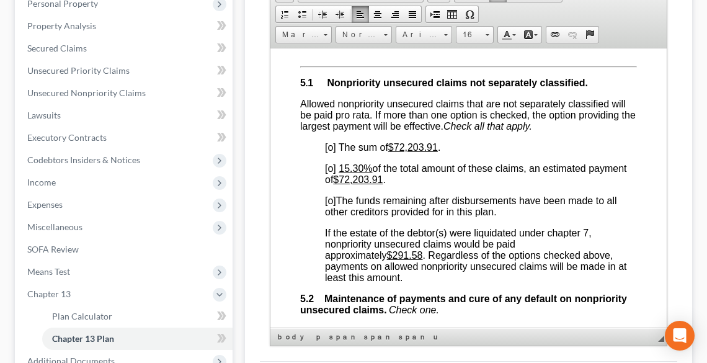
click at [328, 152] on span "[o]" at bounding box center [329, 146] width 11 height 11
click at [329, 173] on span "[o]" at bounding box center [329, 168] width 11 height 11
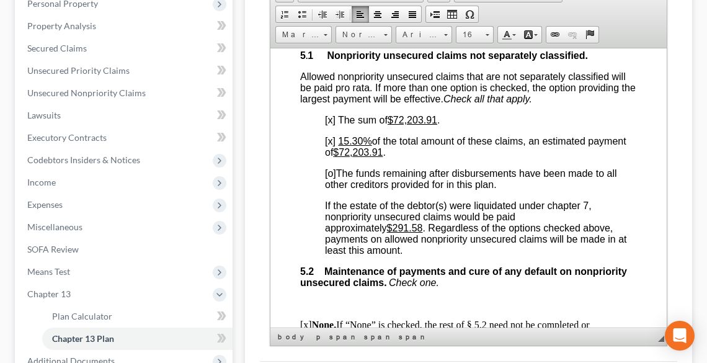
scroll to position [3474, 0]
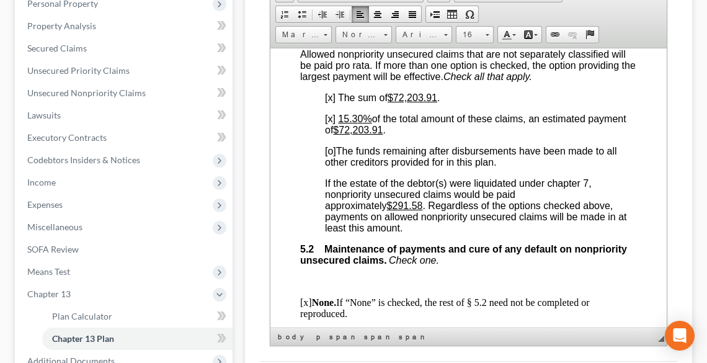
click at [393, 210] on u "$291.58" at bounding box center [404, 205] width 36 height 11
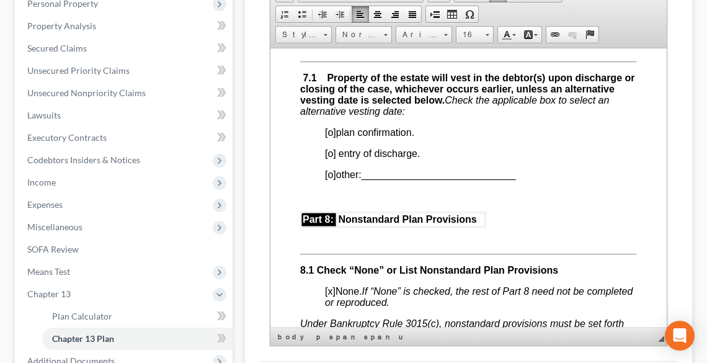
scroll to position [4119, 0]
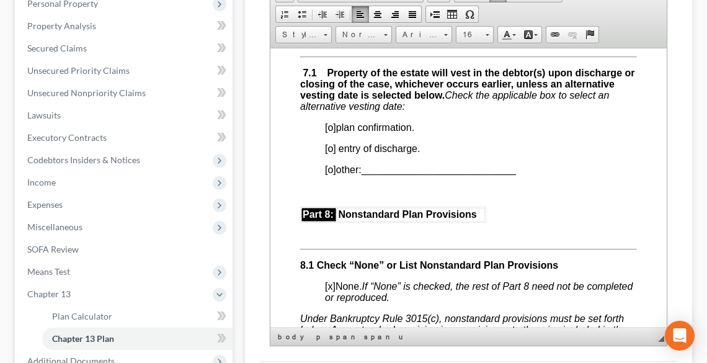
click at [328, 132] on span "[o]" at bounding box center [329, 127] width 11 height 11
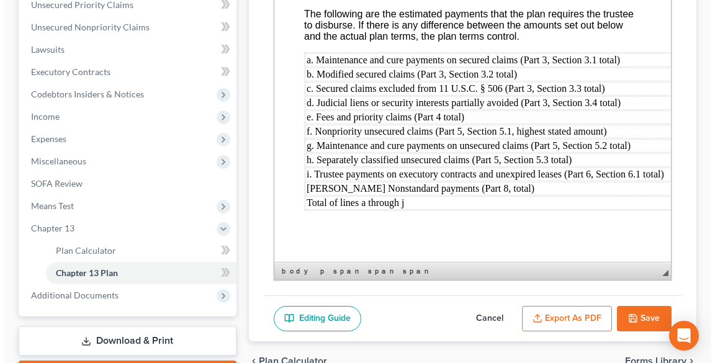
scroll to position [385, 0]
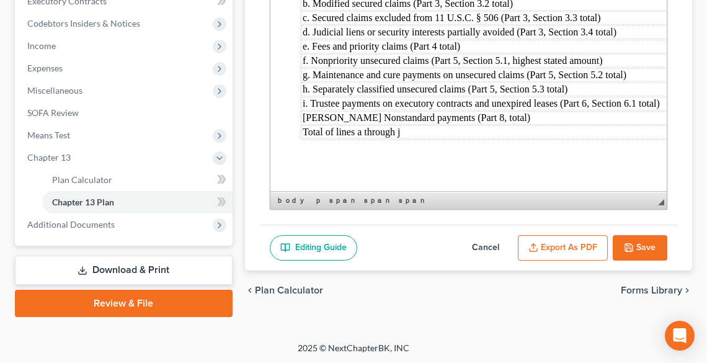
click at [578, 244] on button "Export as PDF" at bounding box center [563, 248] width 90 height 26
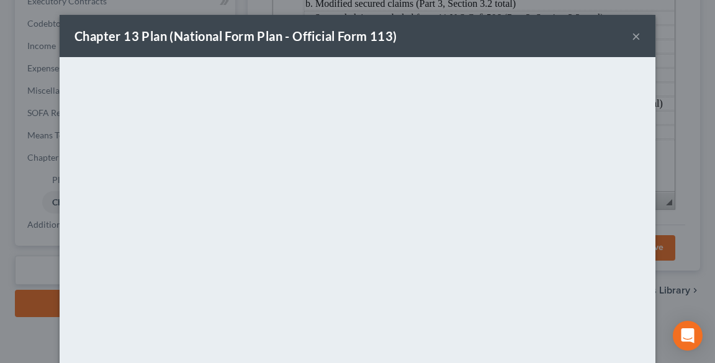
click at [638, 37] on div "Chapter 13 Plan (National Form Plan - Official Form 113) ×" at bounding box center [358, 36] width 596 height 42
click at [632, 34] on button "×" at bounding box center [636, 36] width 9 height 15
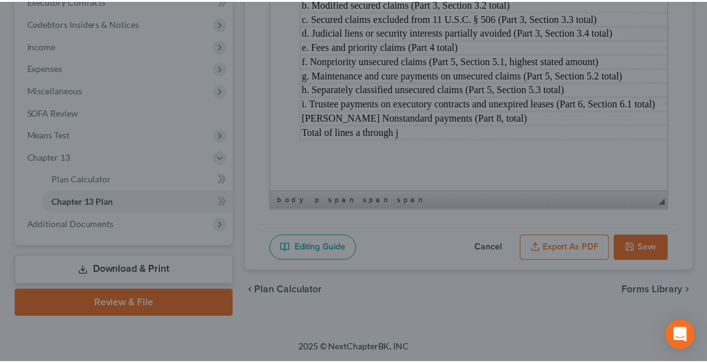
scroll to position [5049, 0]
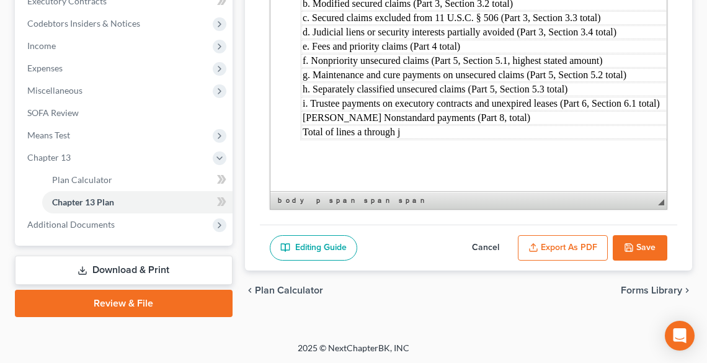
click at [642, 253] on button "Save" at bounding box center [640, 248] width 55 height 26
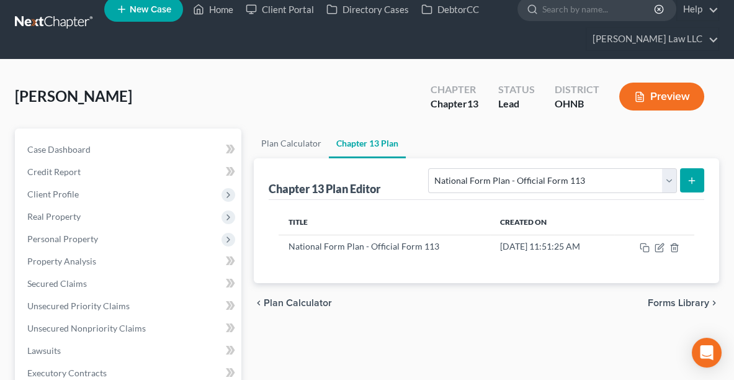
scroll to position [2, 0]
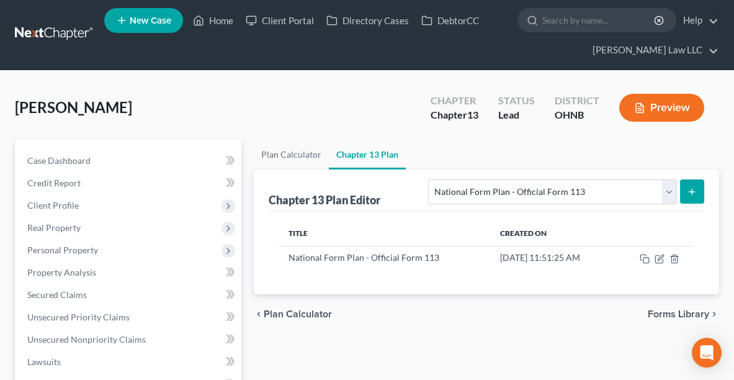
click at [161, 28] on link "New Case" at bounding box center [143, 20] width 79 height 25
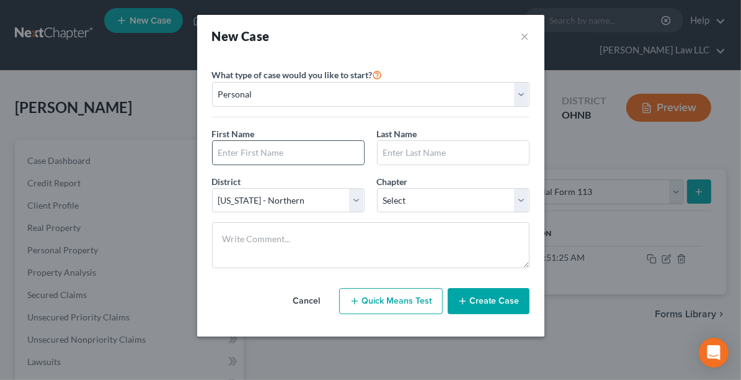
click at [267, 154] on input "text" at bounding box center [288, 153] width 151 height 24
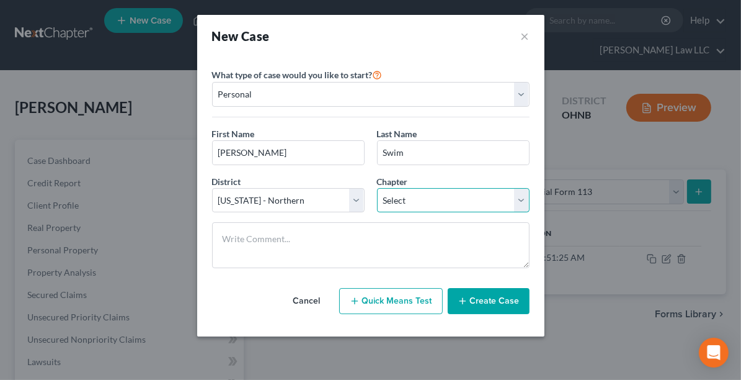
click at [443, 197] on select "Select 7 11 12 13" at bounding box center [453, 200] width 153 height 25
click at [377, 188] on select "Select 7 11 12 13" at bounding box center [453, 200] width 153 height 25
click at [492, 305] on button "Create Case" at bounding box center [489, 301] width 82 height 26
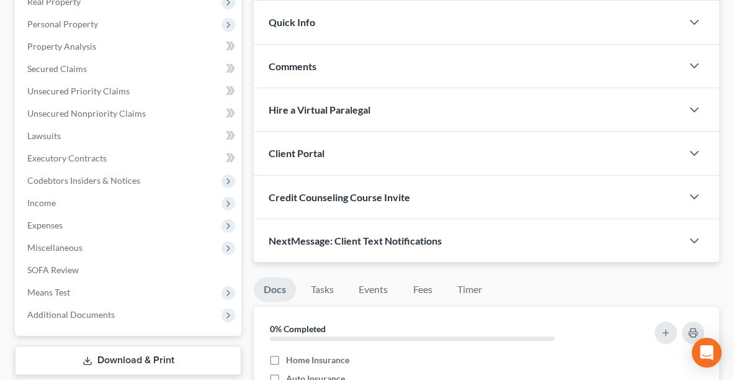
scroll to position [230, 0]
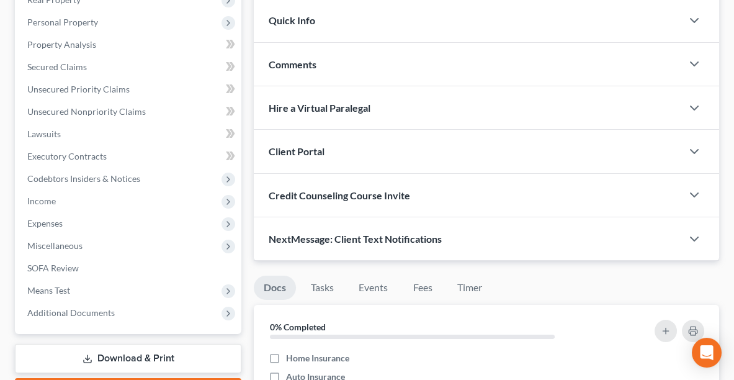
click at [317, 71] on div "Comments" at bounding box center [468, 64] width 428 height 43
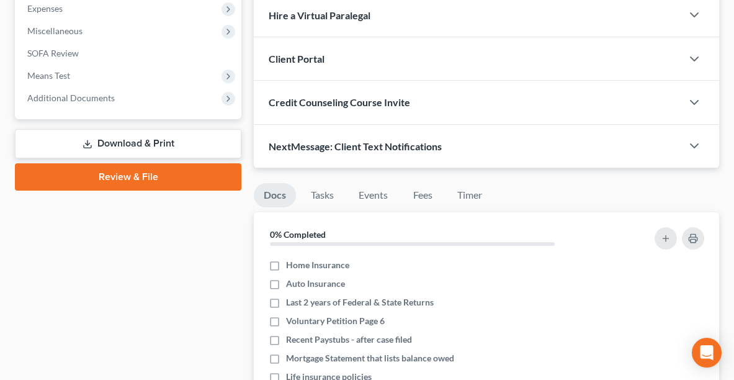
scroll to position [442, 0]
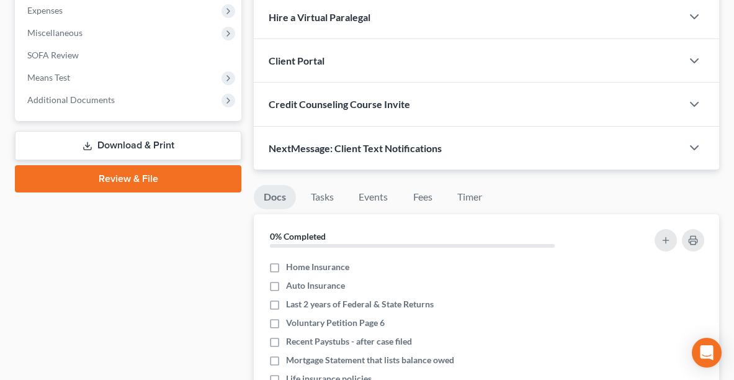
click at [321, 63] on div "Client Portal" at bounding box center [468, 60] width 428 height 43
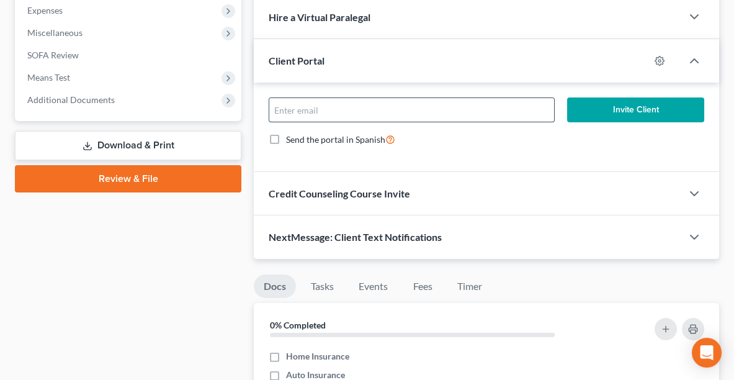
click at [321, 107] on input "email" at bounding box center [411, 110] width 285 height 24
click at [632, 109] on button "Invite Client" at bounding box center [635, 109] width 137 height 25
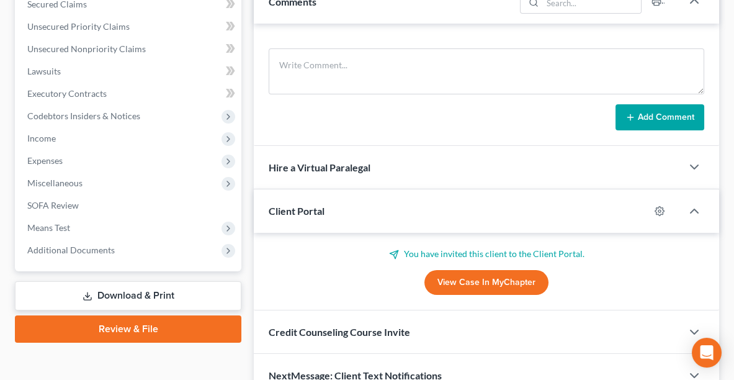
scroll to position [291, 0]
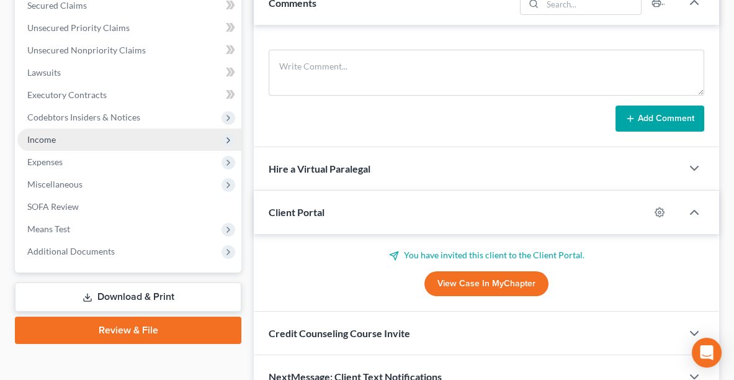
click at [56, 143] on span "Income" at bounding box center [129, 139] width 224 height 22
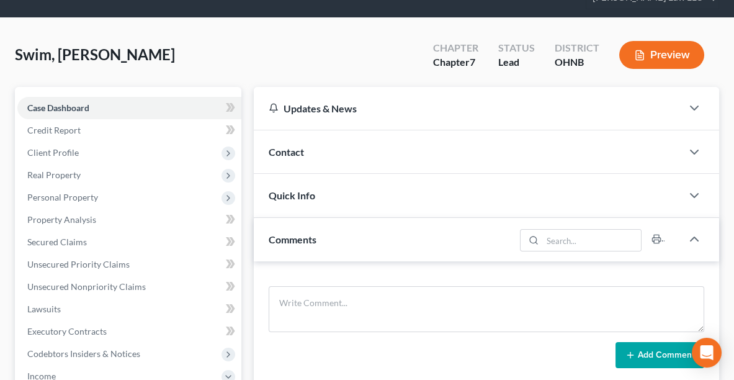
scroll to position [47, 0]
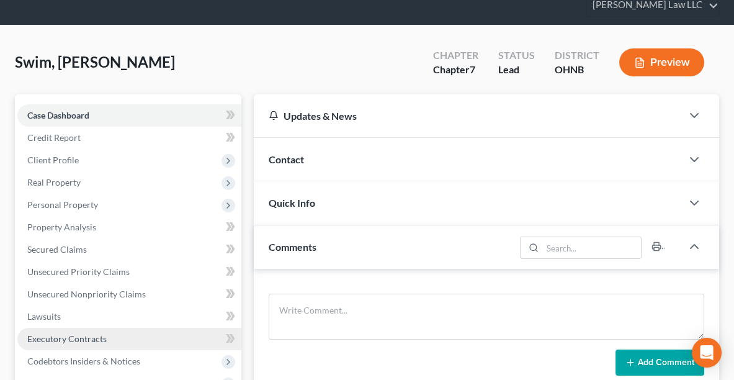
click at [30, 346] on link "Executory Contracts" at bounding box center [129, 339] width 224 height 22
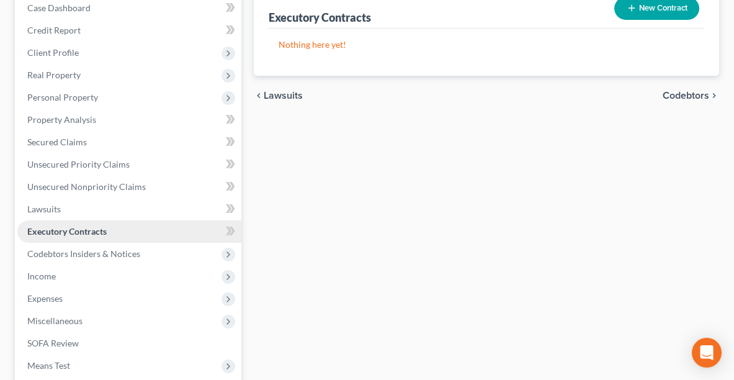
scroll to position [155, 0]
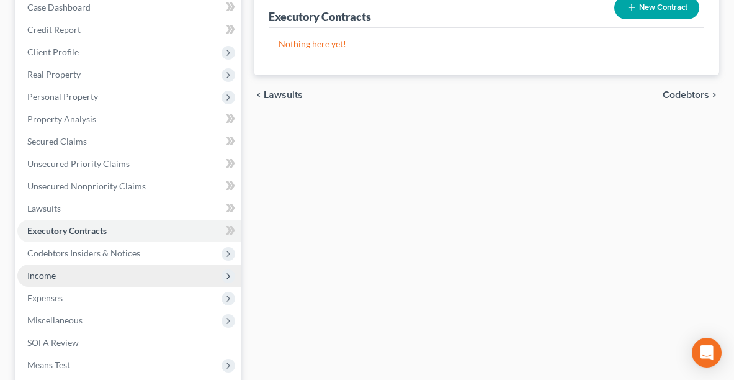
click at [44, 273] on span "Income" at bounding box center [41, 275] width 29 height 11
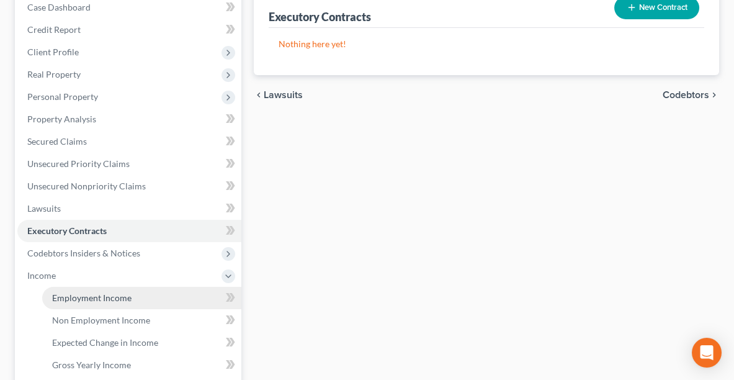
click at [91, 294] on span "Employment Income" at bounding box center [91, 297] width 79 height 11
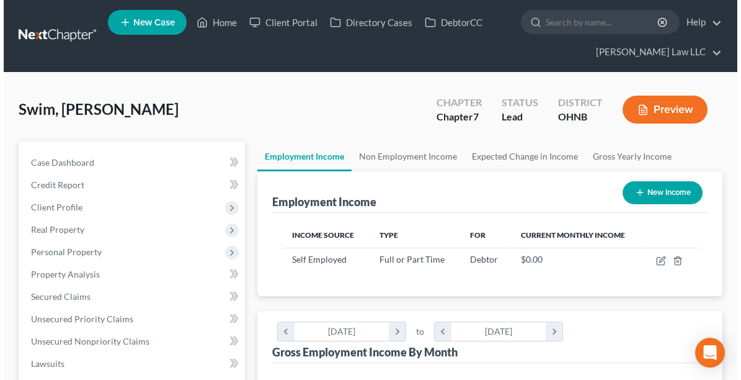
scroll to position [207, 440]
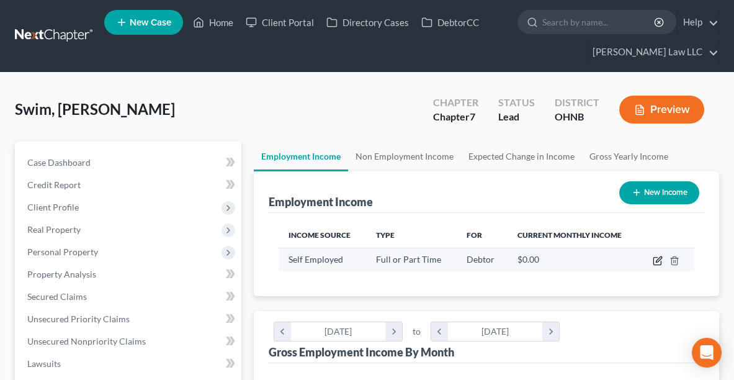
click at [657, 257] on icon "button" at bounding box center [659, 259] width 6 height 6
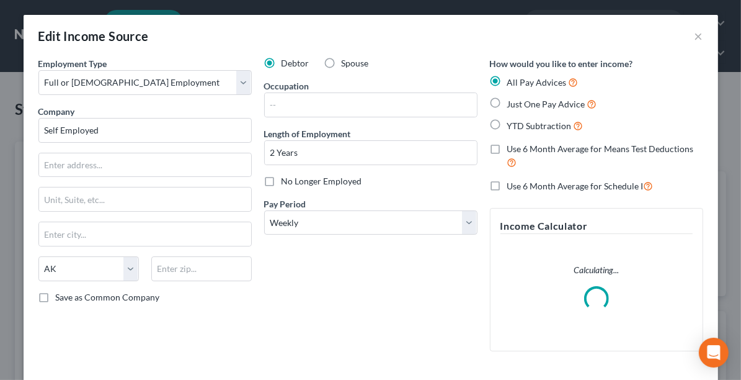
scroll to position [210, 445]
drag, startPoint x: 150, startPoint y: 124, endPoint x: 0, endPoint y: 140, distance: 150.9
click at [0, 136] on div "Edit Income Source × Employment Type * Select Full or [DEMOGRAPHIC_DATA] Employ…" at bounding box center [370, 190] width 741 height 380
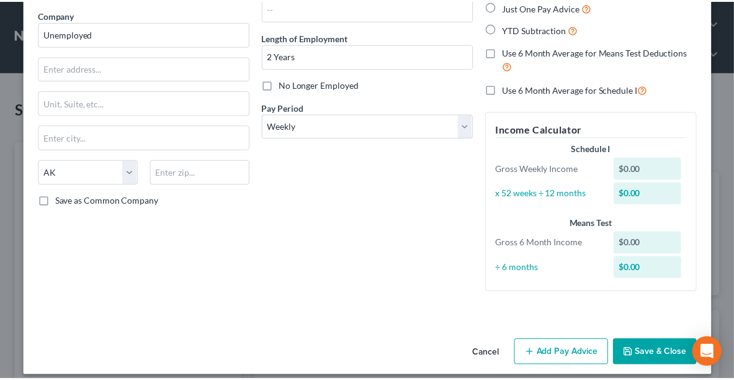
scroll to position [106, 0]
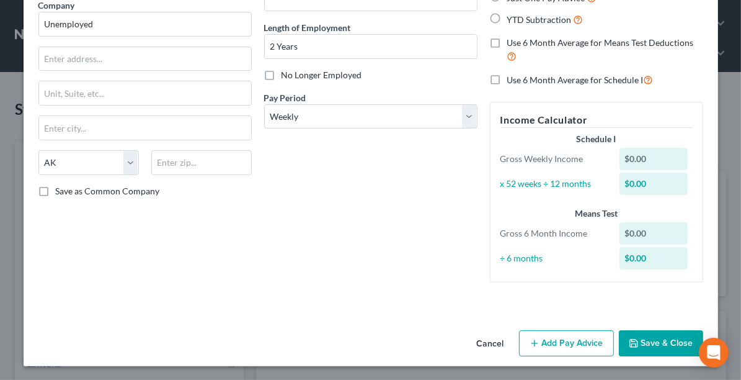
click at [650, 339] on button "Save & Close" at bounding box center [661, 343] width 84 height 26
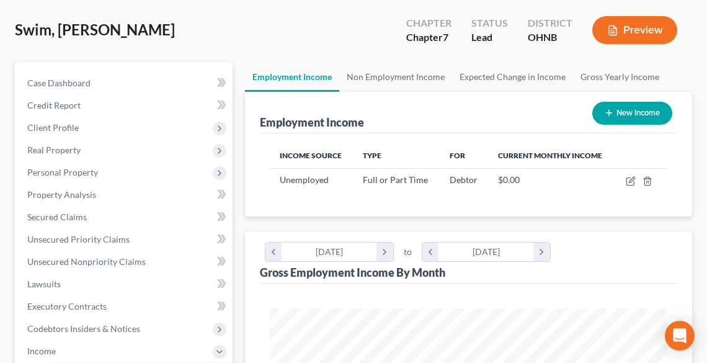
scroll to position [199, 422]
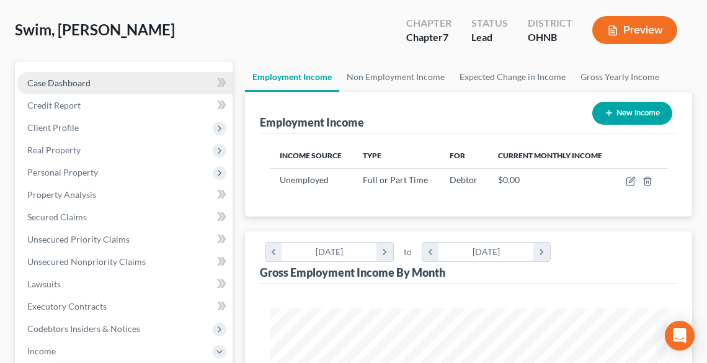
click at [74, 74] on link "Case Dashboard" at bounding box center [124, 83] width 215 height 22
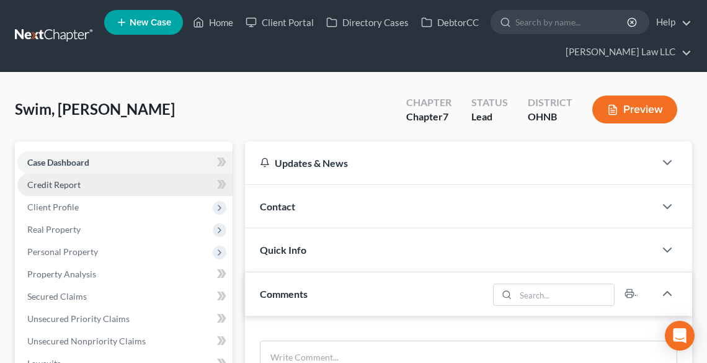
click at [66, 185] on span "Credit Report" at bounding box center [53, 184] width 53 height 11
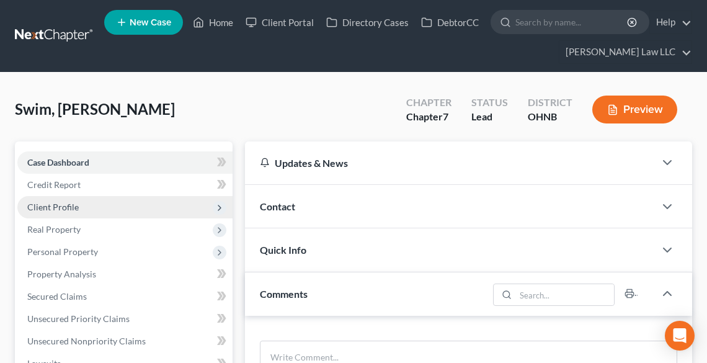
click at [76, 206] on span "Client Profile" at bounding box center [52, 207] width 51 height 11
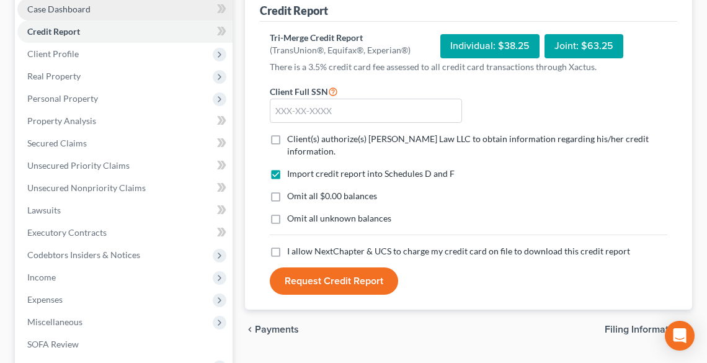
scroll to position [99, 0]
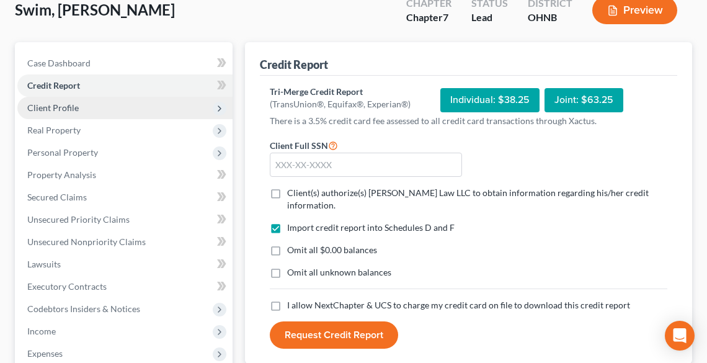
click at [65, 104] on span "Client Profile" at bounding box center [52, 107] width 51 height 11
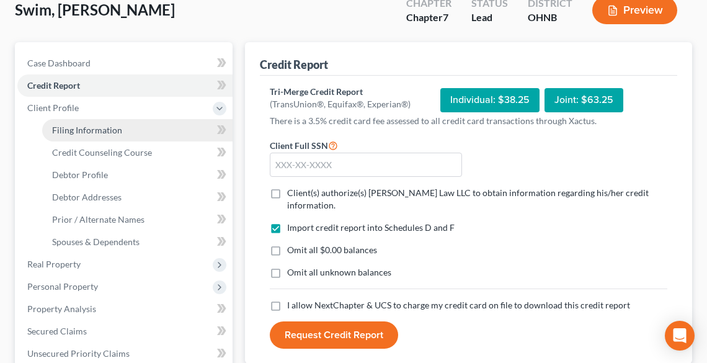
click at [87, 125] on span "Filing Information" at bounding box center [87, 130] width 70 height 11
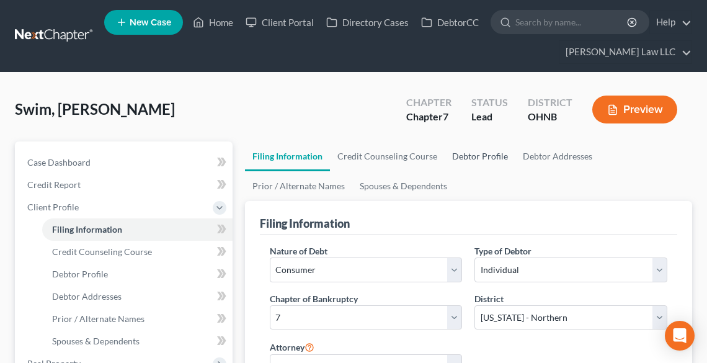
click at [485, 151] on link "Debtor Profile" at bounding box center [480, 156] width 71 height 30
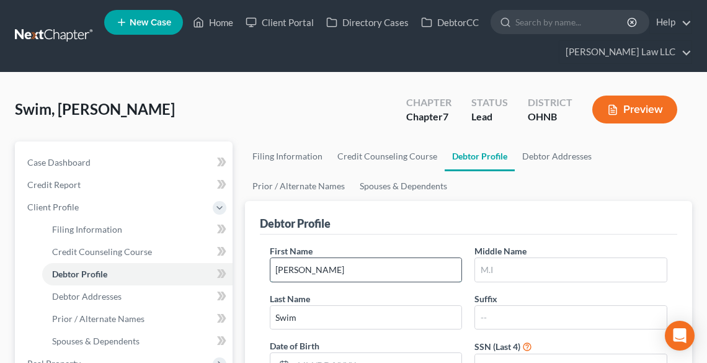
click at [347, 268] on input "[PERSON_NAME]" at bounding box center [366, 270] width 192 height 24
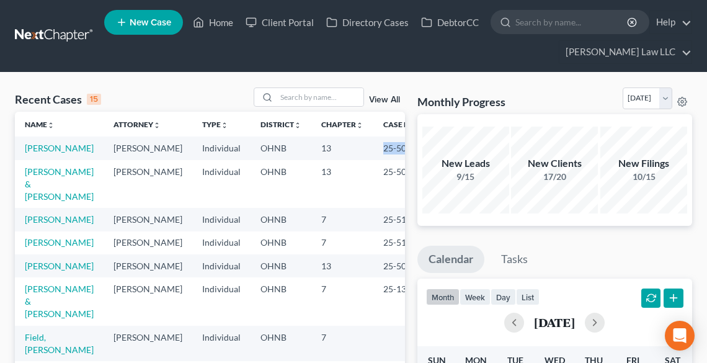
drag, startPoint x: 391, startPoint y: 150, endPoint x: 345, endPoint y: 146, distance: 46.1
click at [373, 146] on td "25-50733" at bounding box center [403, 147] width 60 height 23
copy td "25-50733"
